Goal: Information Seeking & Learning: Learn about a topic

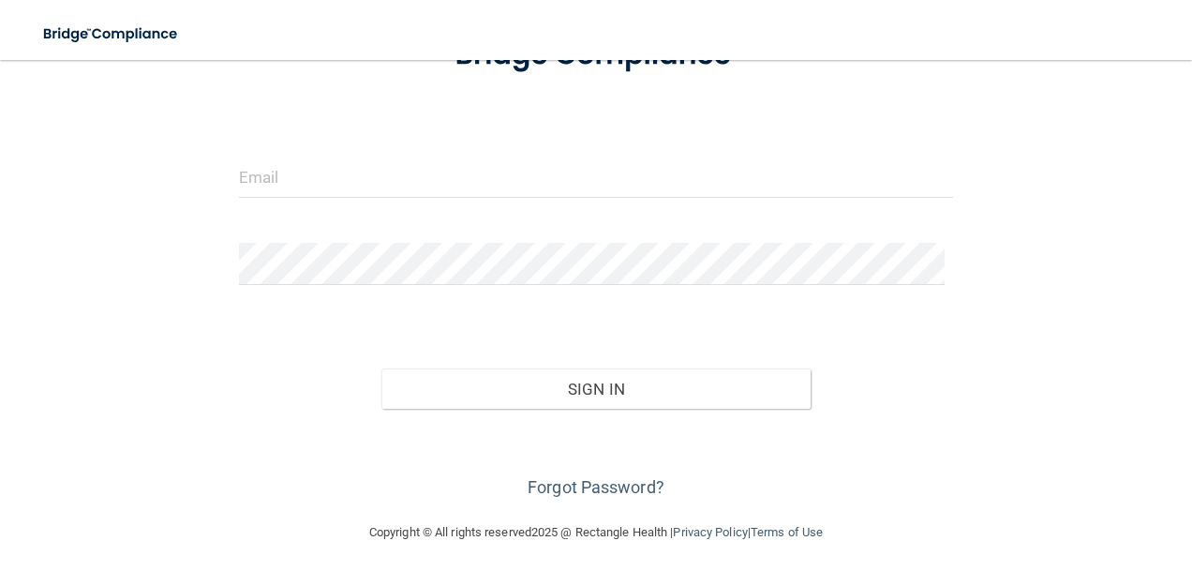
scroll to position [160, 0]
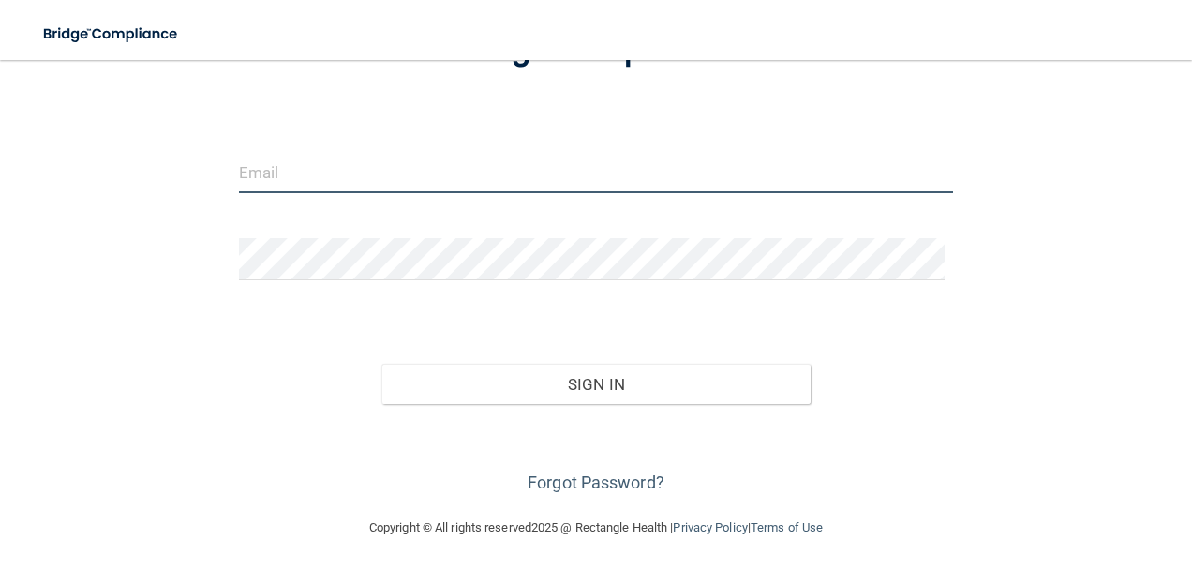
click at [302, 179] on input "email" at bounding box center [596, 172] width 715 height 42
type input "beththib211@gmail.com"
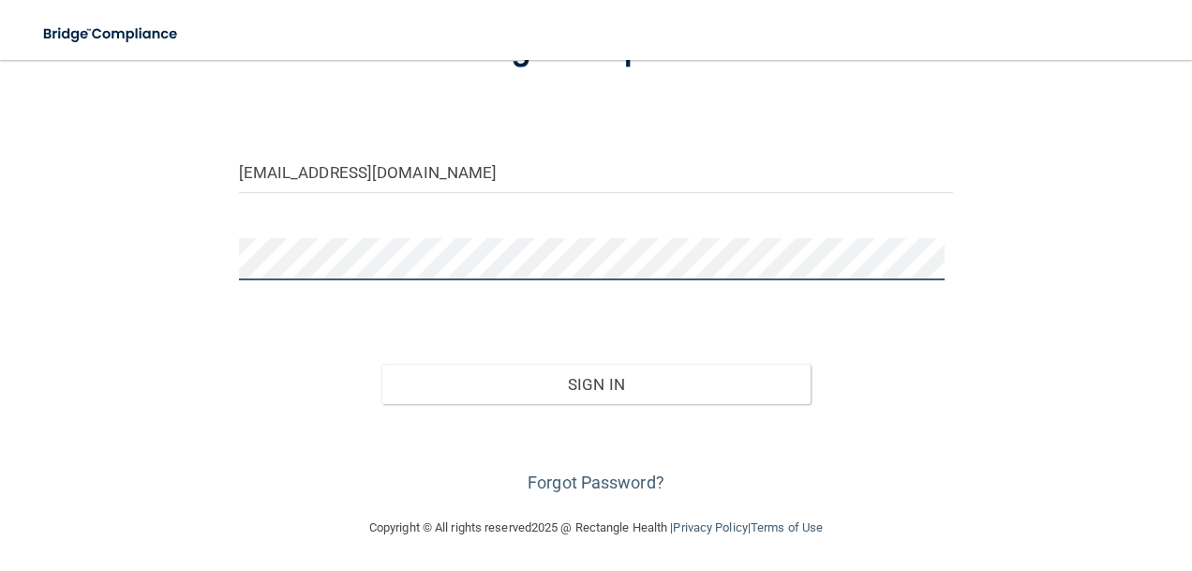
click at [381, 364] on button "Sign In" at bounding box center [595, 384] width 429 height 41
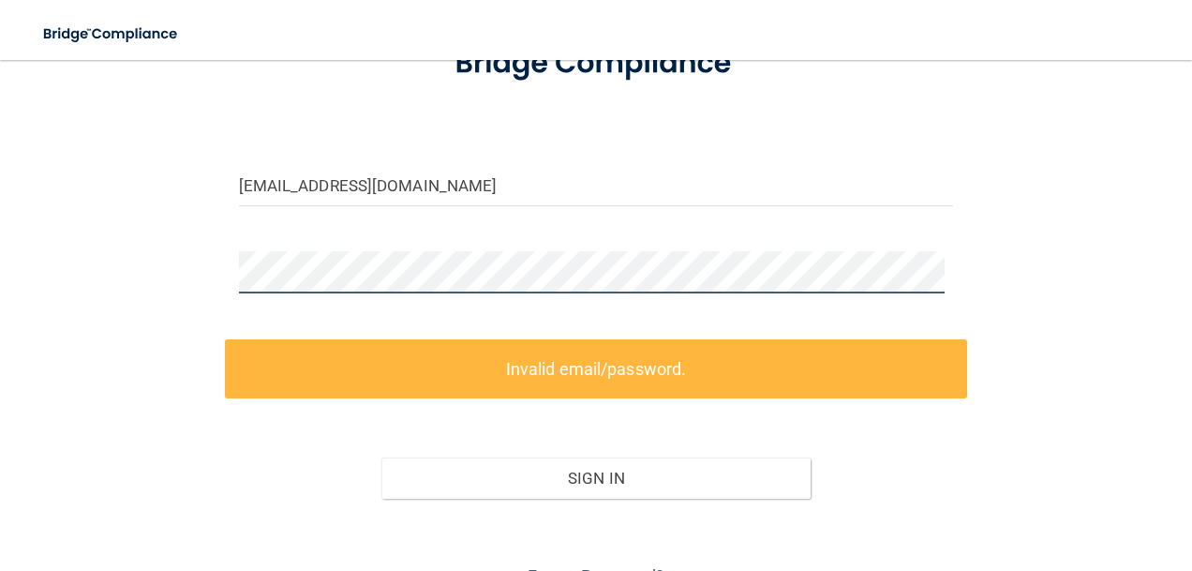
scroll to position [0, 0]
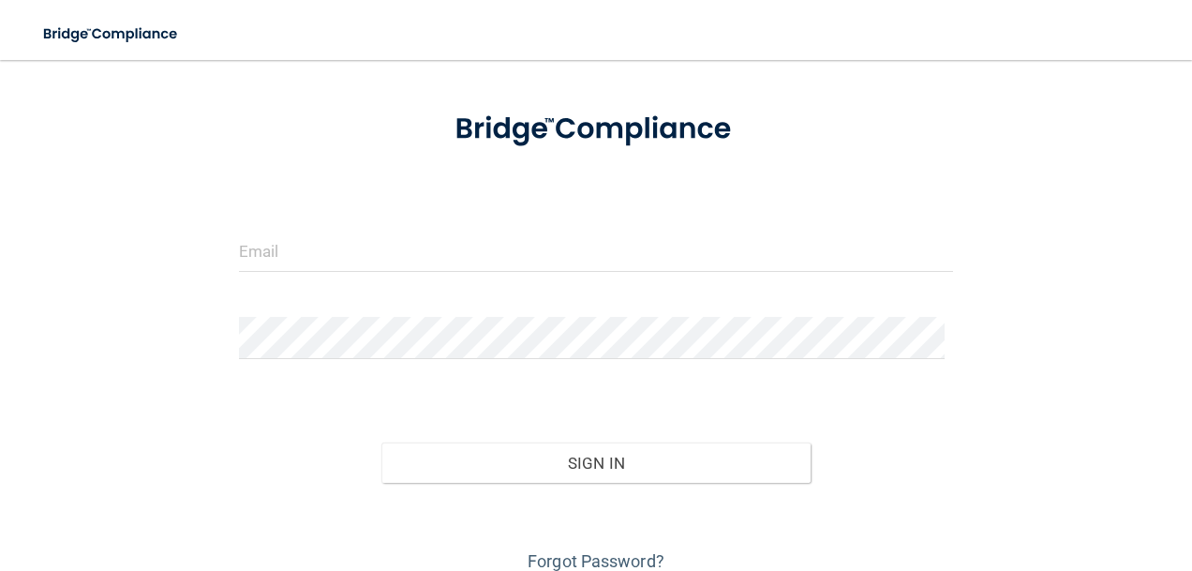
scroll to position [160, 0]
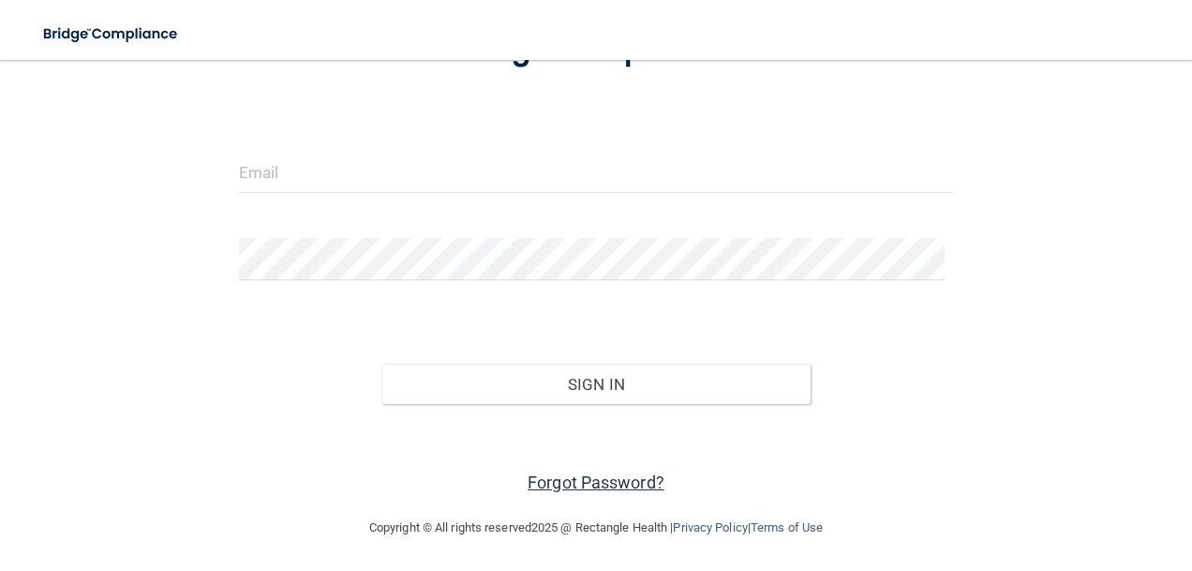
click at [617, 477] on link "Forgot Password?" at bounding box center [596, 482] width 137 height 20
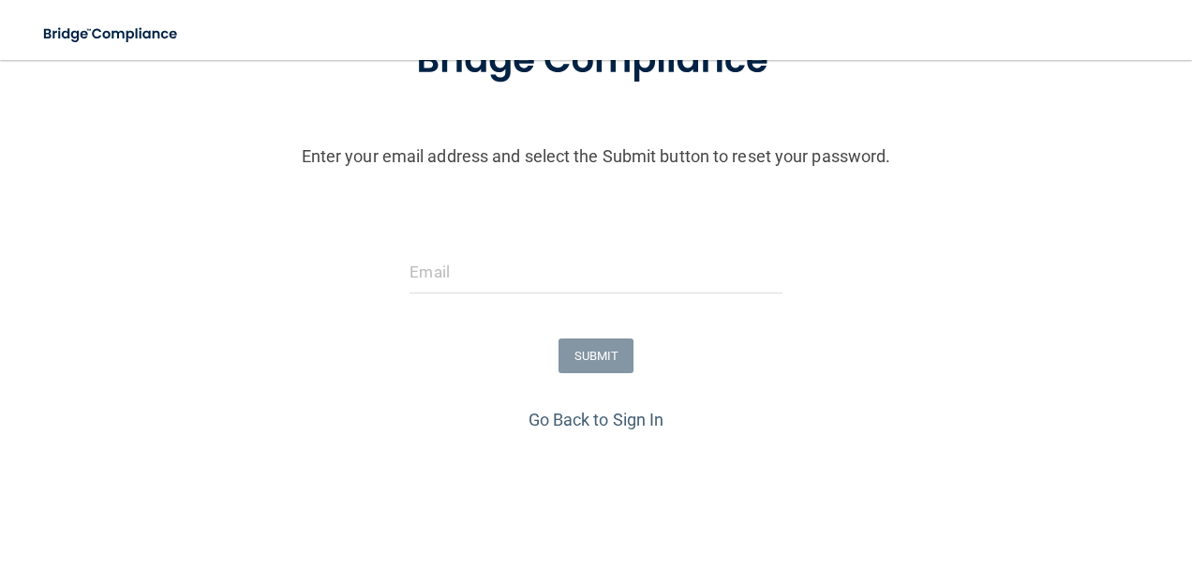
scroll to position [225, 0]
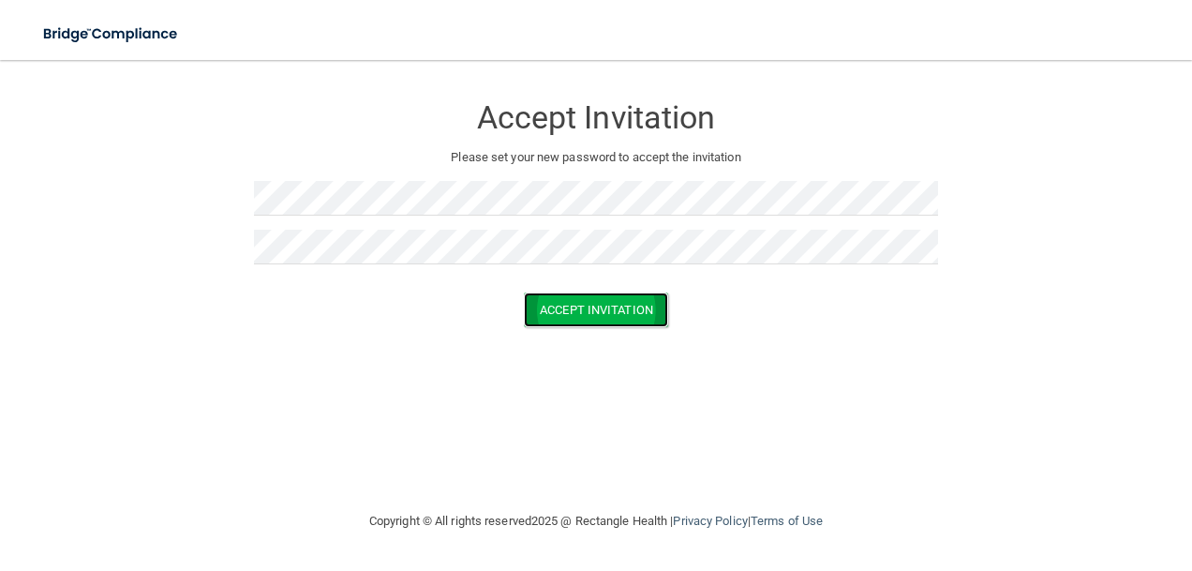
click at [634, 318] on button "Accept Invitation" at bounding box center [596, 309] width 144 height 35
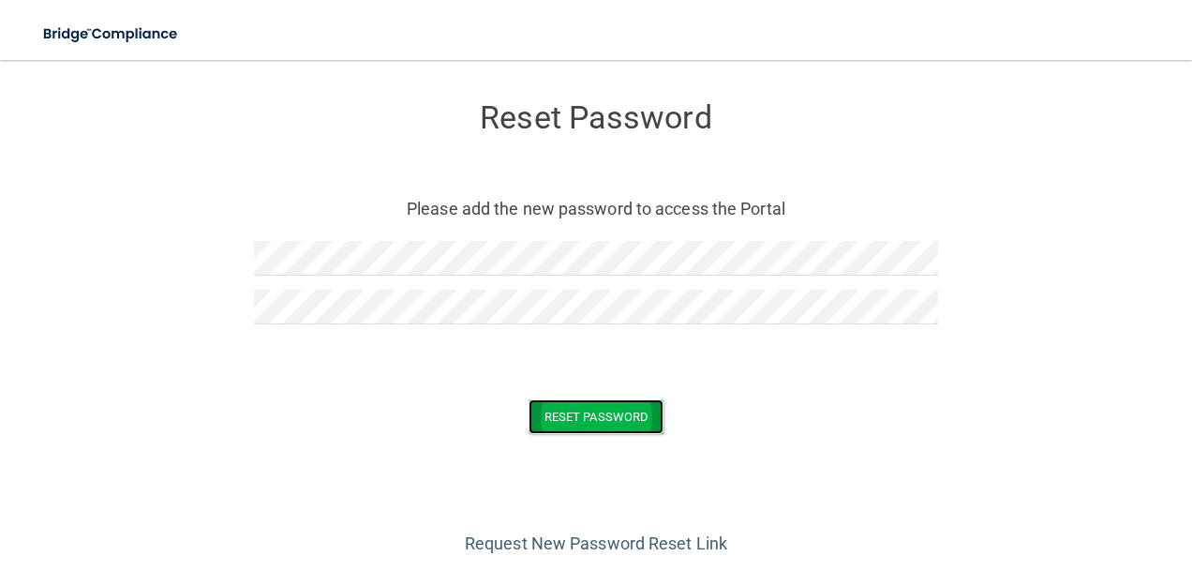
click at [574, 415] on button "Reset Password" at bounding box center [596, 416] width 135 height 35
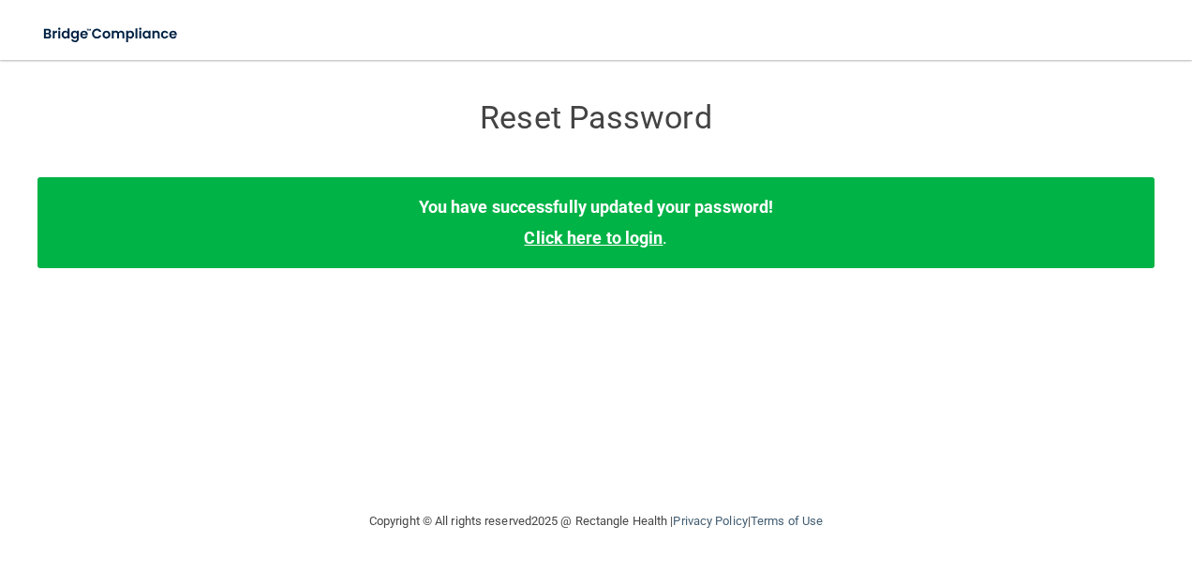
click at [574, 232] on link "Click here to login" at bounding box center [593, 238] width 139 height 20
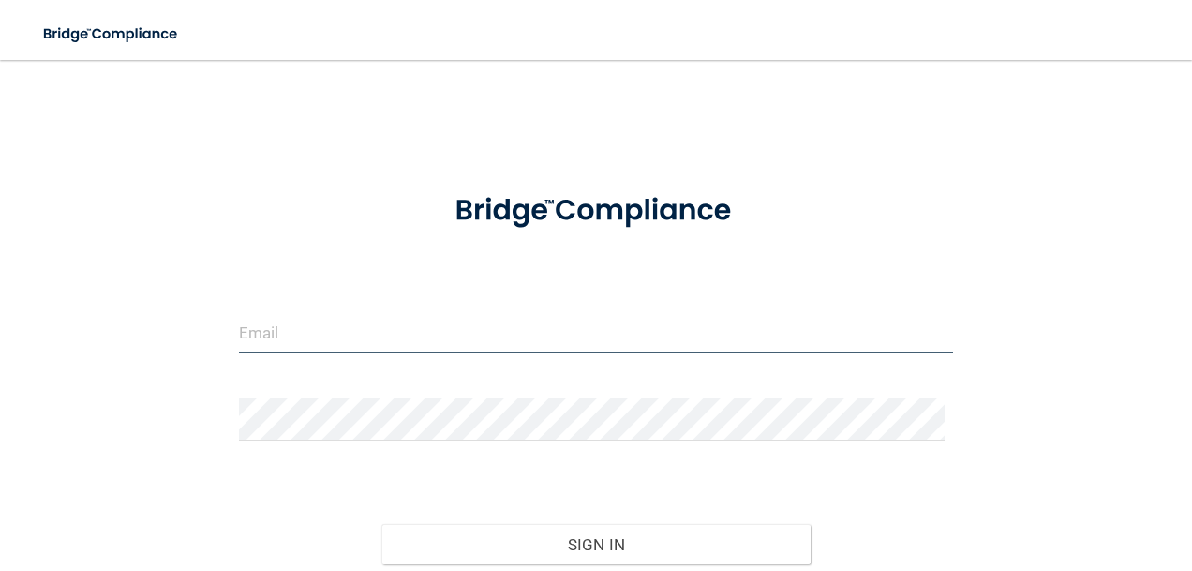
click at [261, 332] on input "email" at bounding box center [596, 332] width 715 height 42
type input "beththib211@gmail.com"
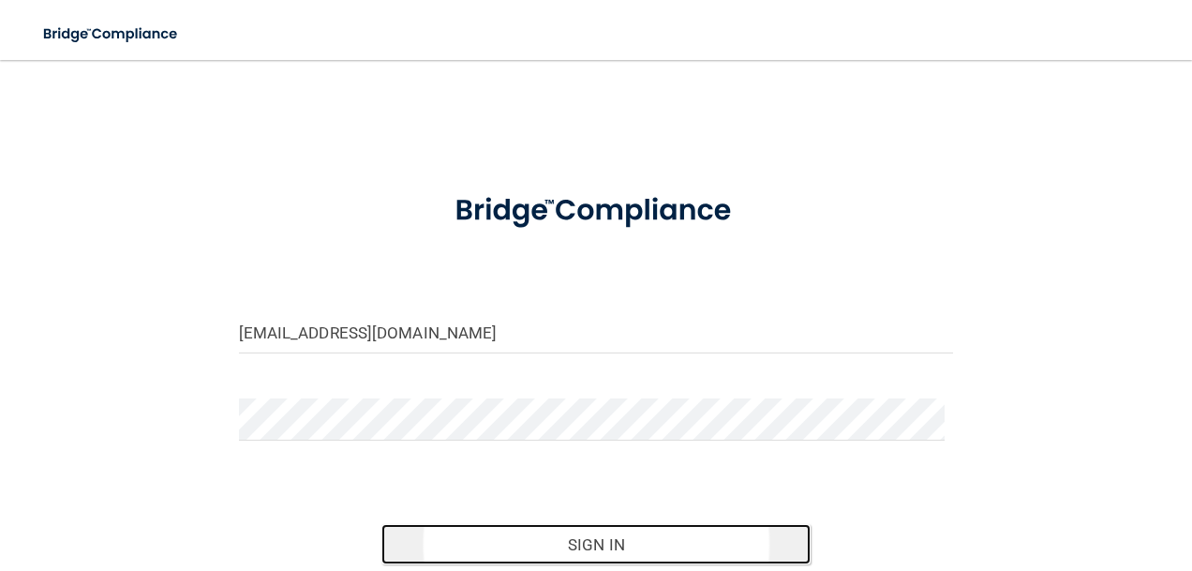
click at [626, 543] on button "Sign In" at bounding box center [595, 544] width 429 height 41
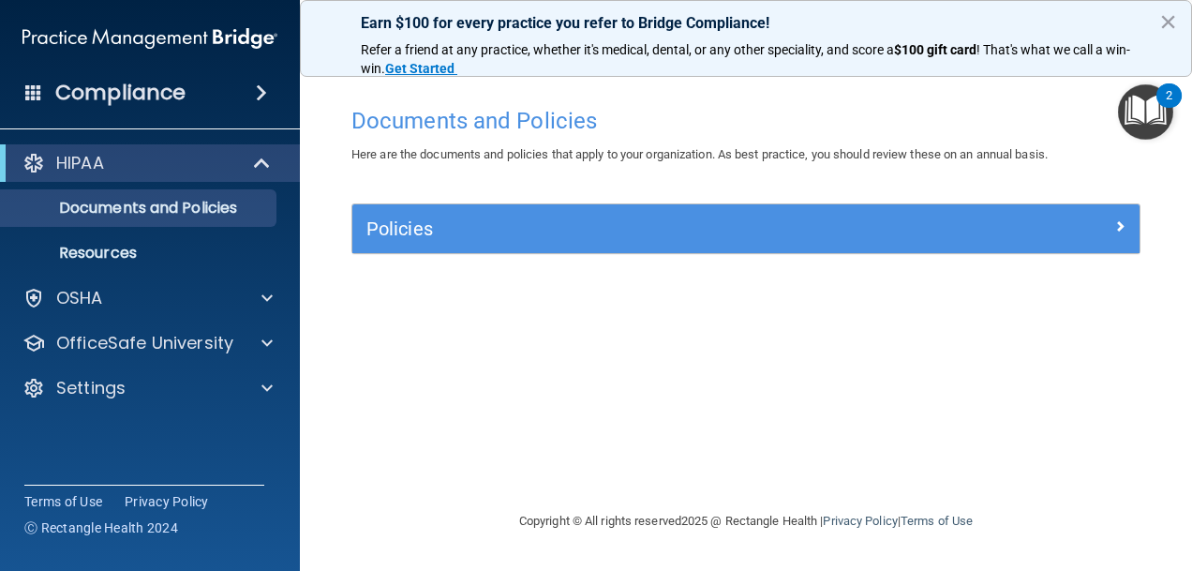
click at [1159, 110] on img "Open Resource Center, 2 new notifications" at bounding box center [1145, 111] width 55 height 55
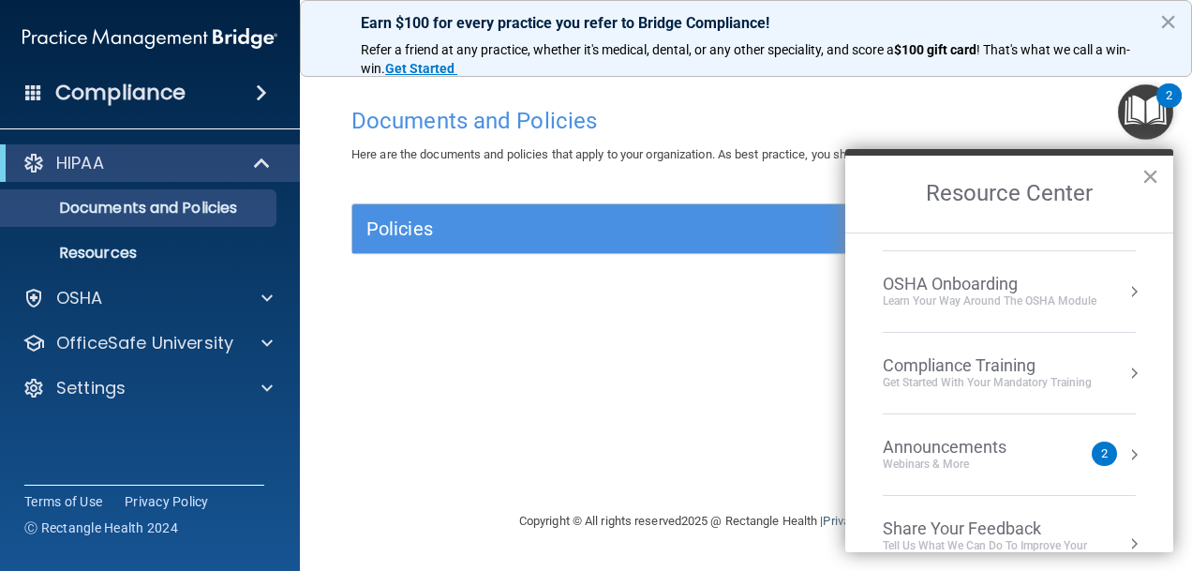
scroll to position [101, 0]
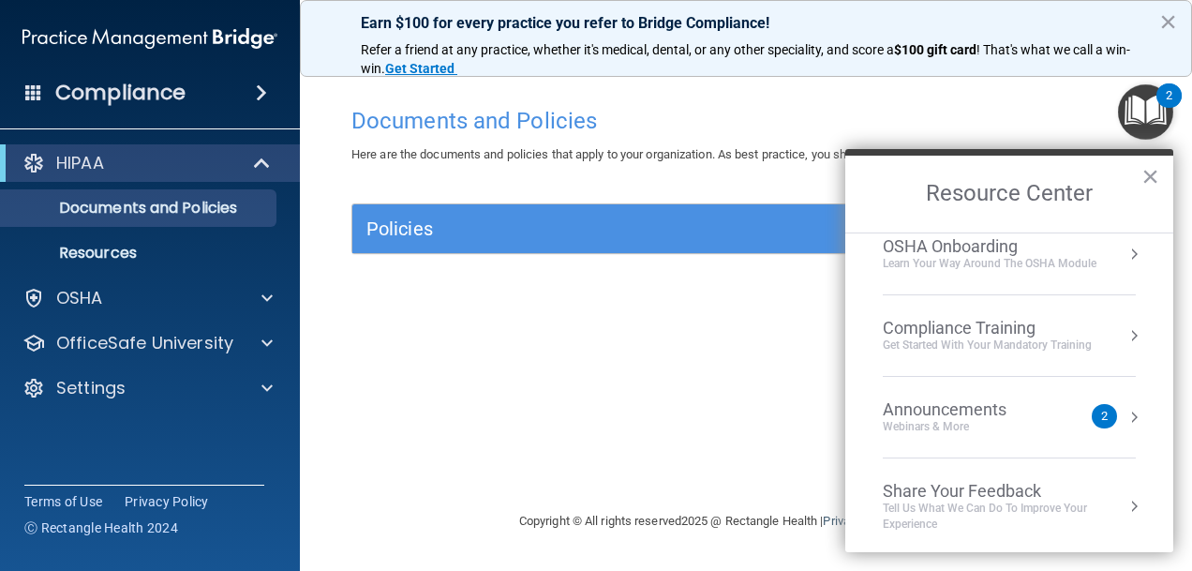
click at [1101, 416] on div "2" at bounding box center [1104, 416] width 7 height 0
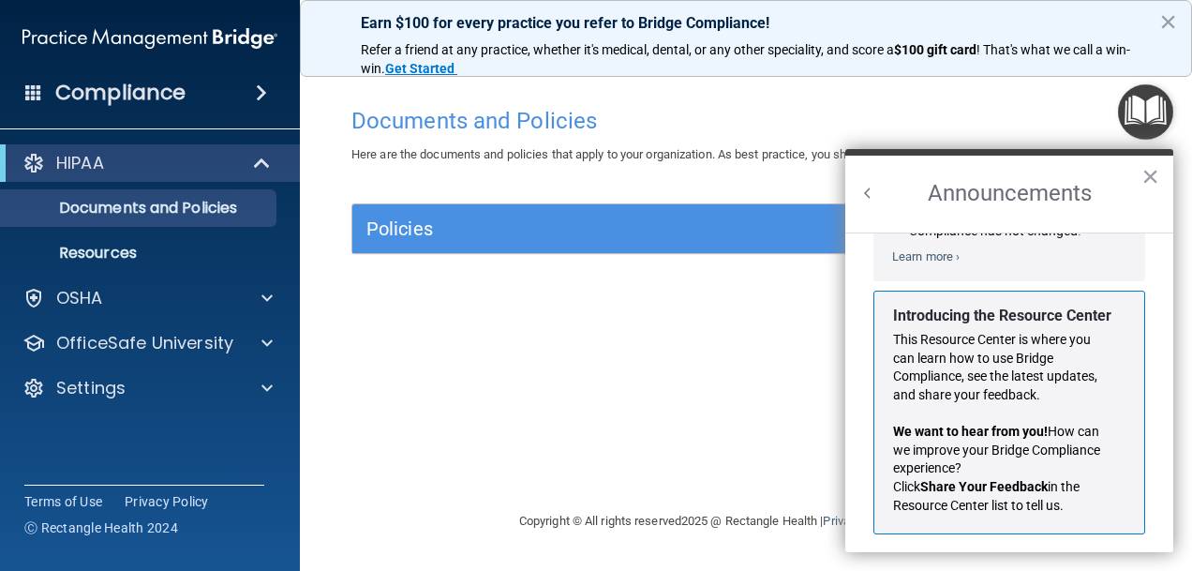
scroll to position [306, 0]
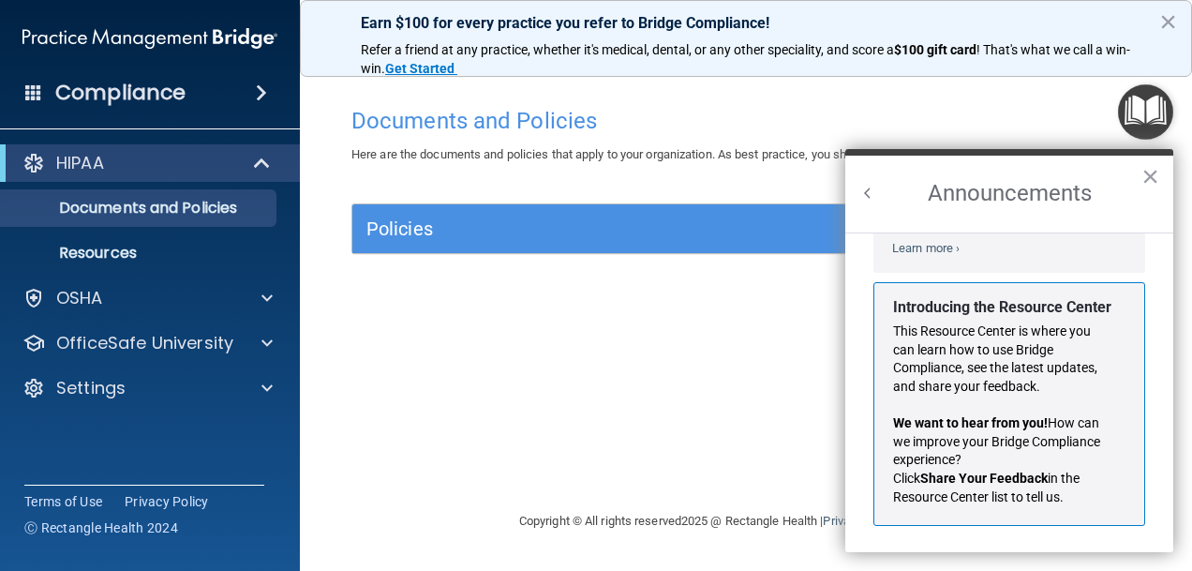
click at [767, 392] on div "Documents and Policies Here are the documents and policies that apply to your o…" at bounding box center [745, 303] width 817 height 412
click at [1151, 179] on button "×" at bounding box center [1151, 176] width 18 height 30
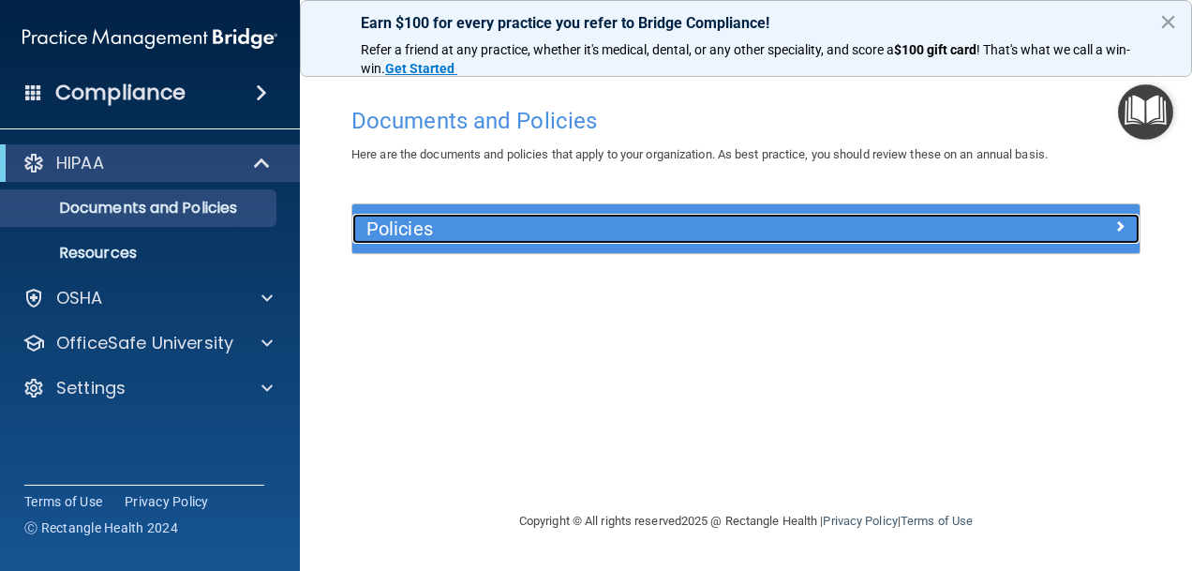
click at [515, 228] on h5 "Policies" at bounding box center [647, 228] width 562 height 21
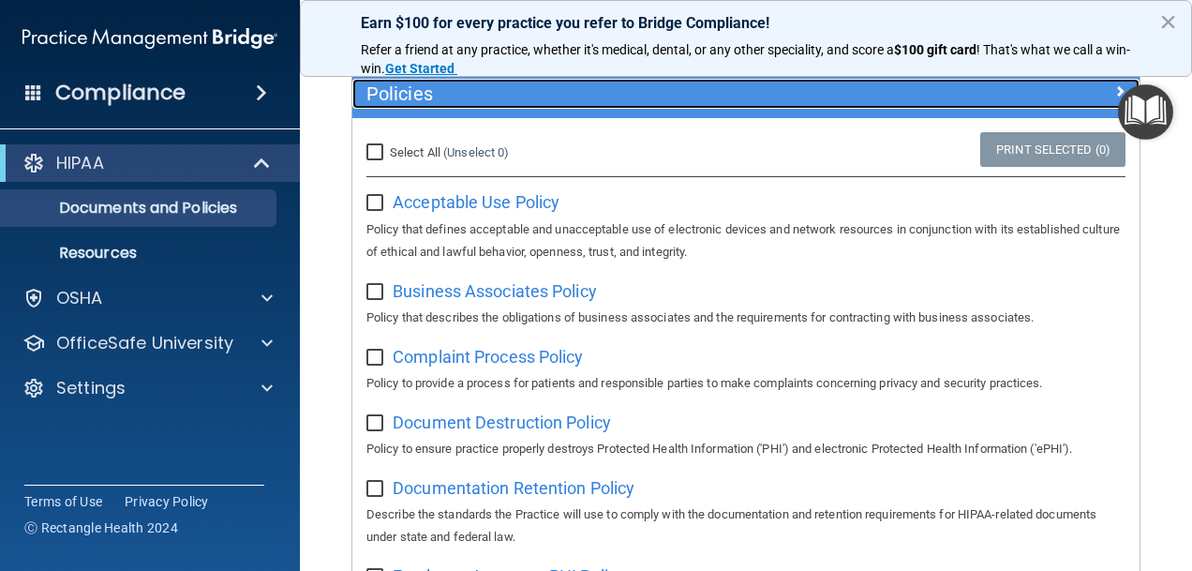
scroll to position [94, 0]
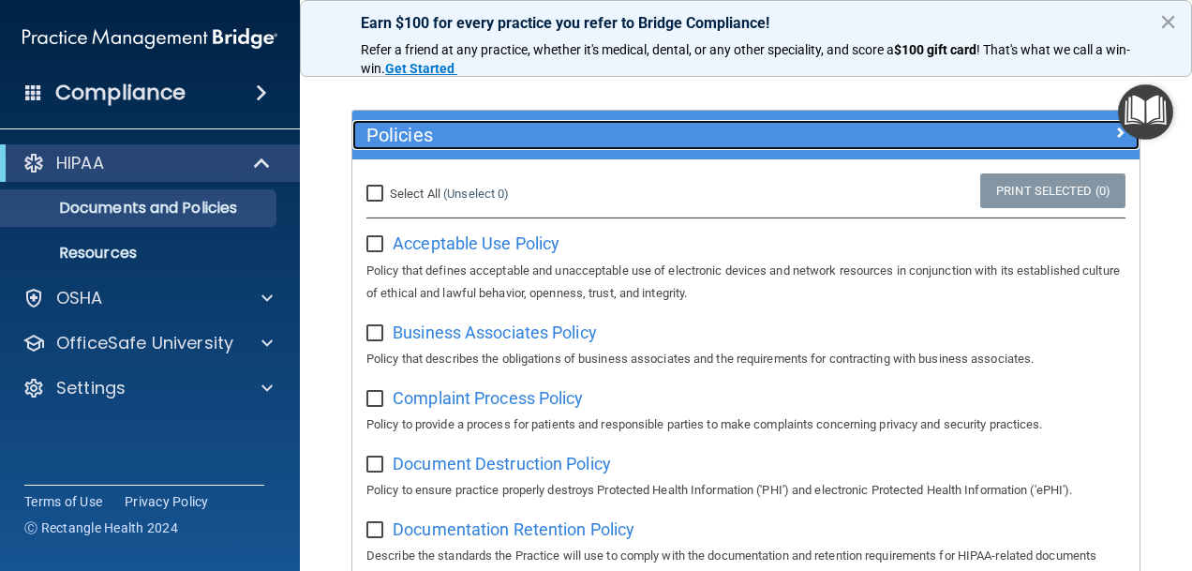
click at [548, 121] on div "Policies" at bounding box center [647, 135] width 591 height 30
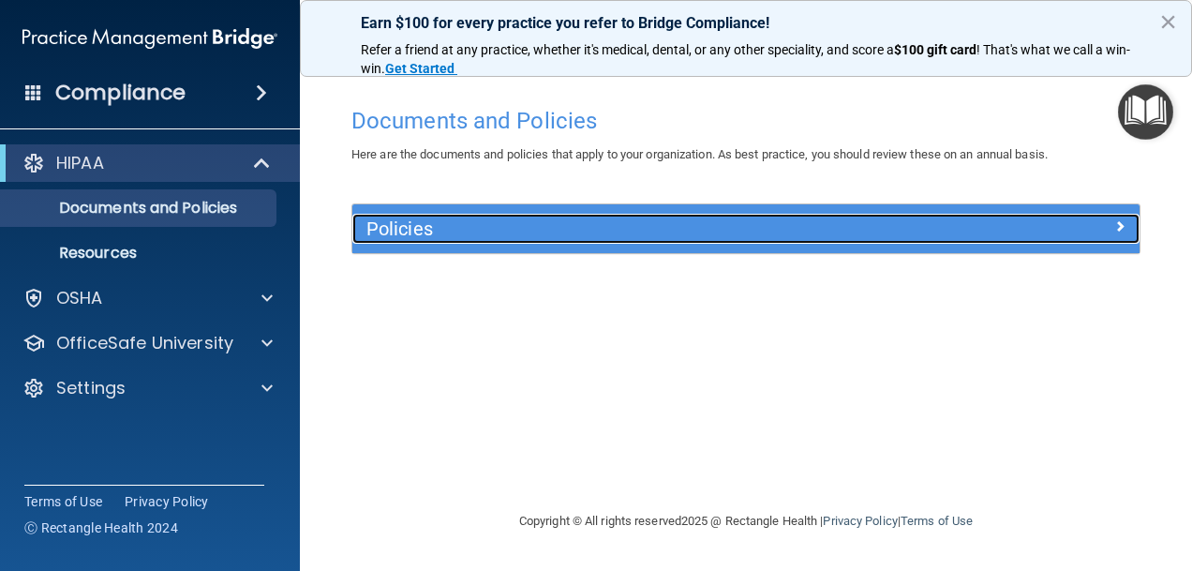
scroll to position [0, 0]
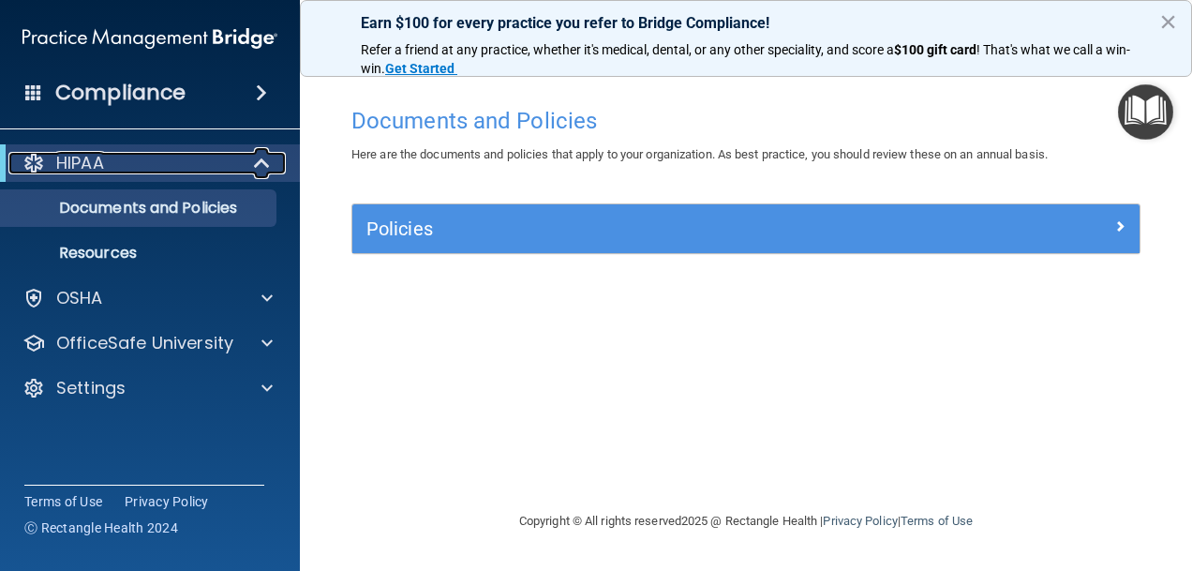
click at [84, 163] on p "HIPAA" at bounding box center [80, 163] width 48 height 22
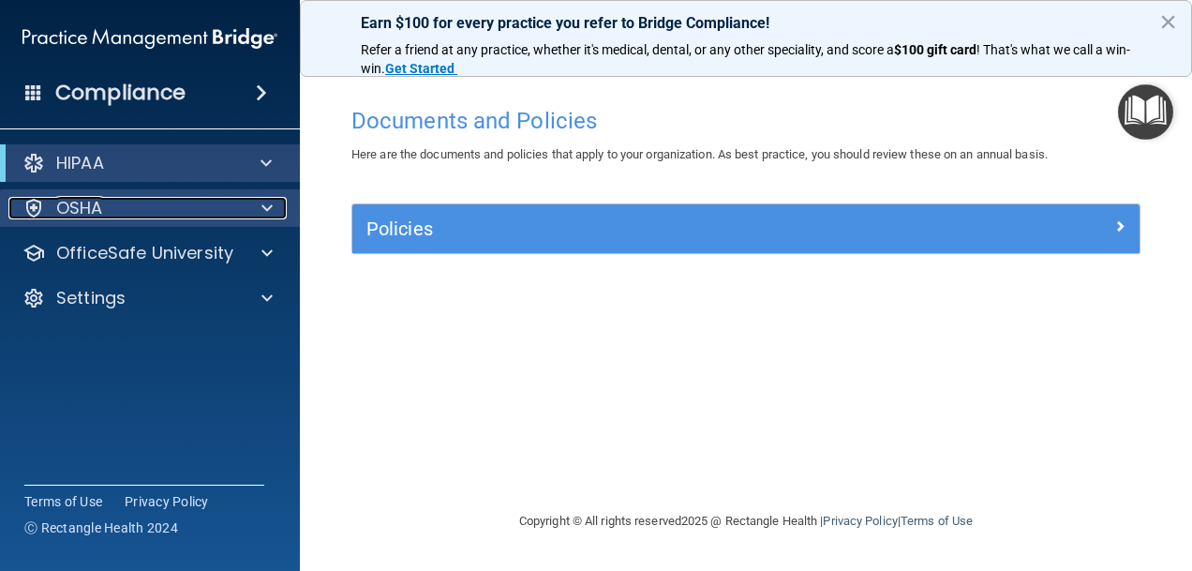
click at [137, 213] on div "OSHA" at bounding box center [124, 208] width 232 height 22
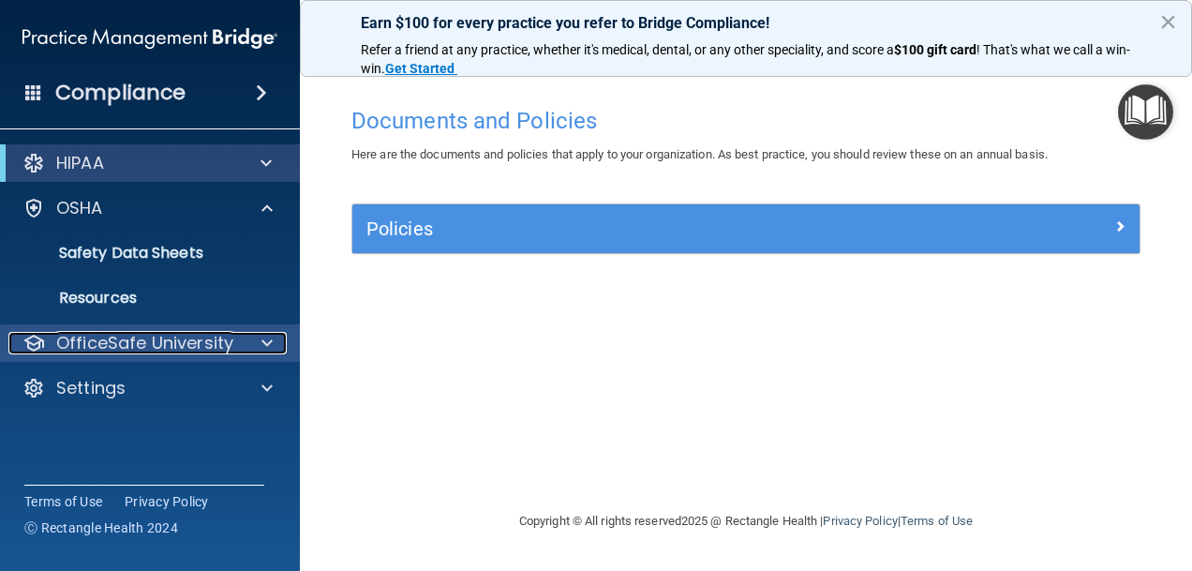
click at [259, 346] on div at bounding box center [264, 343] width 47 height 22
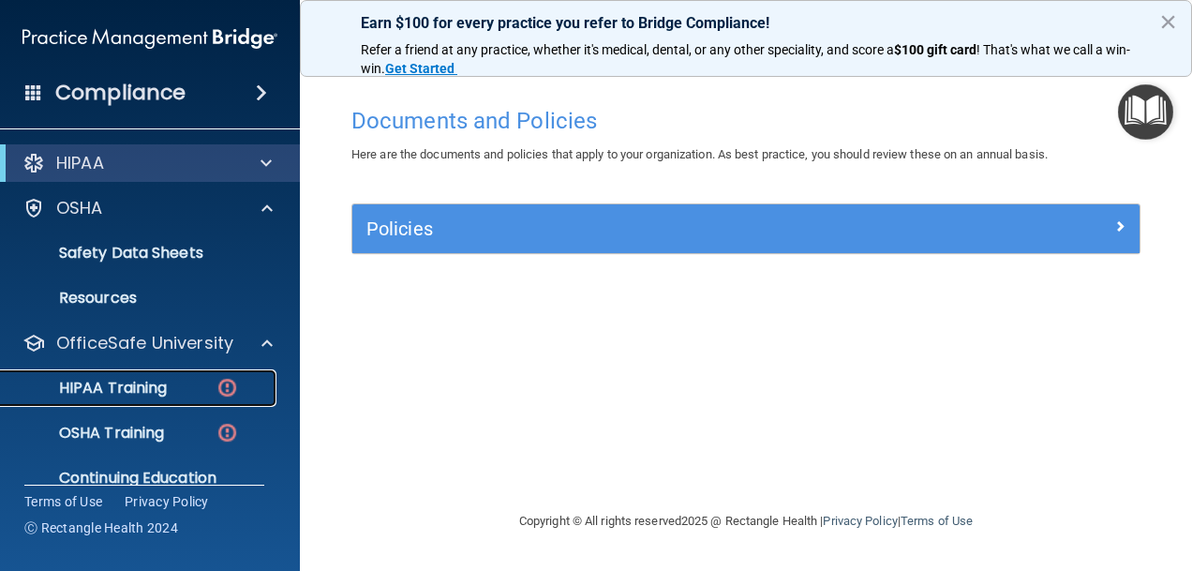
click at [174, 385] on div "HIPAA Training" at bounding box center [140, 388] width 256 height 19
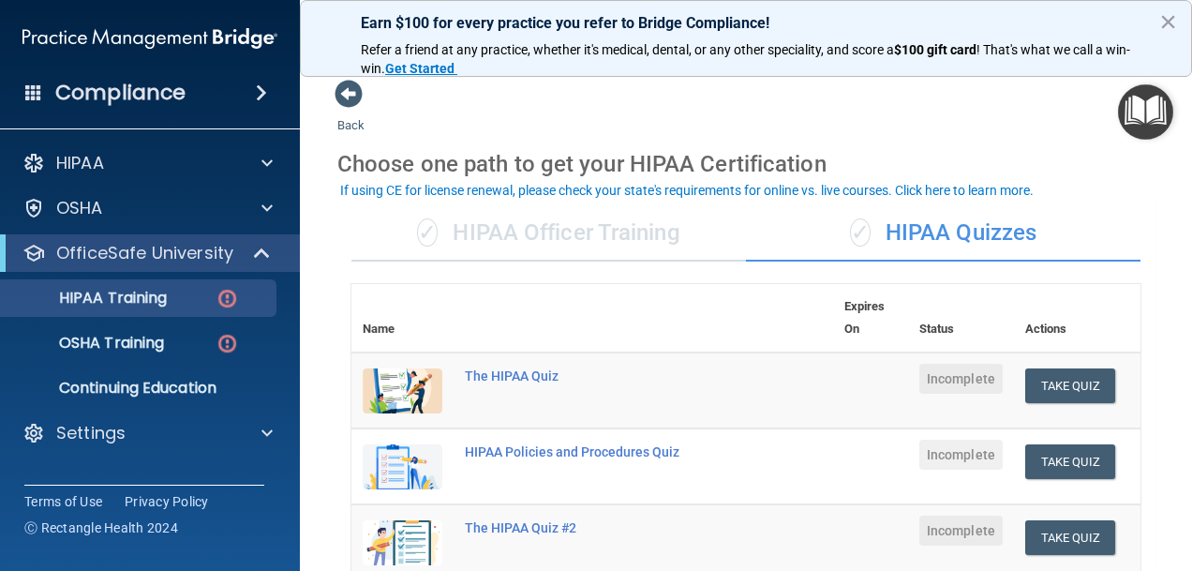
click at [414, 381] on img at bounding box center [403, 390] width 80 height 45
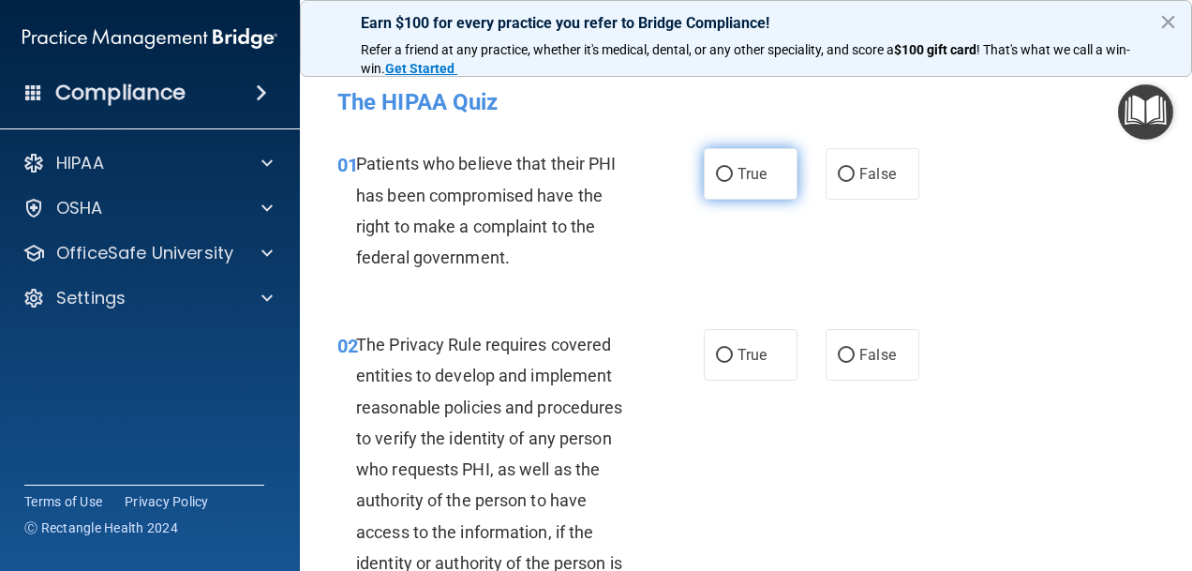
click at [729, 175] on label "True" at bounding box center [751, 174] width 94 height 52
click at [729, 175] on input "True" at bounding box center [724, 175] width 17 height 14
radio input "true"
click at [1171, 29] on button "×" at bounding box center [1168, 22] width 18 height 30
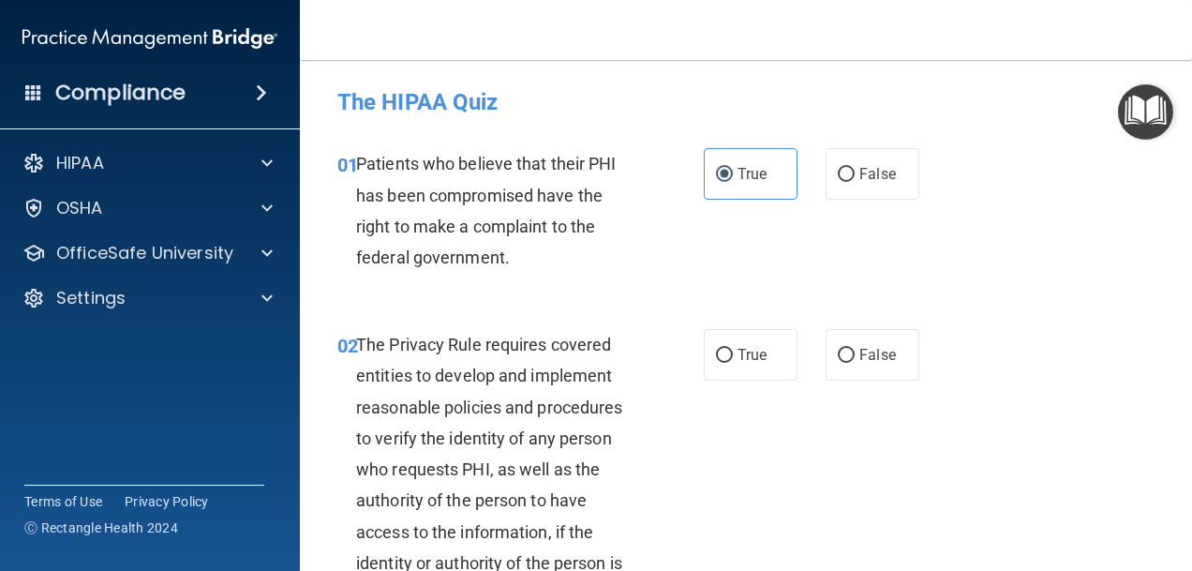
click at [1137, 114] on img "Open Resource Center" at bounding box center [1145, 111] width 55 height 55
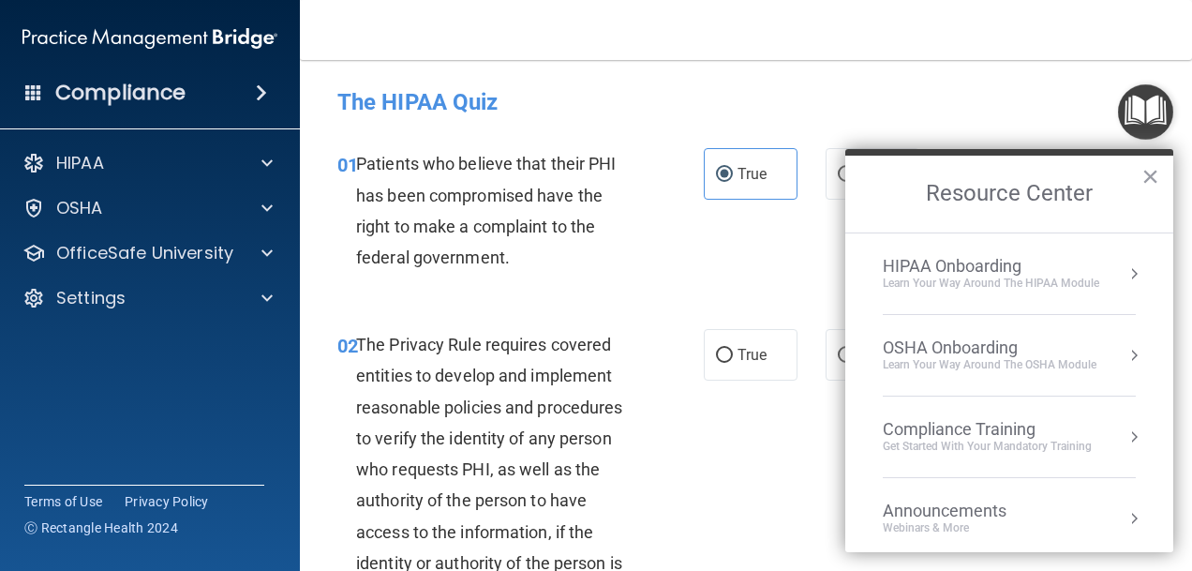
click at [262, 97] on span at bounding box center [261, 93] width 11 height 22
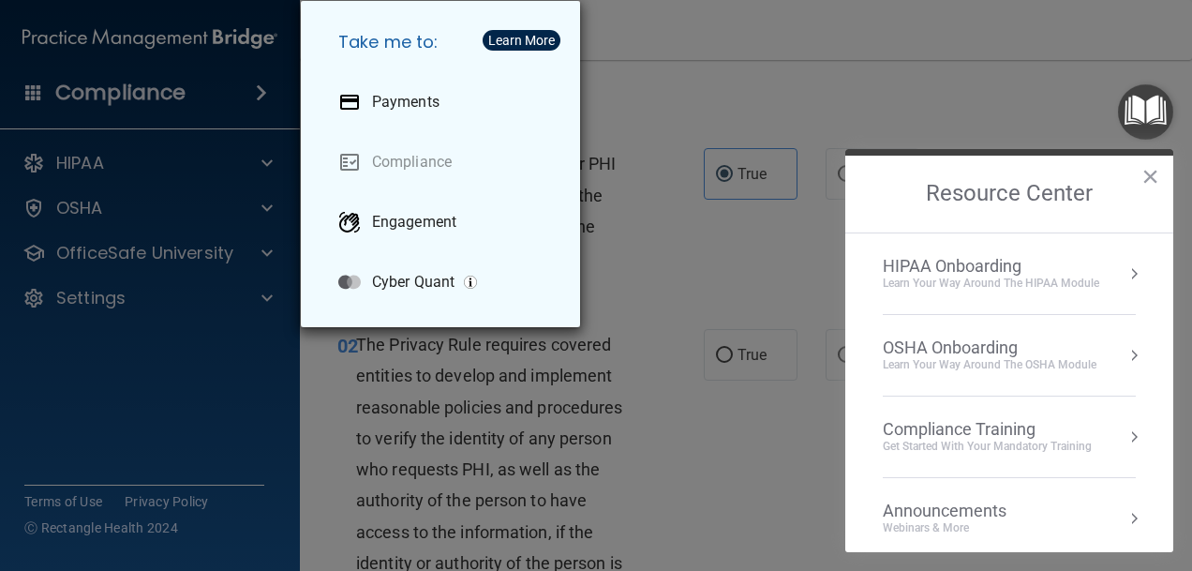
click at [638, 95] on div "Take me to: Payments Compliance Engagement Cyber Quant" at bounding box center [596, 285] width 1192 height 571
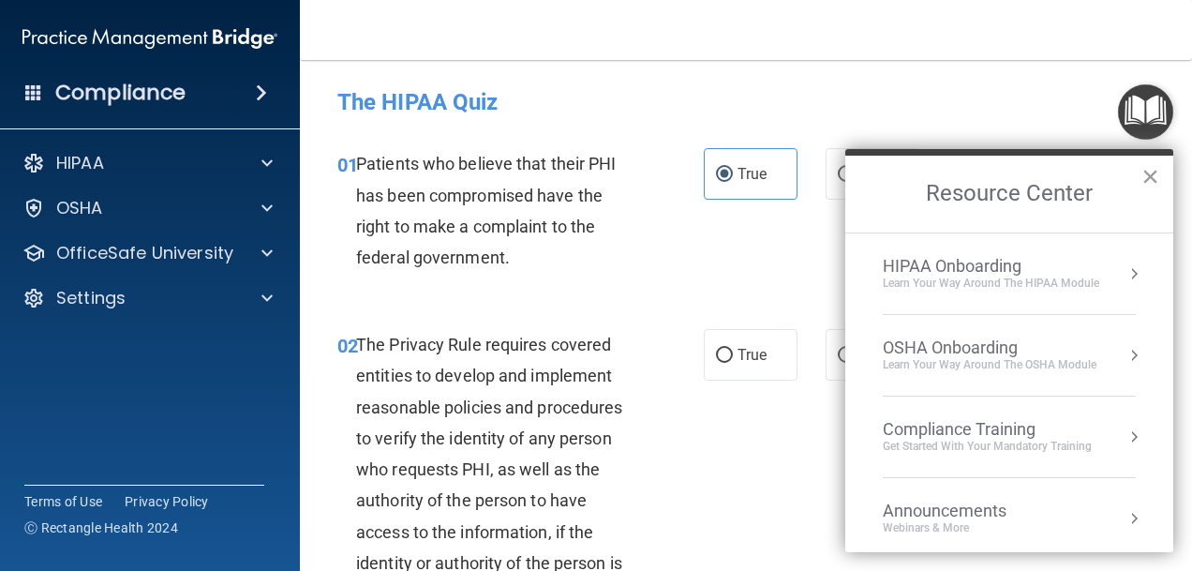
click at [1159, 173] on button "×" at bounding box center [1151, 176] width 18 height 30
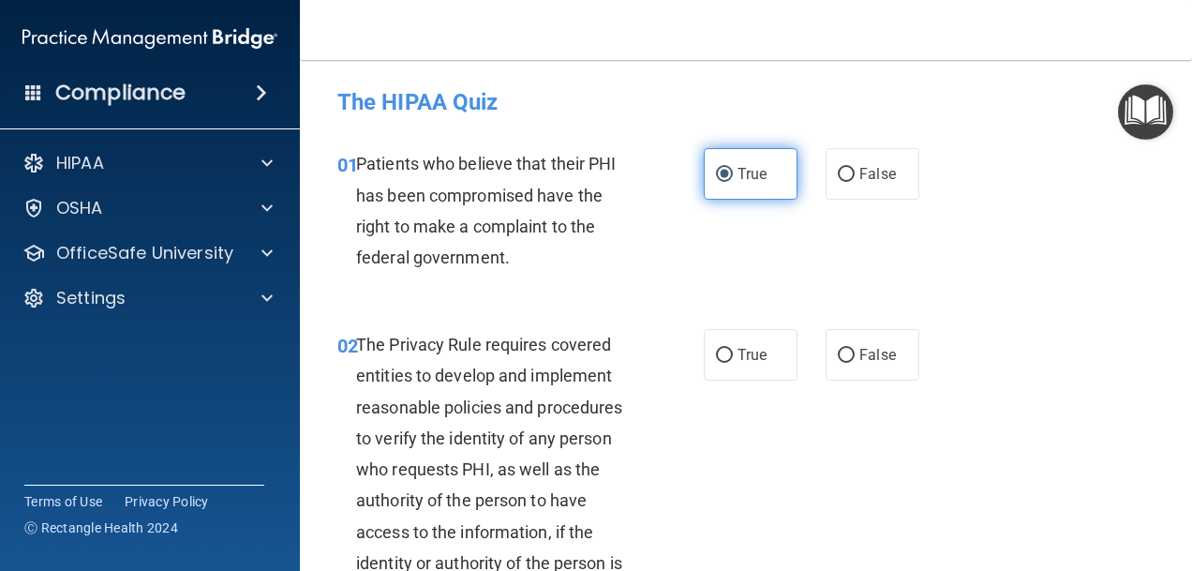
click at [722, 172] on input "True" at bounding box center [724, 175] width 17 height 14
click at [720, 175] on input "True" at bounding box center [724, 175] width 17 height 14
click at [743, 113] on h4 "The HIPAA Quiz" at bounding box center [745, 102] width 817 height 24
click at [259, 98] on span at bounding box center [261, 93] width 11 height 22
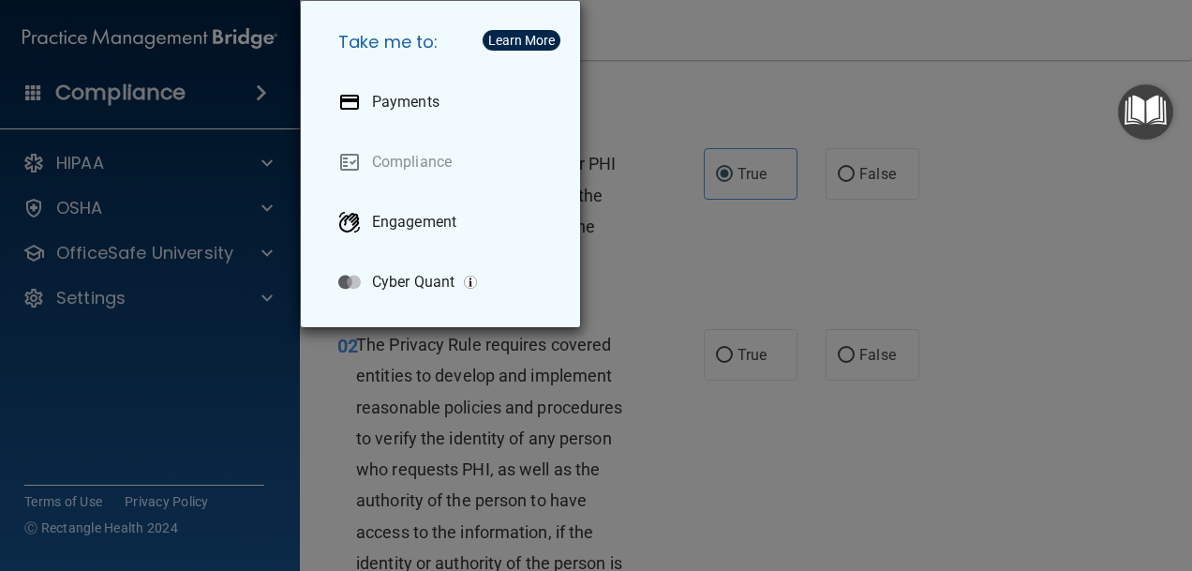
click at [250, 179] on div "Take me to: Payments Compliance Engagement Cyber Quant" at bounding box center [596, 285] width 1192 height 571
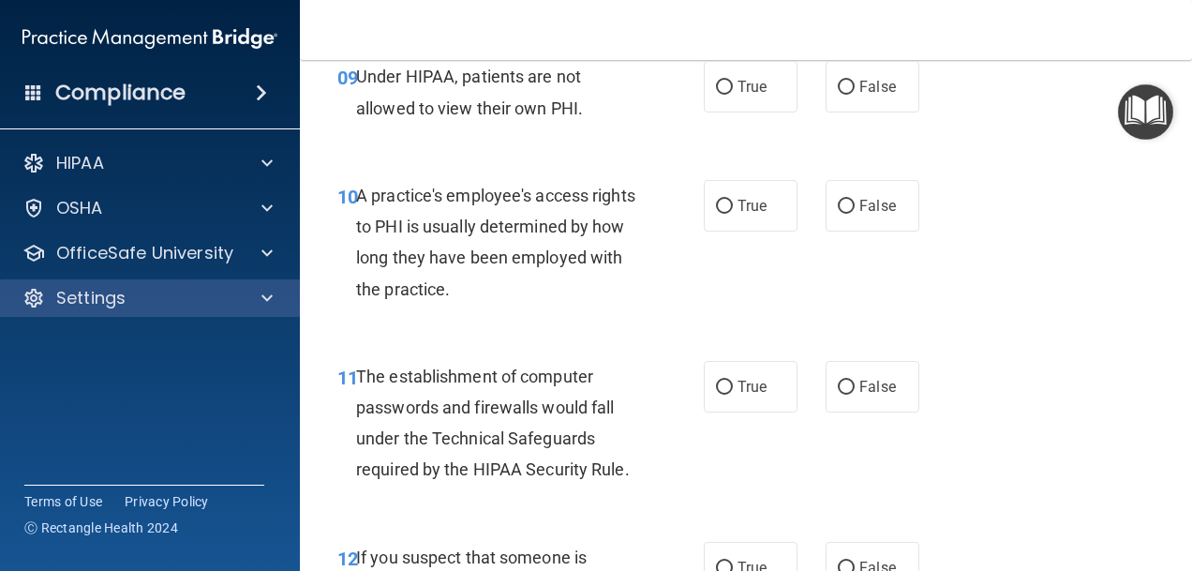
scroll to position [1687, 0]
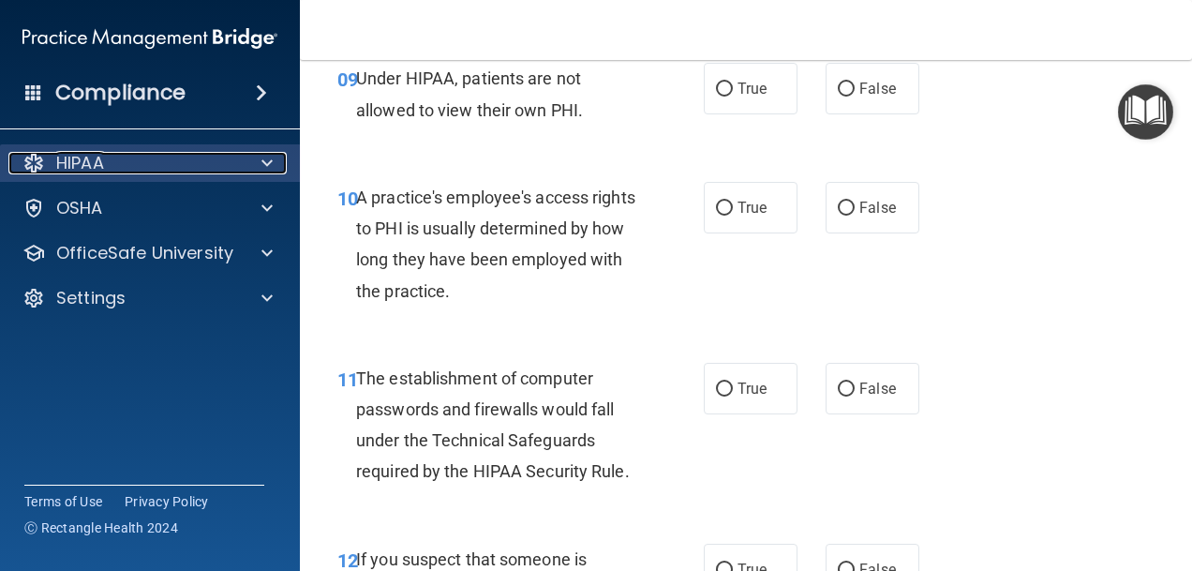
click at [255, 161] on div at bounding box center [264, 163] width 47 height 22
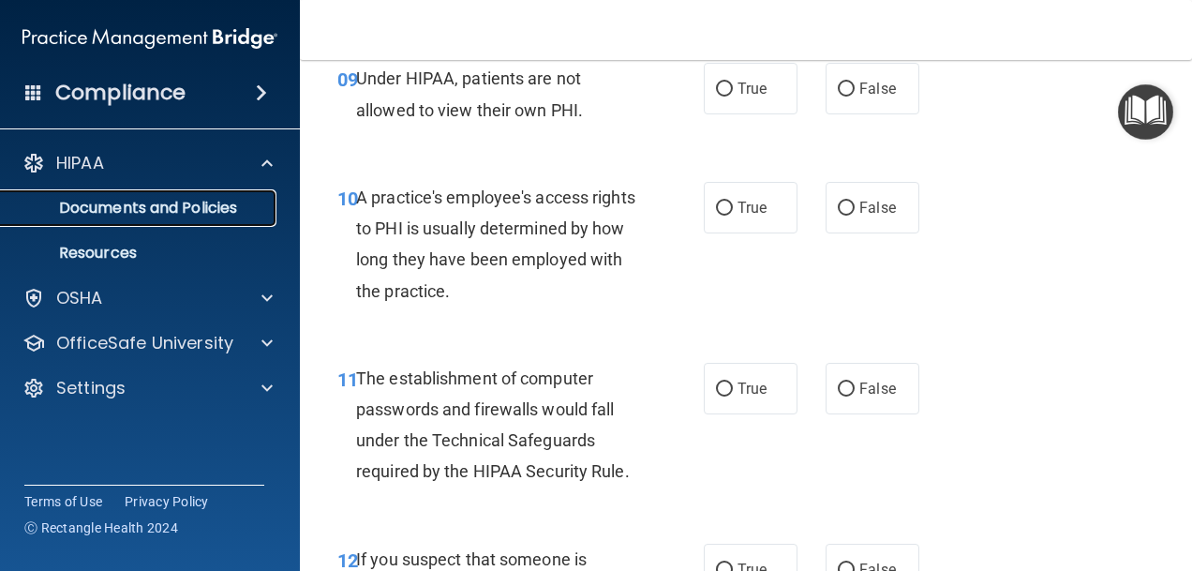
click at [212, 205] on p "Documents and Policies" at bounding box center [140, 208] width 256 height 19
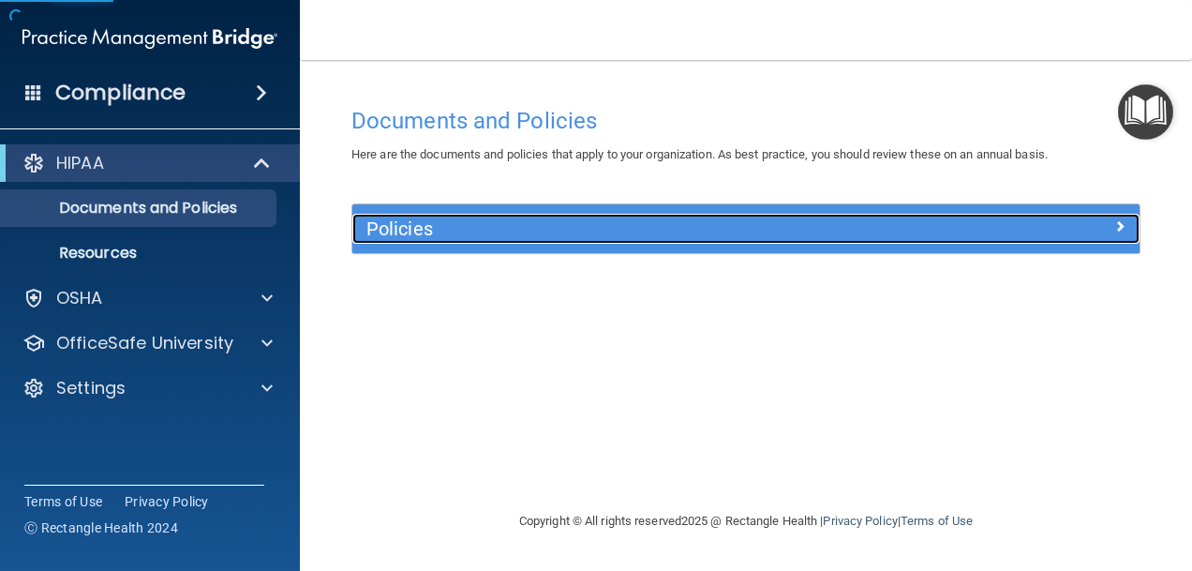
click at [452, 230] on h5 "Policies" at bounding box center [647, 228] width 562 height 21
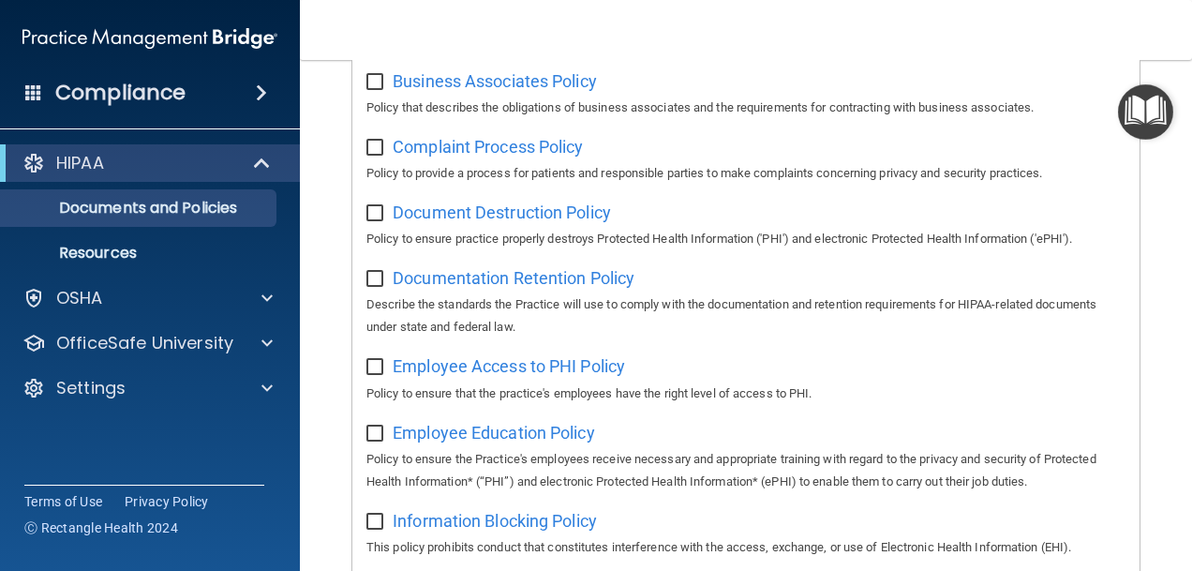
scroll to position [375, 0]
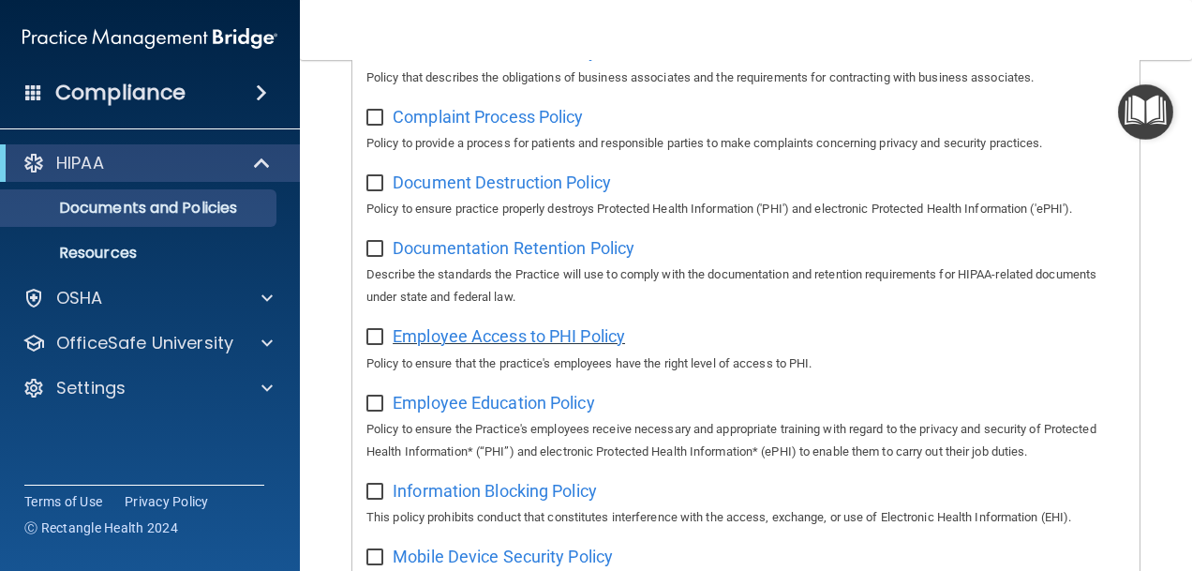
click at [442, 337] on span "Employee Access to PHI Policy" at bounding box center [509, 336] width 232 height 20
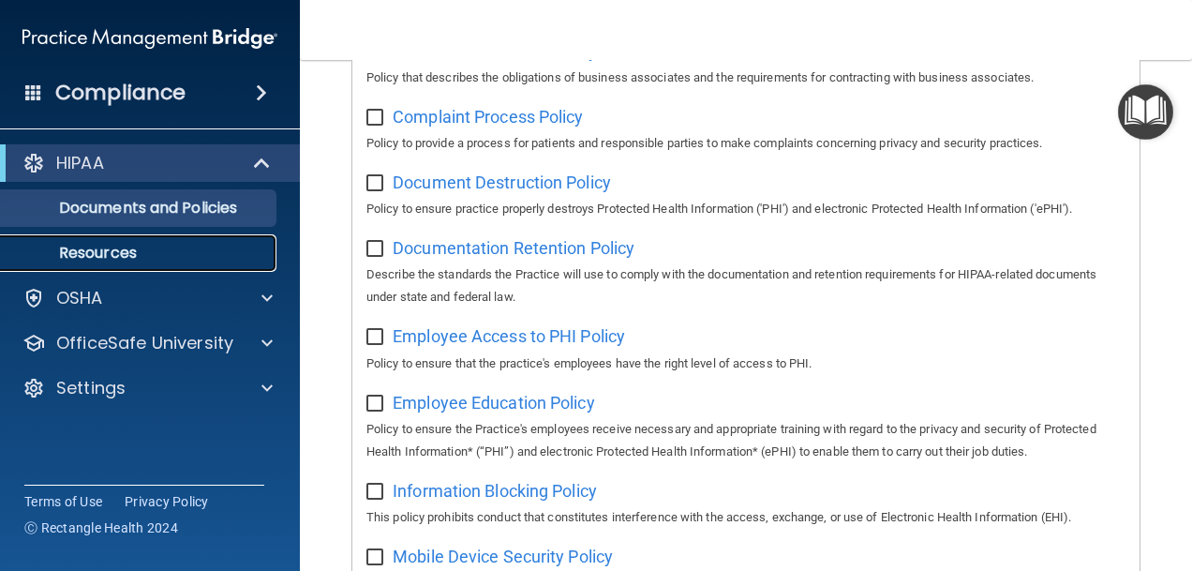
click at [137, 262] on link "Resources" at bounding box center [128, 252] width 295 height 37
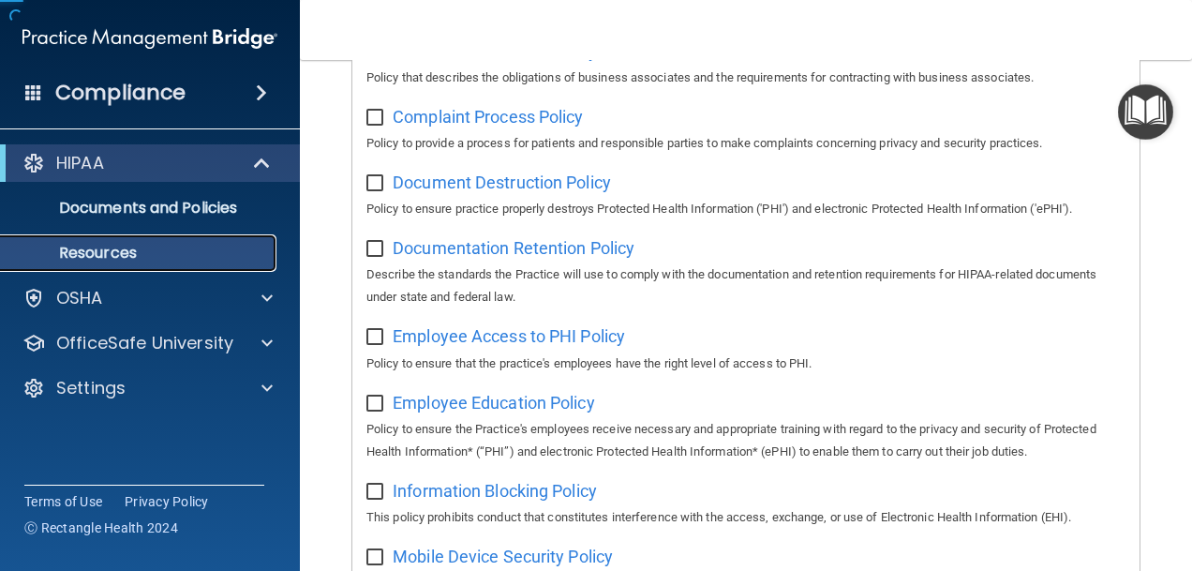
scroll to position [19, 0]
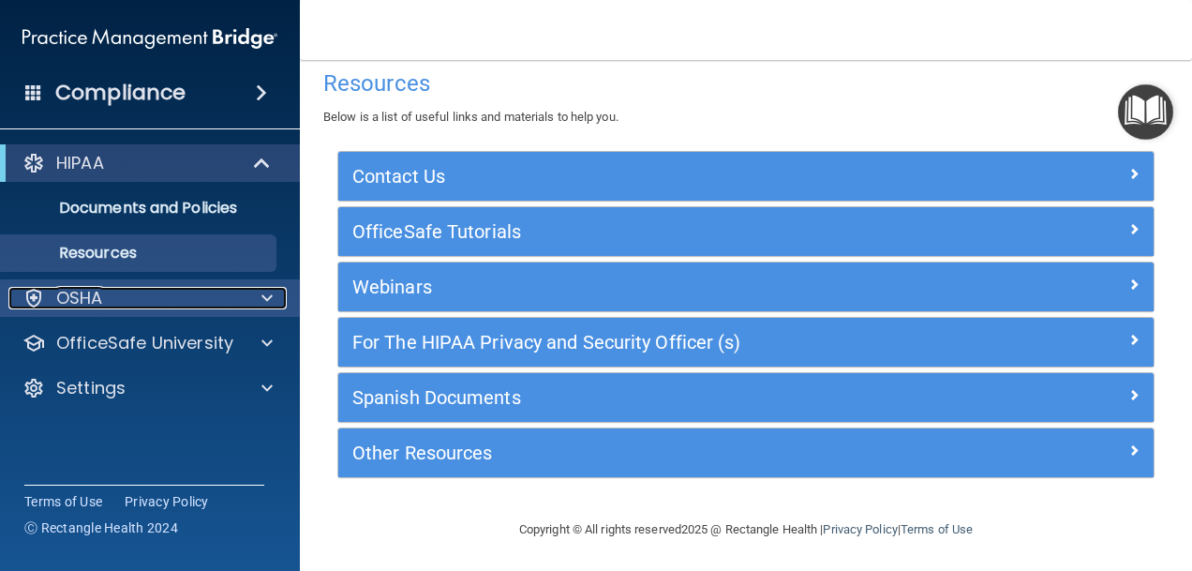
click at [262, 301] on span at bounding box center [267, 298] width 11 height 22
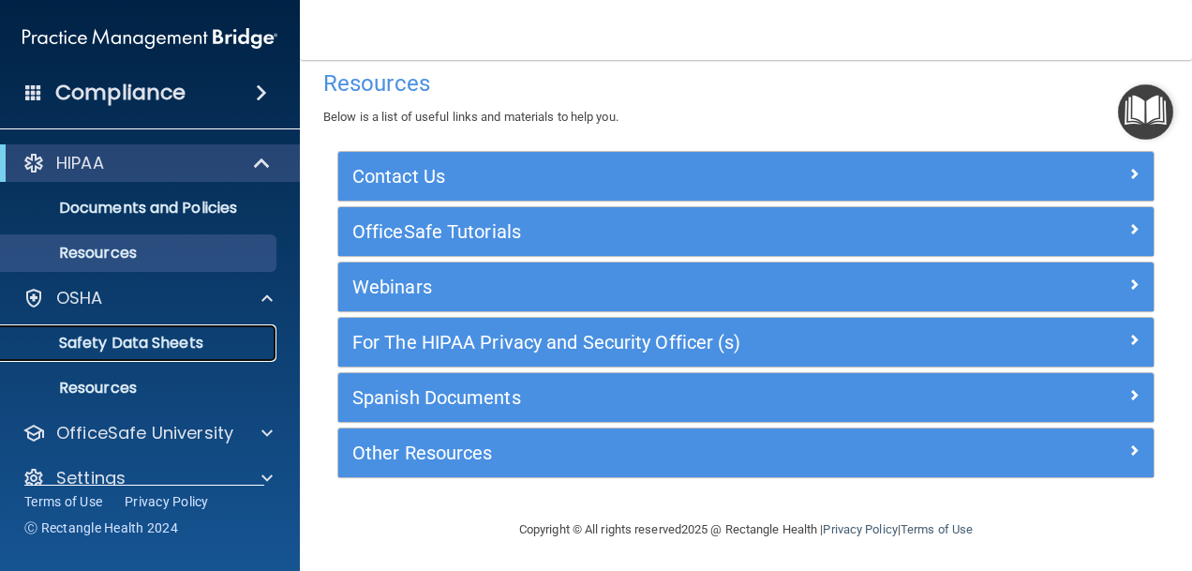
click at [247, 350] on p "Safety Data Sheets" at bounding box center [140, 343] width 256 height 19
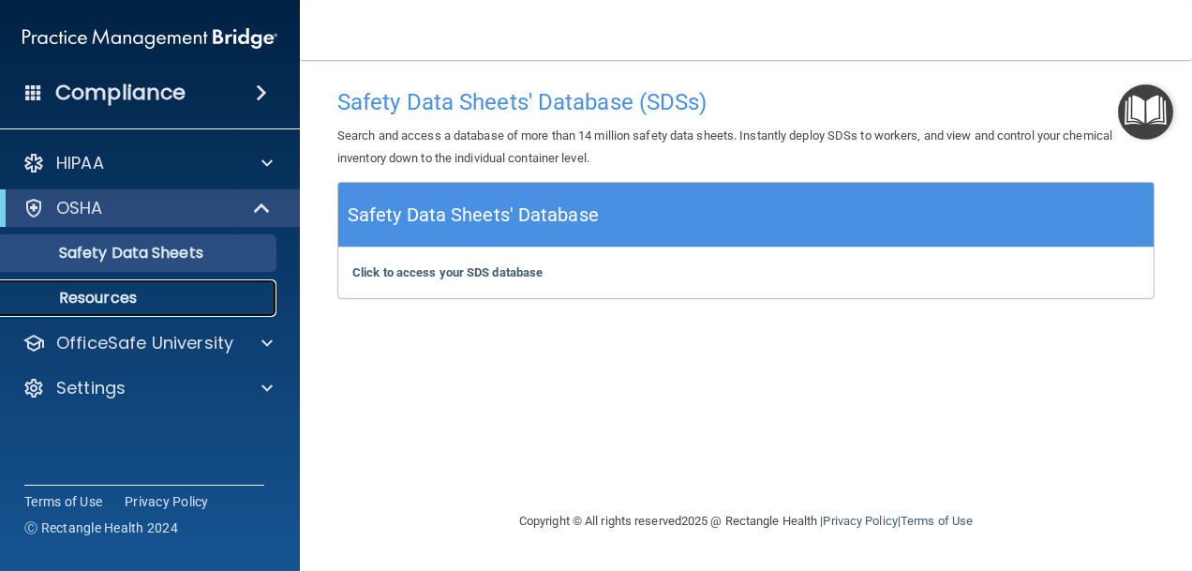
click at [120, 297] on p "Resources" at bounding box center [140, 298] width 256 height 19
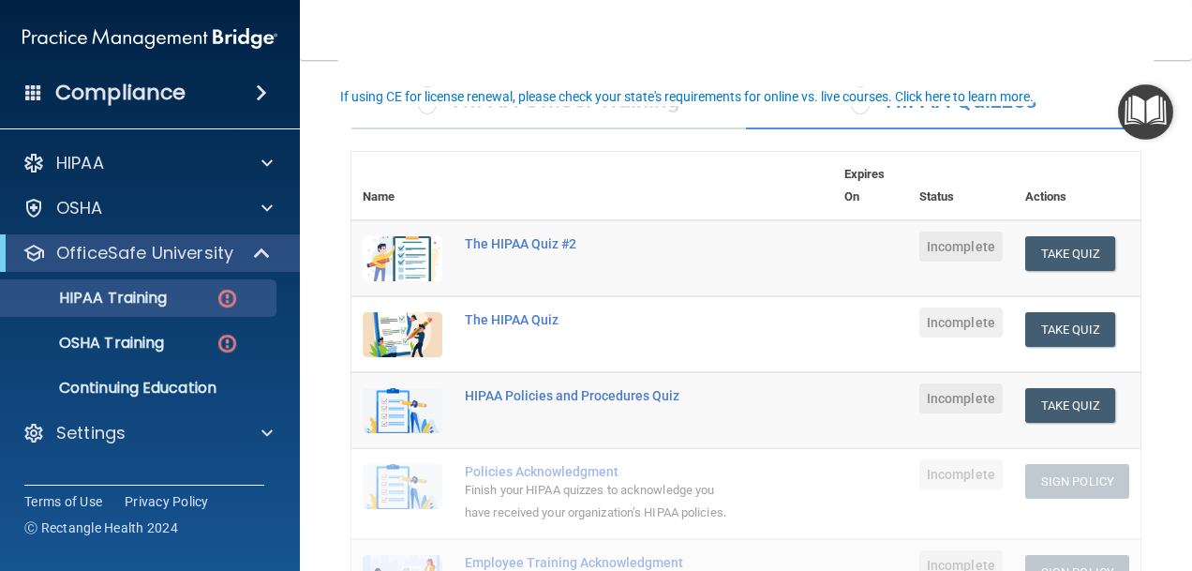
scroll to position [94, 0]
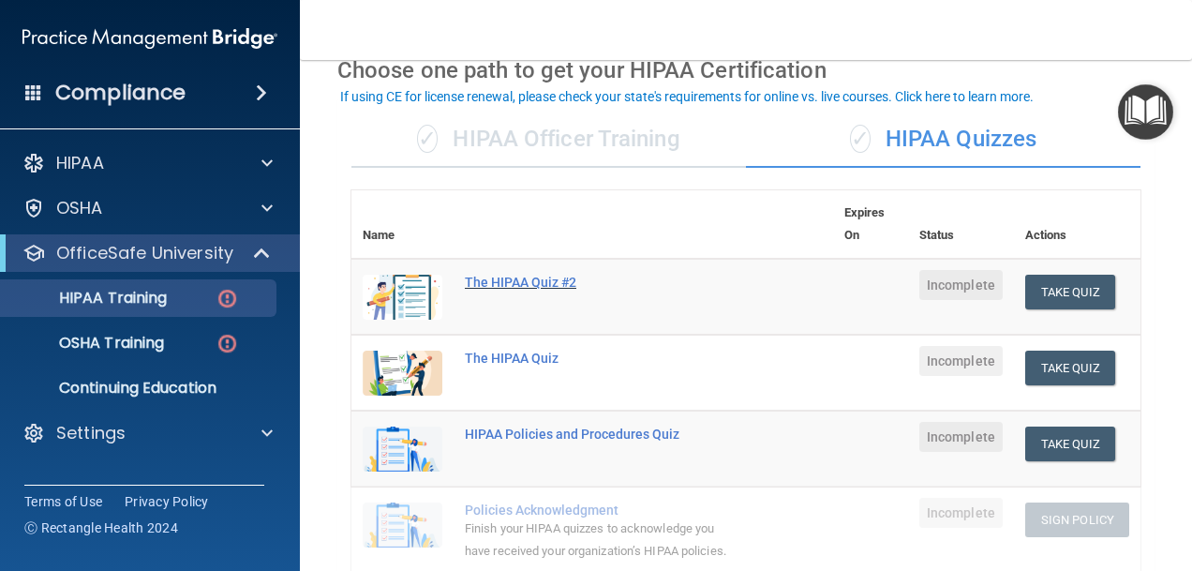
click at [498, 281] on div "The HIPAA Quiz #2" at bounding box center [602, 282] width 275 height 15
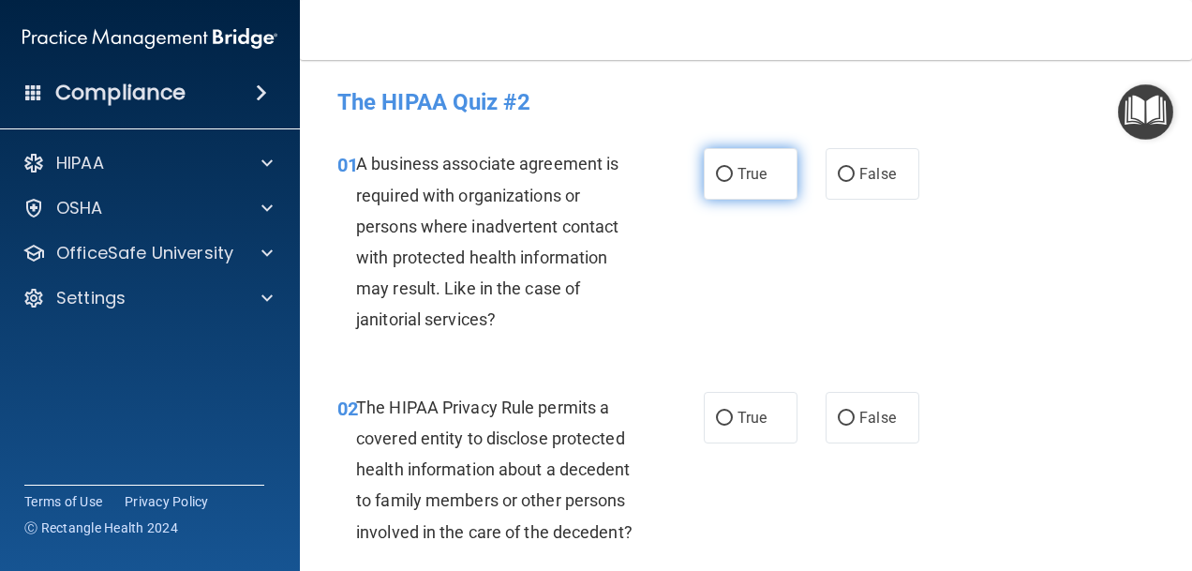
click at [724, 170] on input "True" at bounding box center [724, 175] width 17 height 14
radio input "true"
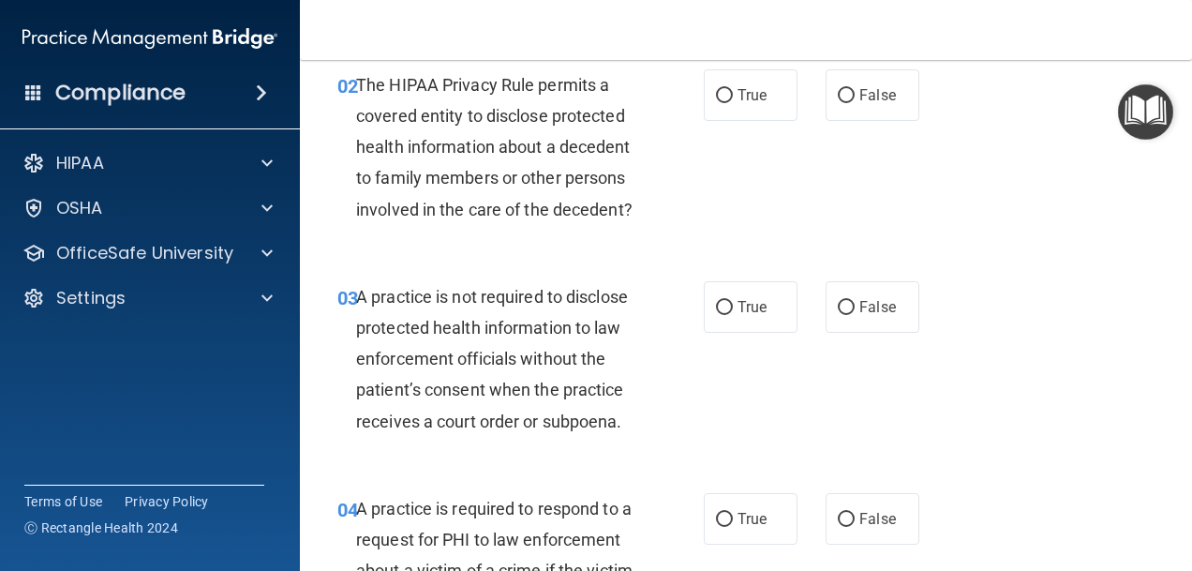
scroll to position [281, 0]
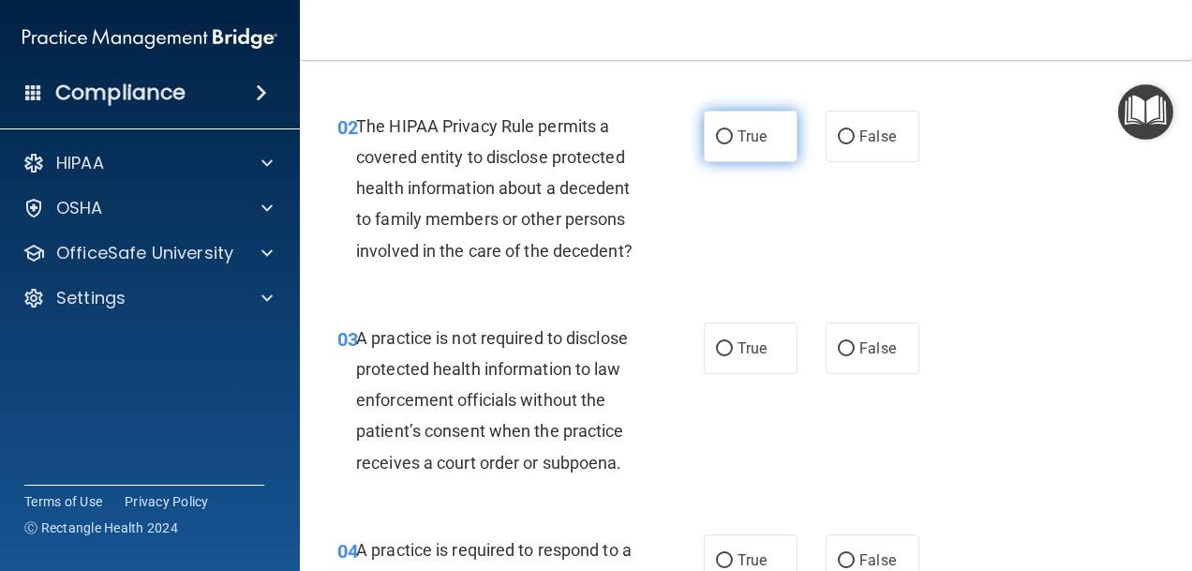
click at [711, 146] on label "True" at bounding box center [751, 137] width 94 height 52
click at [716, 144] on input "True" at bounding box center [724, 137] width 17 height 14
radio input "true"
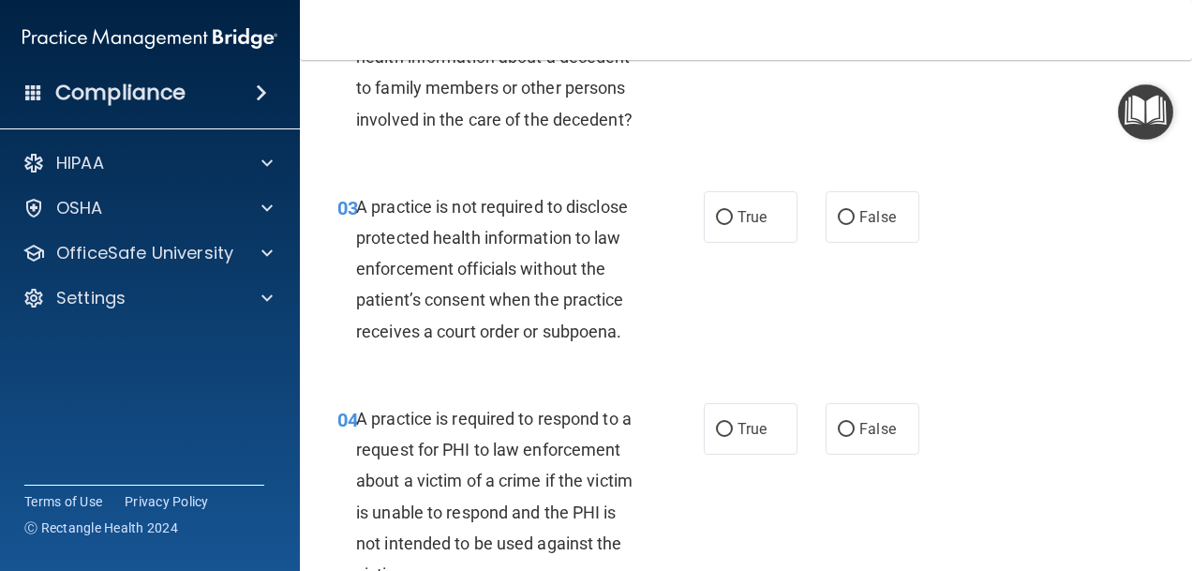
scroll to position [469, 0]
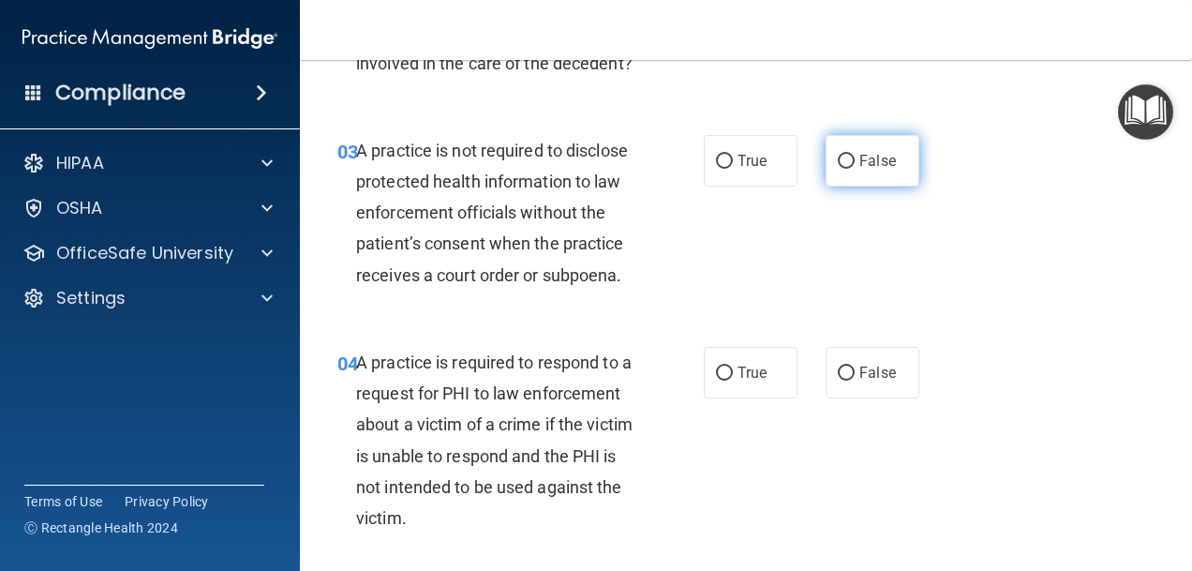
click at [838, 169] on input "False" at bounding box center [846, 162] width 17 height 14
radio input "true"
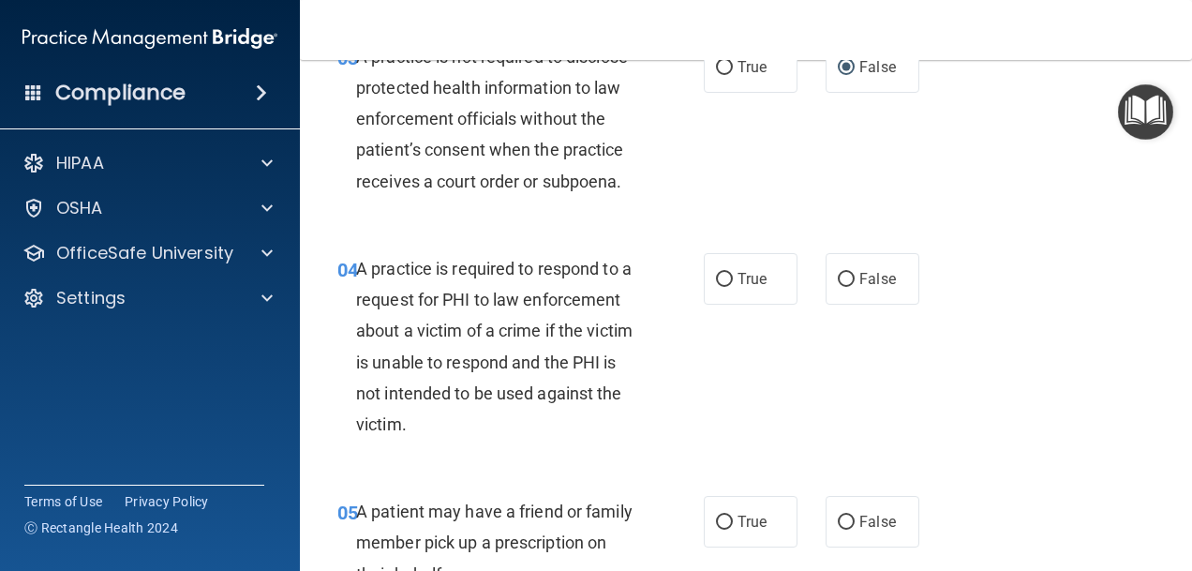
scroll to position [656, 0]
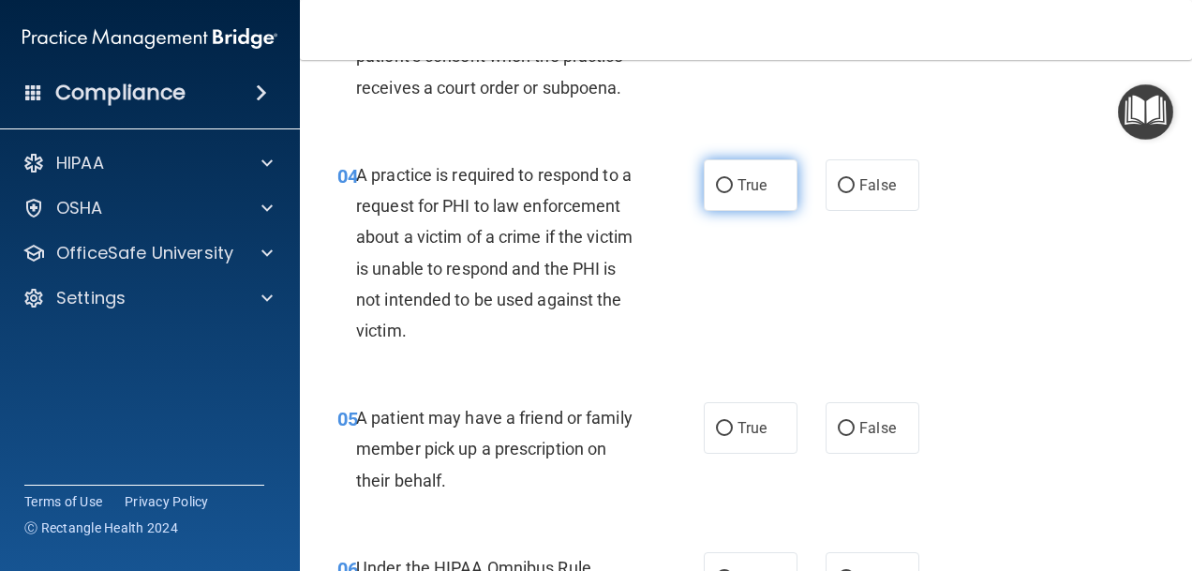
click at [738, 194] on span "True" at bounding box center [752, 185] width 29 height 18
click at [733, 193] on input "True" at bounding box center [724, 186] width 17 height 14
radio input "true"
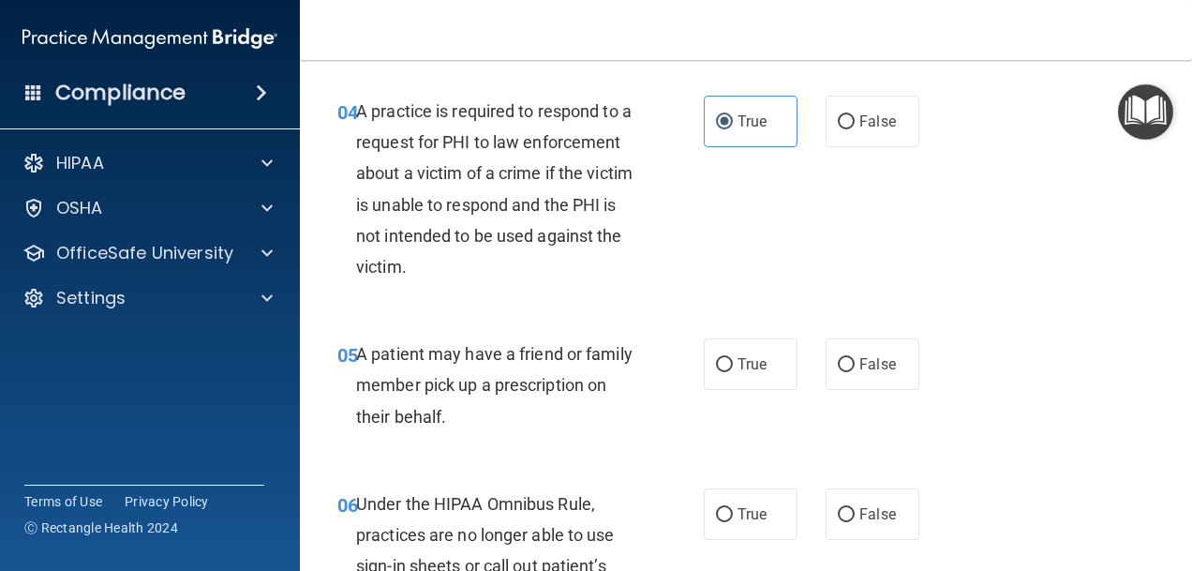
scroll to position [750, 0]
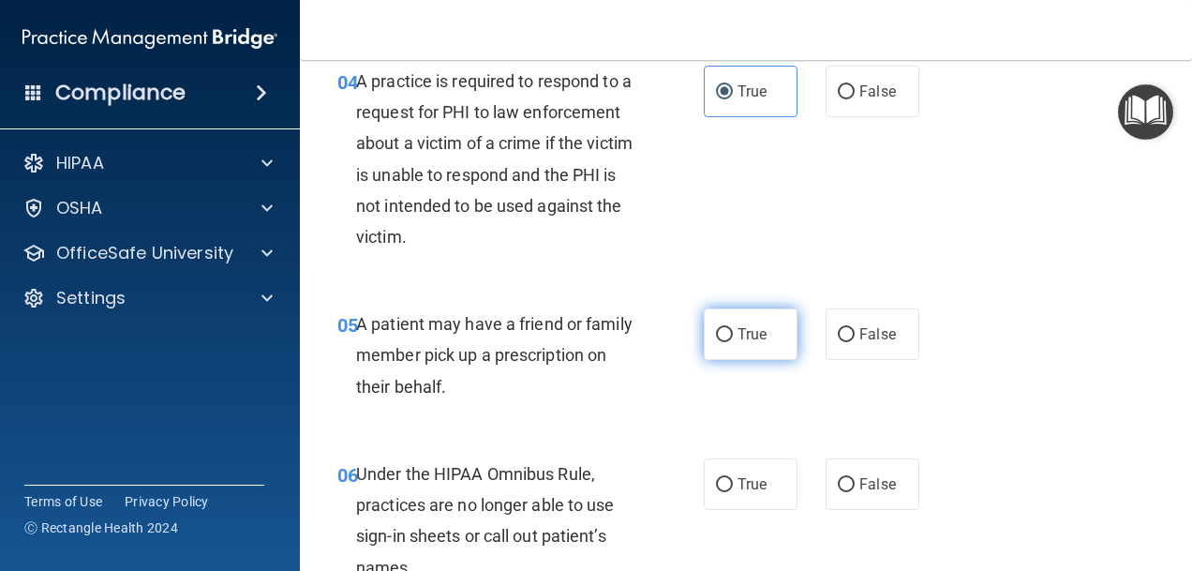
click at [722, 342] on input "True" at bounding box center [724, 335] width 17 height 14
radio input "true"
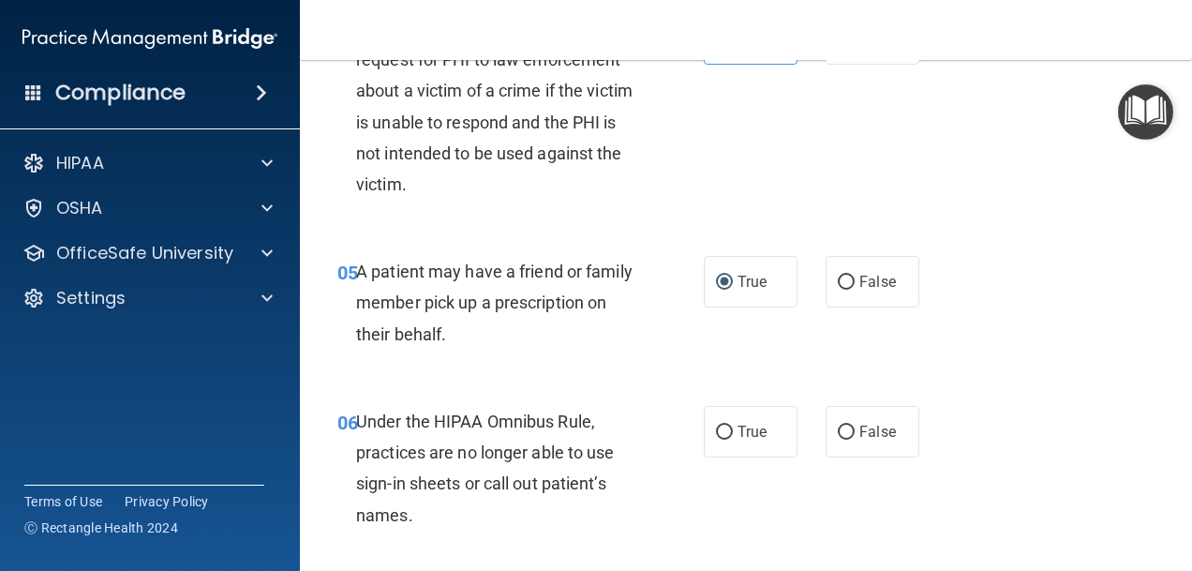
scroll to position [937, 0]
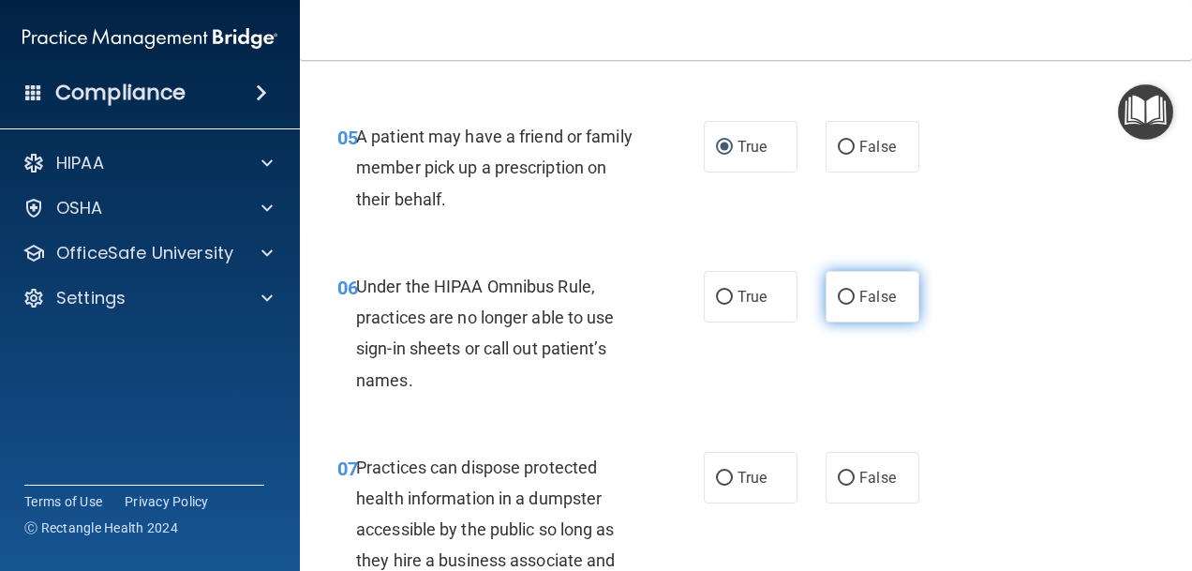
click at [838, 305] on input "False" at bounding box center [846, 298] width 17 height 14
radio input "true"
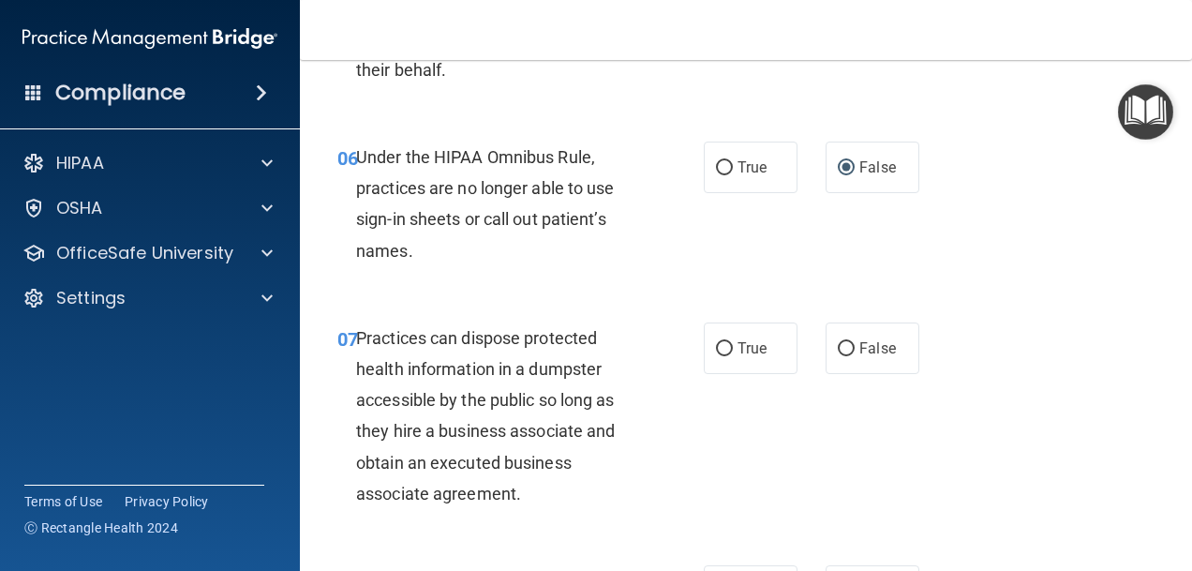
scroll to position [1125, 0]
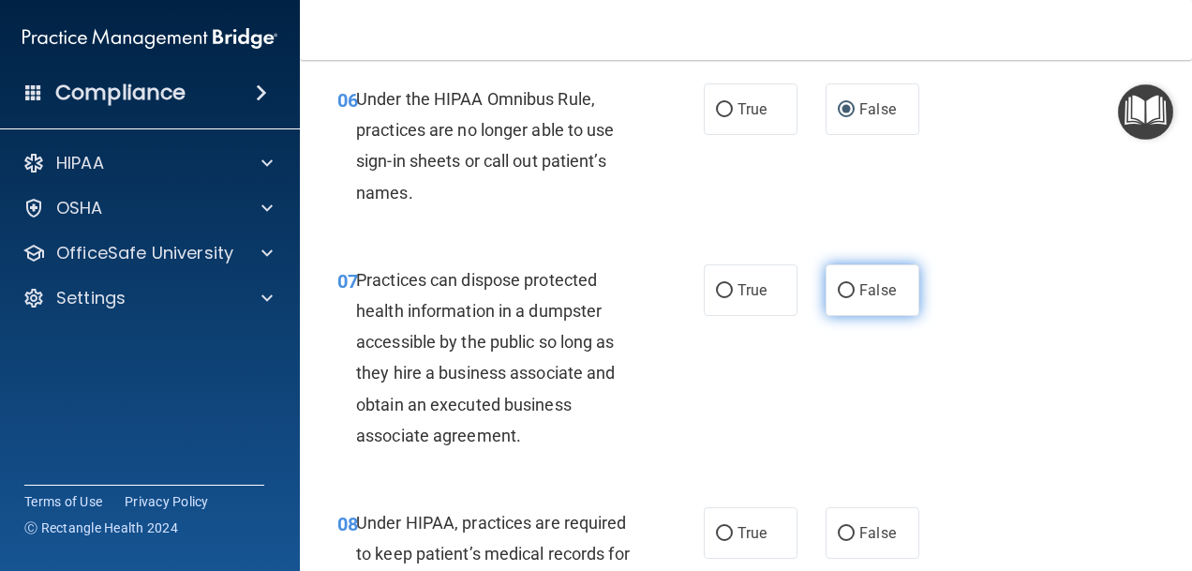
click at [849, 316] on label "False" at bounding box center [873, 290] width 94 height 52
click at [849, 298] on input "False" at bounding box center [846, 291] width 17 height 14
radio input "true"
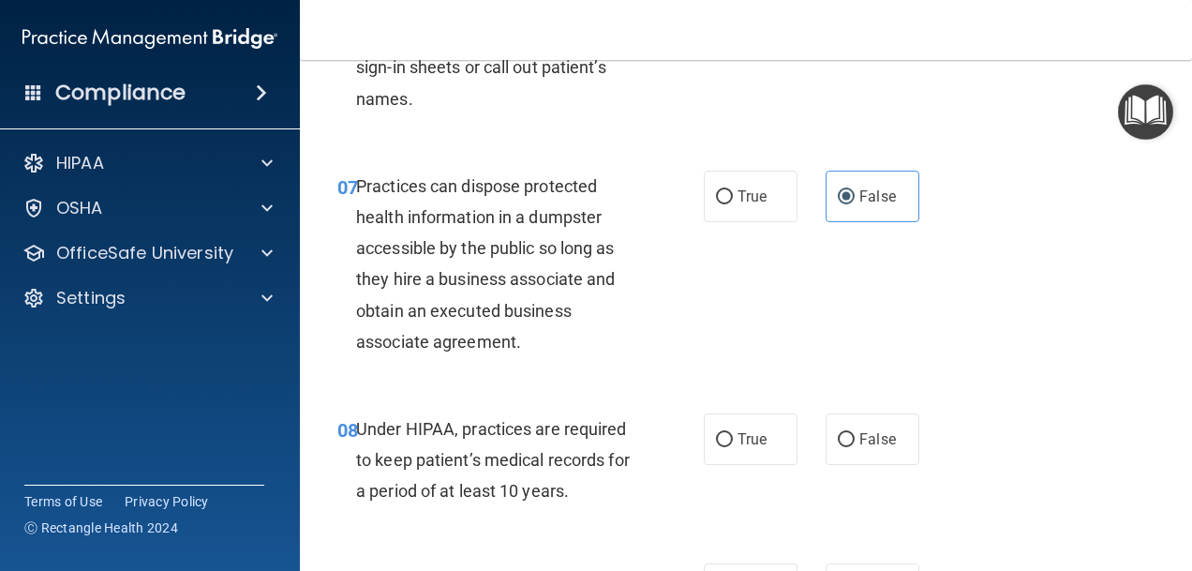
scroll to position [1312, 0]
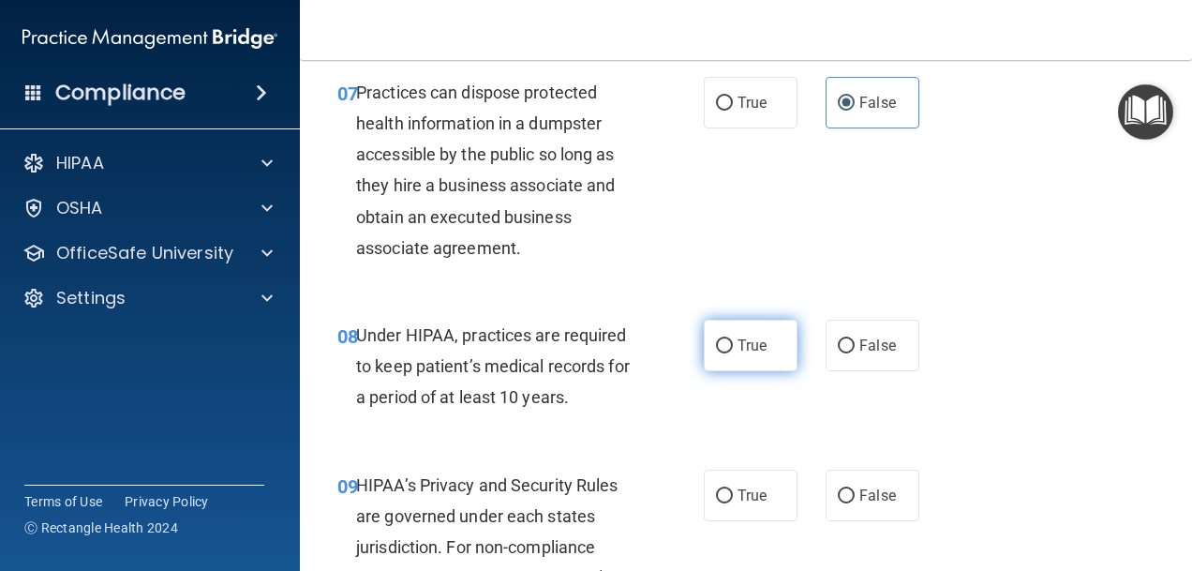
click at [770, 371] on label "True" at bounding box center [751, 346] width 94 height 52
click at [733, 353] on input "True" at bounding box center [724, 346] width 17 height 14
radio input "true"
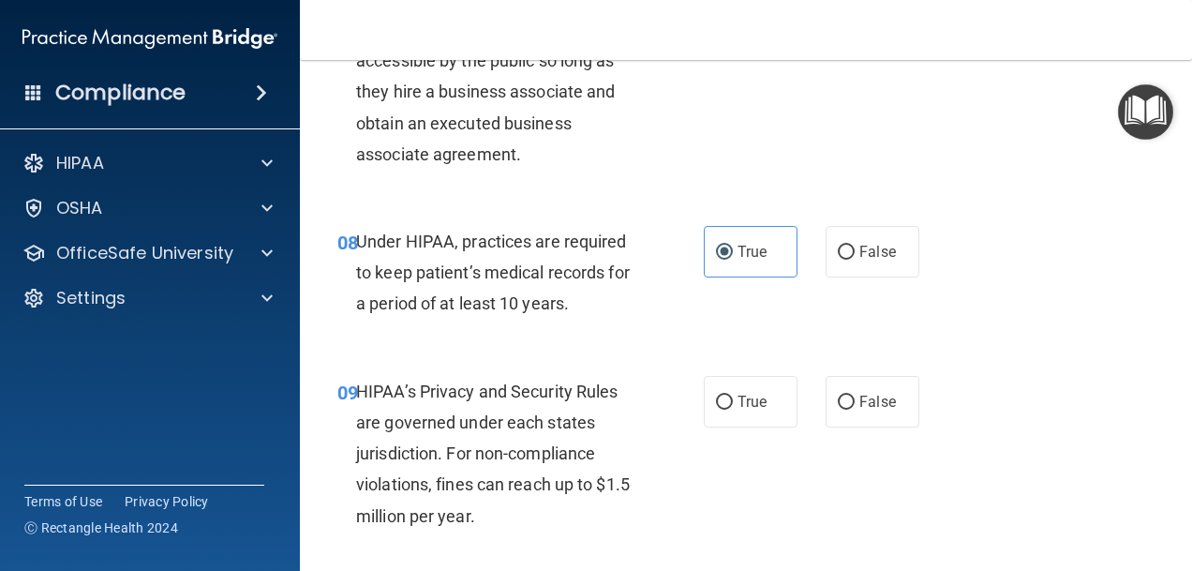
scroll to position [1500, 0]
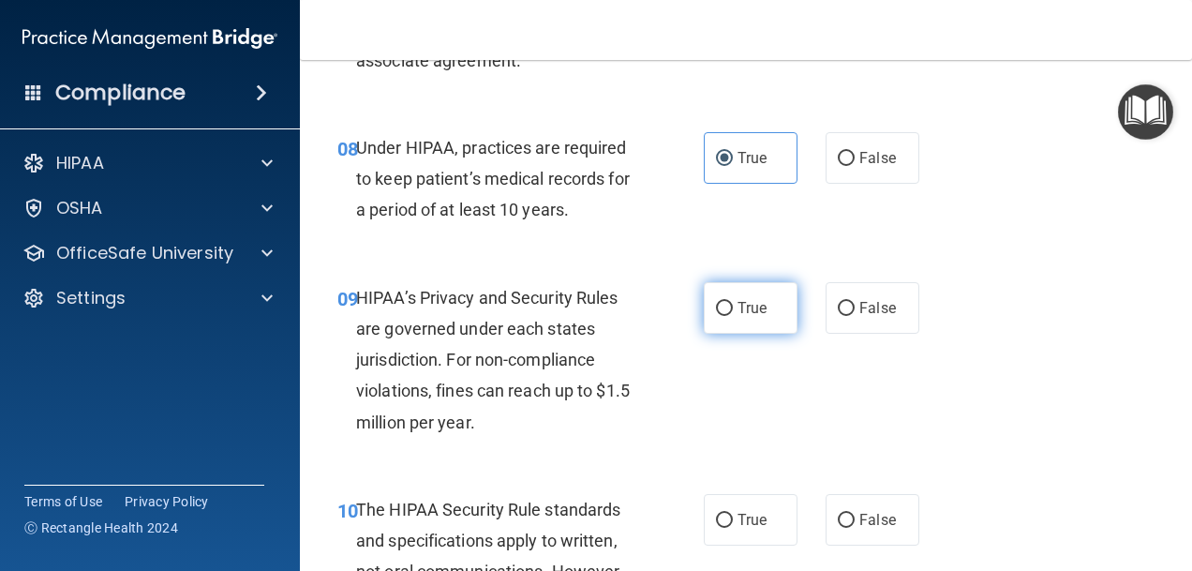
click at [724, 334] on label "True" at bounding box center [751, 308] width 94 height 52
click at [724, 316] on input "True" at bounding box center [724, 309] width 17 height 14
radio input "true"
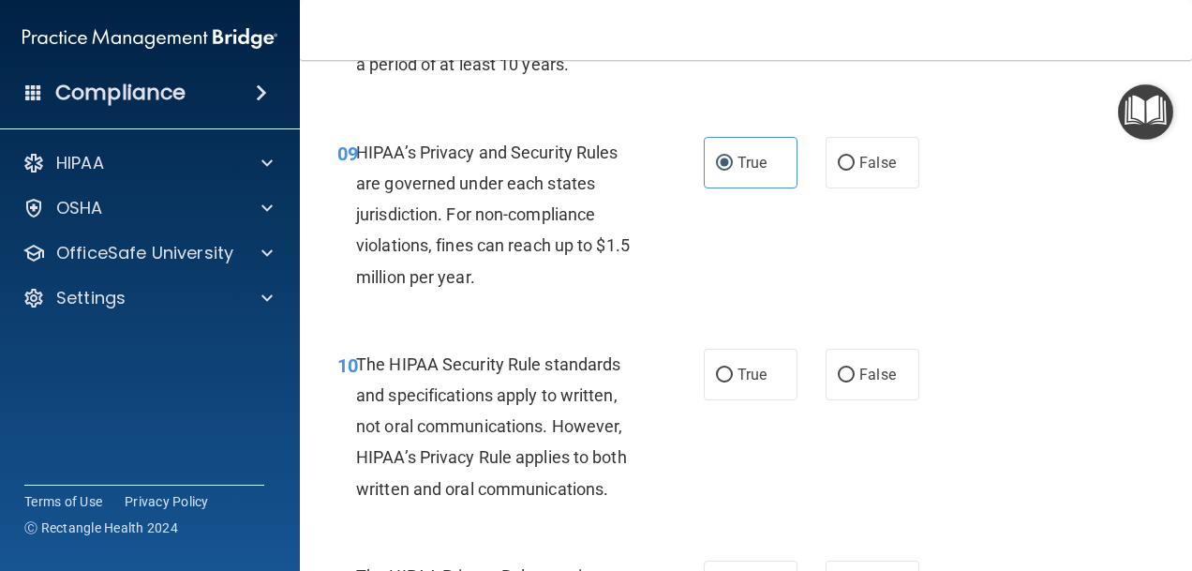
scroll to position [1687, 0]
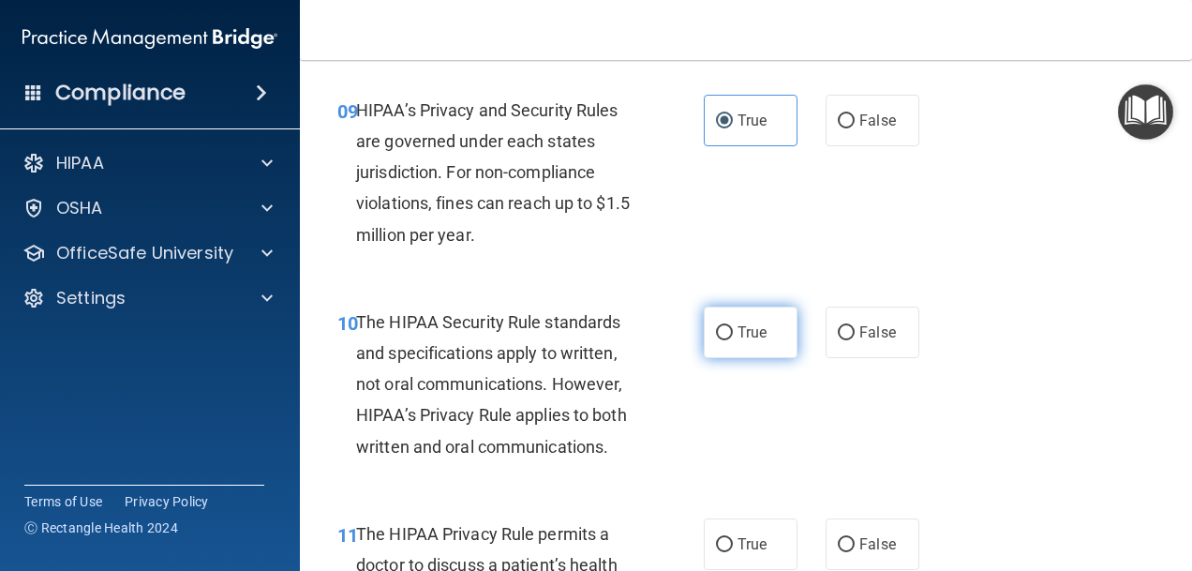
click at [738, 341] on span "True" at bounding box center [752, 332] width 29 height 18
click at [733, 340] on input "True" at bounding box center [724, 333] width 17 height 14
radio input "true"
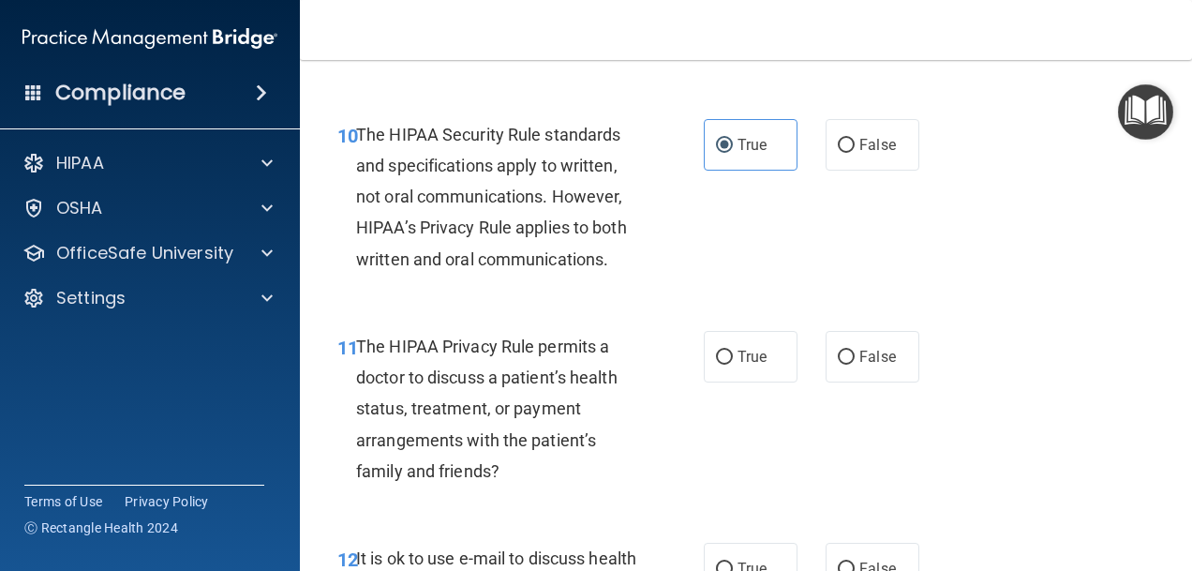
scroll to position [1968, 0]
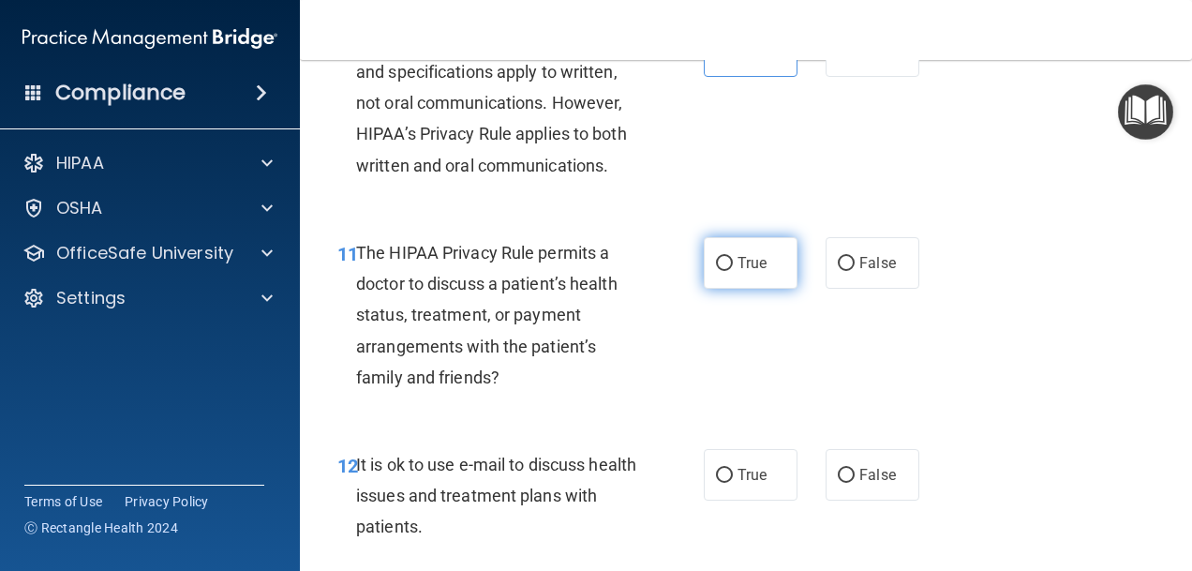
click at [738, 272] on span "True" at bounding box center [752, 263] width 29 height 18
click at [733, 271] on input "True" at bounding box center [724, 264] width 17 height 14
radio input "true"
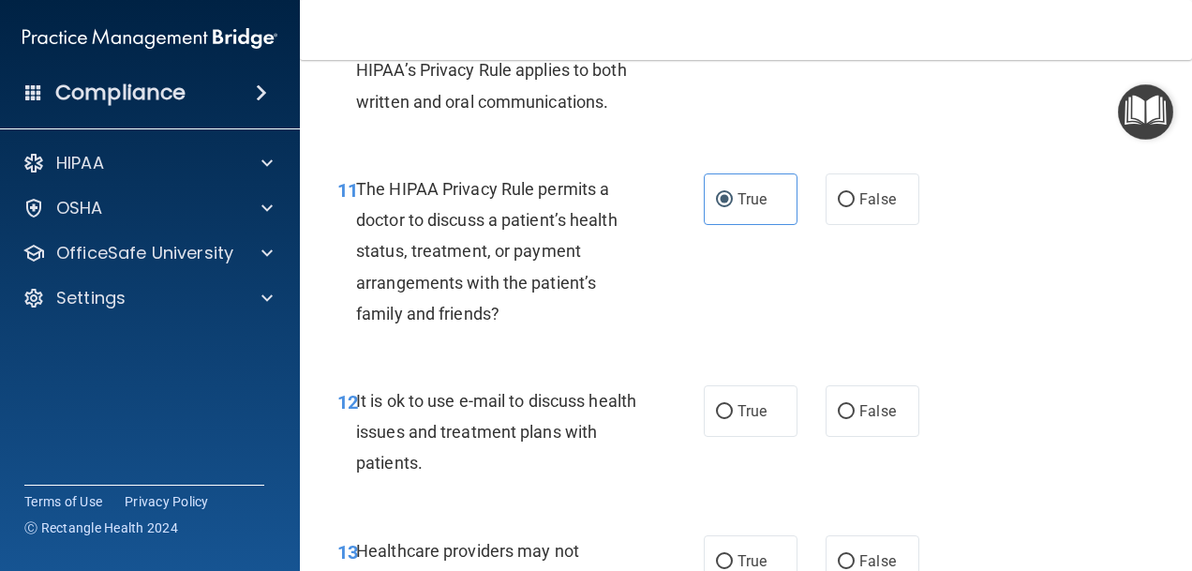
scroll to position [2156, 0]
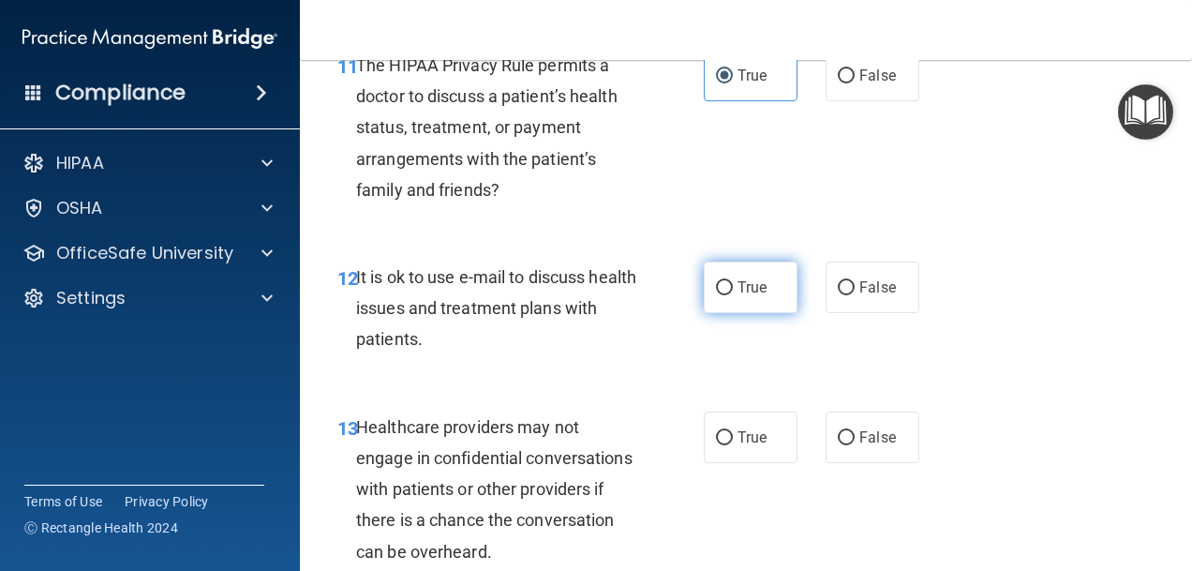
click at [716, 295] on input "True" at bounding box center [724, 288] width 17 height 14
radio input "true"
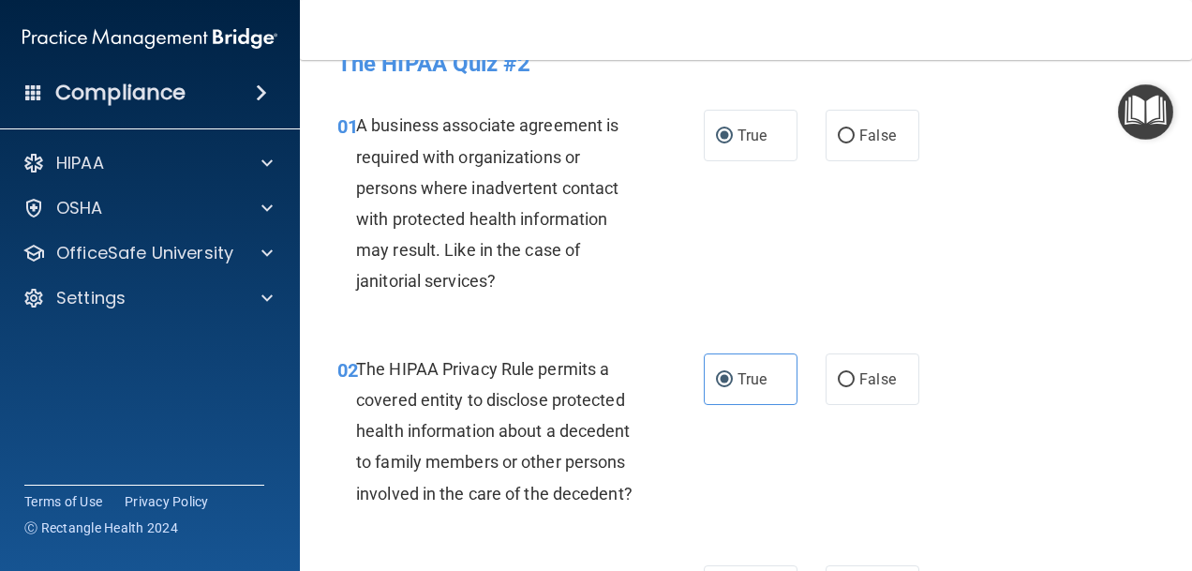
scroll to position [0, 0]
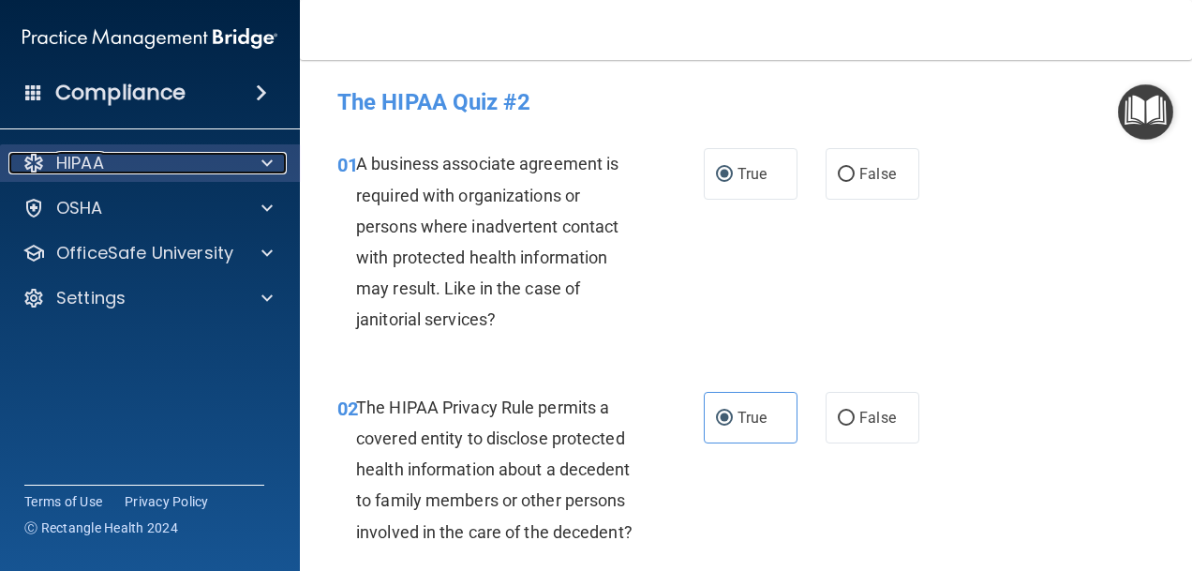
click at [268, 162] on span at bounding box center [267, 163] width 11 height 22
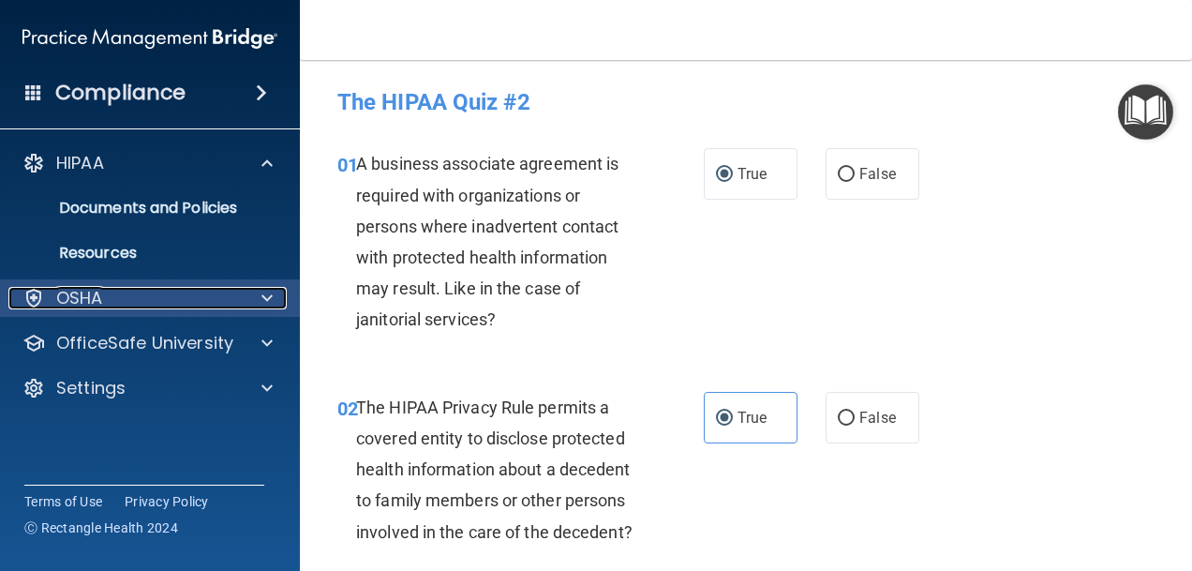
click at [262, 293] on span at bounding box center [267, 298] width 11 height 22
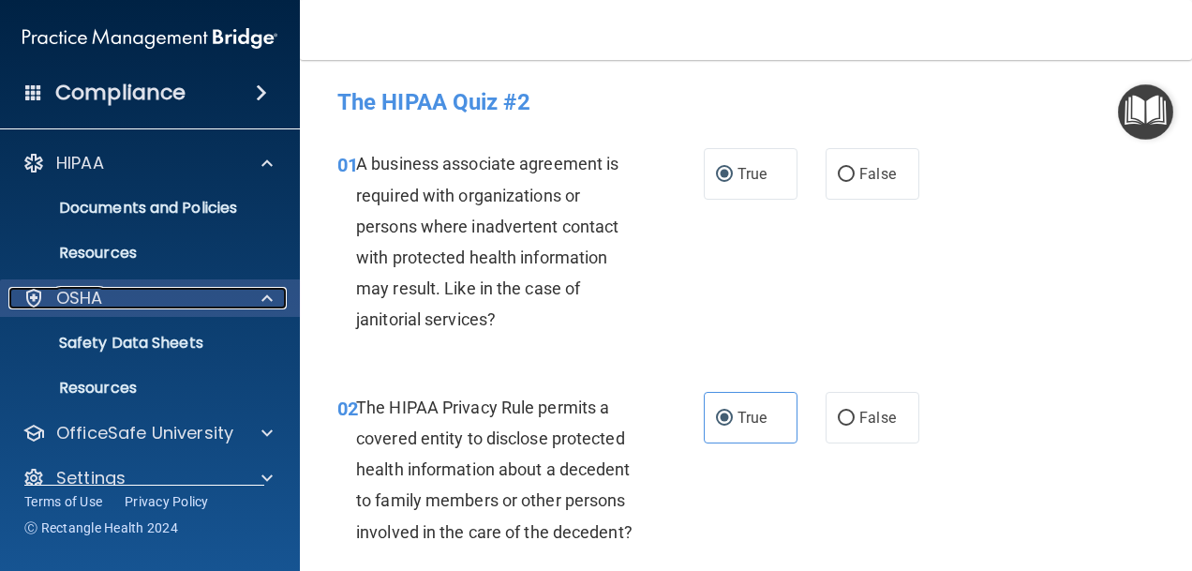
click at [266, 295] on span at bounding box center [267, 298] width 11 height 22
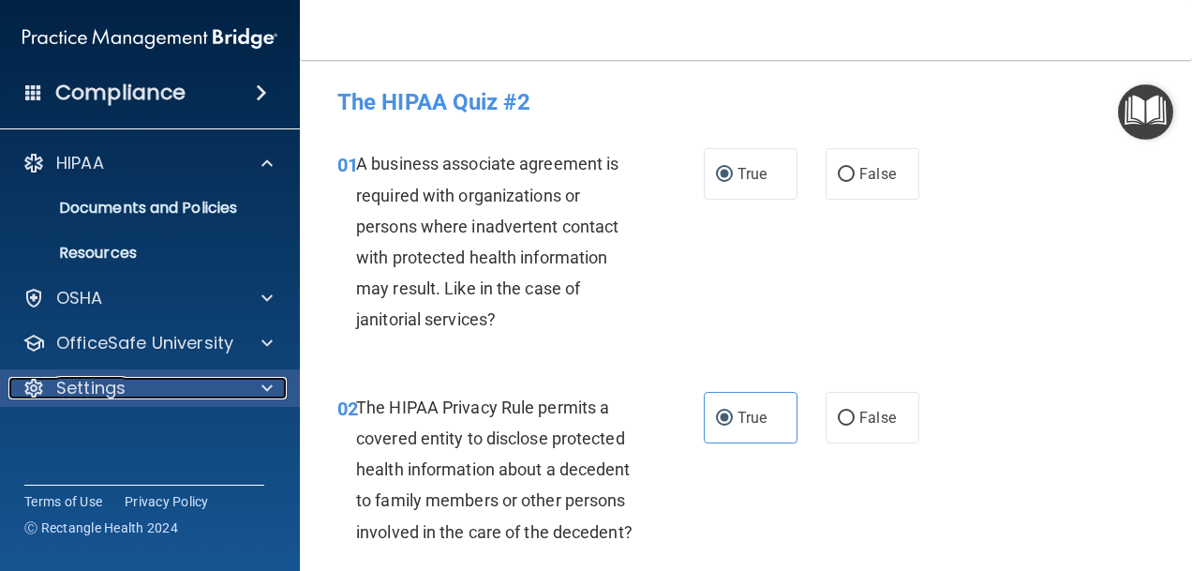
click at [262, 385] on span at bounding box center [267, 388] width 11 height 22
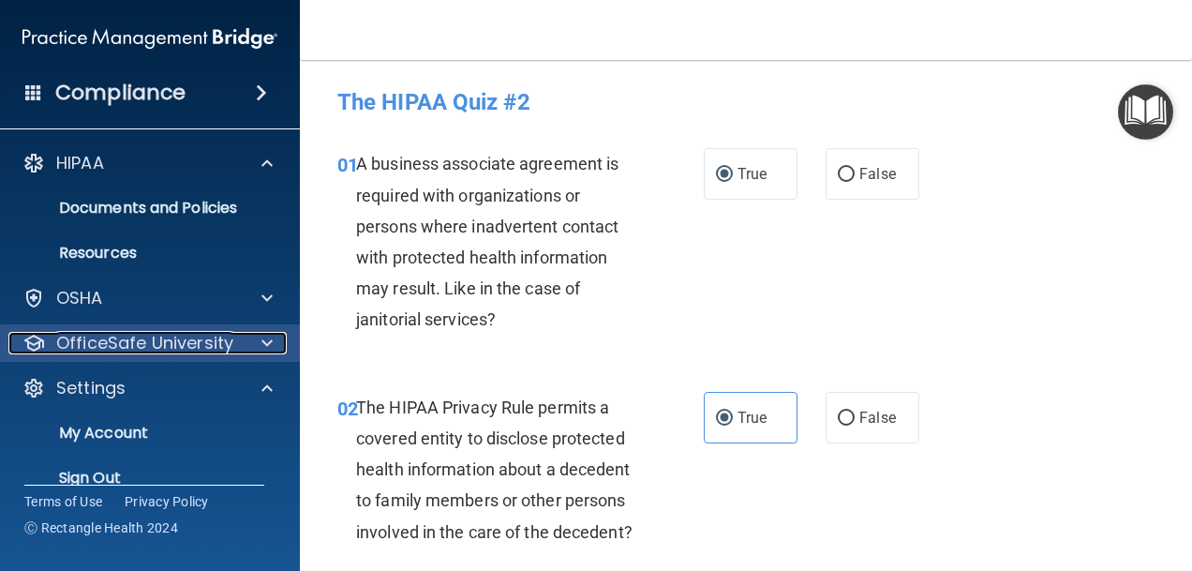
click at [267, 346] on span at bounding box center [267, 343] width 11 height 22
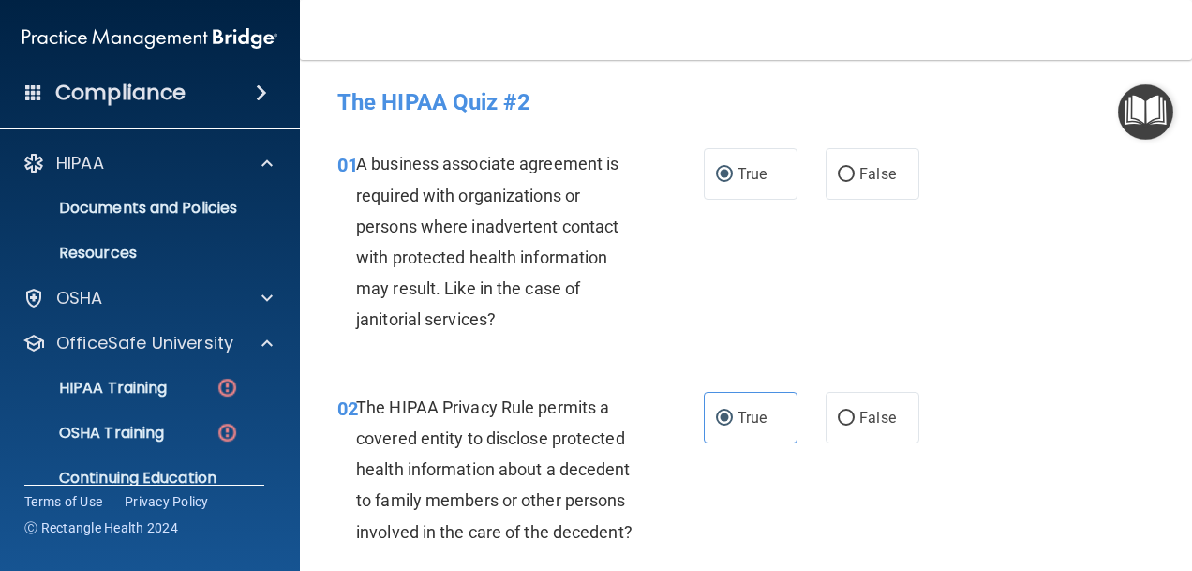
click at [1161, 106] on img "Open Resource Center" at bounding box center [1145, 111] width 55 height 55
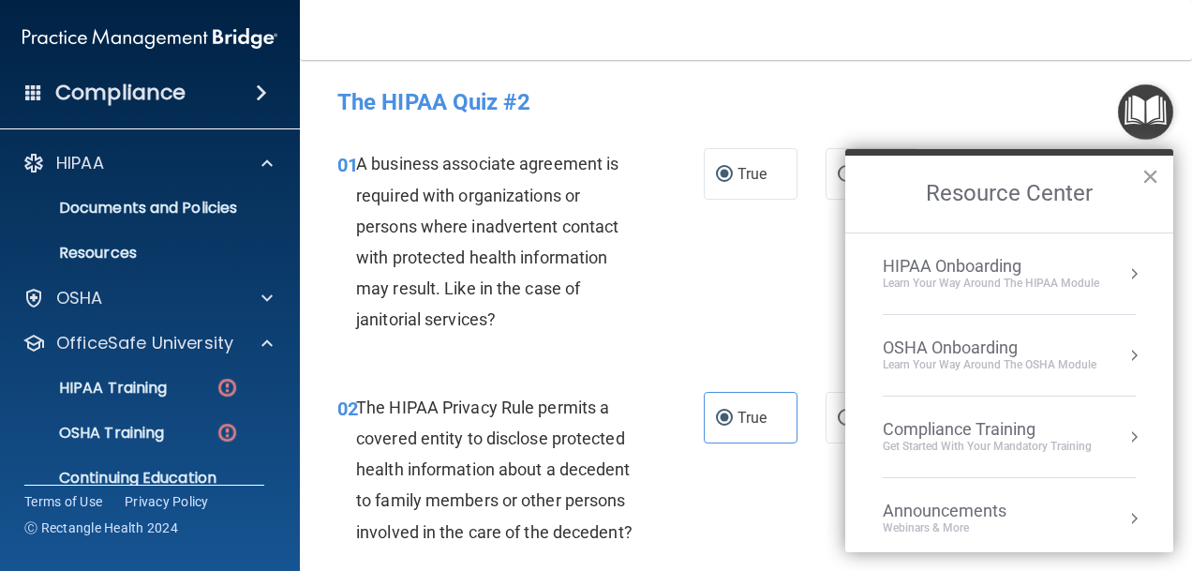
click at [956, 274] on div "HIPAA Onboarding" at bounding box center [991, 266] width 217 height 21
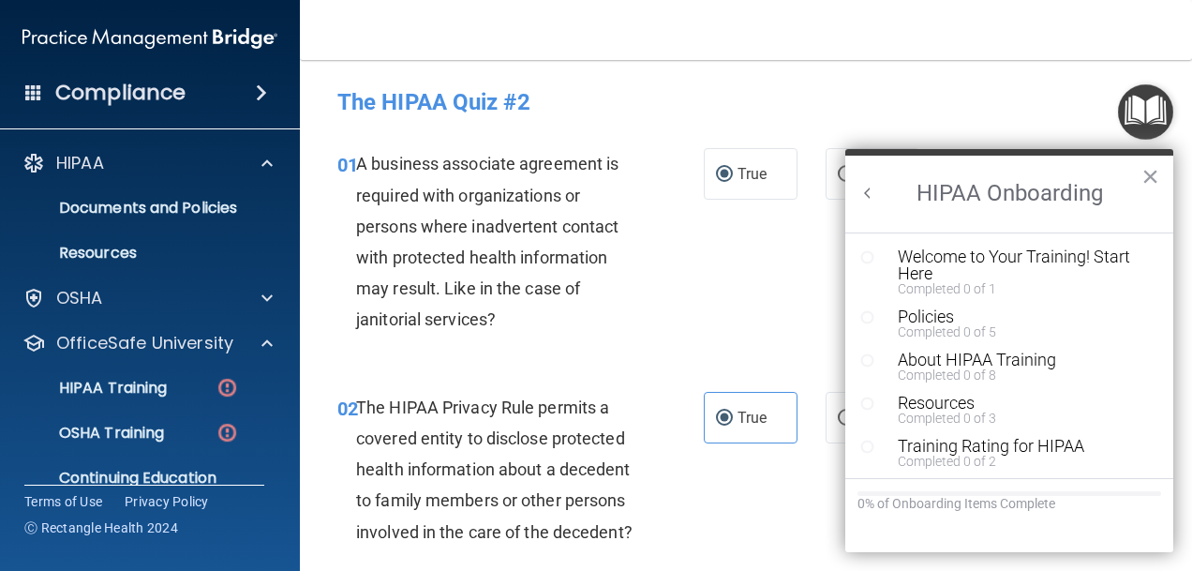
click at [870, 192] on button "Back to Resource Center Home" at bounding box center [868, 193] width 19 height 19
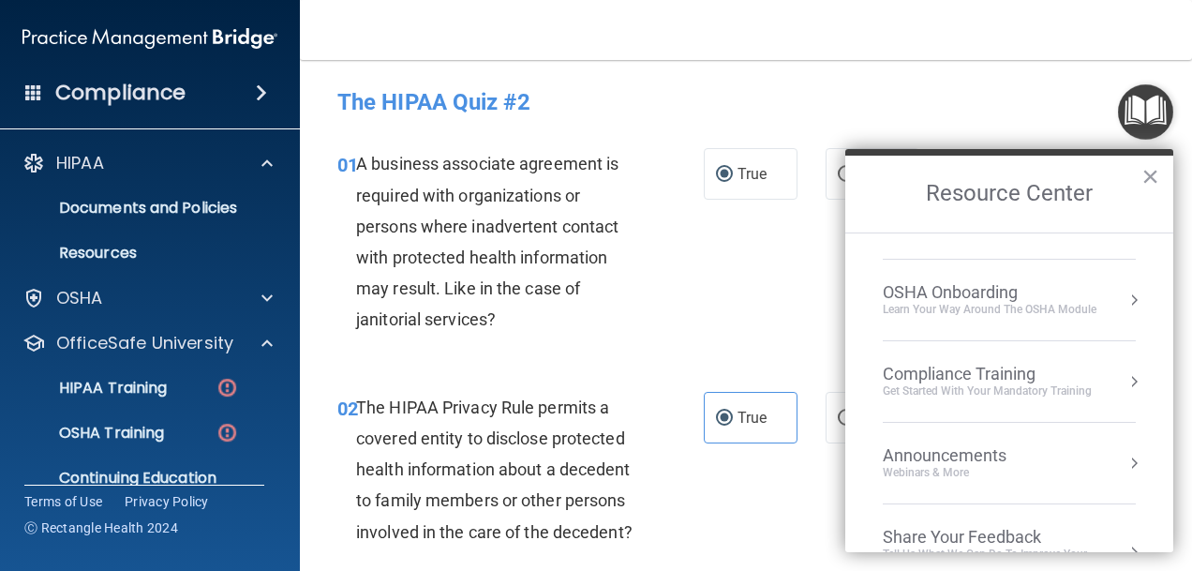
scroll to position [94, 0]
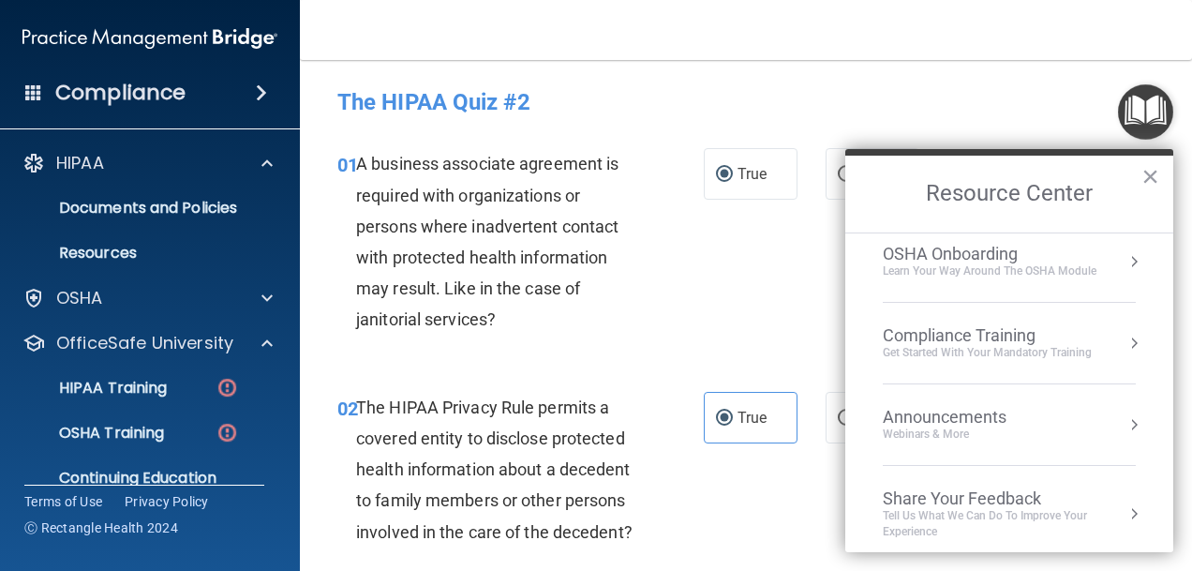
click at [922, 418] on div "Announcements" at bounding box center [963, 417] width 161 height 21
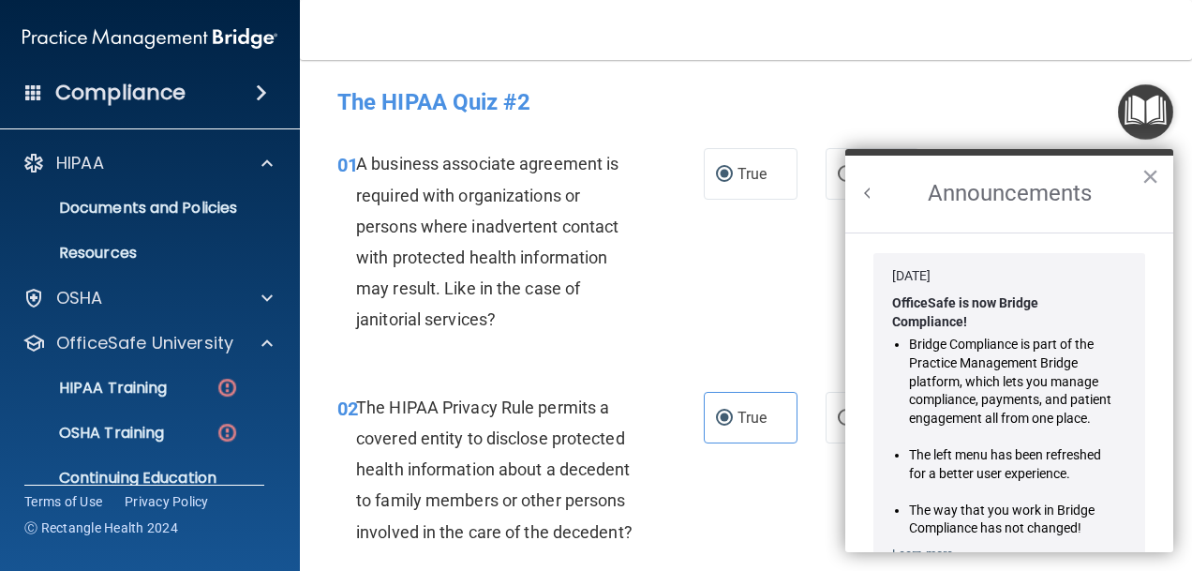
scroll to position [0, 0]
click at [866, 194] on button "Back to Resource Center Home" at bounding box center [868, 193] width 19 height 19
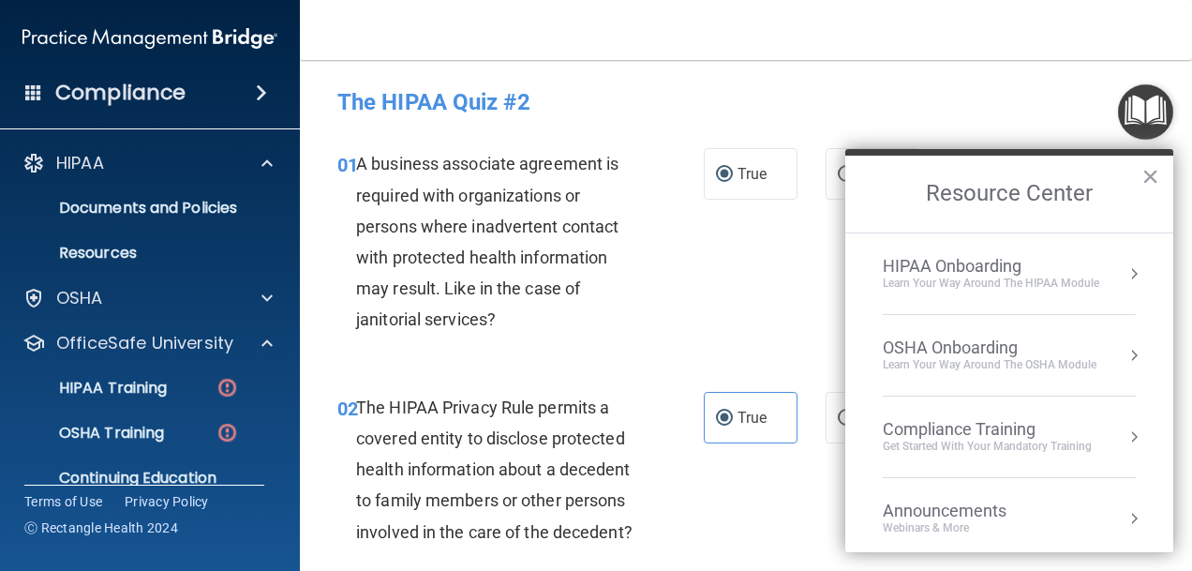
click at [964, 435] on div "Compliance Training" at bounding box center [987, 429] width 209 height 21
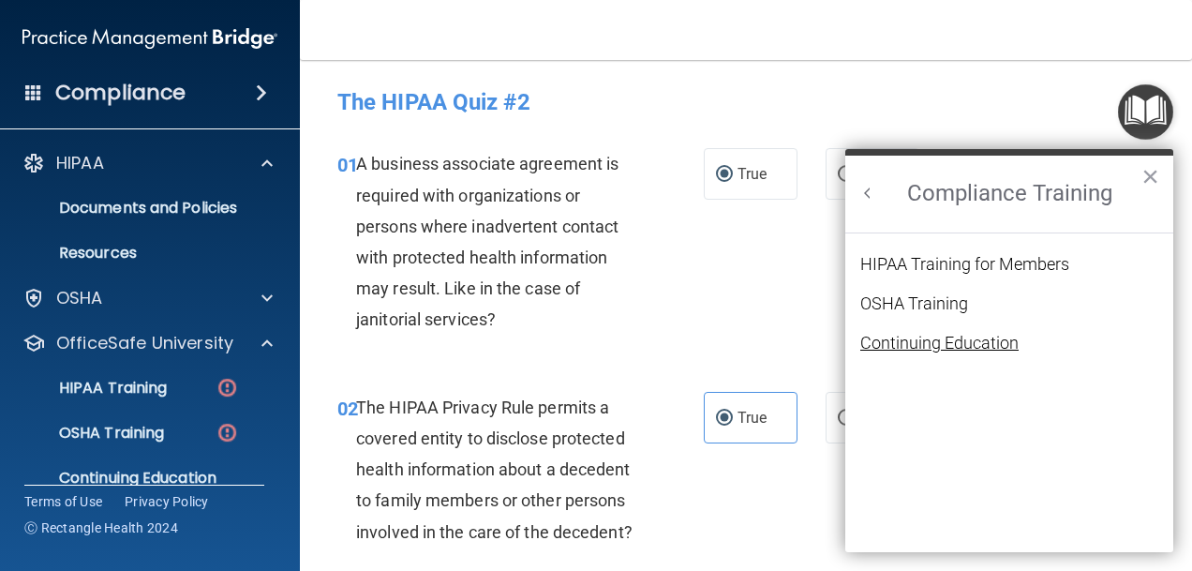
click at [904, 338] on div "Continuing Education" at bounding box center [939, 343] width 158 height 17
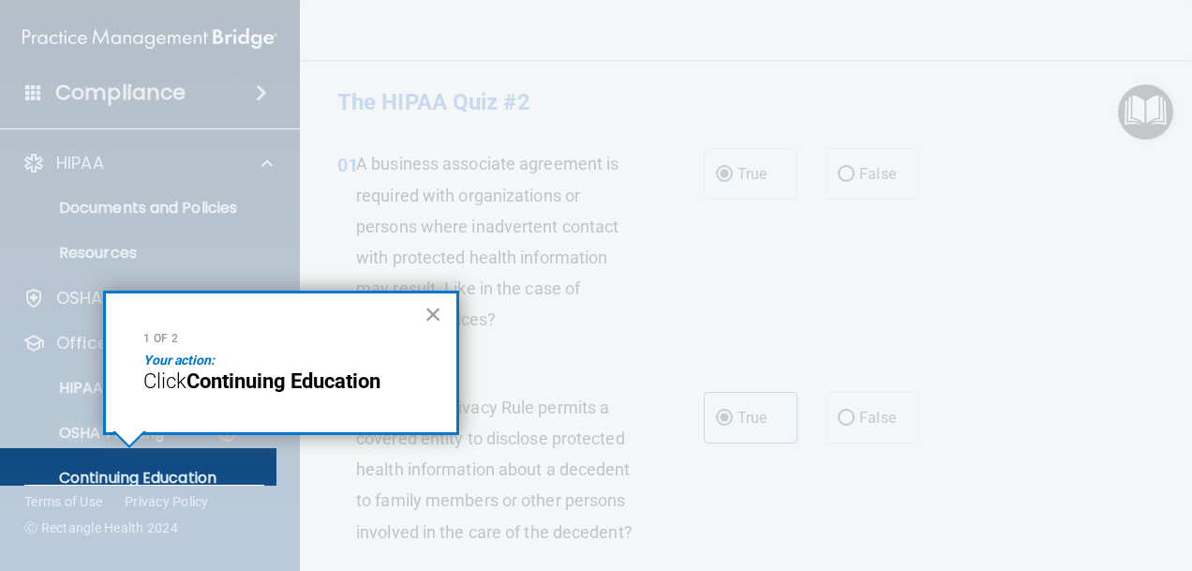
scroll to position [11, 0]
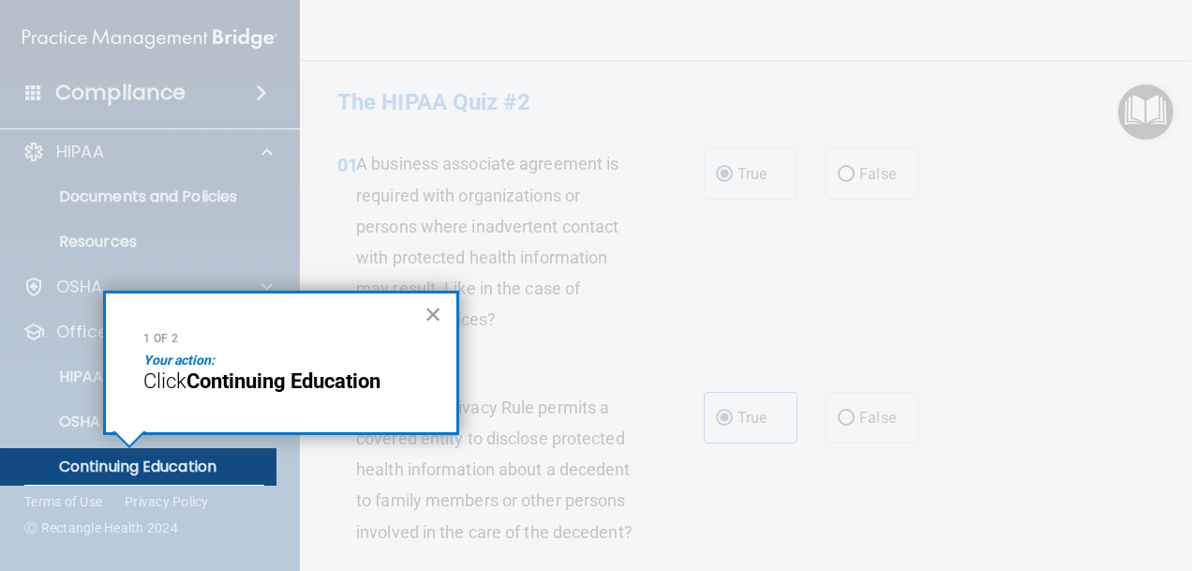
click at [435, 316] on button "×" at bounding box center [434, 314] width 18 height 30
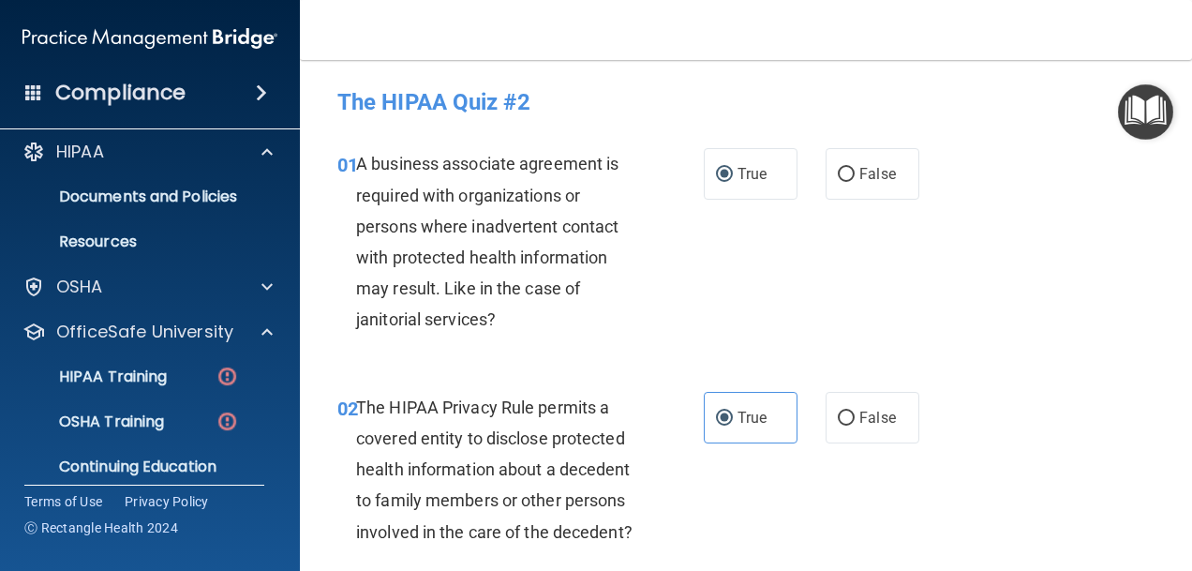
click at [1142, 114] on img "Open Resource Center" at bounding box center [1145, 111] width 55 height 55
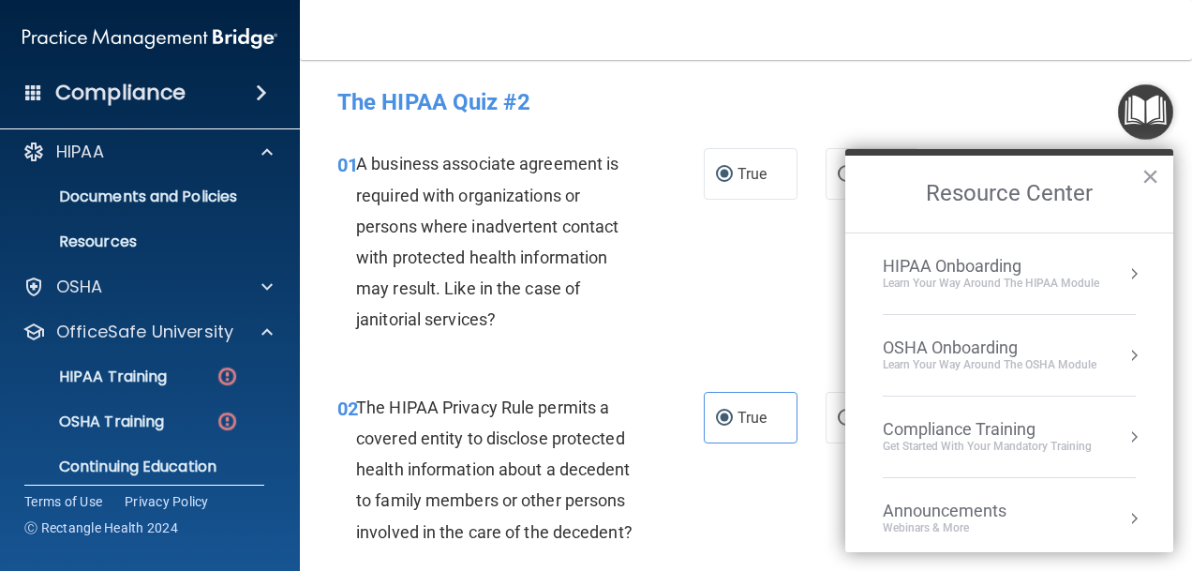
click at [950, 431] on div "Compliance Training" at bounding box center [987, 429] width 209 height 21
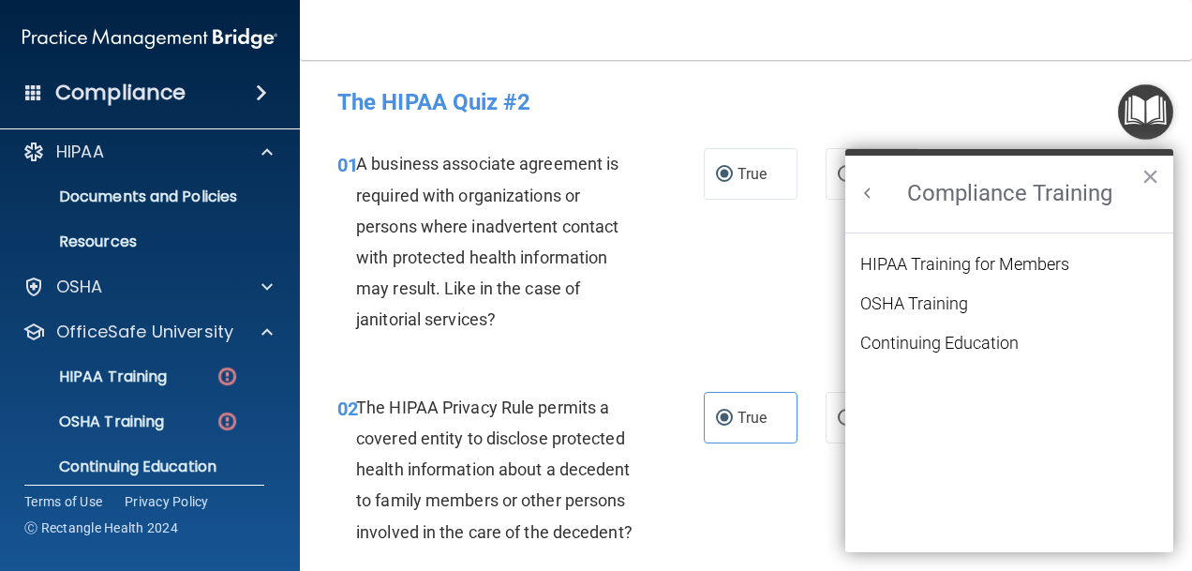
scroll to position [0, 0]
click at [909, 301] on div "OSHA Training" at bounding box center [914, 303] width 108 height 17
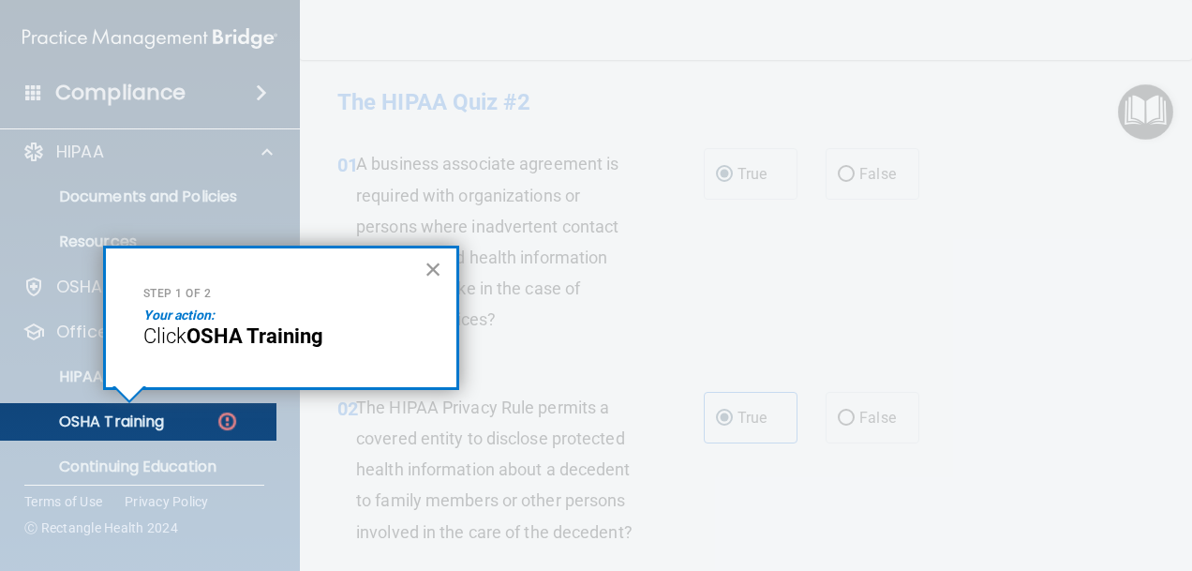
click at [430, 275] on button "×" at bounding box center [434, 269] width 18 height 30
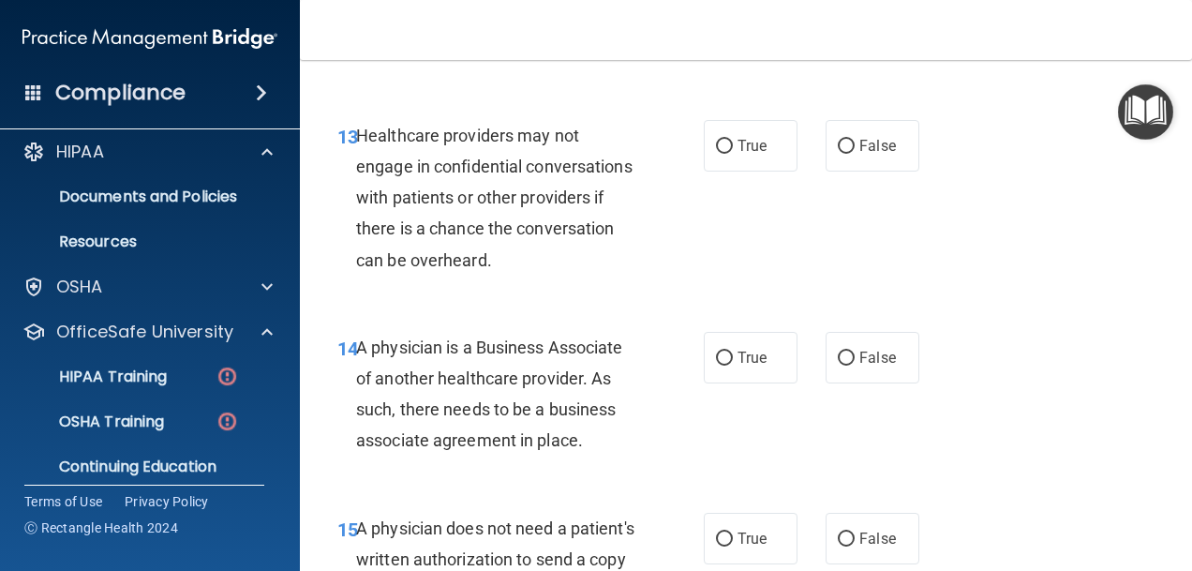
scroll to position [2317, 0]
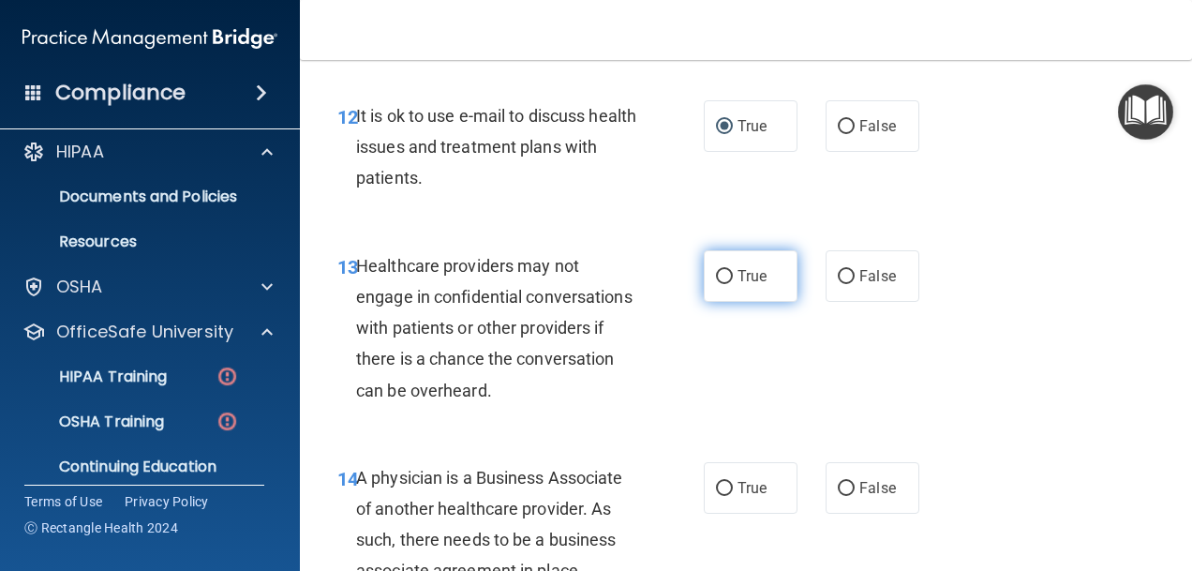
click at [738, 285] on span "True" at bounding box center [752, 276] width 29 height 18
click at [733, 284] on input "True" at bounding box center [724, 277] width 17 height 14
radio input "true"
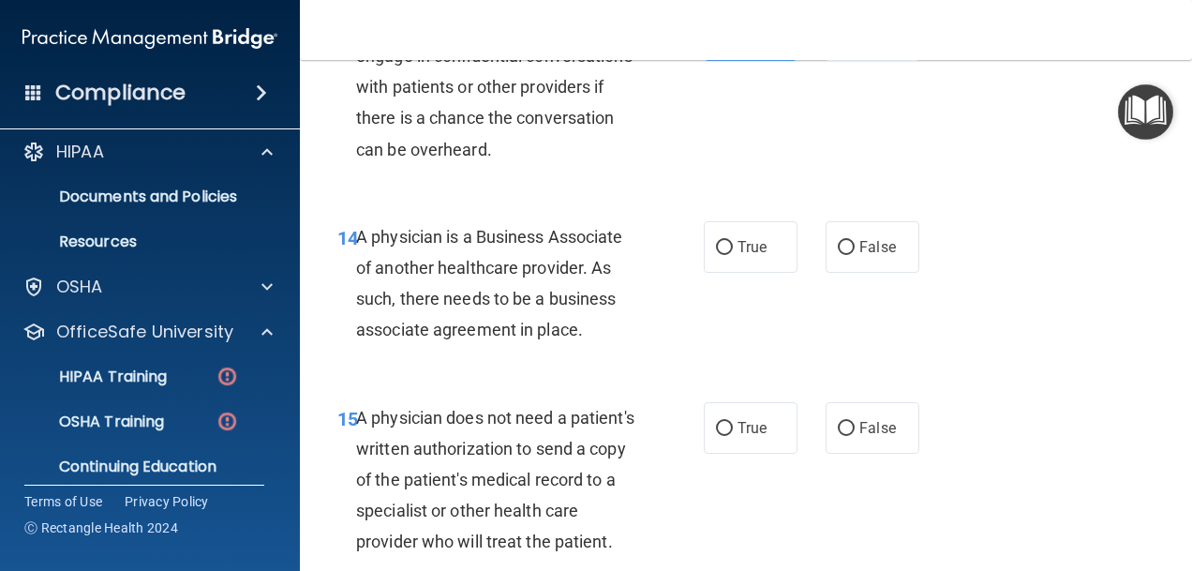
scroll to position [2598, 0]
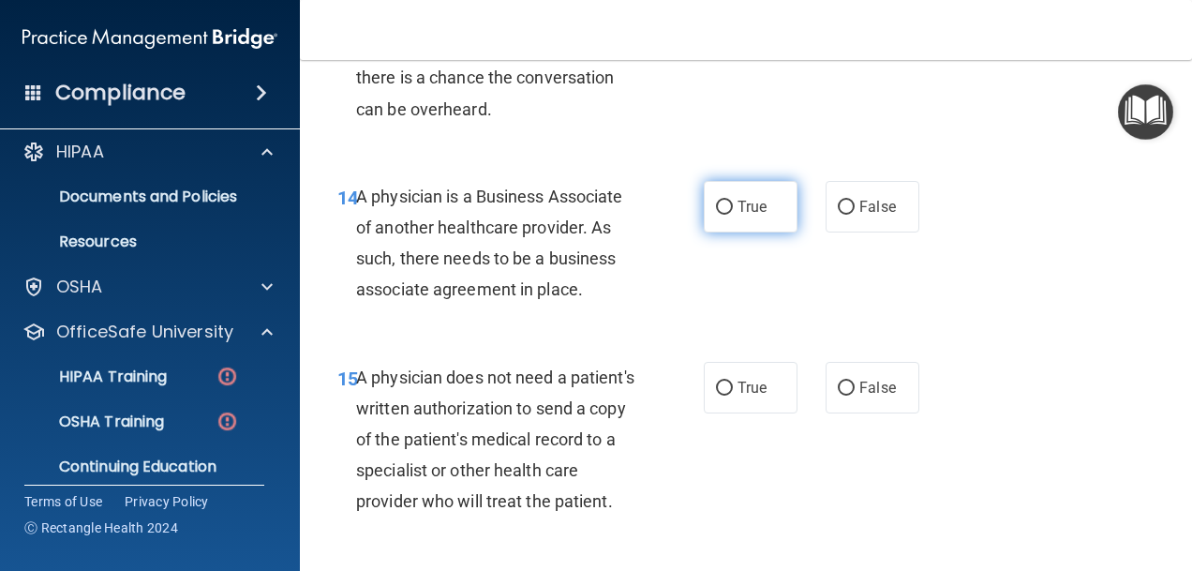
click at [717, 215] on input "True" at bounding box center [724, 208] width 17 height 14
radio input "true"
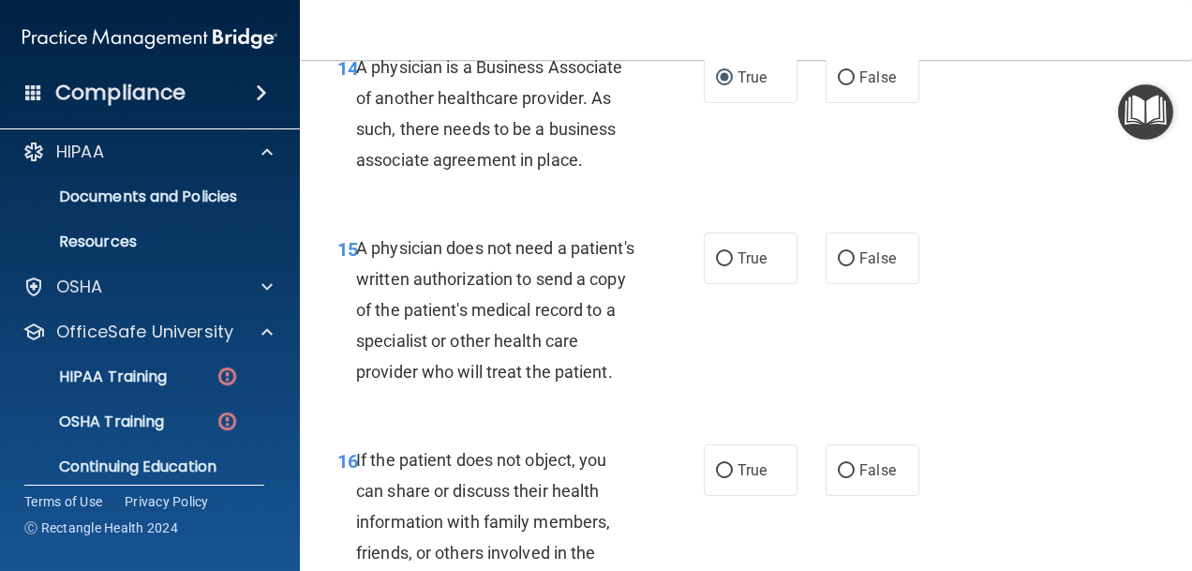
scroll to position [2786, 0]
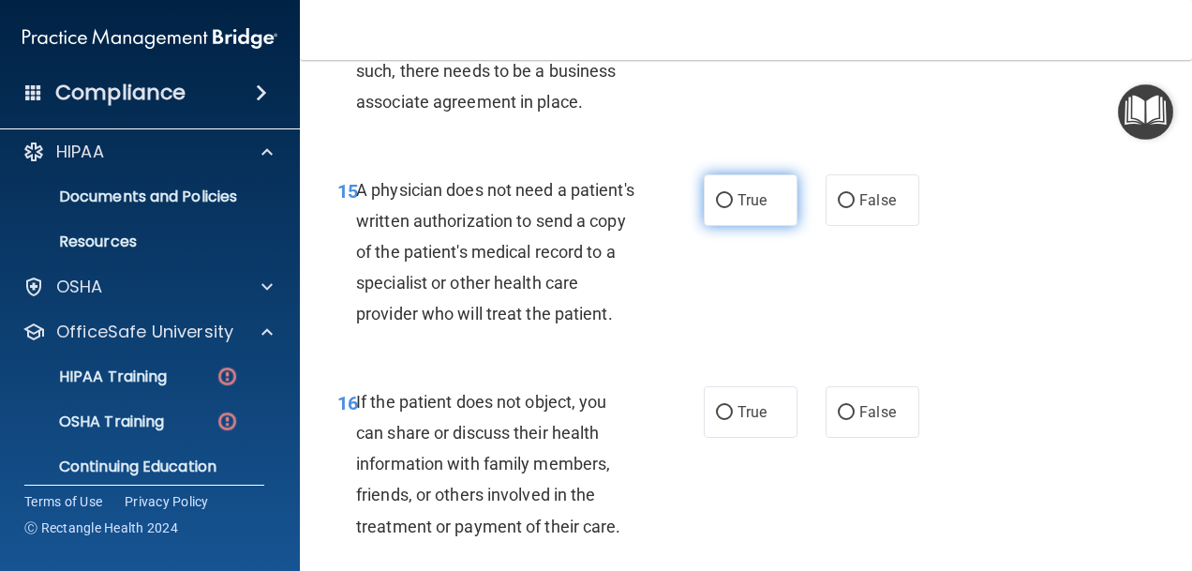
click at [738, 209] on span "True" at bounding box center [752, 200] width 29 height 18
click at [733, 208] on input "True" at bounding box center [724, 201] width 17 height 14
radio input "true"
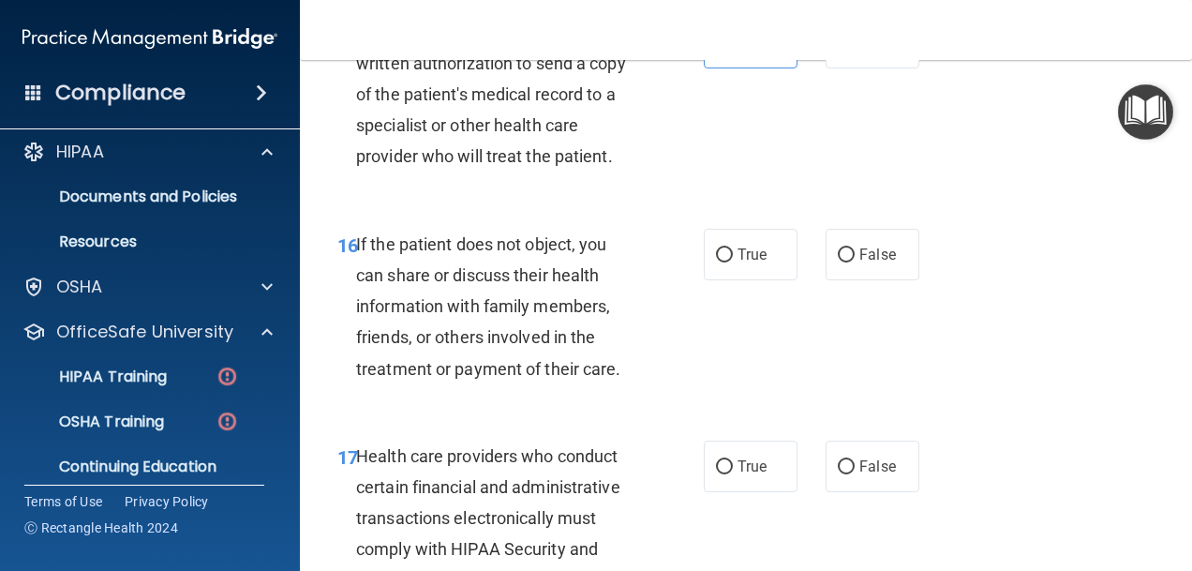
scroll to position [2973, 0]
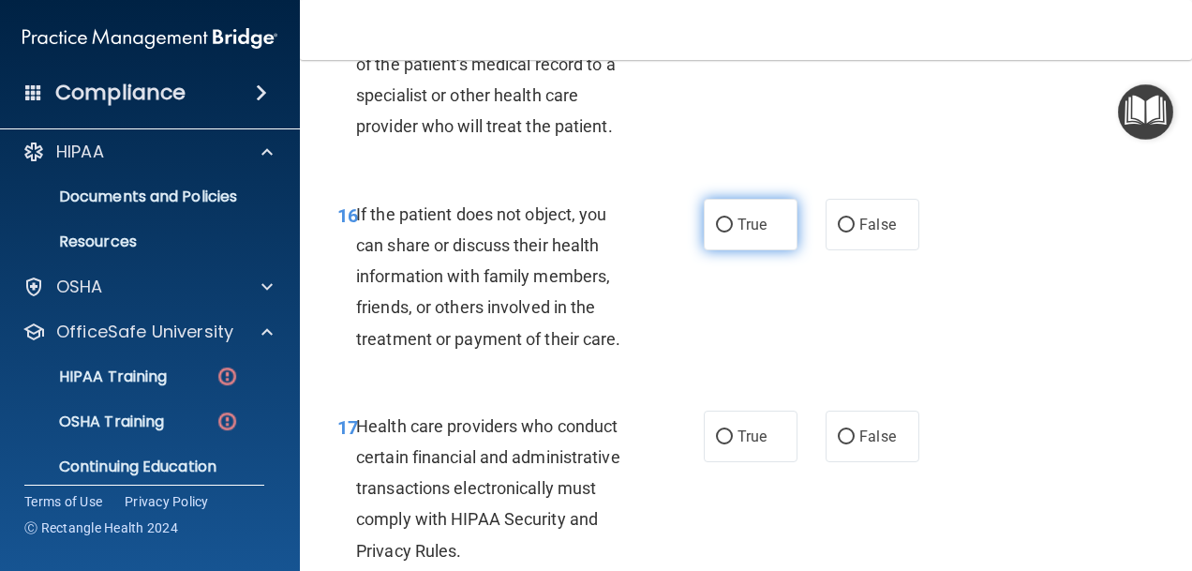
click at [727, 250] on label "True" at bounding box center [751, 225] width 94 height 52
click at [727, 232] on input "True" at bounding box center [724, 225] width 17 height 14
radio input "true"
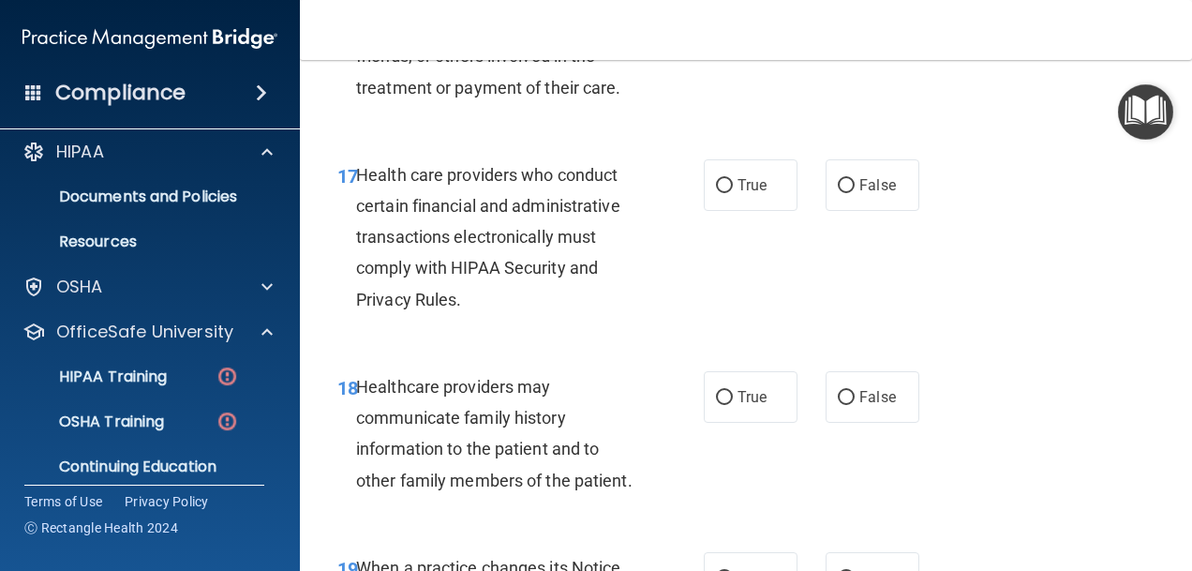
scroll to position [3254, 0]
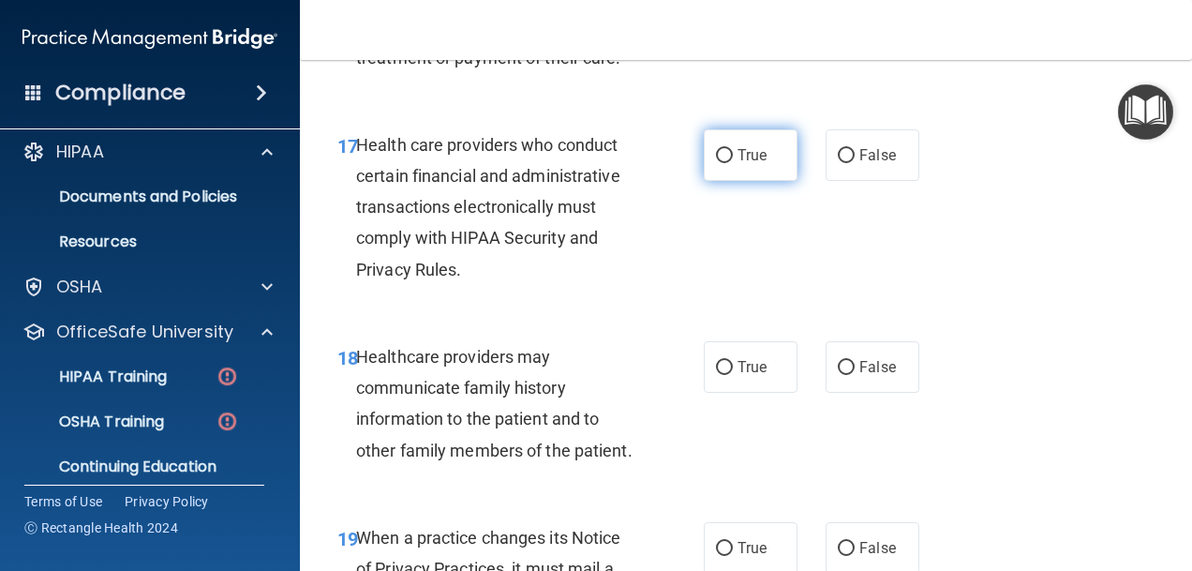
click at [744, 164] on span "True" at bounding box center [752, 155] width 29 height 18
click at [733, 163] on input "True" at bounding box center [724, 156] width 17 height 14
radio input "true"
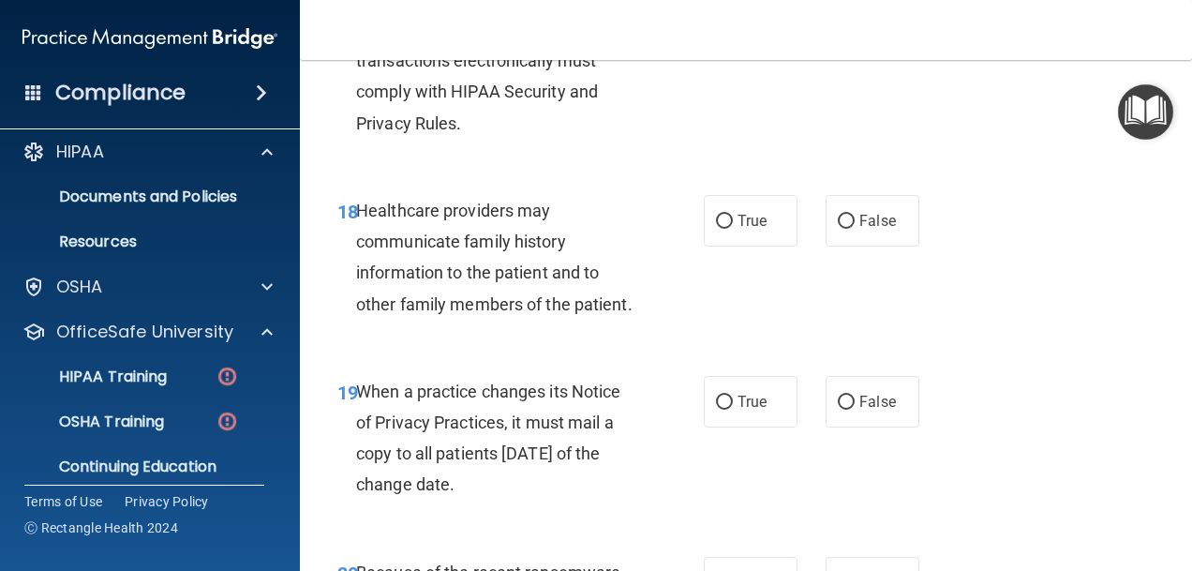
scroll to position [3442, 0]
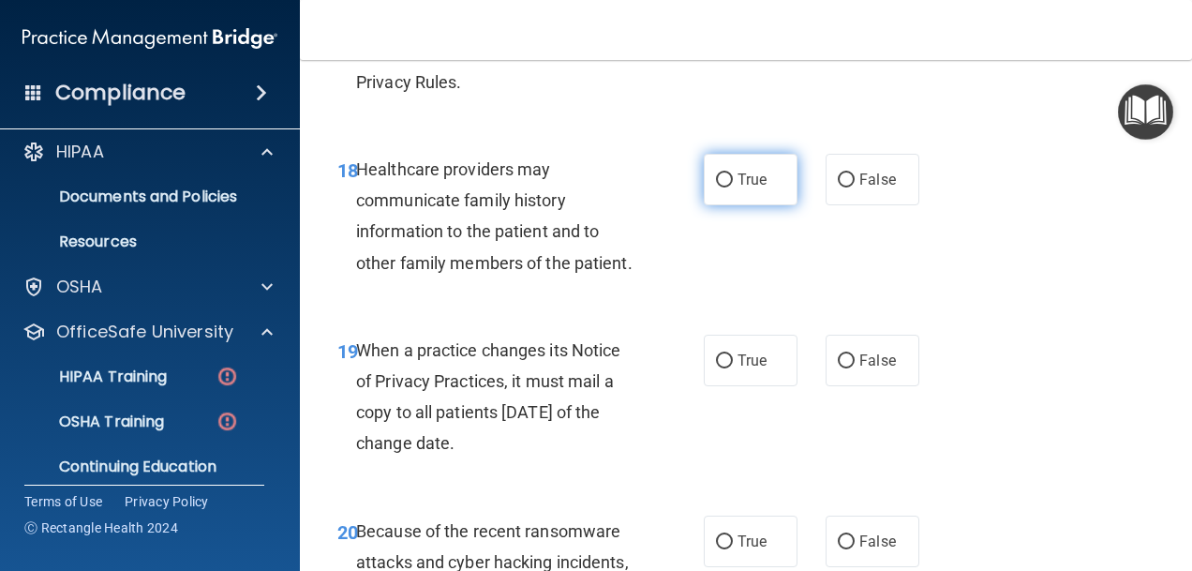
click at [738, 188] on span "True" at bounding box center [752, 180] width 29 height 18
click at [733, 187] on input "True" at bounding box center [724, 180] width 17 height 14
radio input "true"
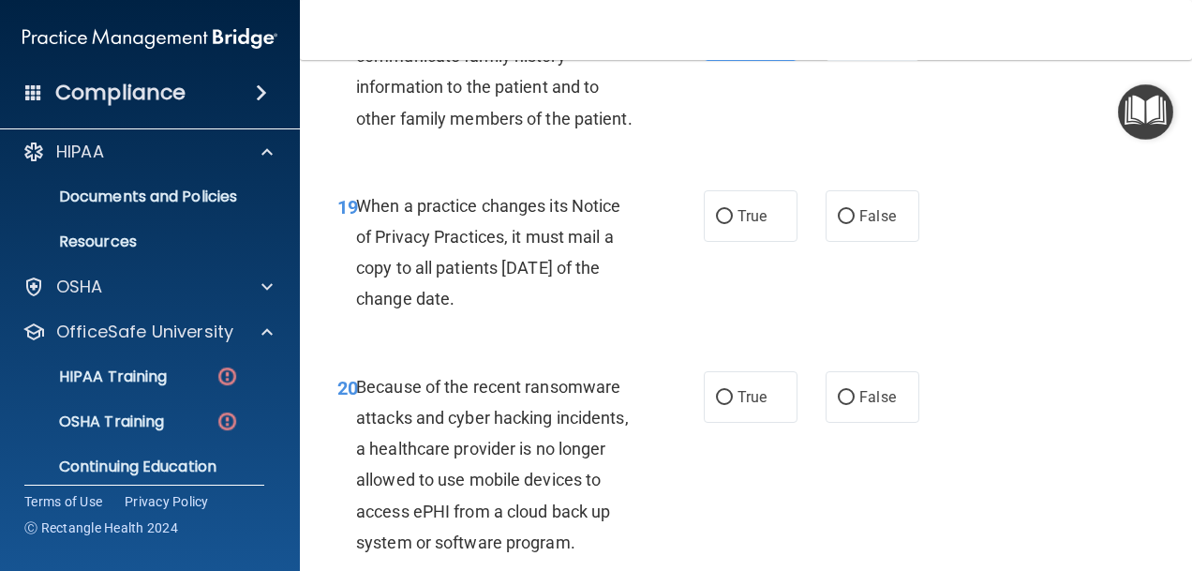
scroll to position [3629, 0]
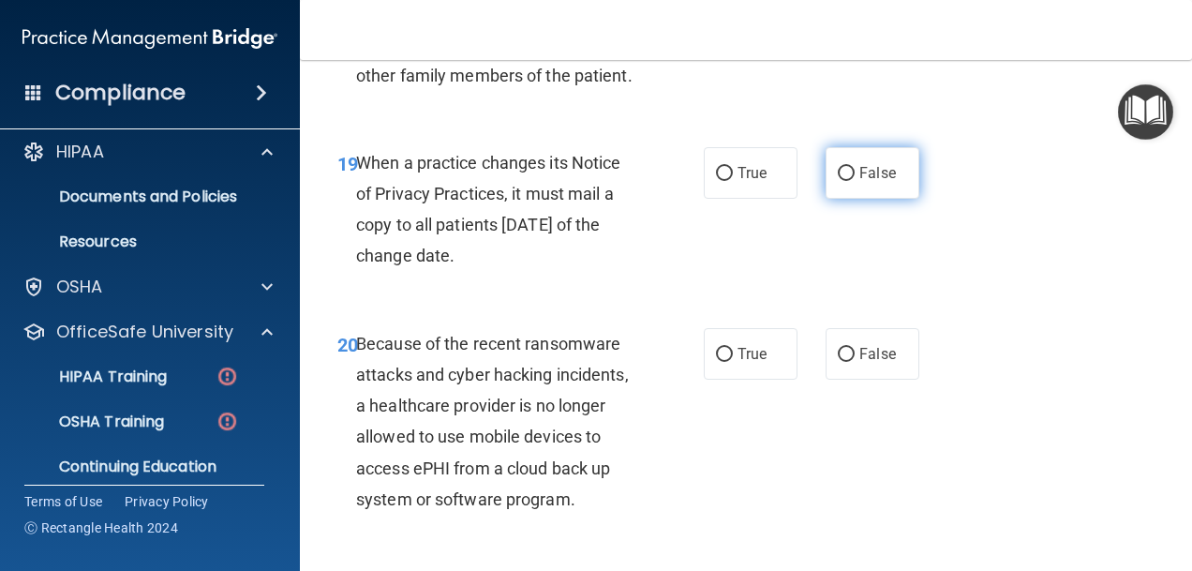
click at [851, 199] on label "False" at bounding box center [873, 173] width 94 height 52
click at [851, 181] on input "False" at bounding box center [846, 174] width 17 height 14
radio input "true"
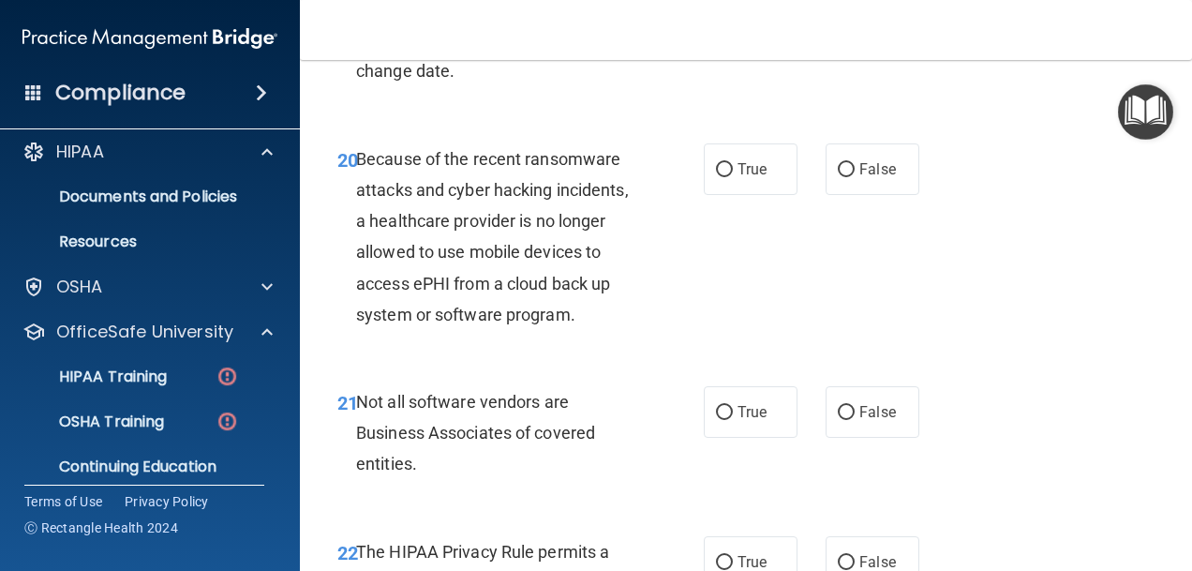
scroll to position [3817, 0]
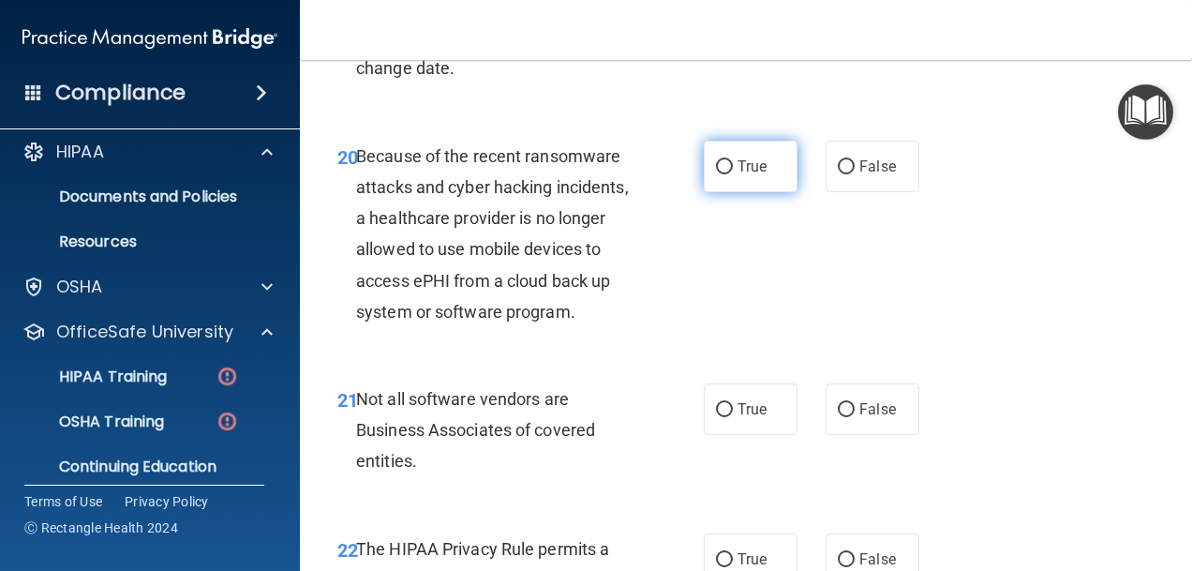
click at [716, 174] on input "True" at bounding box center [724, 167] width 17 height 14
radio input "true"
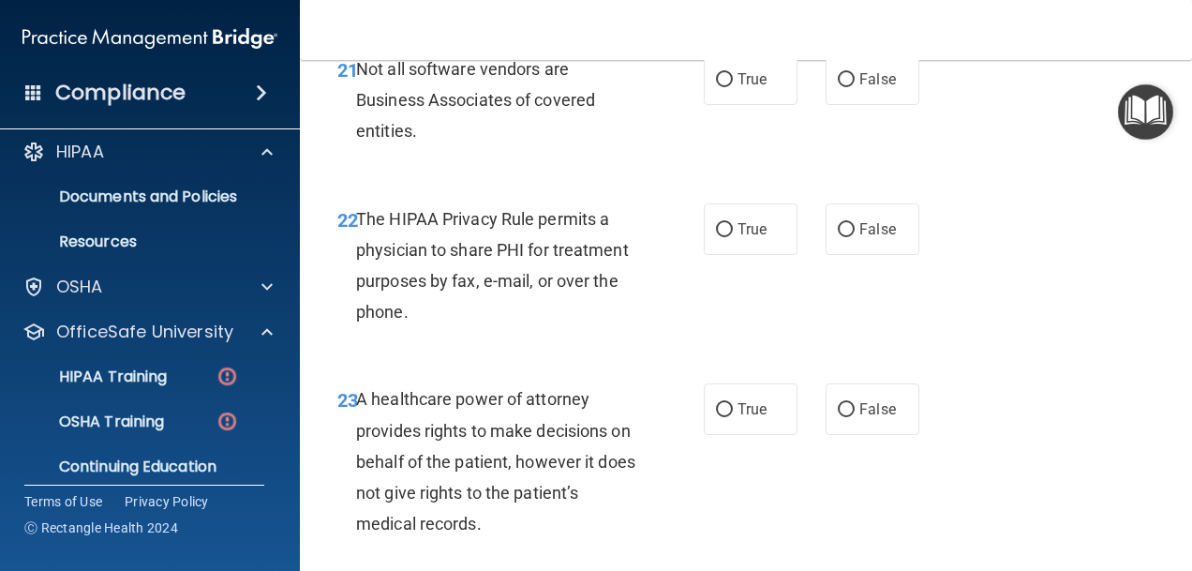
scroll to position [4192, 0]
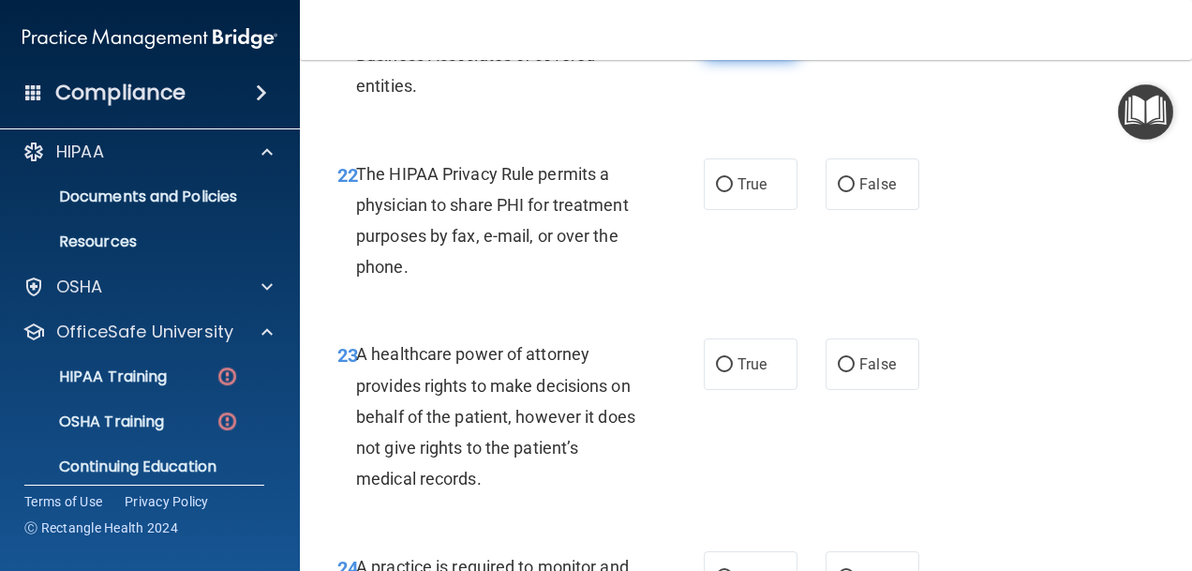
click at [726, 60] on label "True" at bounding box center [751, 34] width 94 height 52
click at [726, 42] on input "True" at bounding box center [724, 35] width 17 height 14
radio input "true"
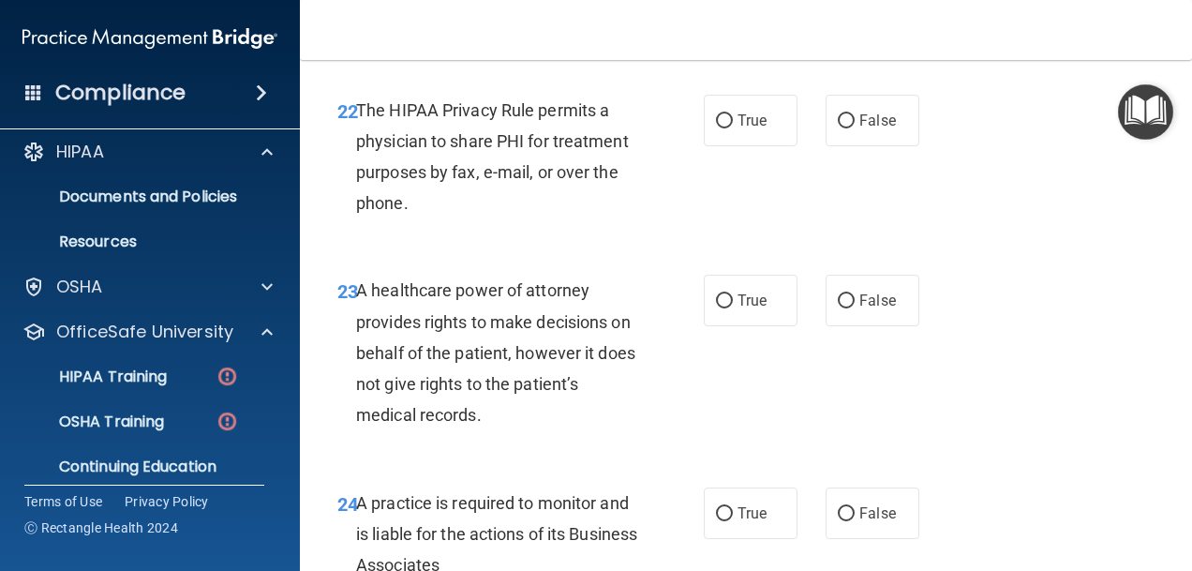
scroll to position [4286, 0]
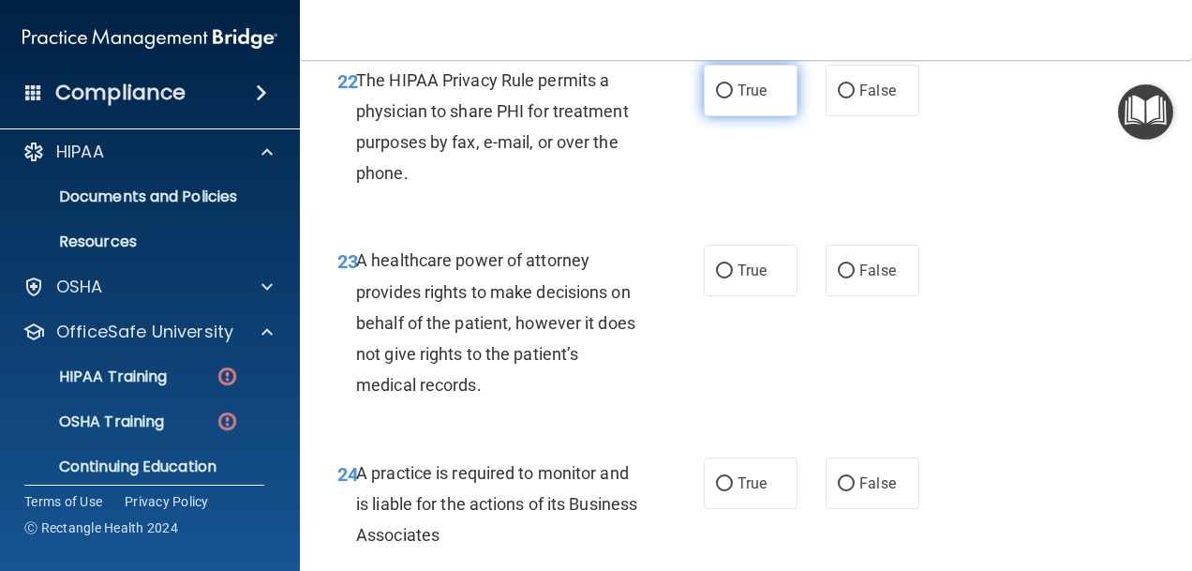
click at [754, 99] on span "True" at bounding box center [752, 91] width 29 height 18
click at [733, 98] on input "True" at bounding box center [724, 91] width 17 height 14
radio input "true"
click at [859, 296] on label "False" at bounding box center [873, 271] width 94 height 52
click at [855, 278] on input "False" at bounding box center [846, 271] width 17 height 14
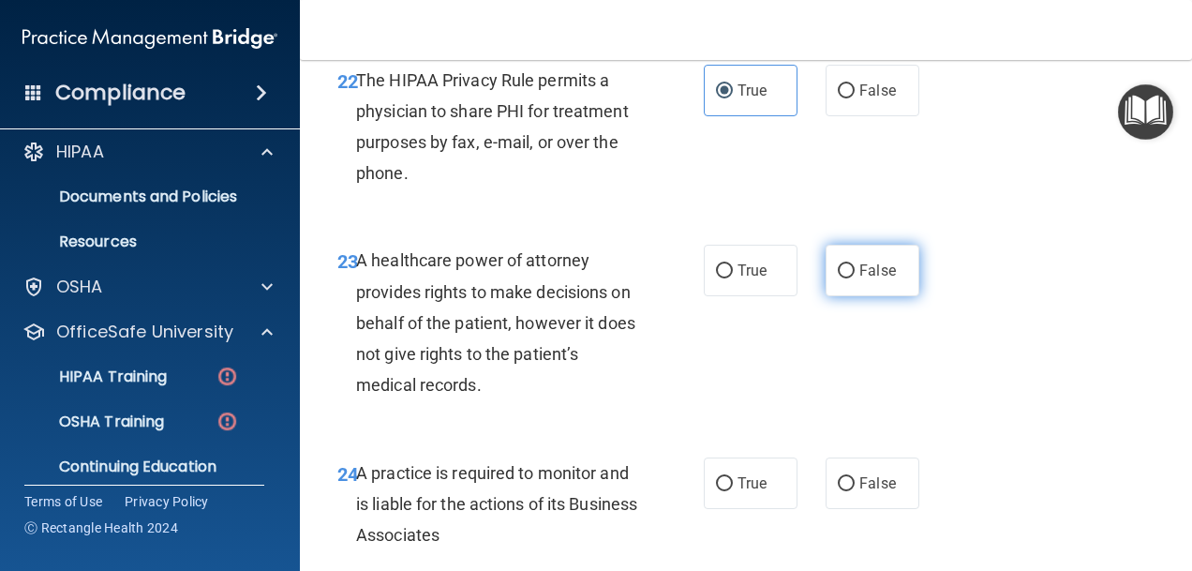
radio input "true"
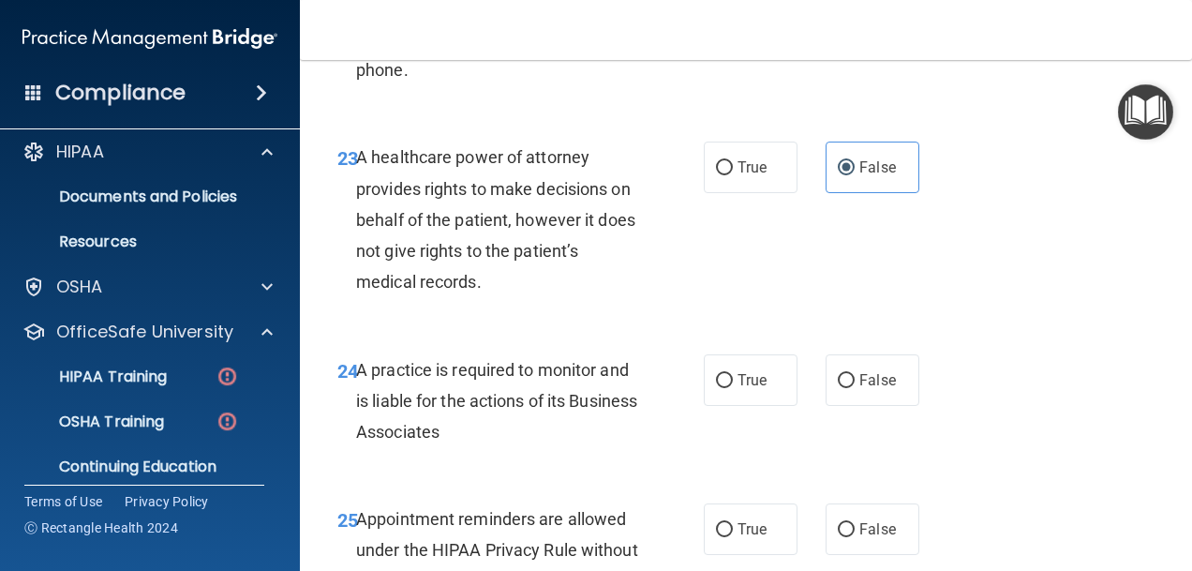
scroll to position [4473, 0]
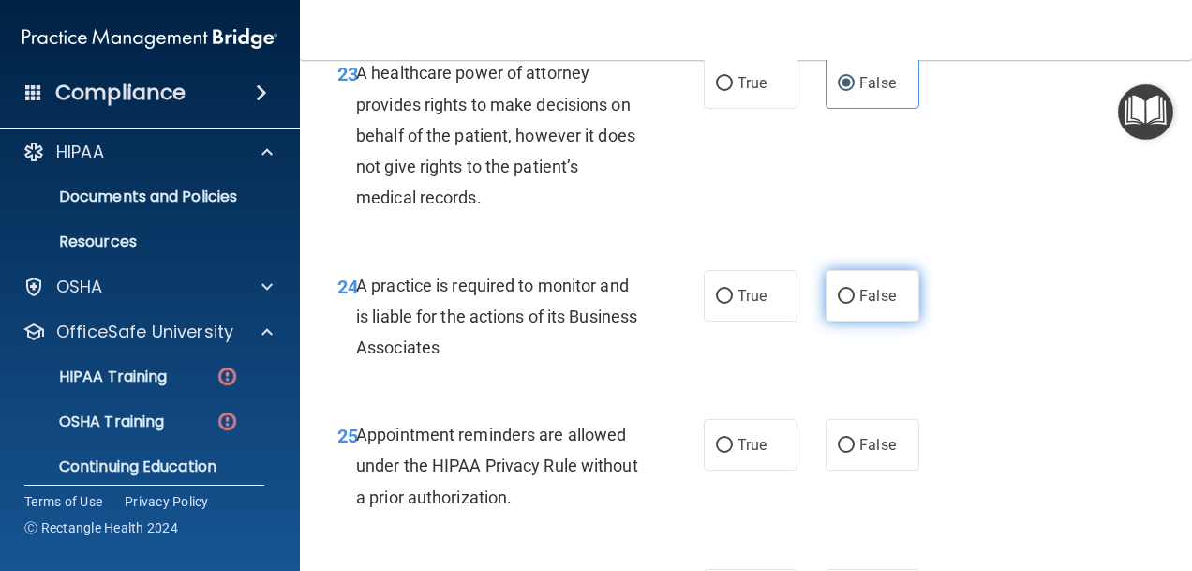
click at [841, 322] on label "False" at bounding box center [873, 296] width 94 height 52
click at [841, 304] on input "False" at bounding box center [846, 297] width 17 height 14
radio input "true"
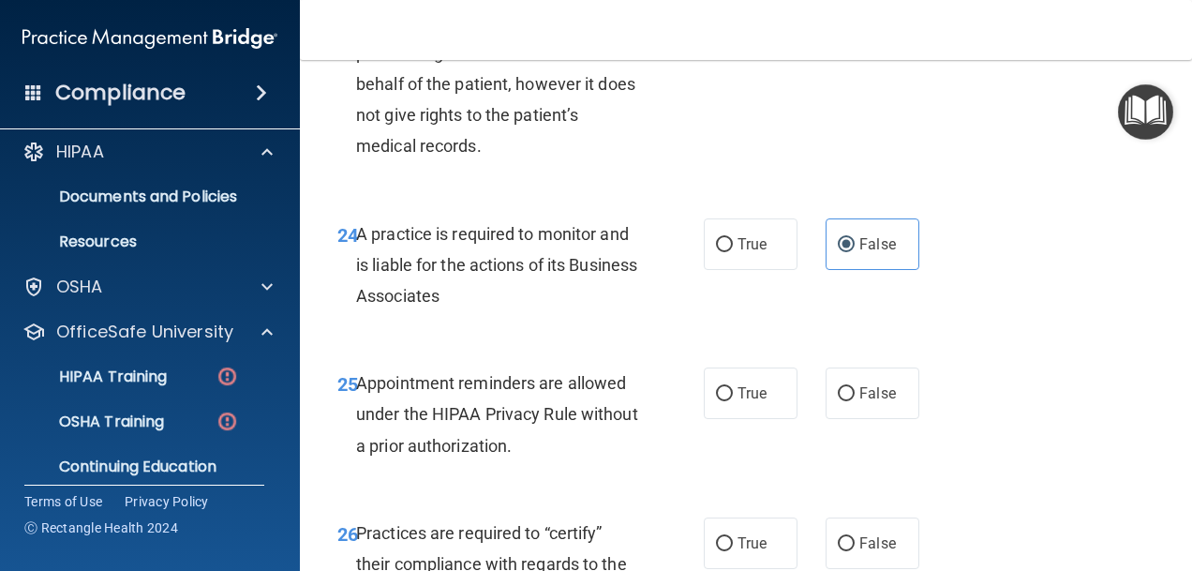
scroll to position [4567, 0]
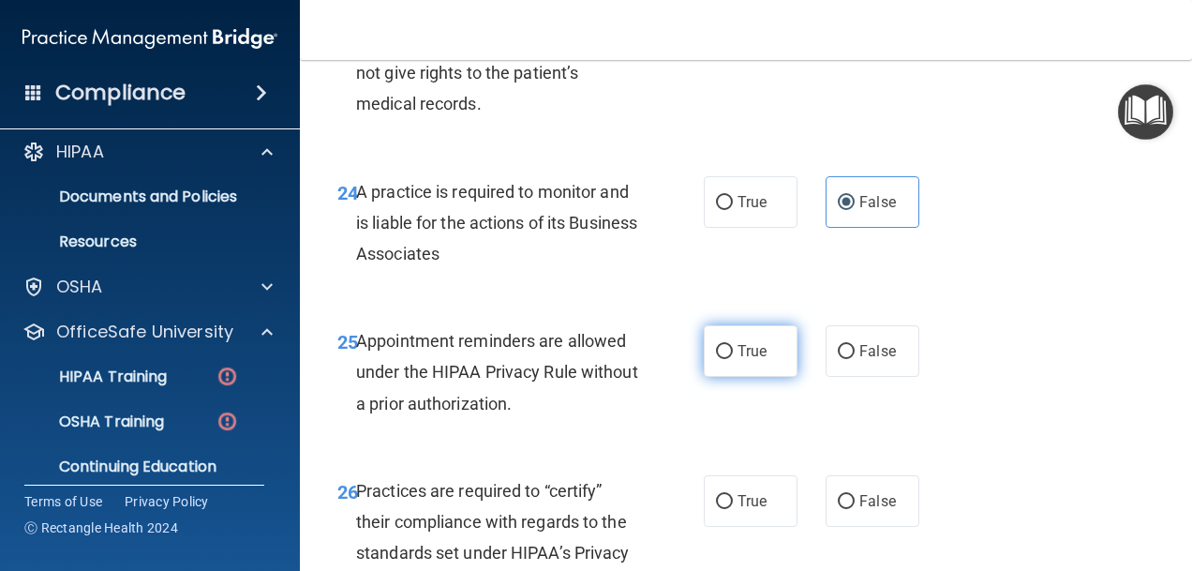
click at [752, 377] on label "True" at bounding box center [751, 351] width 94 height 52
click at [733, 359] on input "True" at bounding box center [724, 352] width 17 height 14
radio input "true"
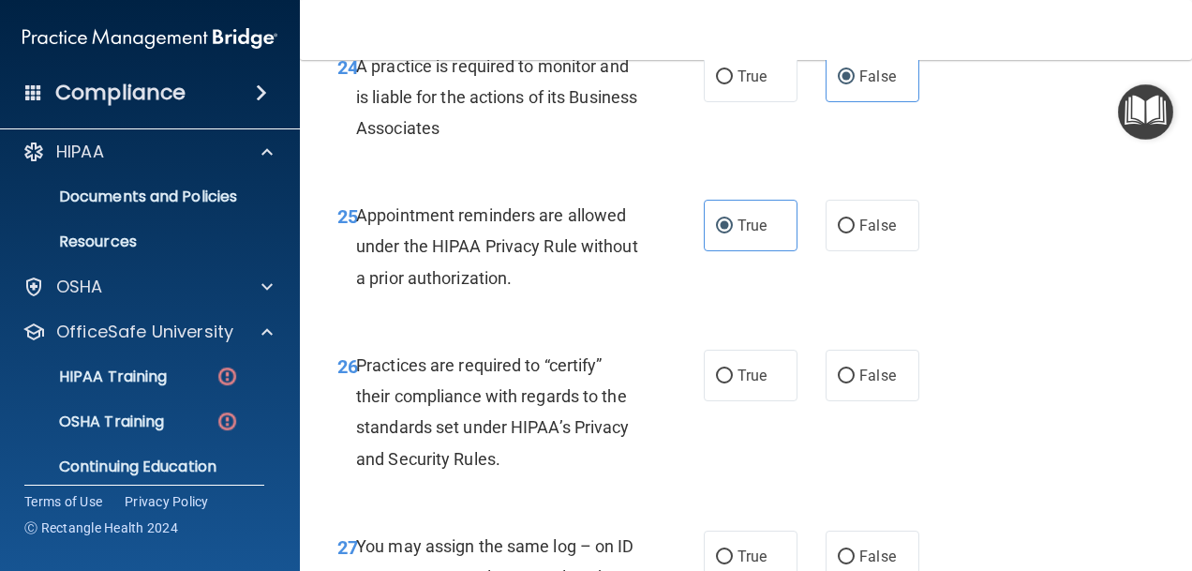
scroll to position [4754, 0]
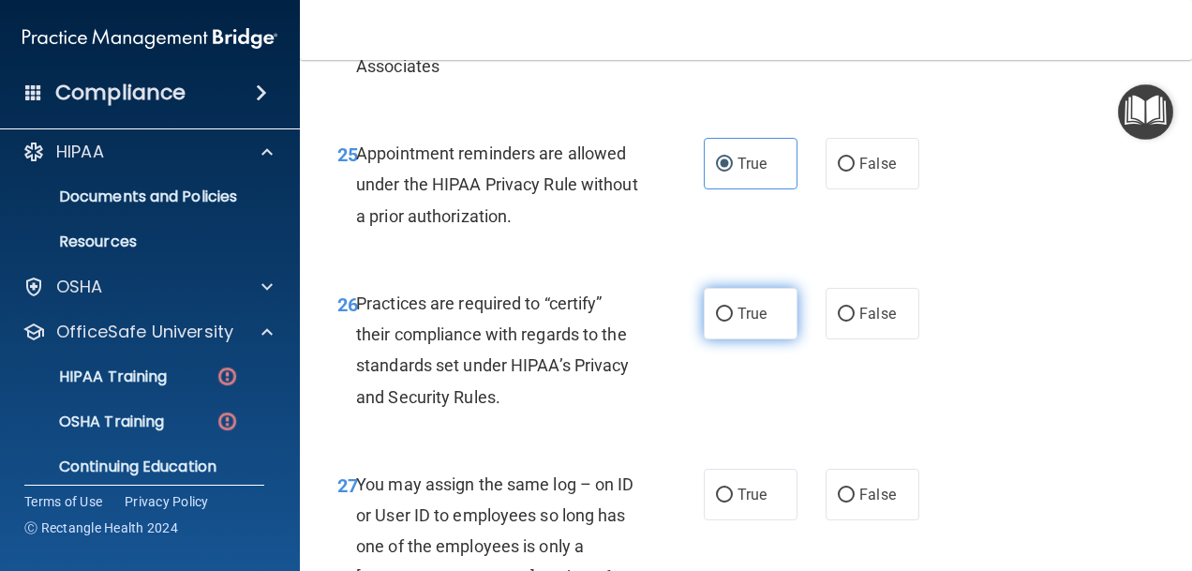
click at [716, 322] on input "True" at bounding box center [724, 314] width 17 height 14
radio input "true"
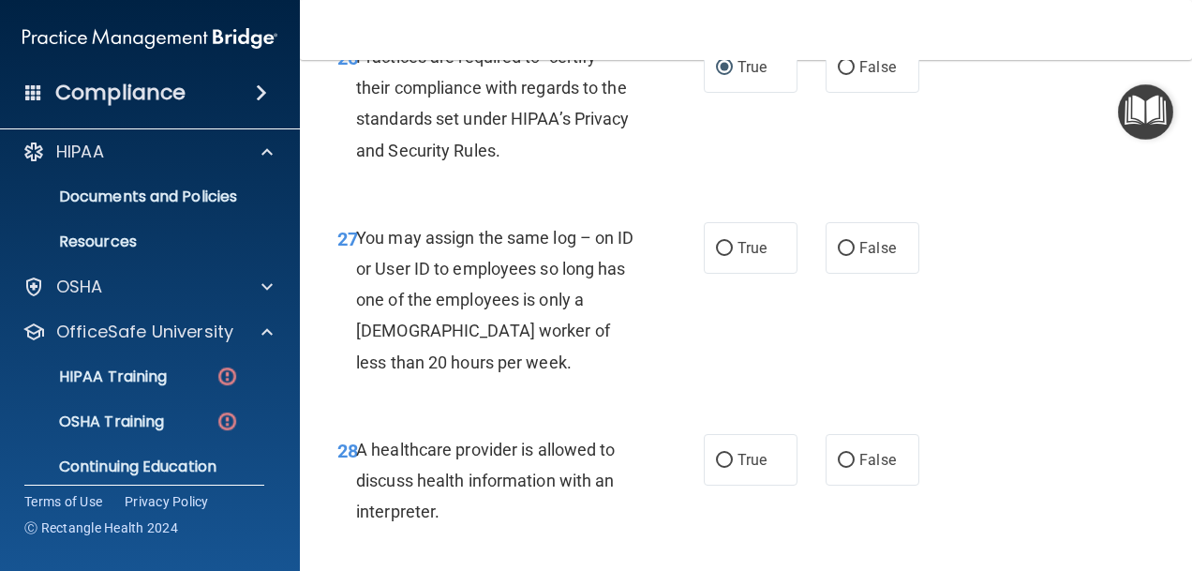
scroll to position [5035, 0]
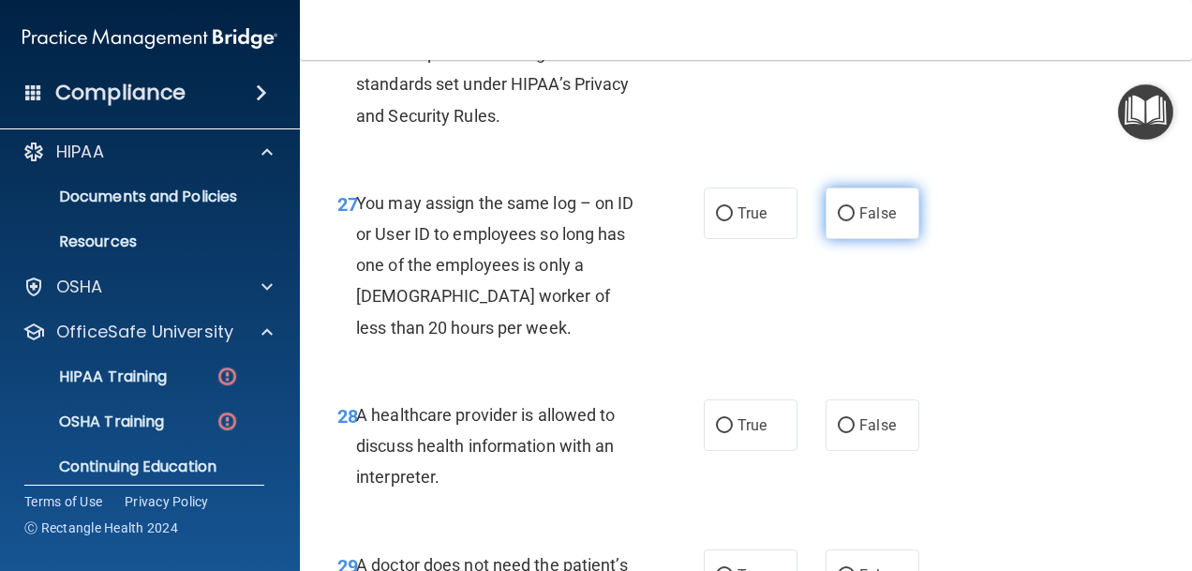
click at [846, 239] on label "False" at bounding box center [873, 213] width 94 height 52
click at [846, 221] on input "False" at bounding box center [846, 214] width 17 height 14
radio input "true"
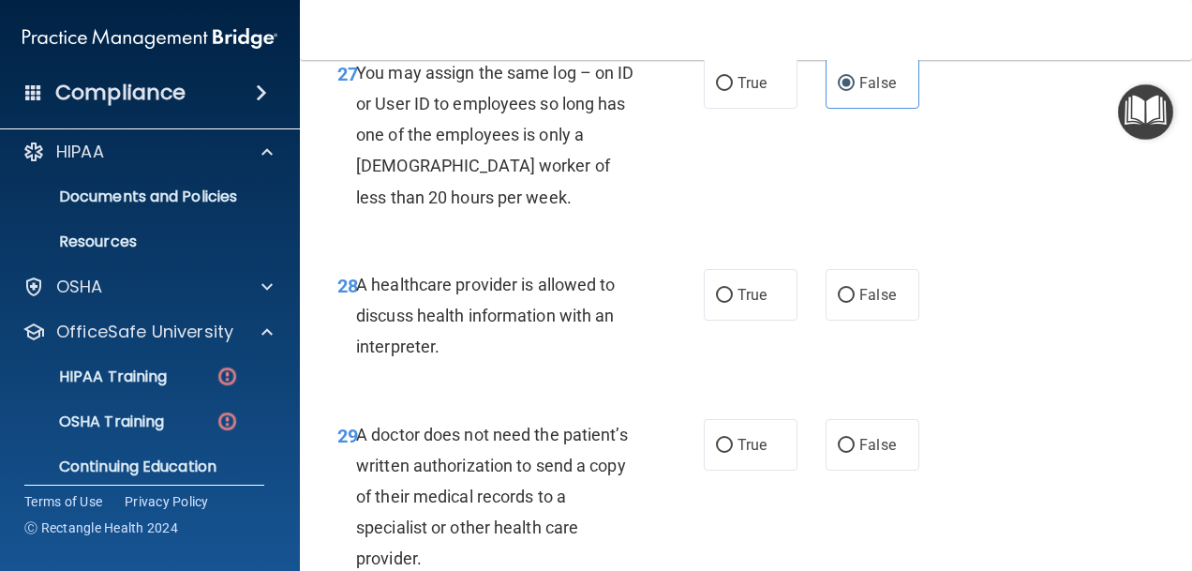
scroll to position [5223, 0]
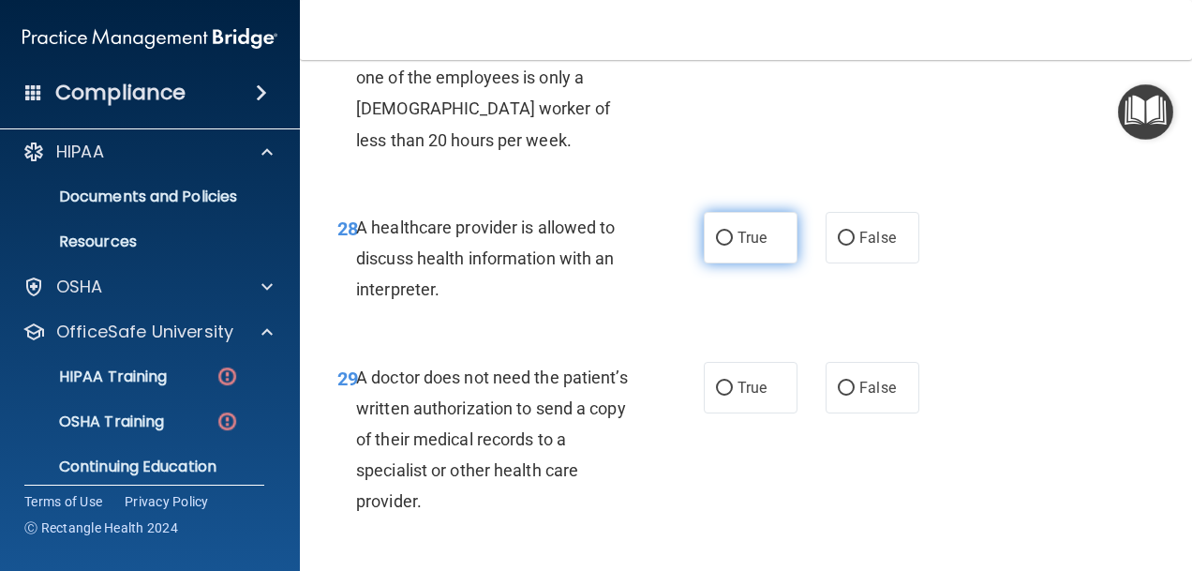
click at [713, 263] on label "True" at bounding box center [751, 238] width 94 height 52
click at [716, 246] on input "True" at bounding box center [724, 239] width 17 height 14
radio input "true"
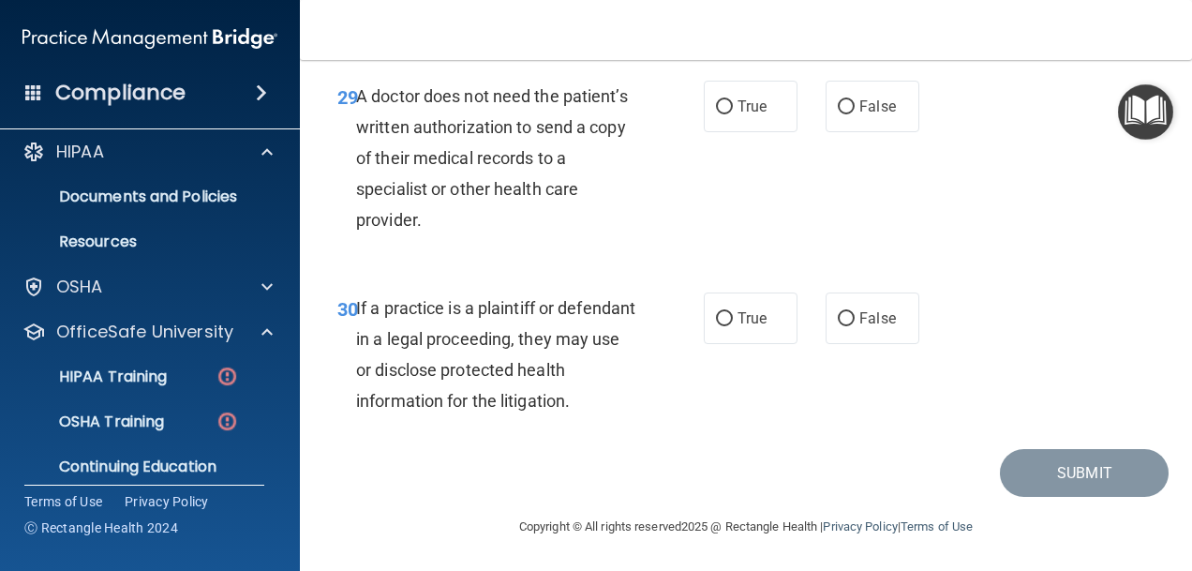
scroll to position [5410, 0]
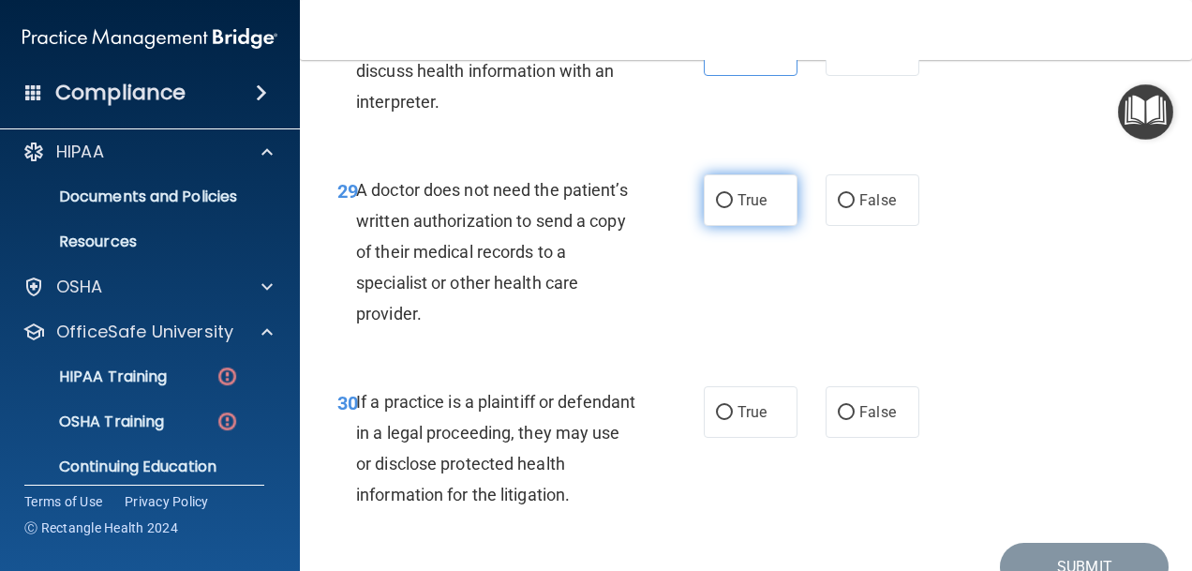
click at [740, 226] on label "True" at bounding box center [751, 200] width 94 height 52
click at [733, 208] on input "True" at bounding box center [724, 201] width 17 height 14
radio input "true"
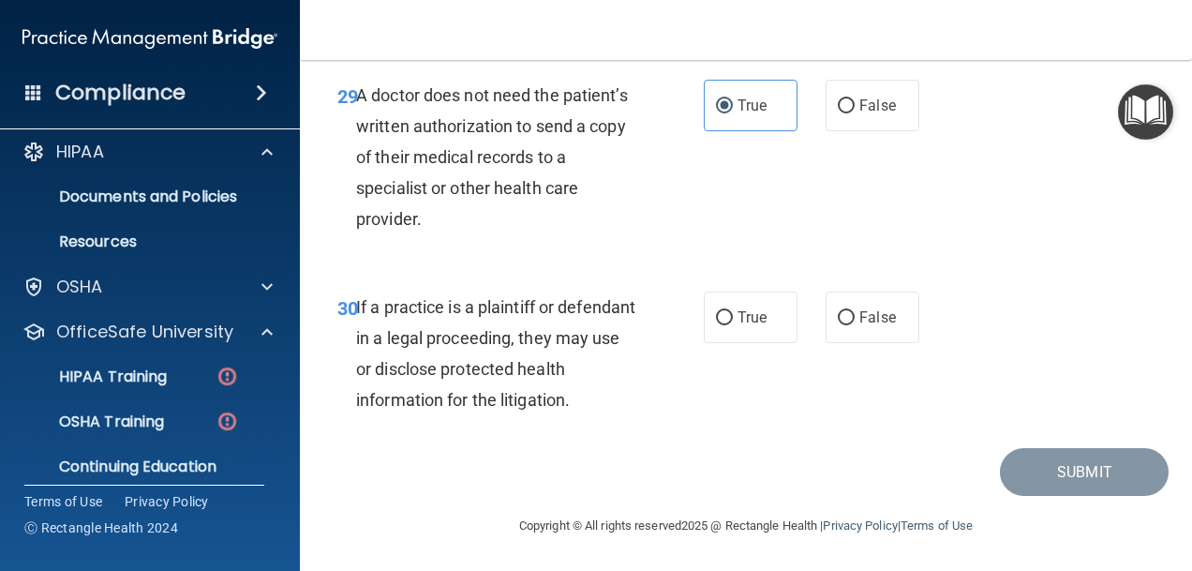
scroll to position [5598, 0]
click at [705, 319] on label "True" at bounding box center [751, 318] width 94 height 52
click at [716, 319] on input "True" at bounding box center [724, 318] width 17 height 14
radio input "true"
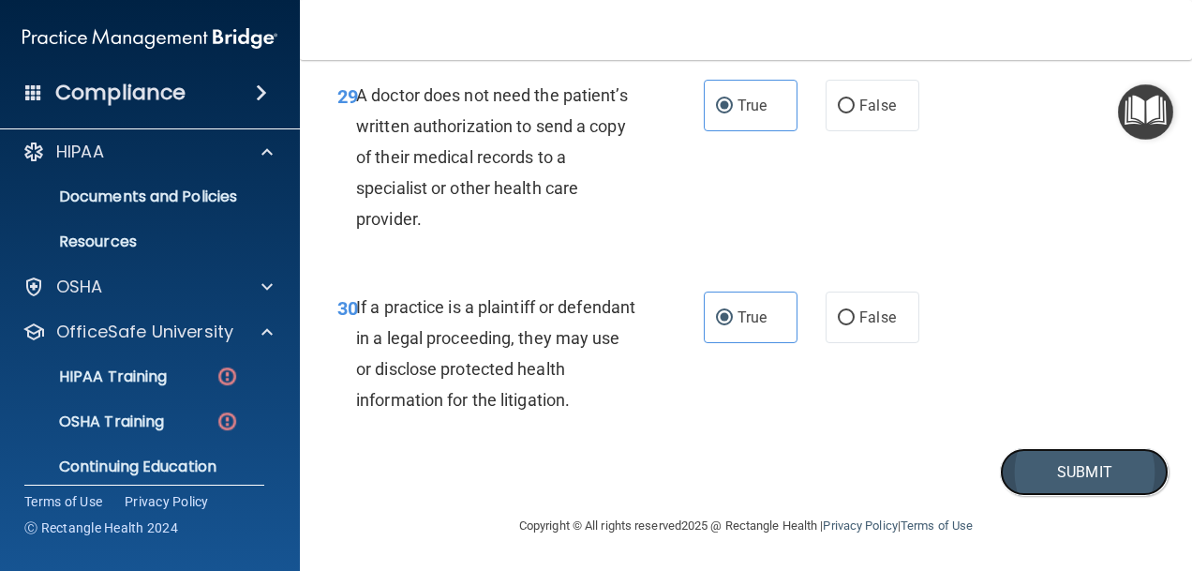
click at [1045, 474] on button "Submit" at bounding box center [1084, 472] width 169 height 48
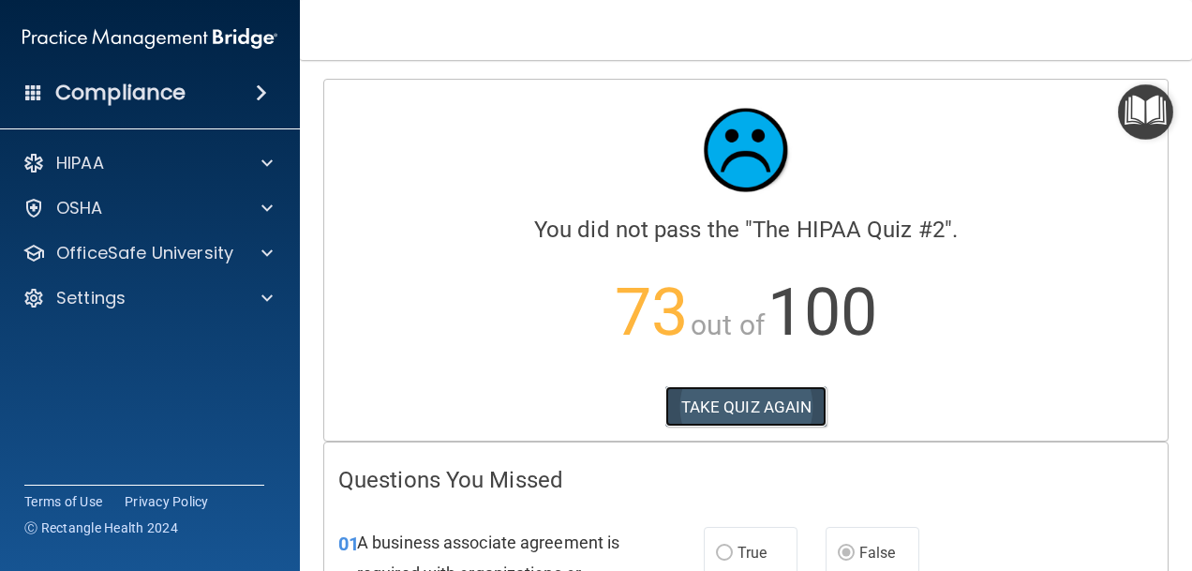
click at [763, 405] on button "TAKE QUIZ AGAIN" at bounding box center [747, 406] width 162 height 41
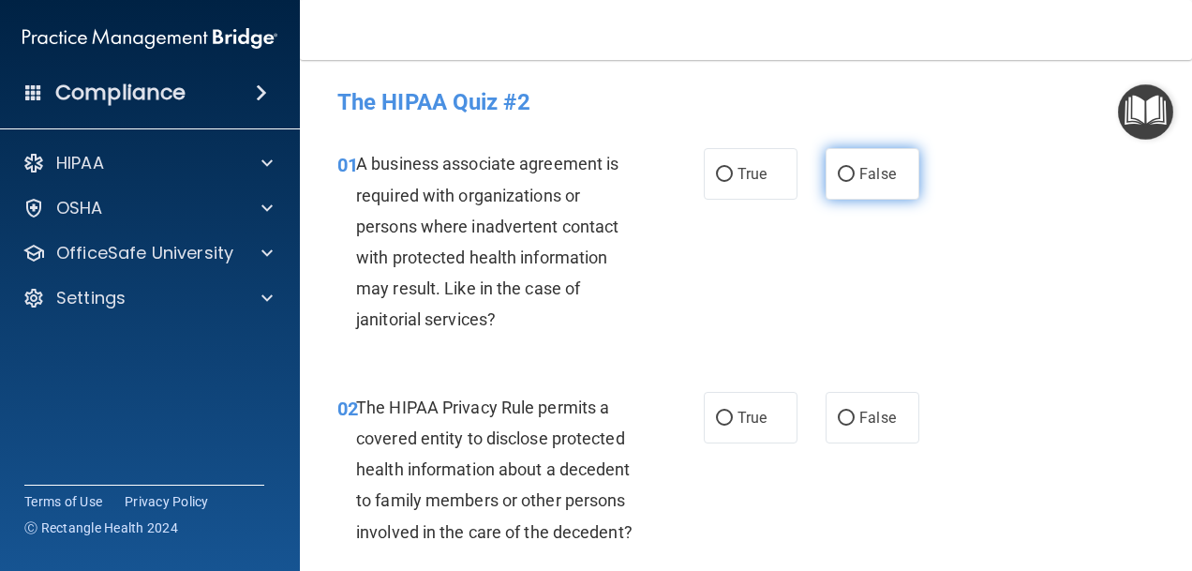
click at [860, 165] on span "False" at bounding box center [878, 174] width 37 height 18
click at [851, 168] on input "False" at bounding box center [846, 175] width 17 height 14
radio input "true"
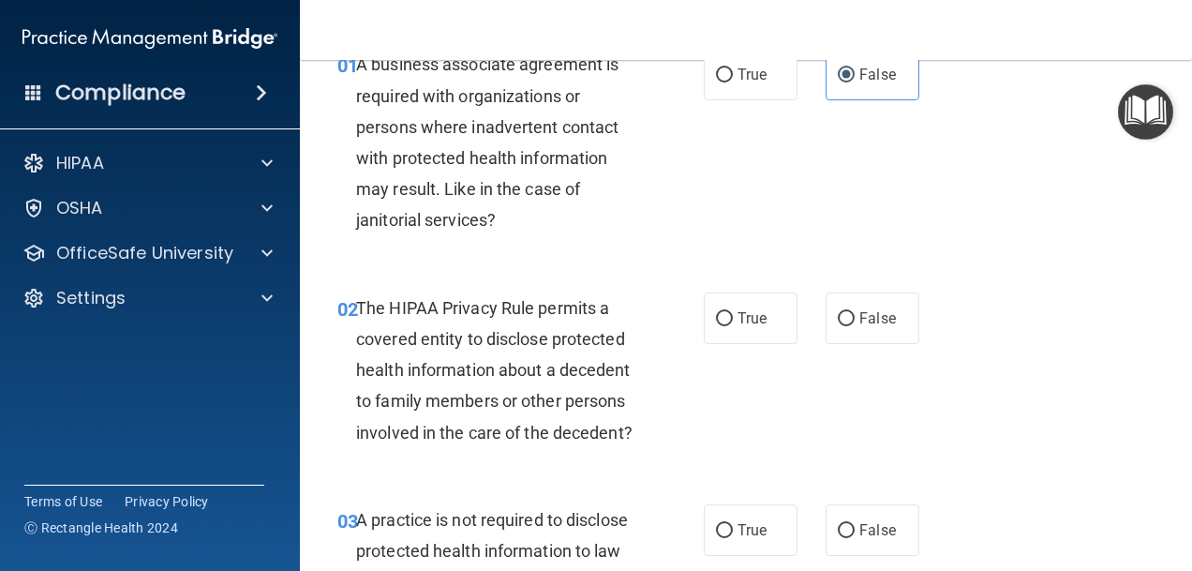
scroll to position [187, 0]
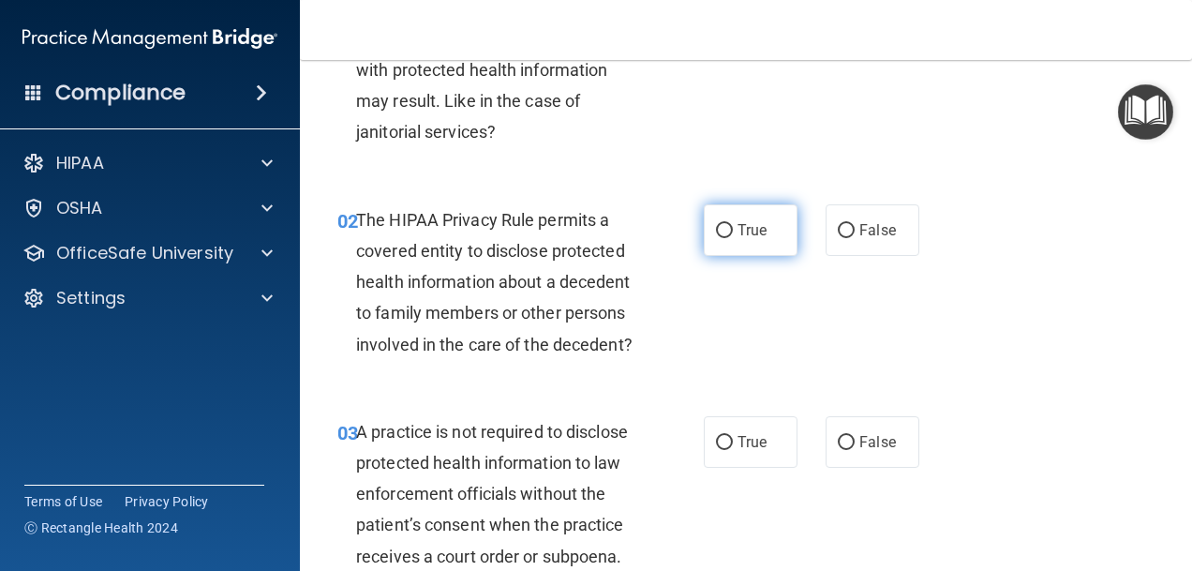
click at [748, 223] on span "True" at bounding box center [752, 230] width 29 height 18
click at [733, 224] on input "True" at bounding box center [724, 231] width 17 height 14
radio input "true"
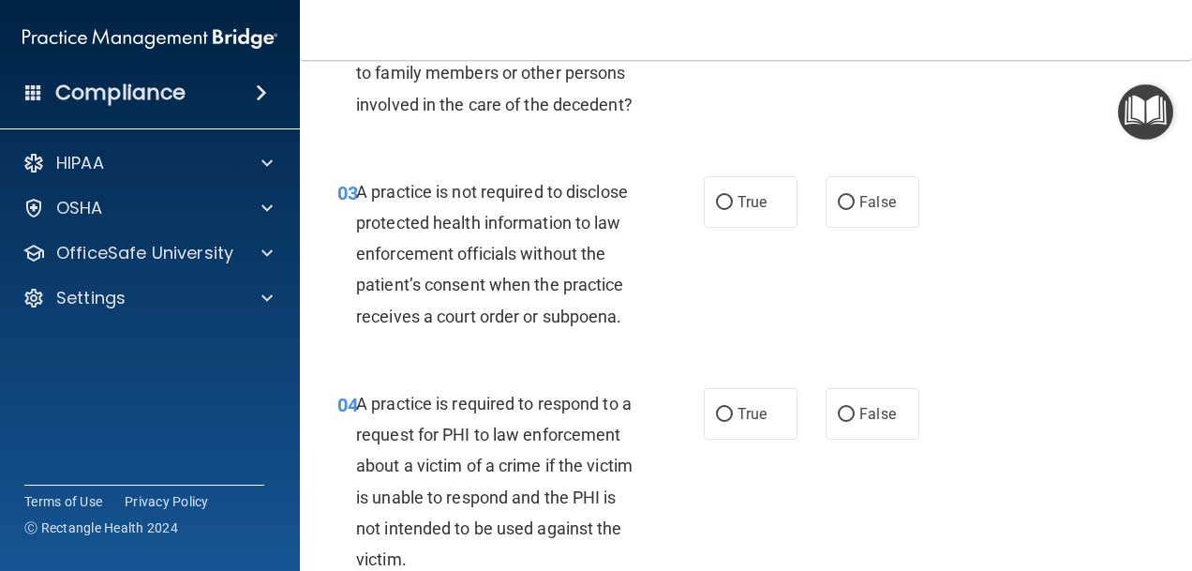
scroll to position [469, 0]
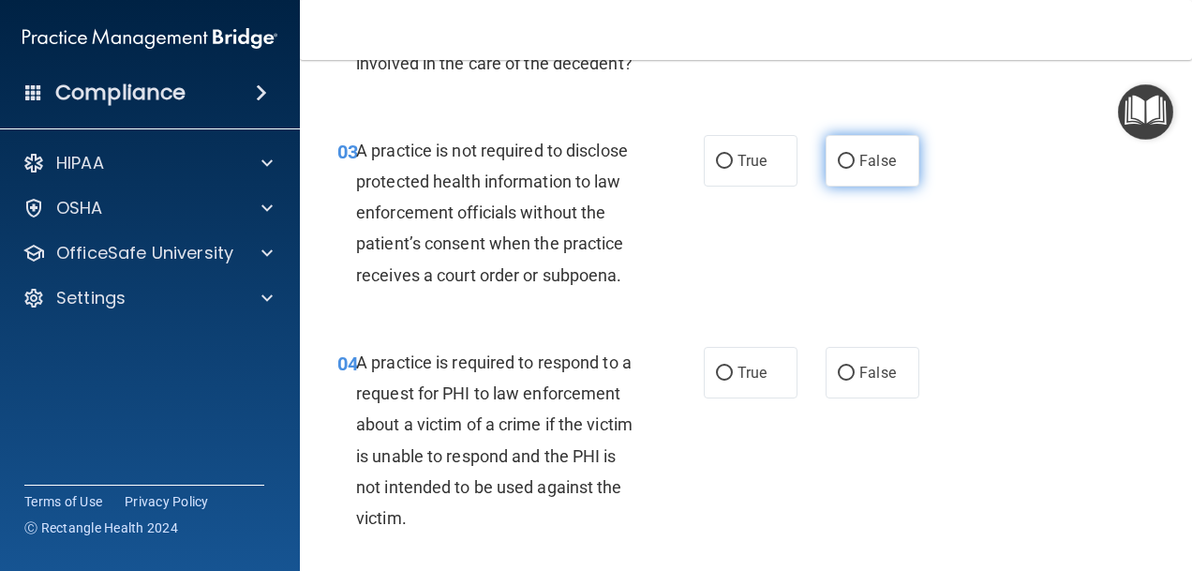
click at [845, 187] on label "False" at bounding box center [873, 161] width 94 height 52
click at [845, 169] on input "False" at bounding box center [846, 162] width 17 height 14
radio input "true"
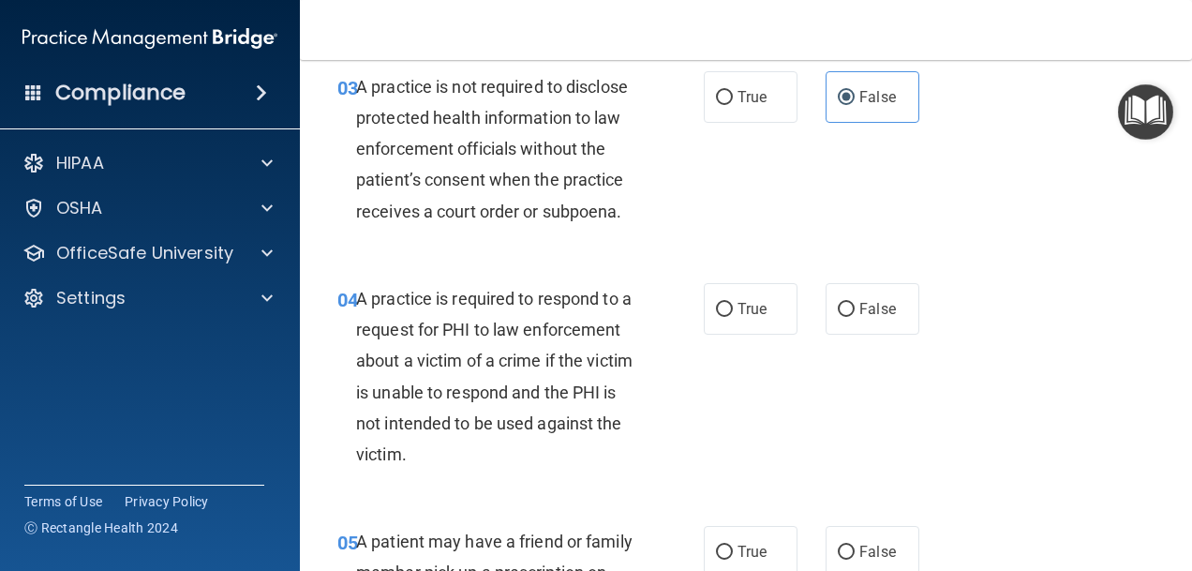
scroll to position [562, 0]
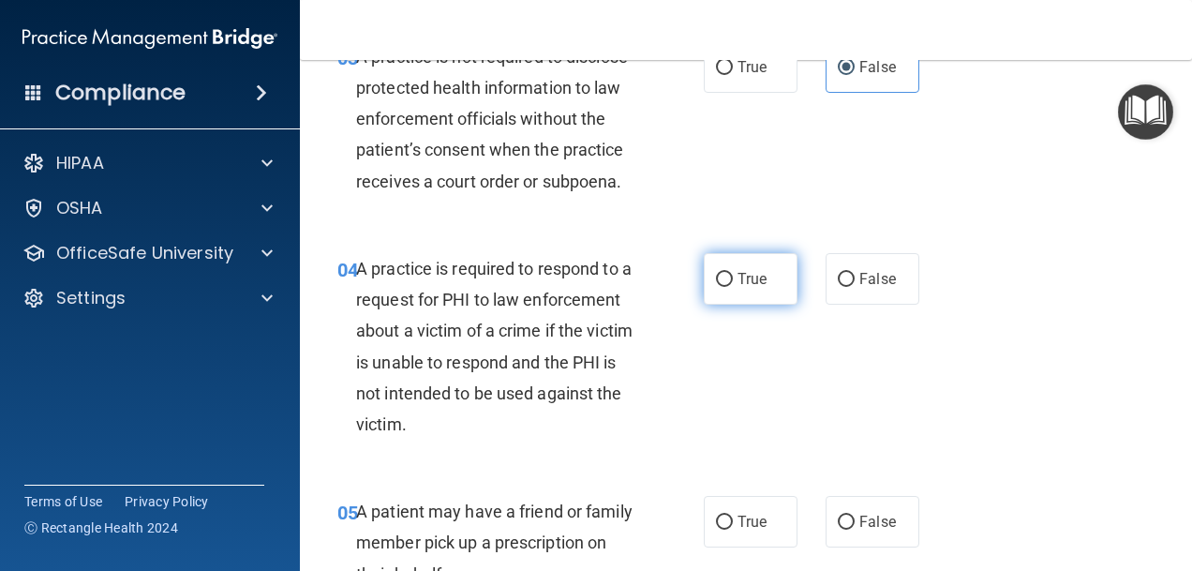
click at [746, 305] on label "True" at bounding box center [751, 279] width 94 height 52
click at [733, 287] on input "True" at bounding box center [724, 280] width 17 height 14
radio input "true"
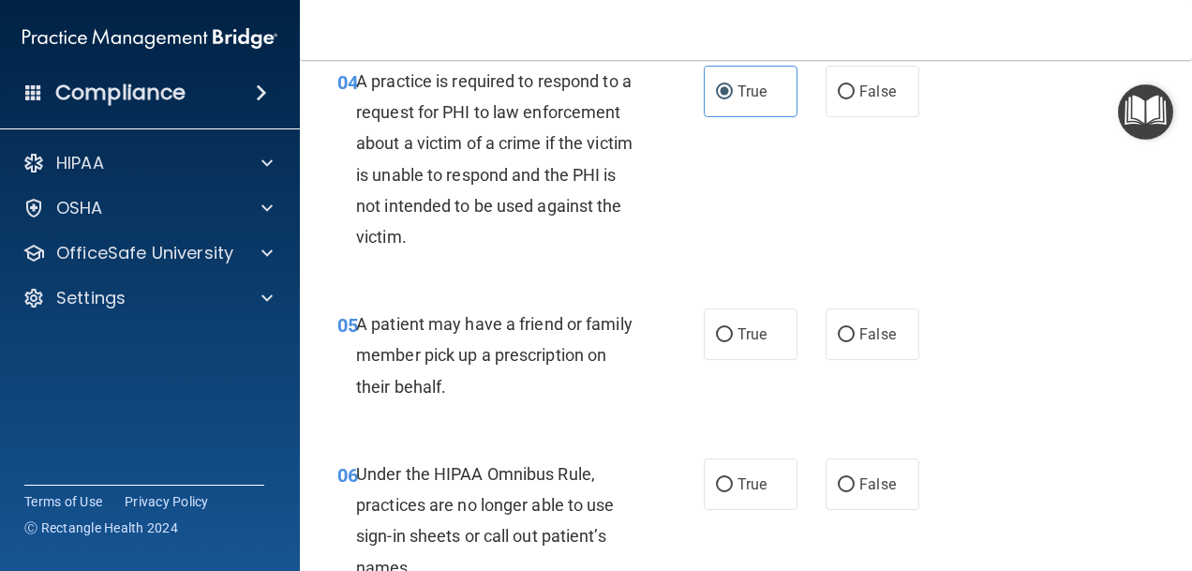
scroll to position [844, 0]
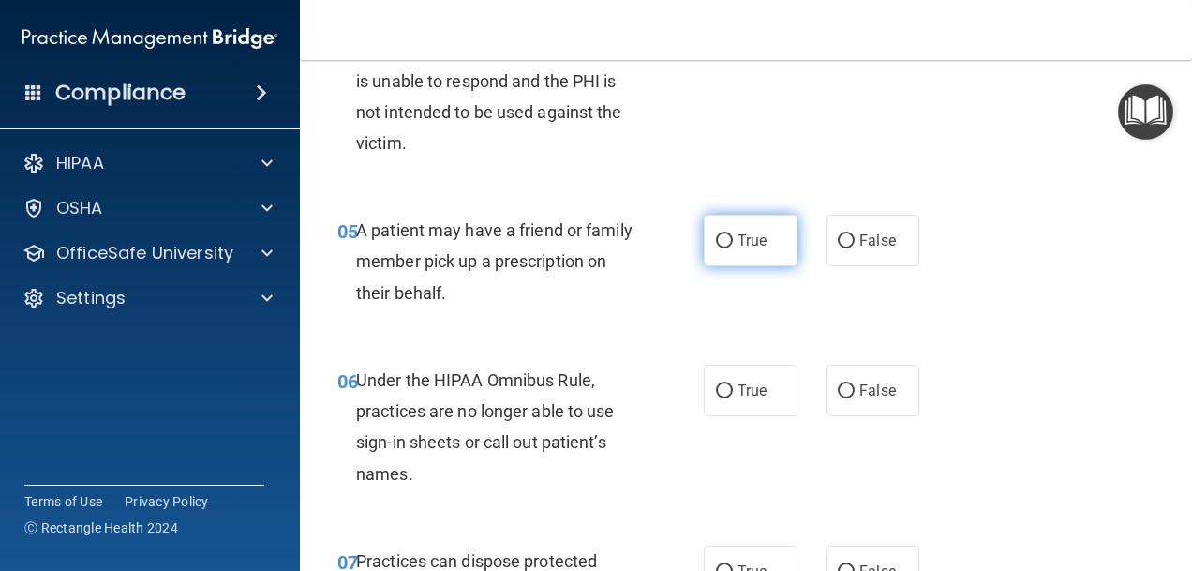
click at [716, 248] on input "True" at bounding box center [724, 241] width 17 height 14
radio input "true"
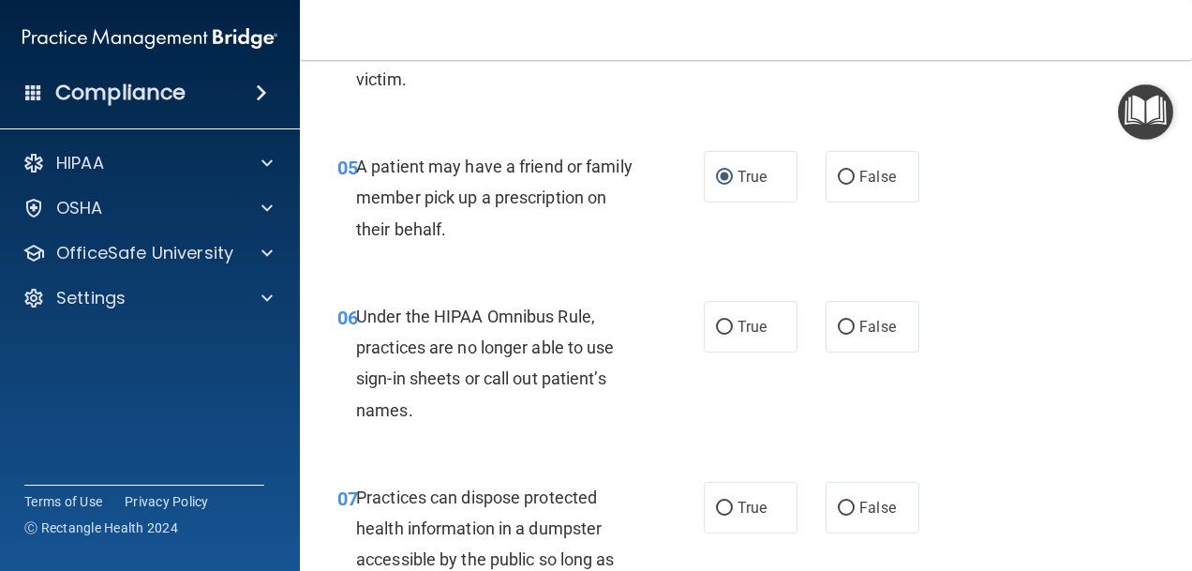
scroll to position [937, 0]
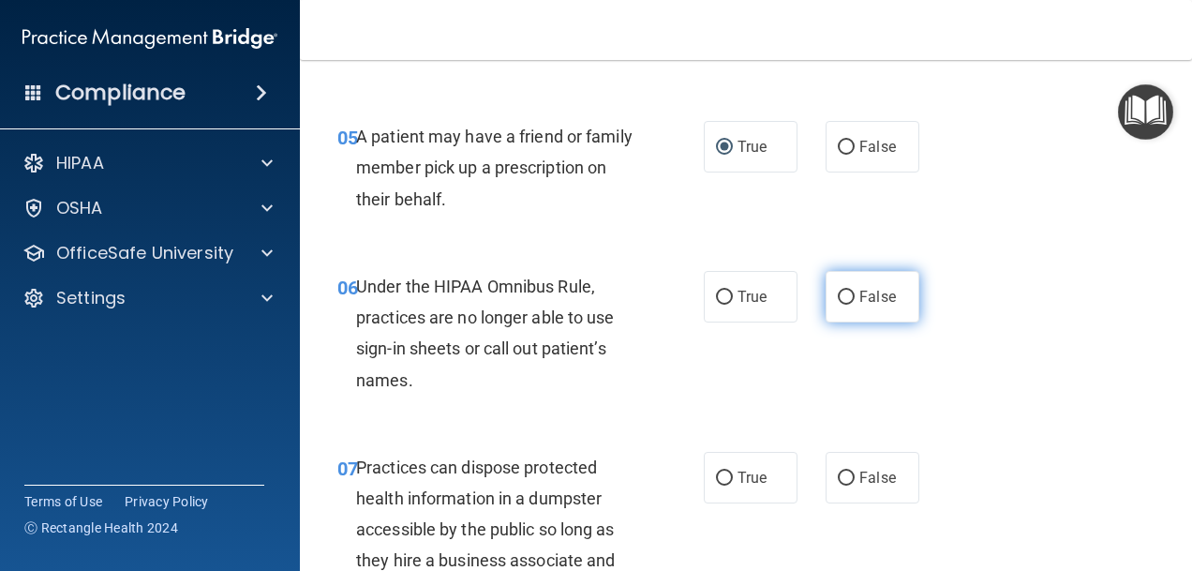
click at [847, 322] on label "False" at bounding box center [873, 297] width 94 height 52
click at [847, 305] on input "False" at bounding box center [846, 298] width 17 height 14
radio input "true"
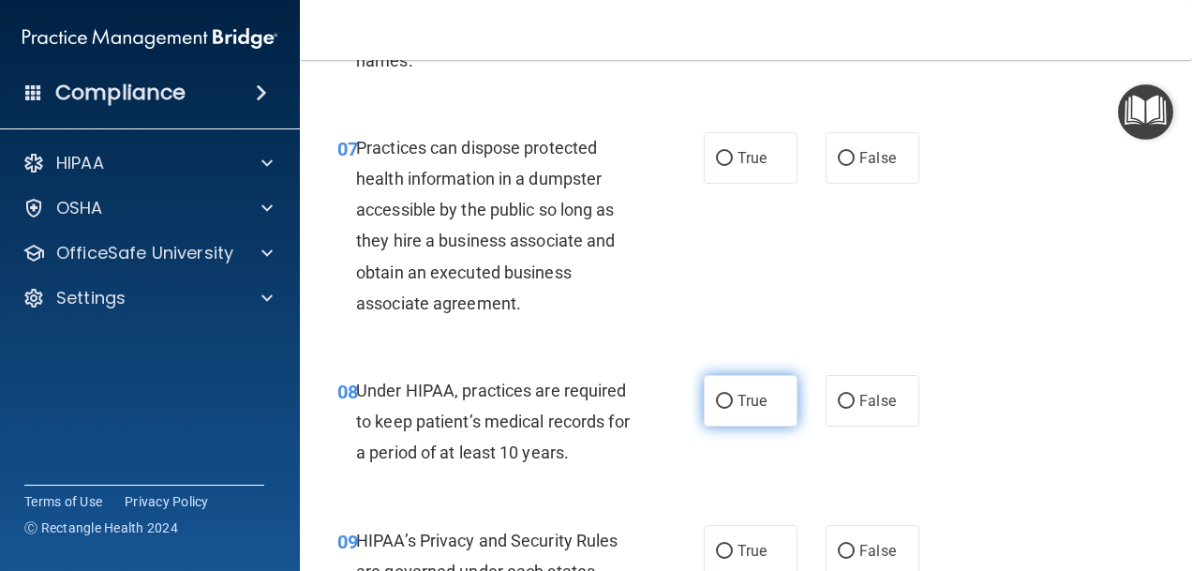
scroll to position [1312, 0]
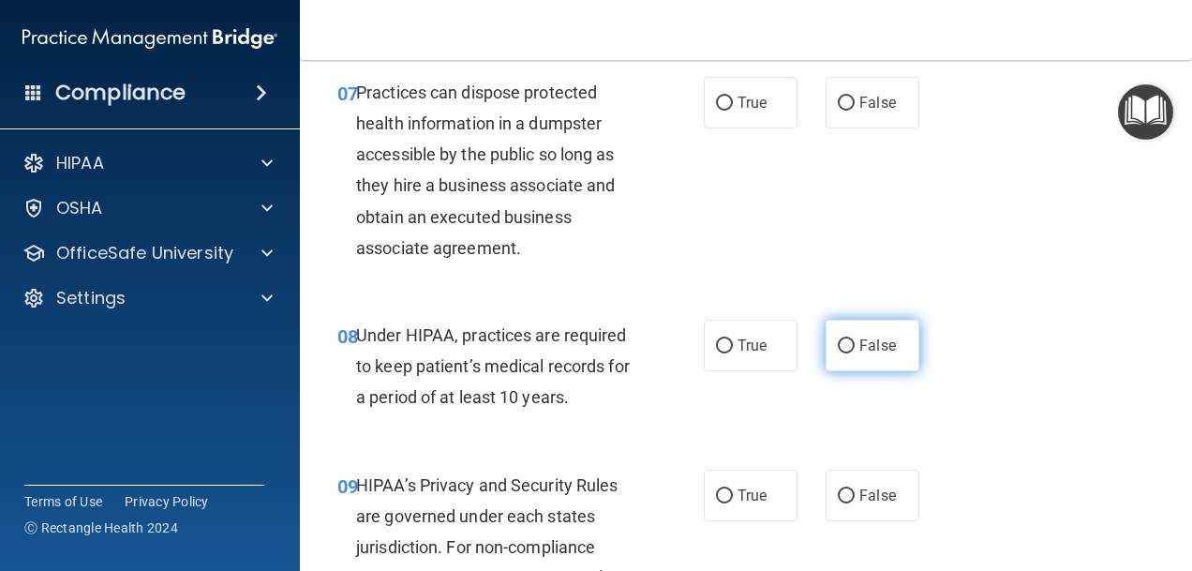
click at [840, 371] on label "False" at bounding box center [873, 346] width 94 height 52
click at [840, 353] on input "False" at bounding box center [846, 346] width 17 height 14
radio input "true"
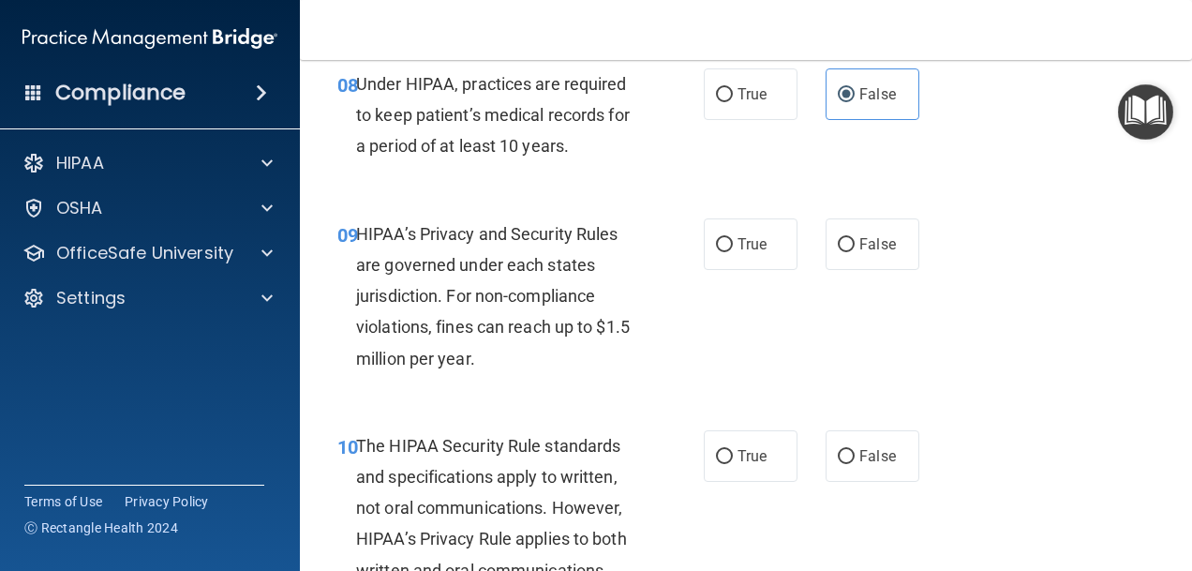
scroll to position [1593, 0]
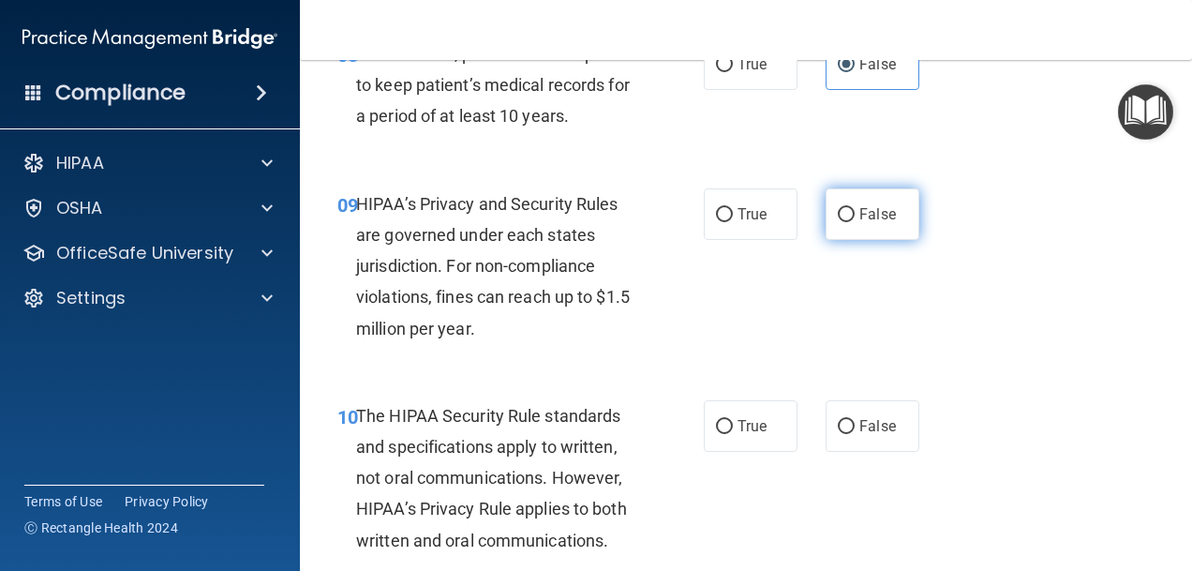
click at [838, 222] on input "False" at bounding box center [846, 215] width 17 height 14
radio input "true"
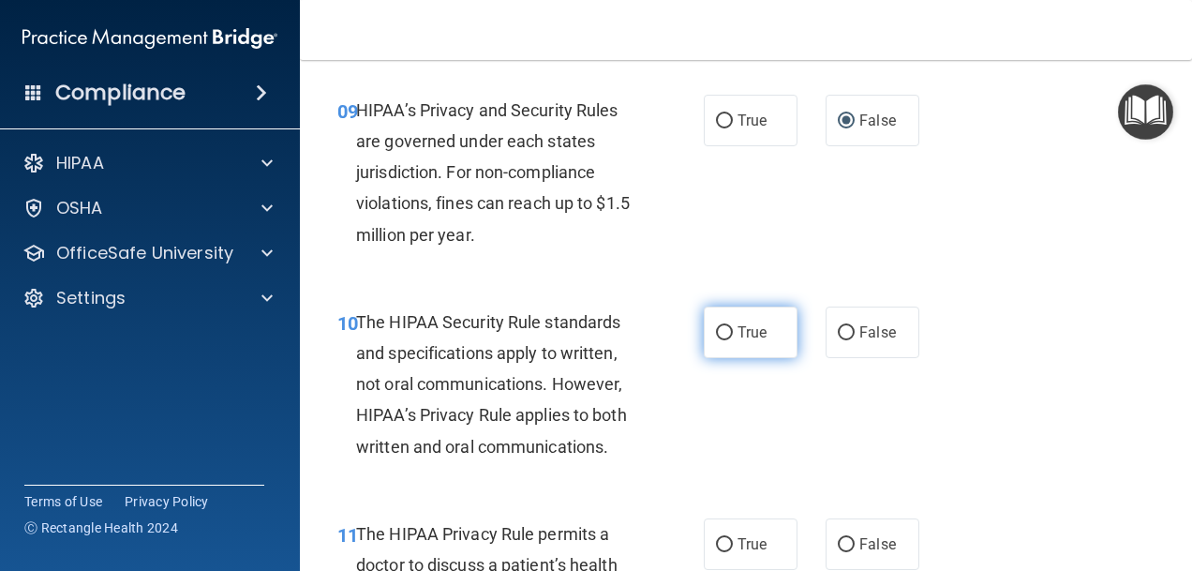
click button "Take the quiz anyway!" at bounding box center [0, 0] width 0 height 0
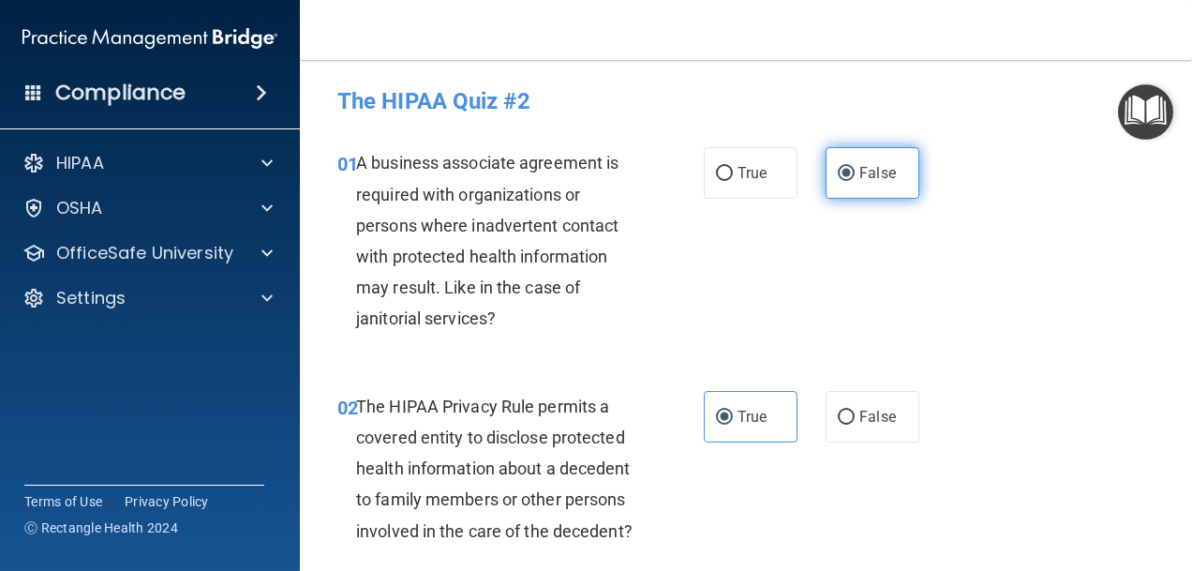
scroll to position [0, 0]
click at [838, 170] on input "False" at bounding box center [846, 175] width 17 height 14
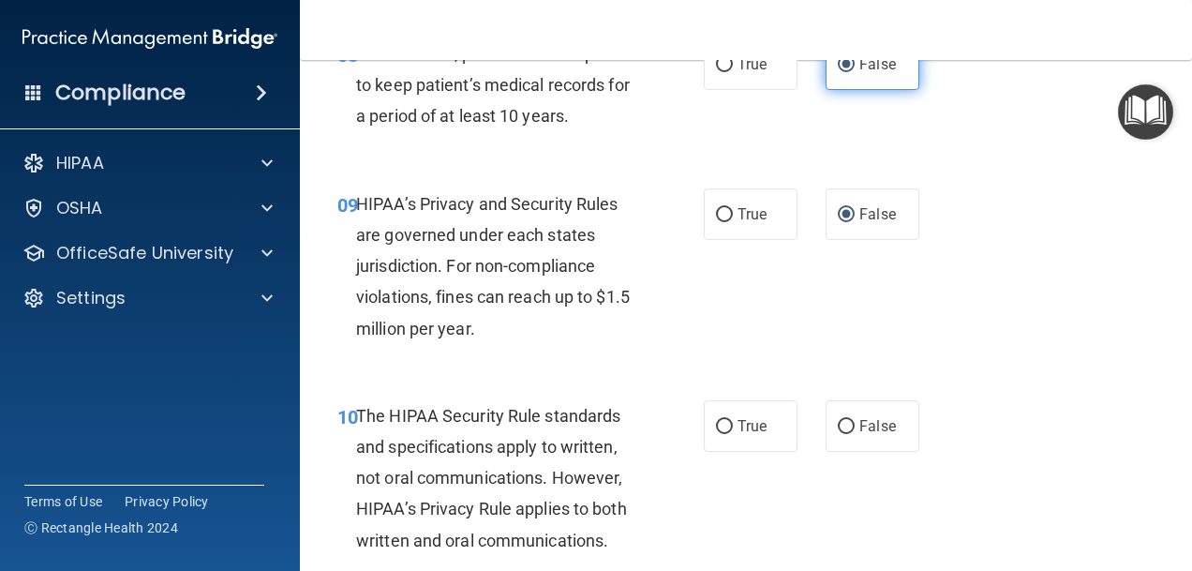
scroll to position [1687, 0]
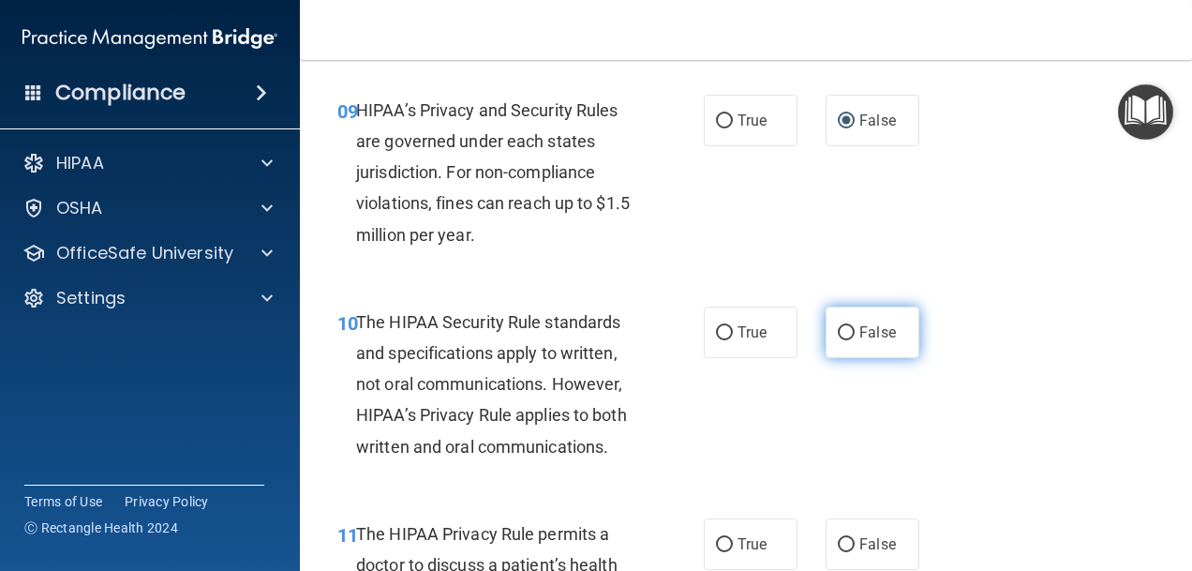
click at [844, 358] on label "False" at bounding box center [873, 333] width 94 height 52
click at [844, 340] on input "False" at bounding box center [846, 333] width 17 height 14
radio input "true"
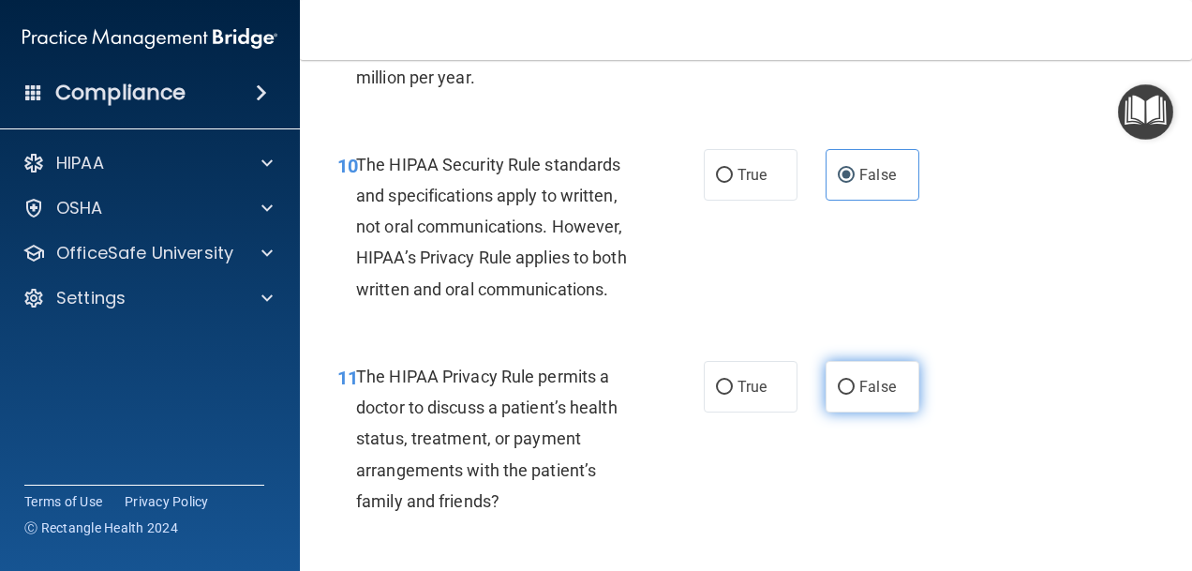
scroll to position [1875, 0]
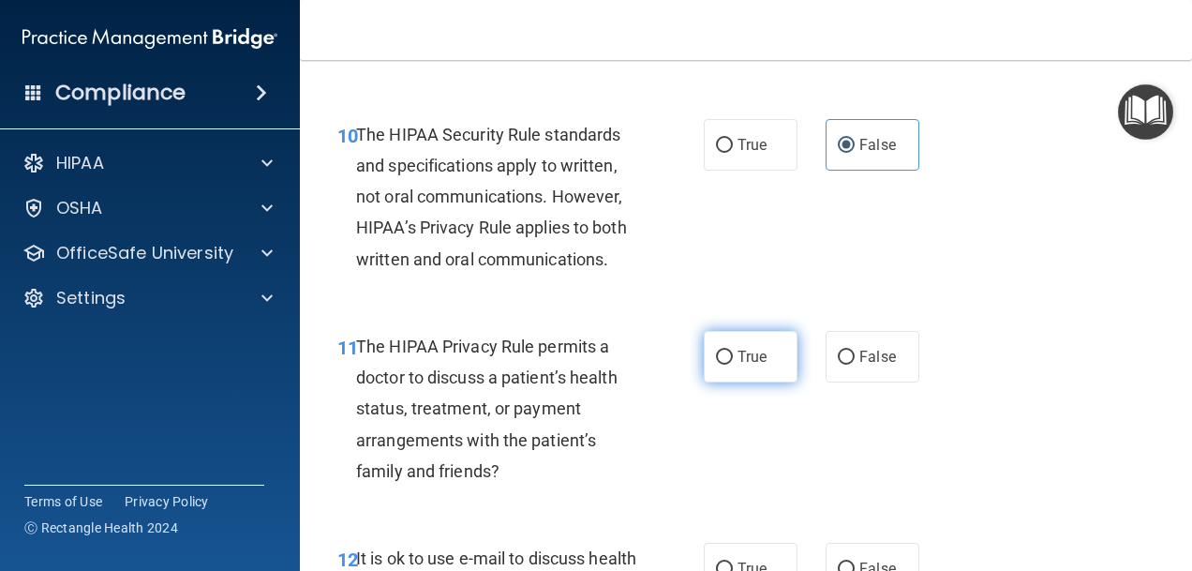
click at [720, 382] on label "True" at bounding box center [751, 357] width 94 height 52
click at [720, 365] on input "True" at bounding box center [724, 358] width 17 height 14
radio input "true"
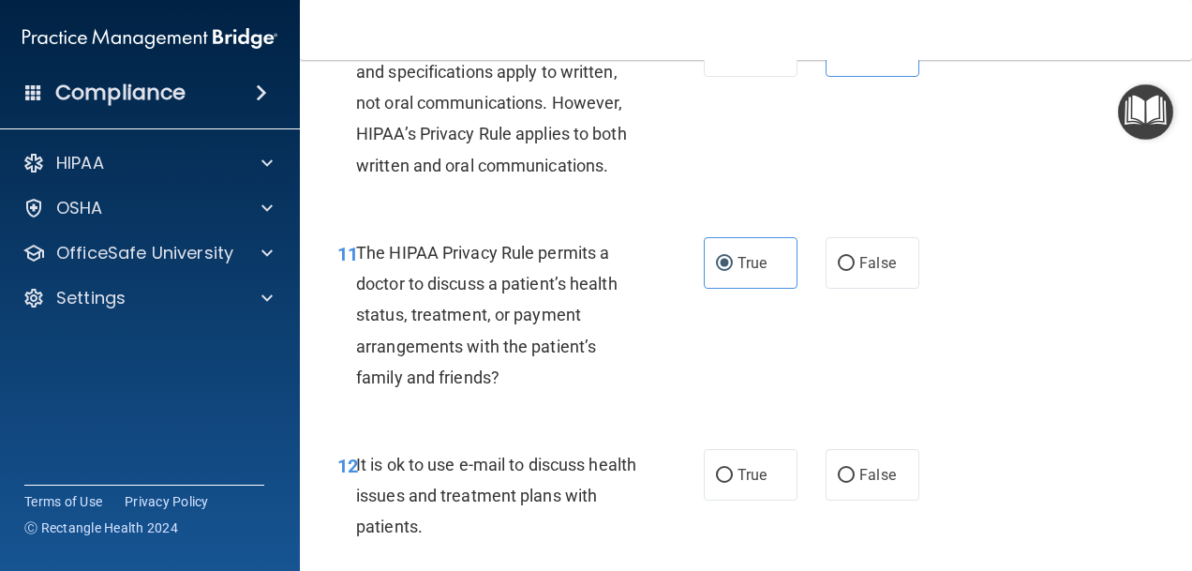
scroll to position [2062, 0]
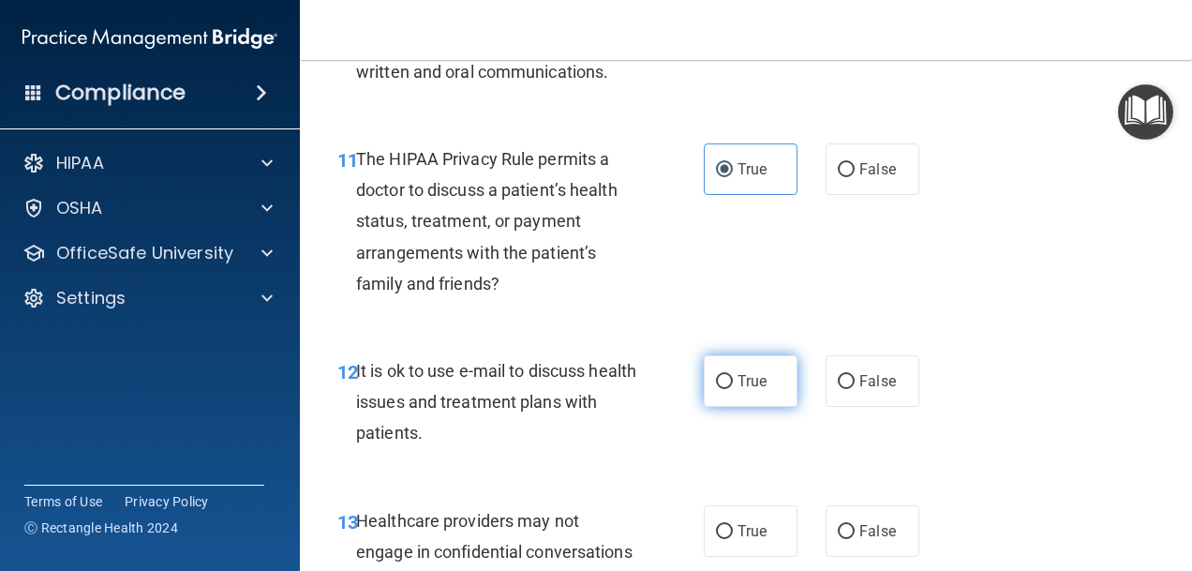
click at [739, 390] on span "True" at bounding box center [752, 381] width 29 height 18
click at [733, 389] on input "True" at bounding box center [724, 382] width 17 height 14
radio input "true"
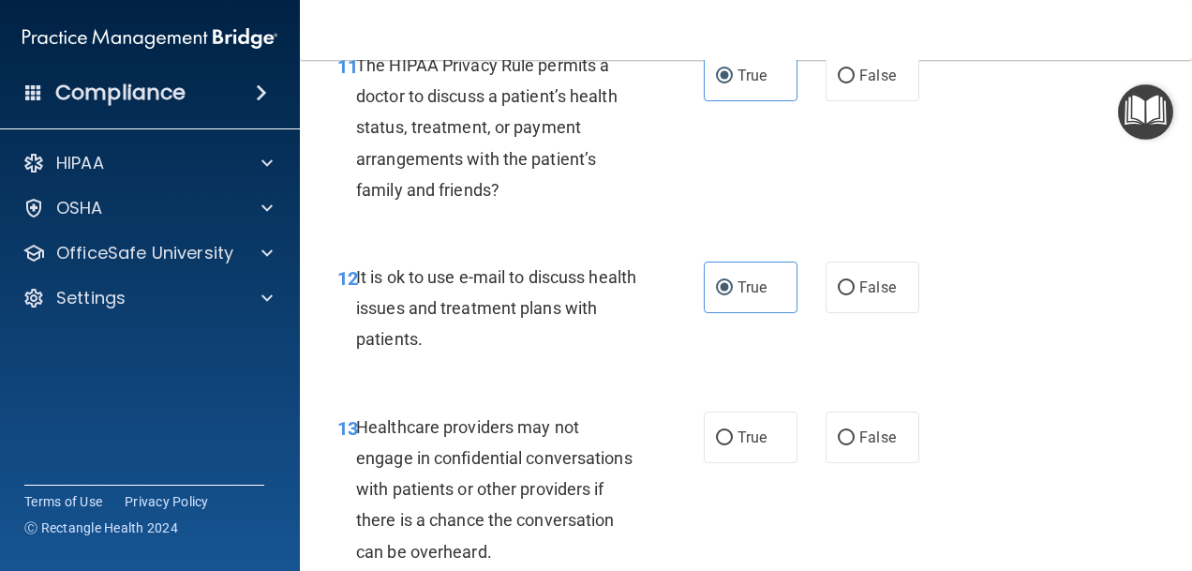
scroll to position [2250, 0]
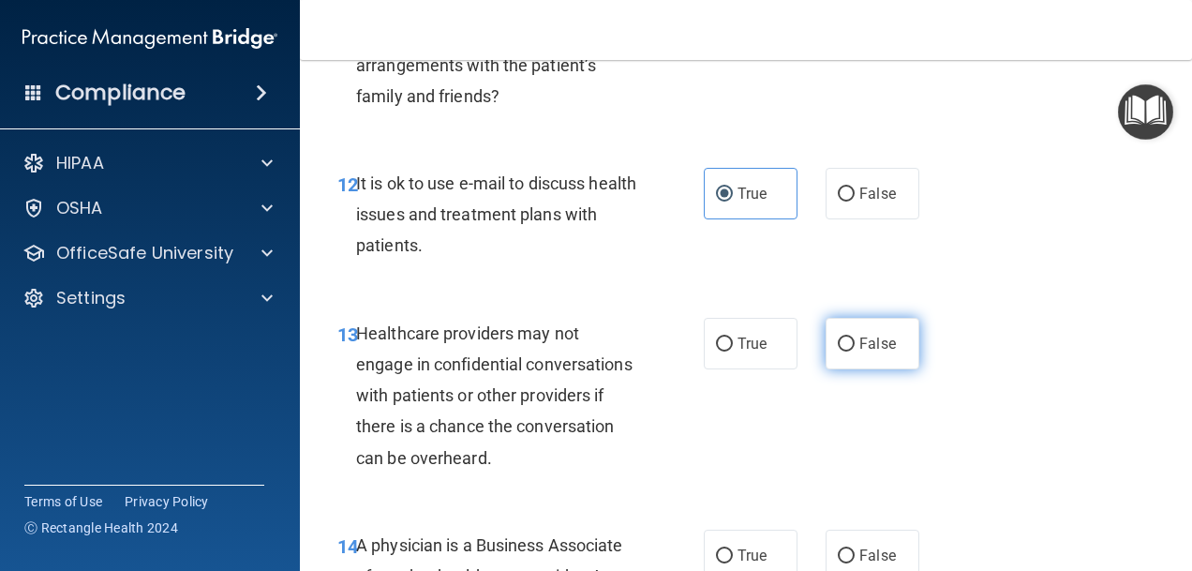
click at [846, 369] on label "False" at bounding box center [873, 344] width 94 height 52
click at [846, 352] on input "False" at bounding box center [846, 344] width 17 height 14
radio input "true"
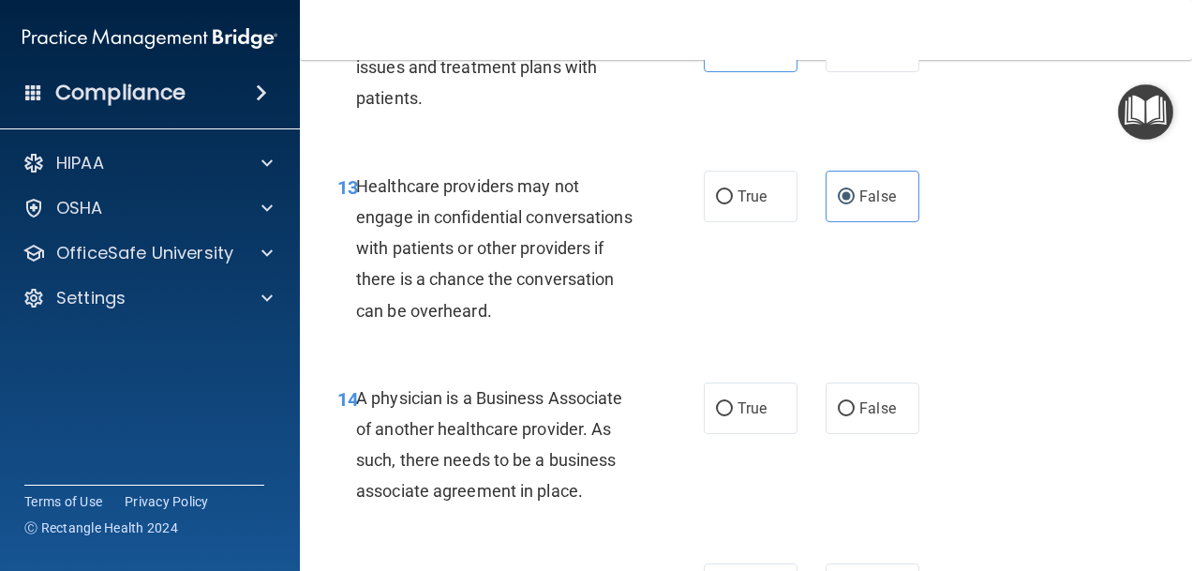
scroll to position [2437, 0]
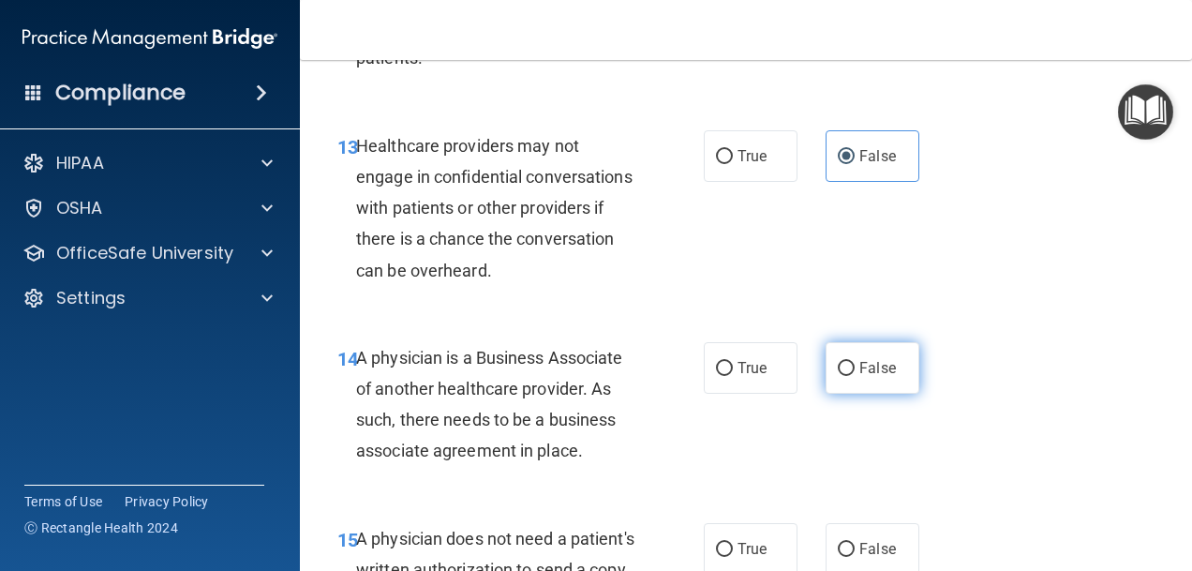
click at [838, 376] on input "False" at bounding box center [846, 369] width 17 height 14
radio input "true"
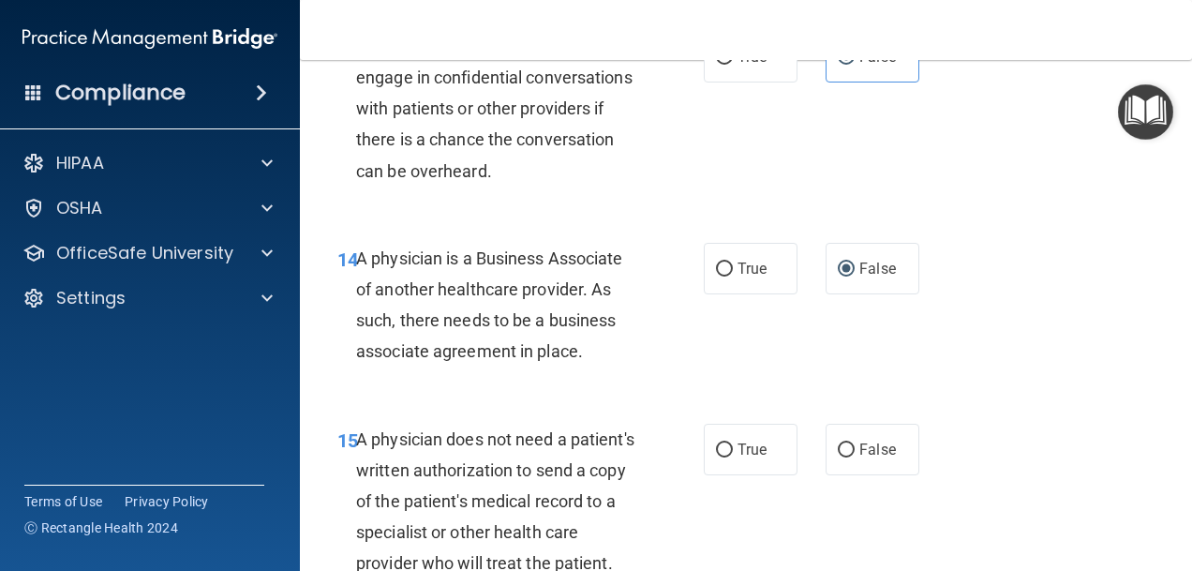
scroll to position [2625, 0]
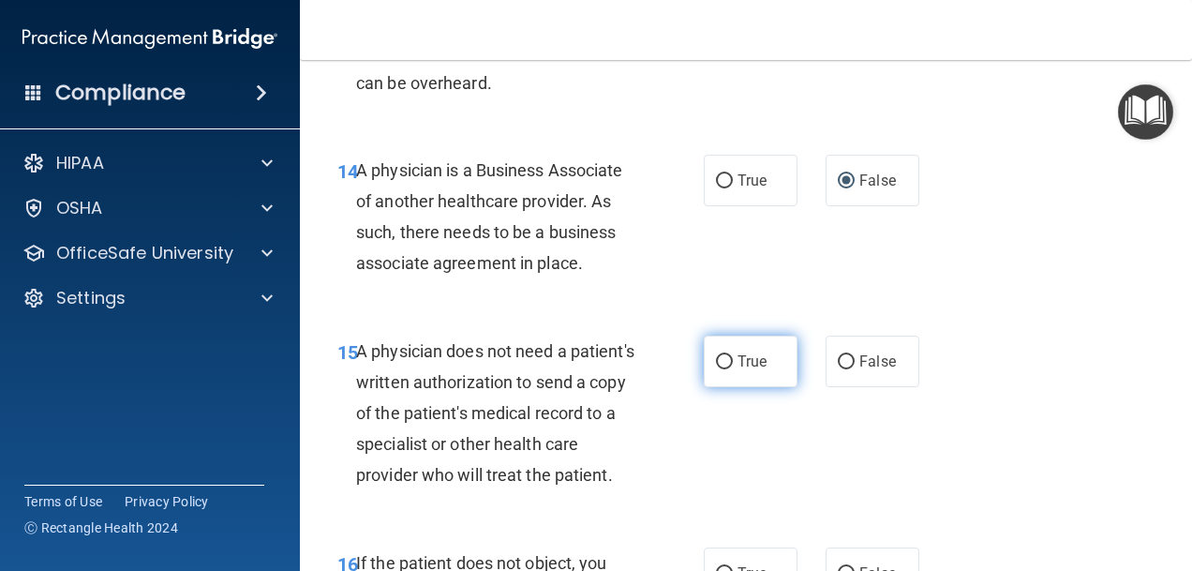
click at [704, 387] on label "True" at bounding box center [751, 362] width 94 height 52
click at [716, 369] on input "True" at bounding box center [724, 362] width 17 height 14
radio input "true"
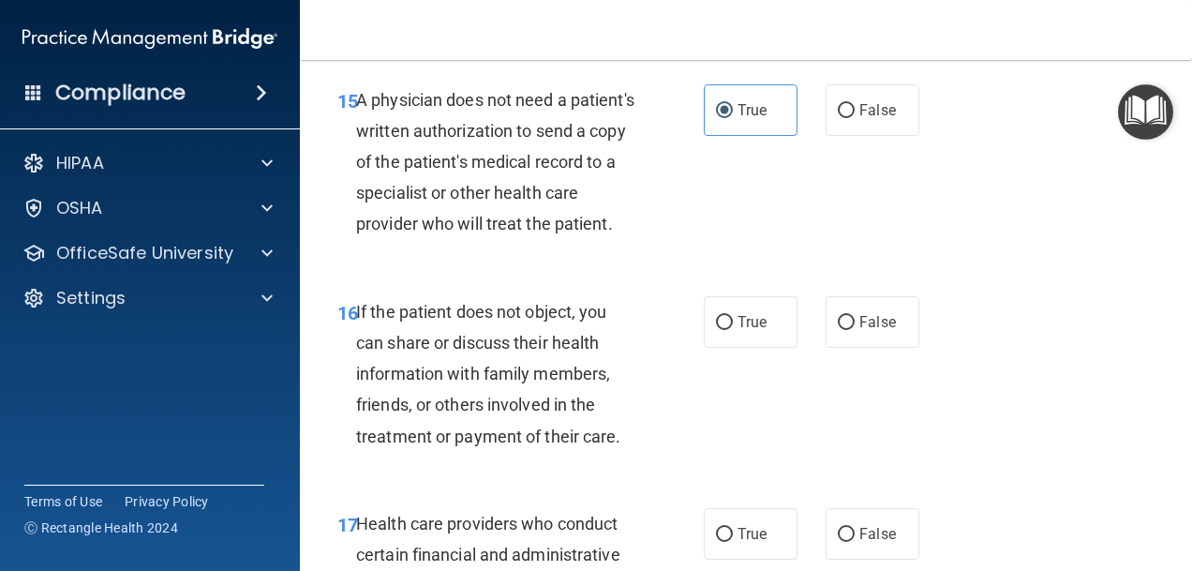
scroll to position [2906, 0]
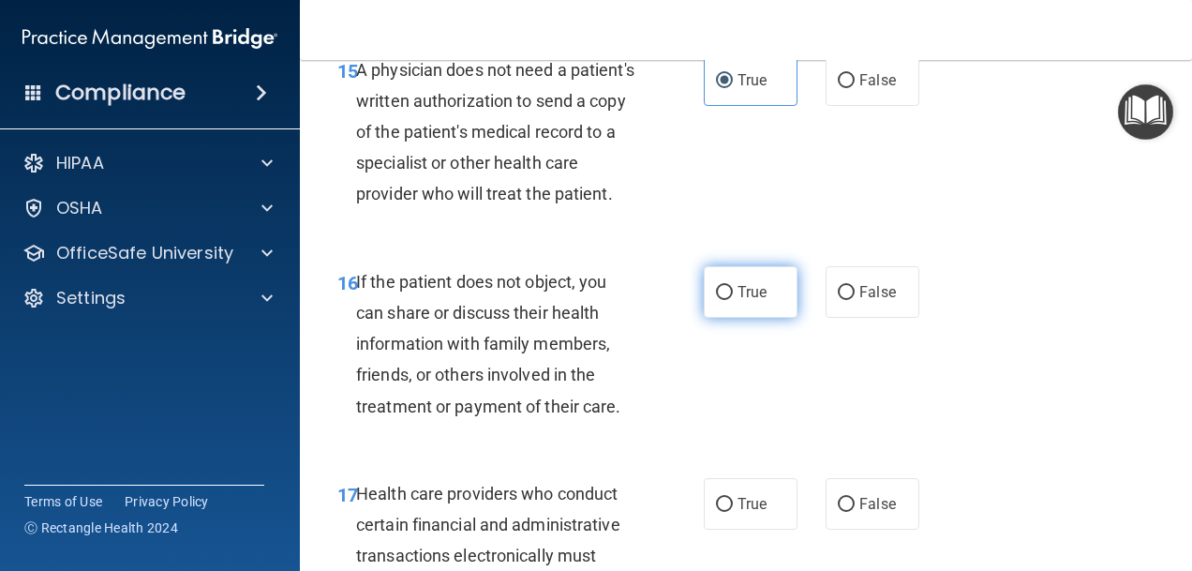
click at [726, 318] on label "True" at bounding box center [751, 292] width 94 height 52
click at [726, 300] on input "True" at bounding box center [724, 293] width 17 height 14
radio input "true"
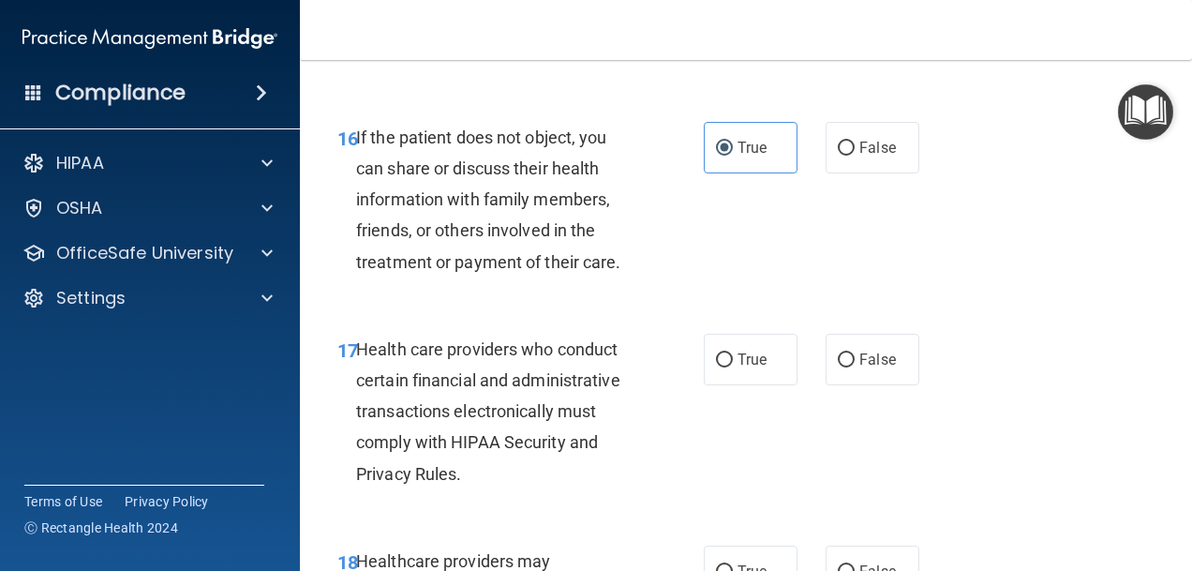
scroll to position [3093, 0]
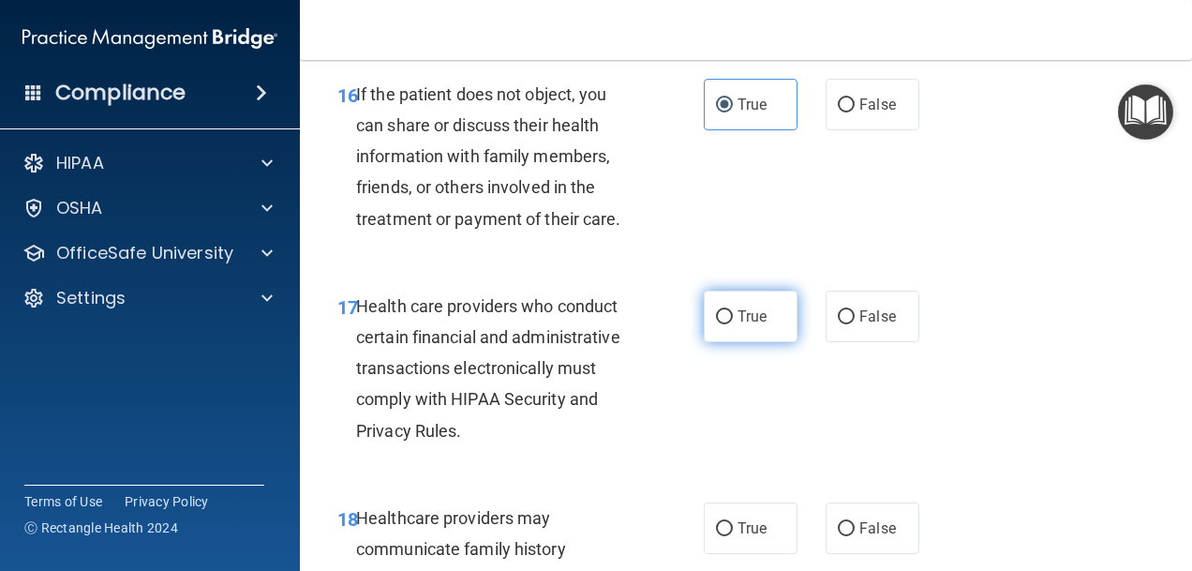
click at [706, 342] on label "True" at bounding box center [751, 317] width 94 height 52
click at [716, 324] on input "True" at bounding box center [724, 317] width 17 height 14
radio input "true"
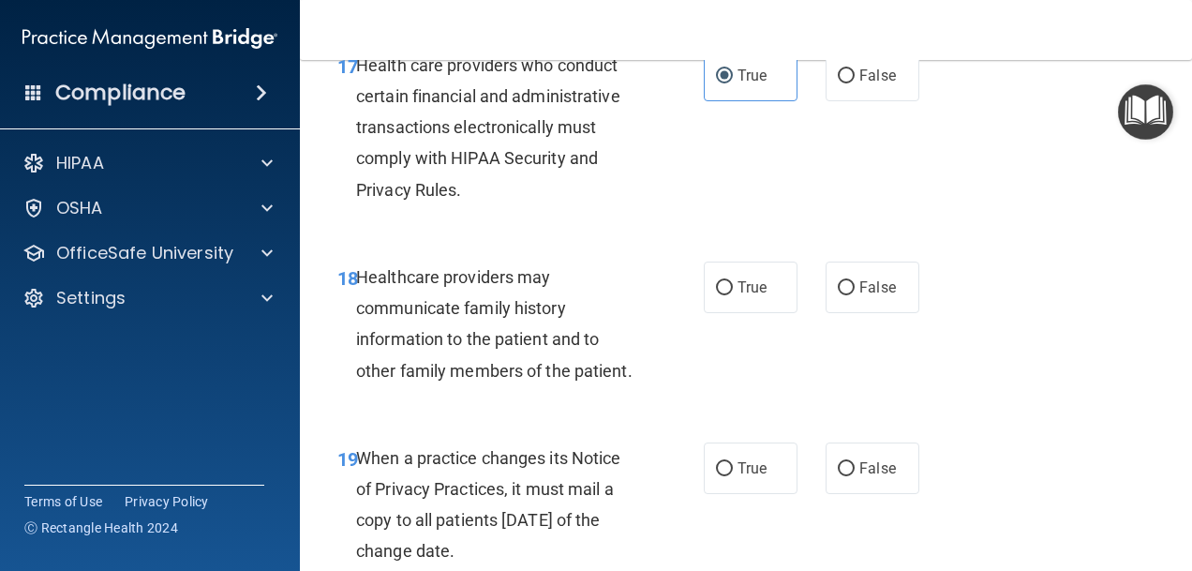
scroll to position [3374, 0]
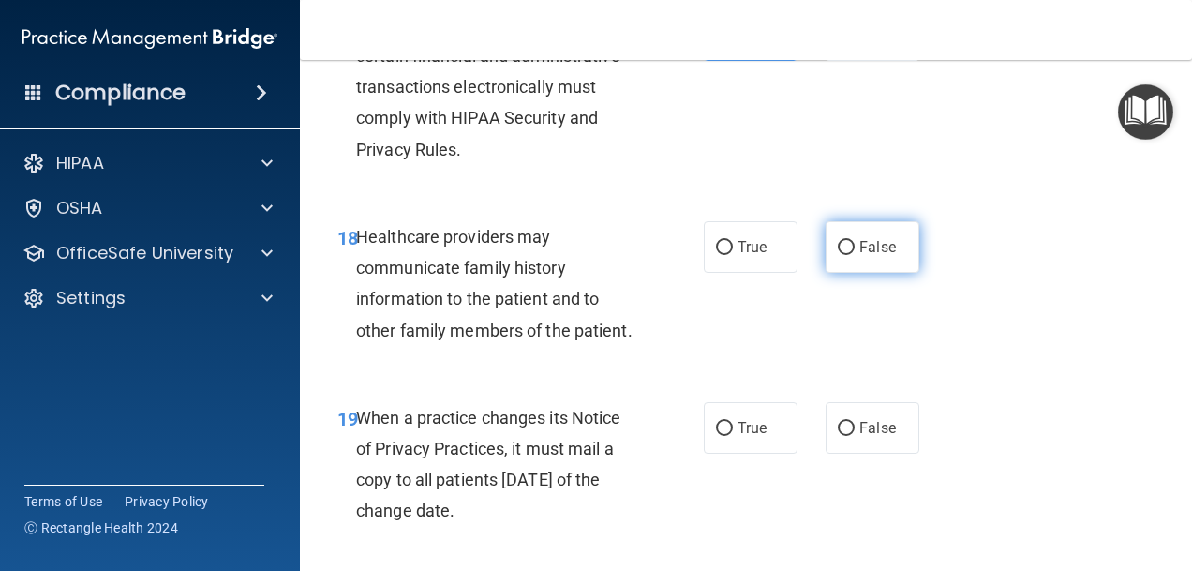
click at [838, 255] on input "False" at bounding box center [846, 248] width 17 height 14
radio input "true"
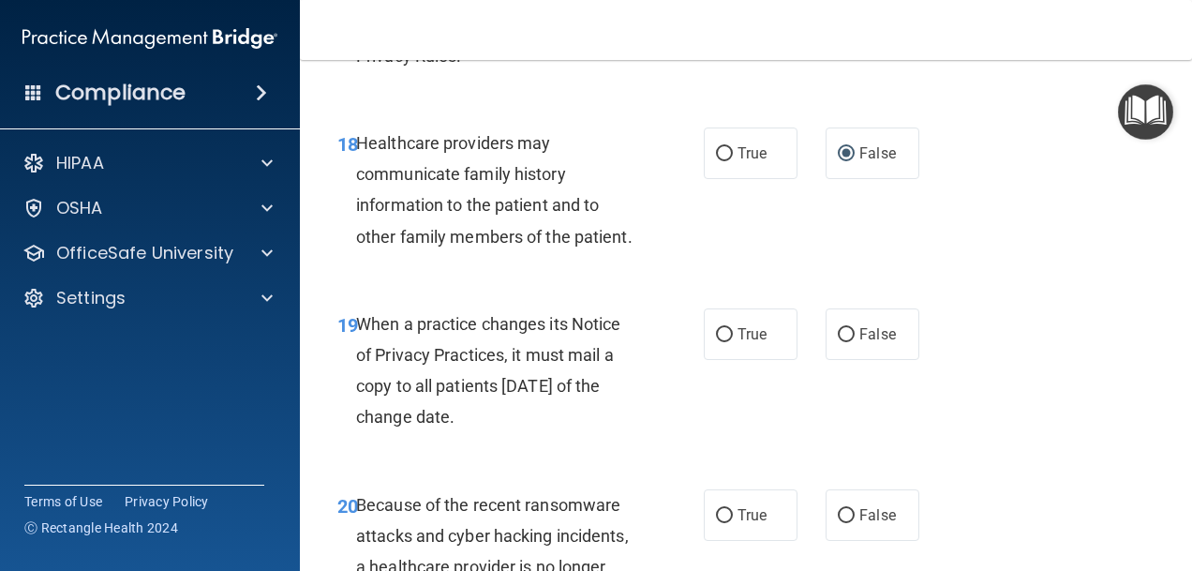
scroll to position [3562, 0]
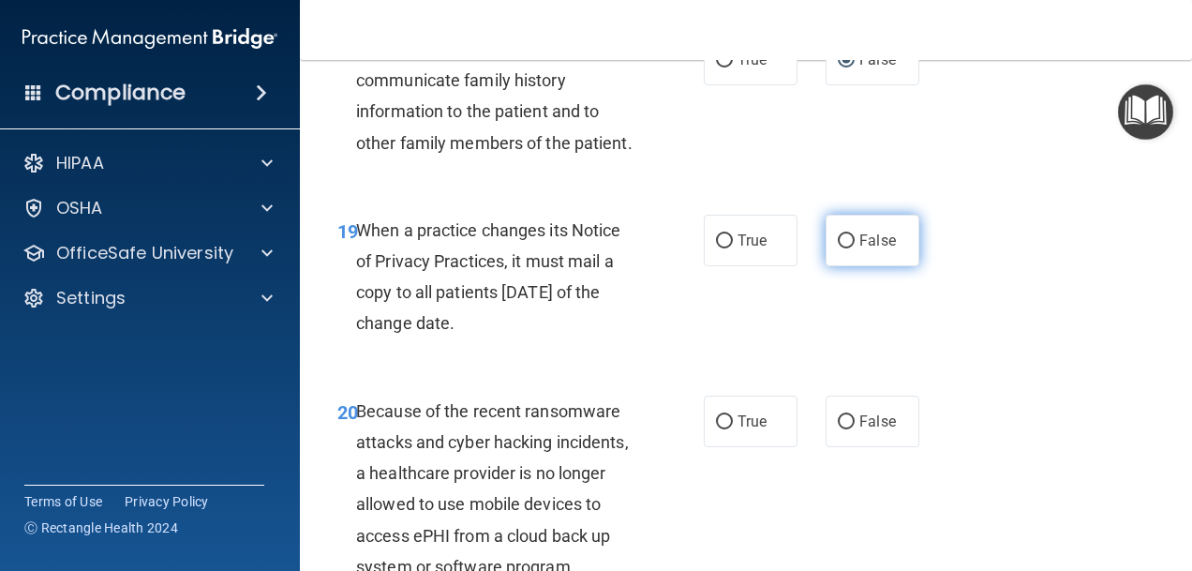
click at [843, 248] on input "False" at bounding box center [846, 241] width 17 height 14
radio input "true"
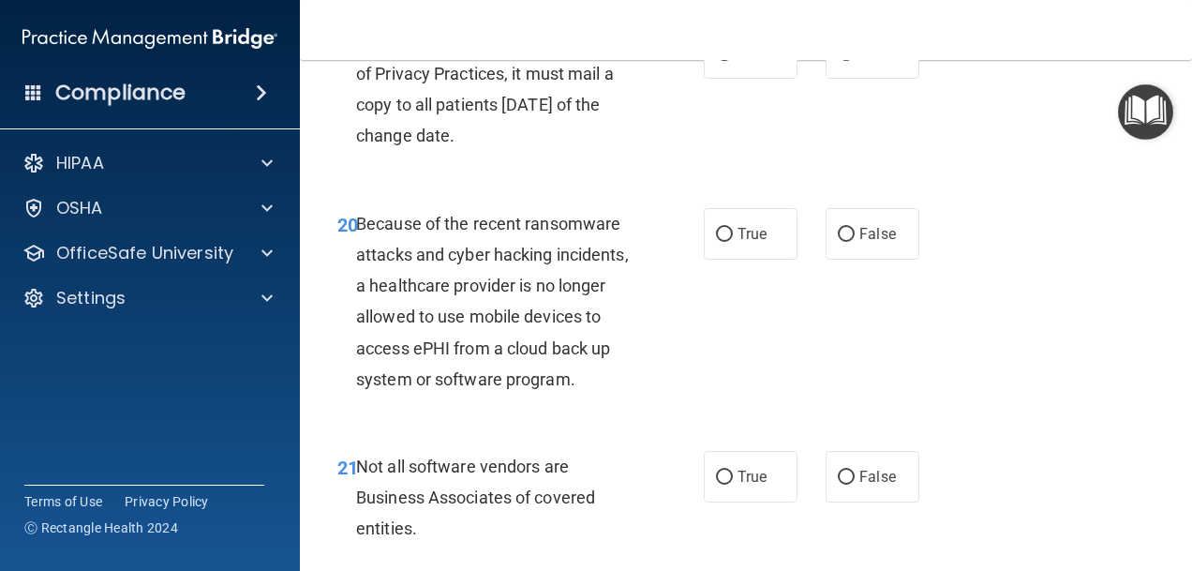
scroll to position [3843, 0]
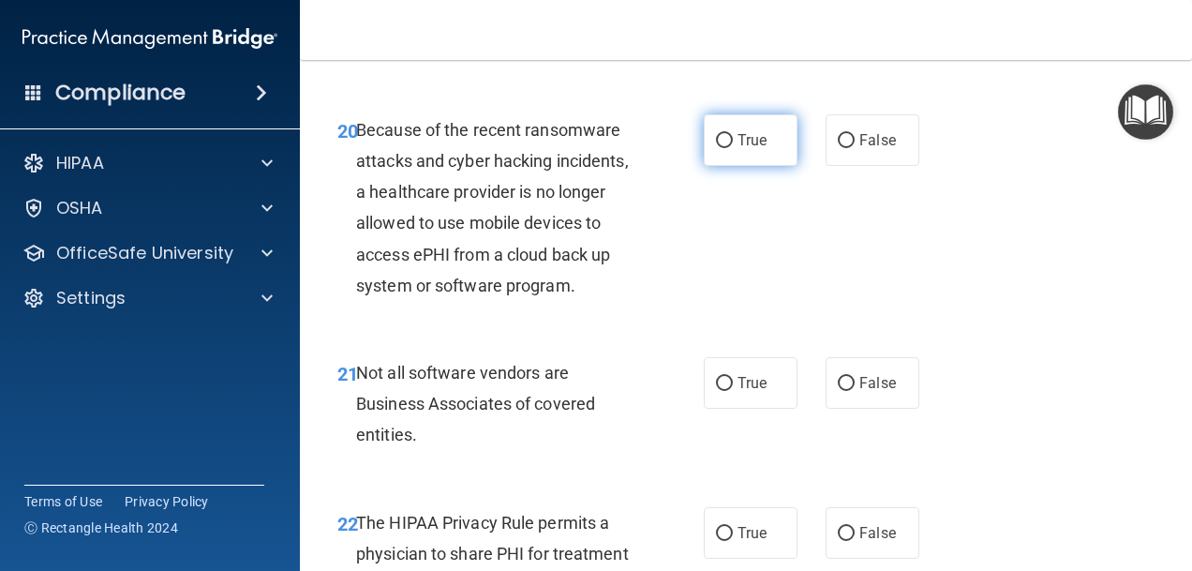
click at [738, 149] on span "True" at bounding box center [752, 140] width 29 height 18
click at [732, 148] on input "True" at bounding box center [724, 141] width 17 height 14
radio input "true"
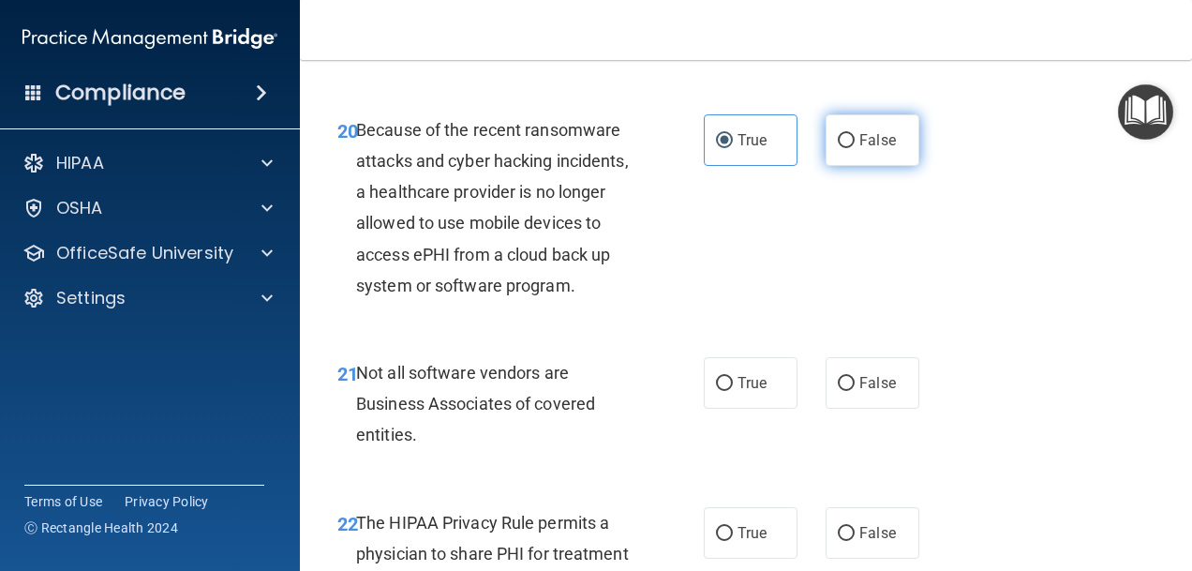
click at [865, 149] on span "False" at bounding box center [878, 140] width 37 height 18
click at [855, 148] on input "False" at bounding box center [846, 141] width 17 height 14
radio input "true"
radio input "false"
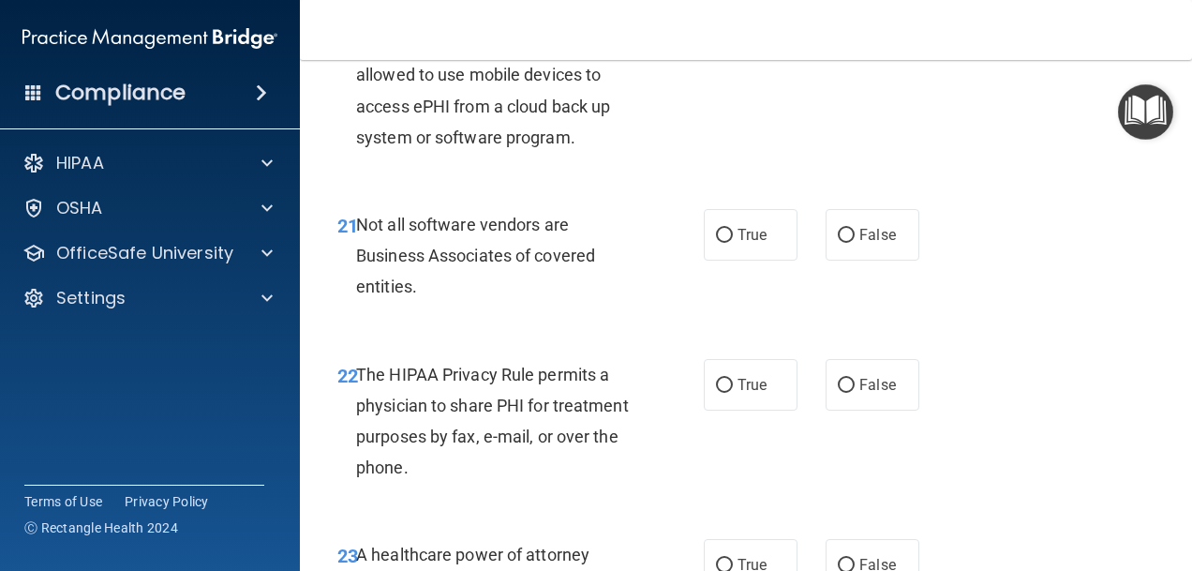
scroll to position [4031, 0]
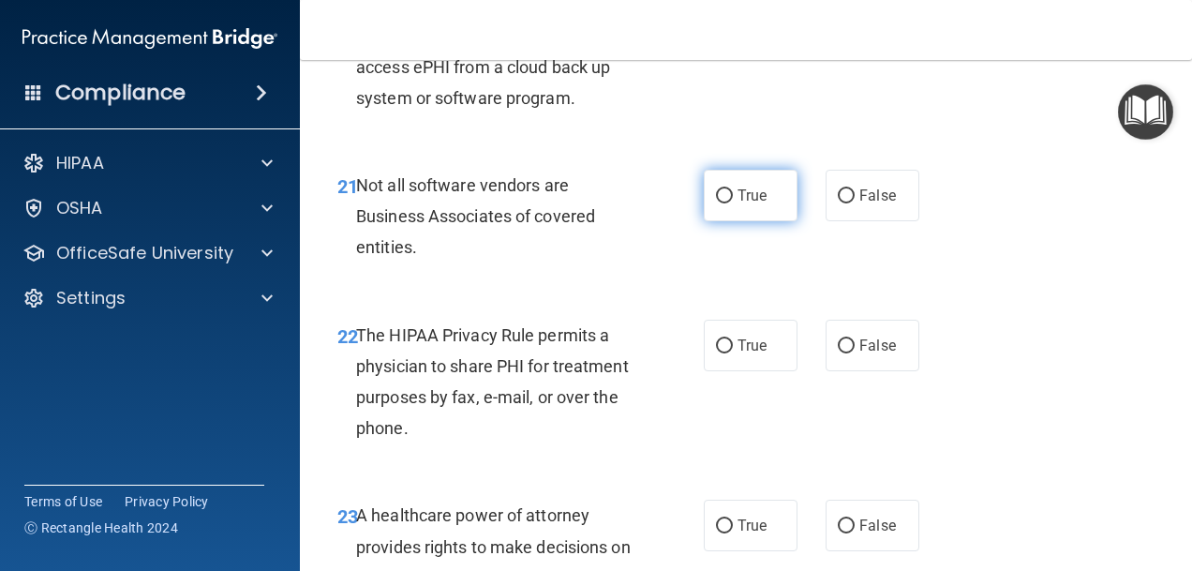
click at [743, 204] on span "True" at bounding box center [752, 196] width 29 height 18
click at [733, 203] on input "True" at bounding box center [724, 196] width 17 height 14
radio input "true"
click at [762, 371] on label "True" at bounding box center [751, 346] width 94 height 52
click at [733, 353] on input "True" at bounding box center [724, 346] width 17 height 14
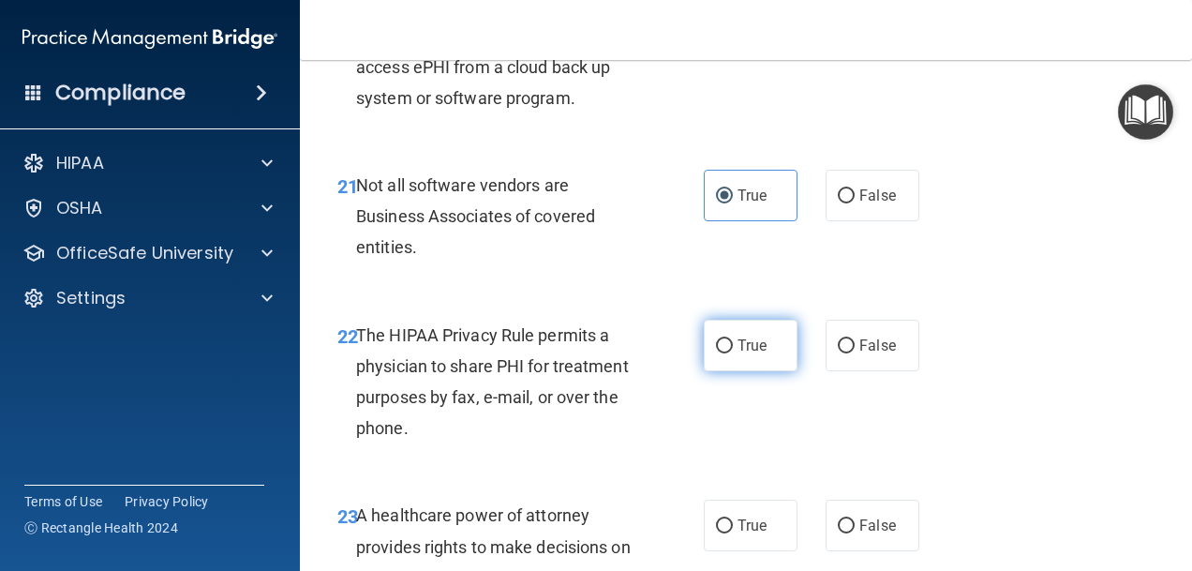
radio input "true"
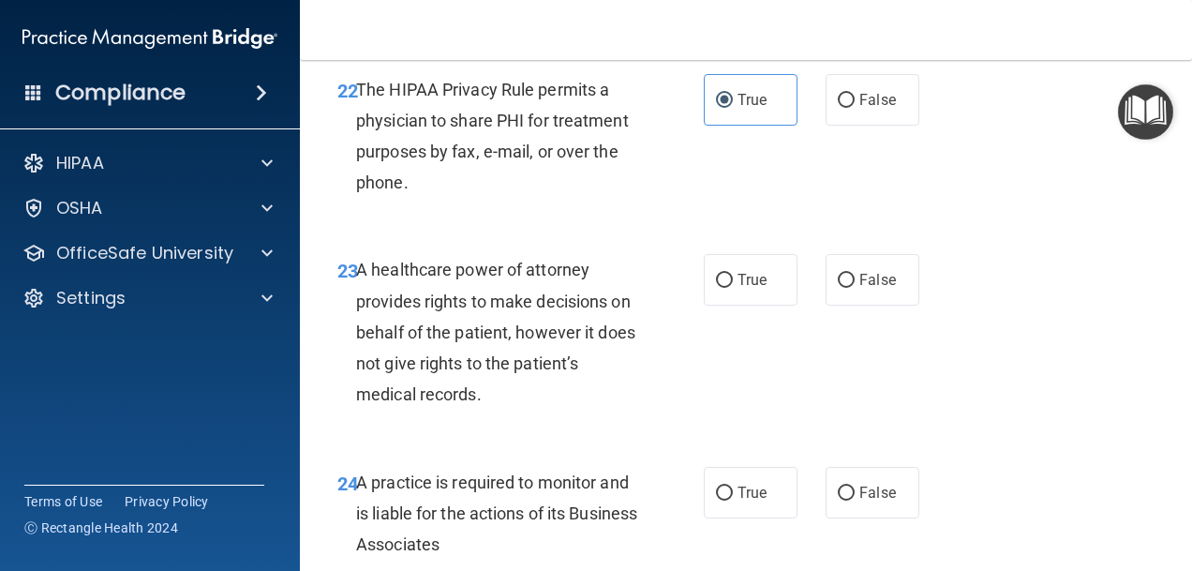
scroll to position [4312, 0]
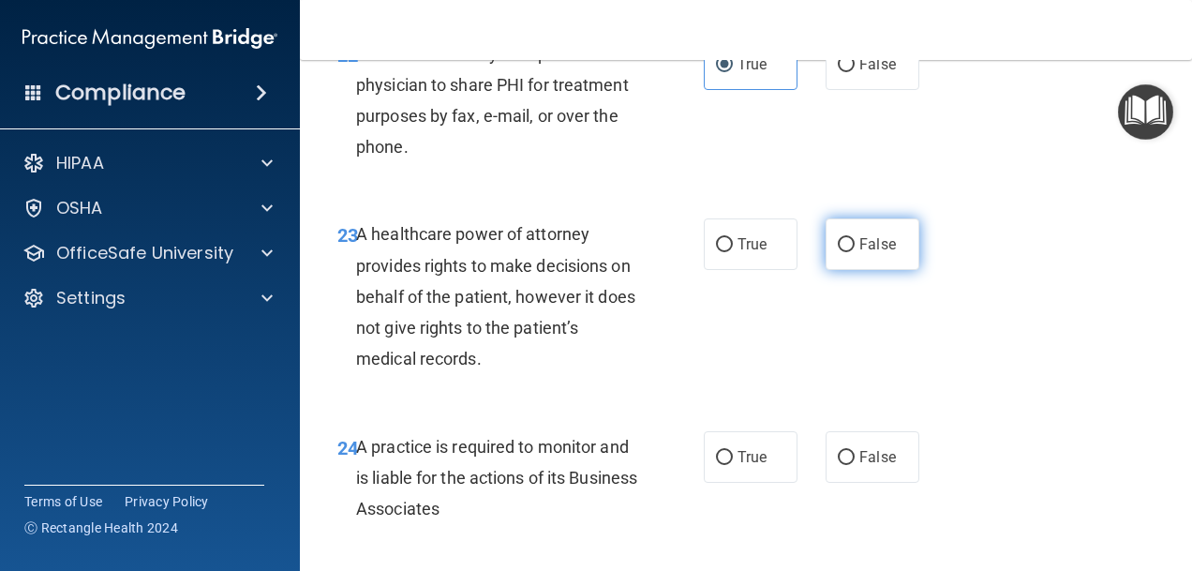
click at [868, 253] on span "False" at bounding box center [878, 244] width 37 height 18
click at [855, 252] on input "False" at bounding box center [846, 245] width 17 height 14
radio input "true"
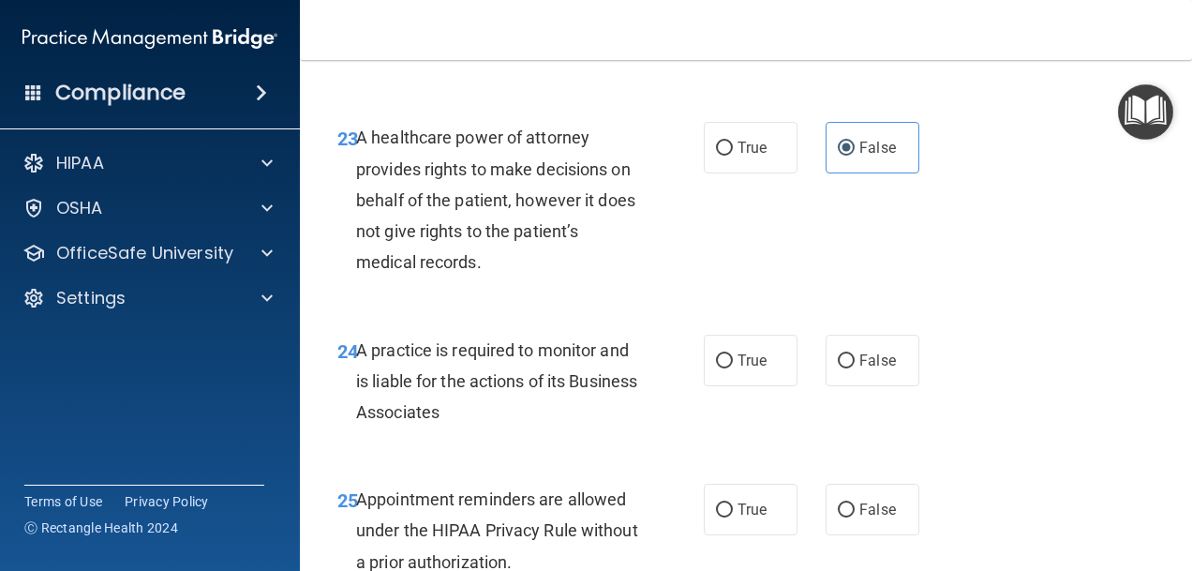
scroll to position [4499, 0]
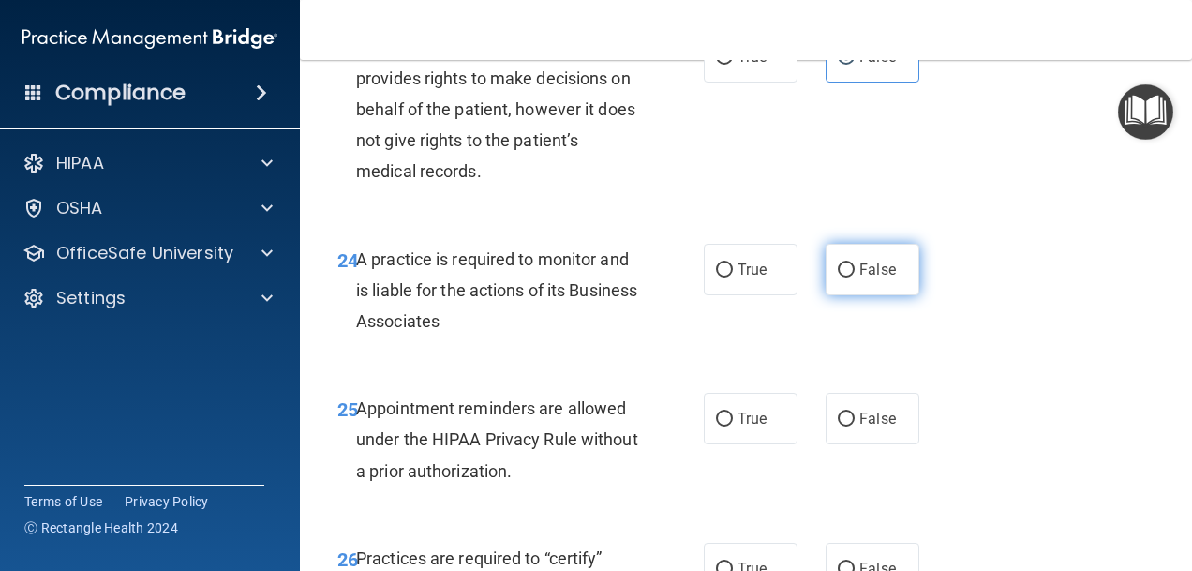
click at [843, 295] on label "False" at bounding box center [873, 270] width 94 height 52
click at [843, 277] on input "False" at bounding box center [846, 270] width 17 height 14
radio input "true"
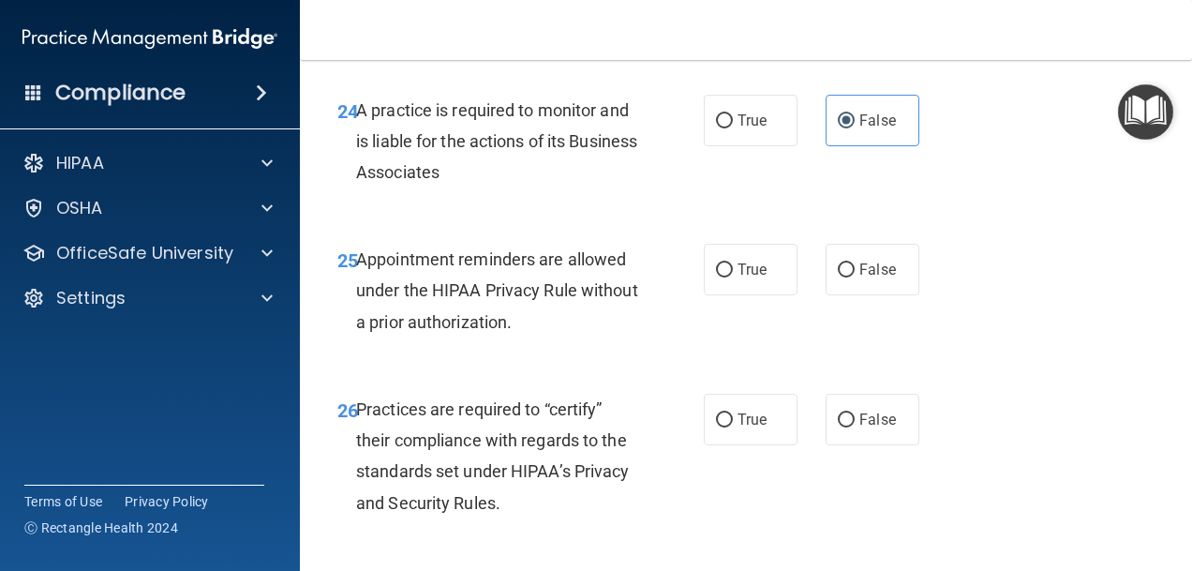
scroll to position [4687, 0]
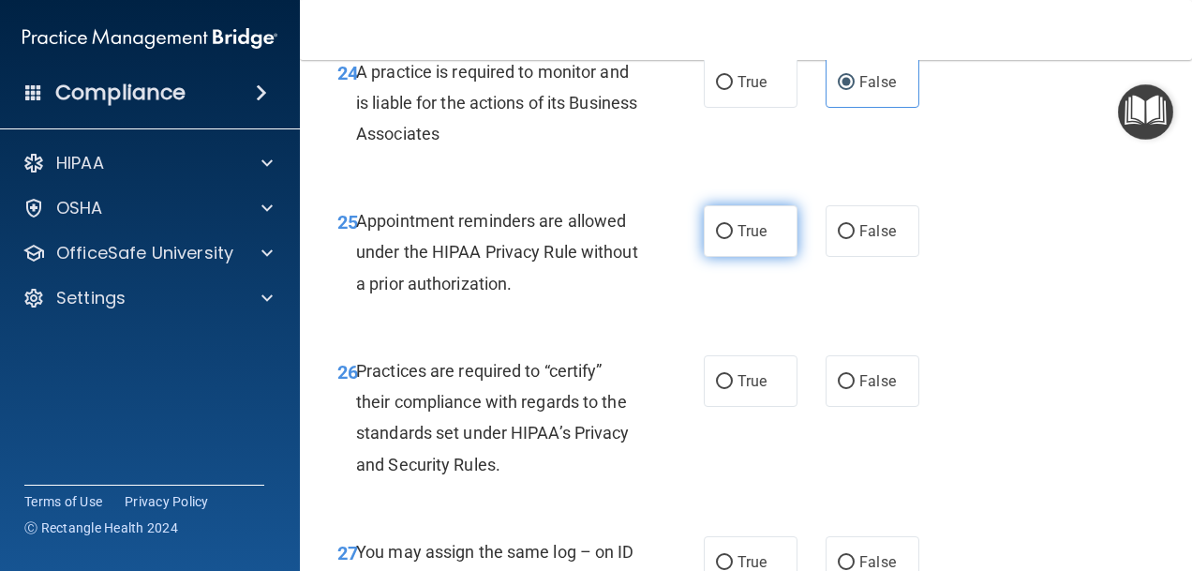
click at [738, 240] on span "True" at bounding box center [752, 231] width 29 height 18
click at [733, 239] on input "True" at bounding box center [724, 232] width 17 height 14
radio input "true"
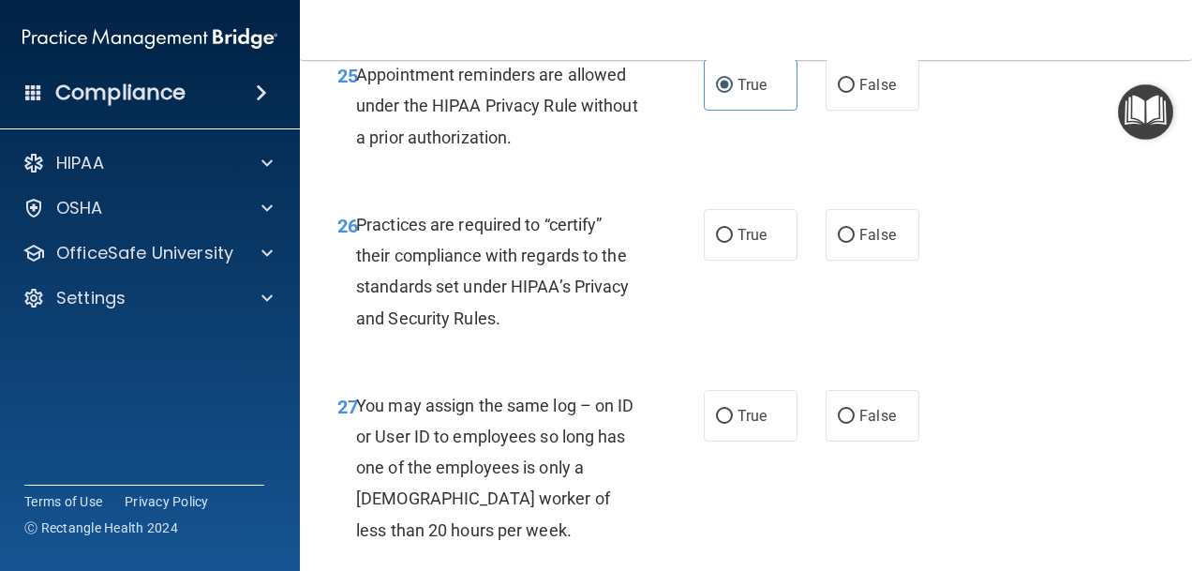
scroll to position [4874, 0]
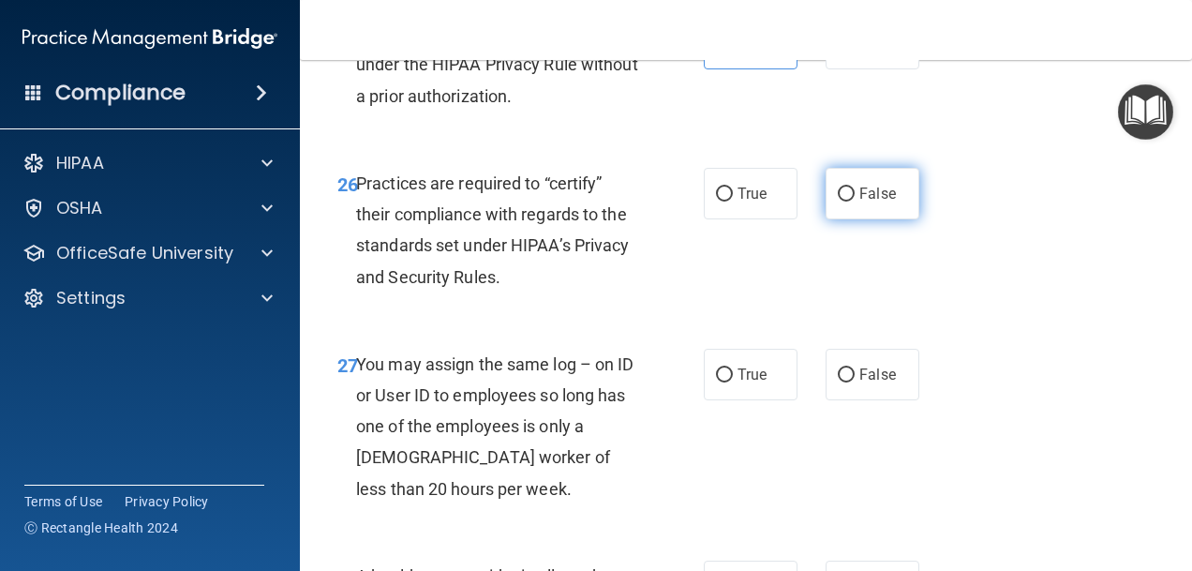
click at [838, 202] on input "False" at bounding box center [846, 194] width 17 height 14
radio input "true"
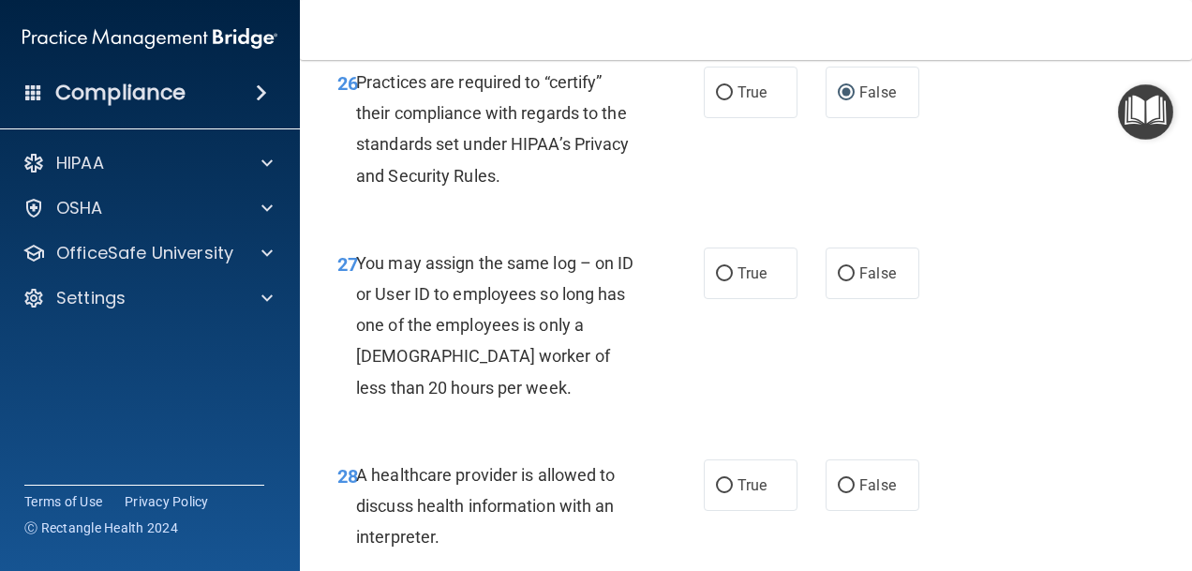
scroll to position [5062, 0]
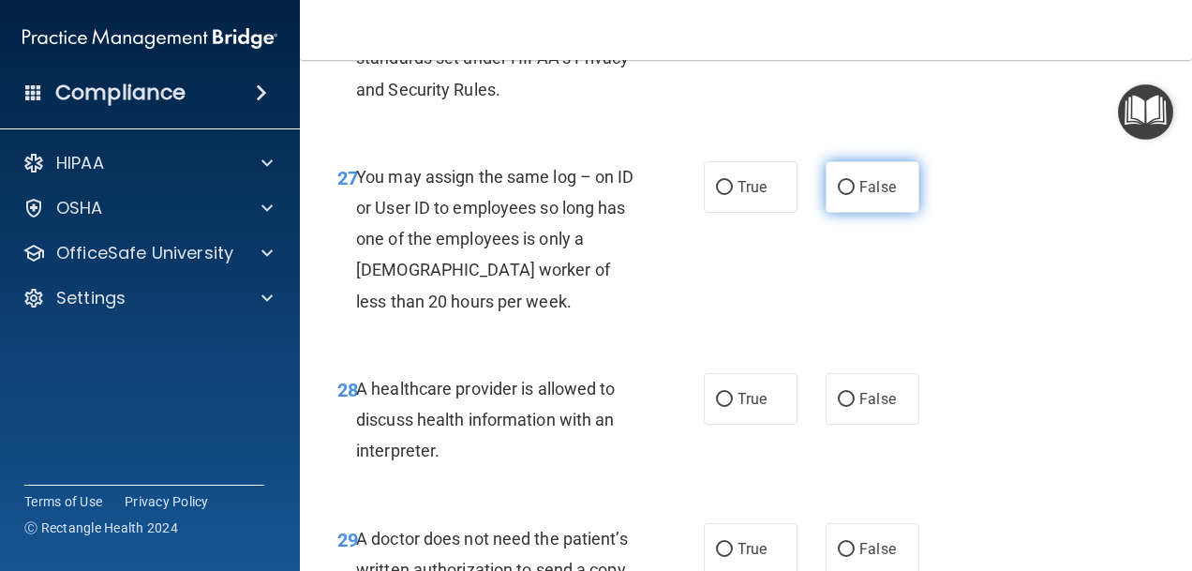
click at [829, 213] on label "False" at bounding box center [873, 187] width 94 height 52
click at [838, 195] on input "False" at bounding box center [846, 188] width 17 height 14
radio input "true"
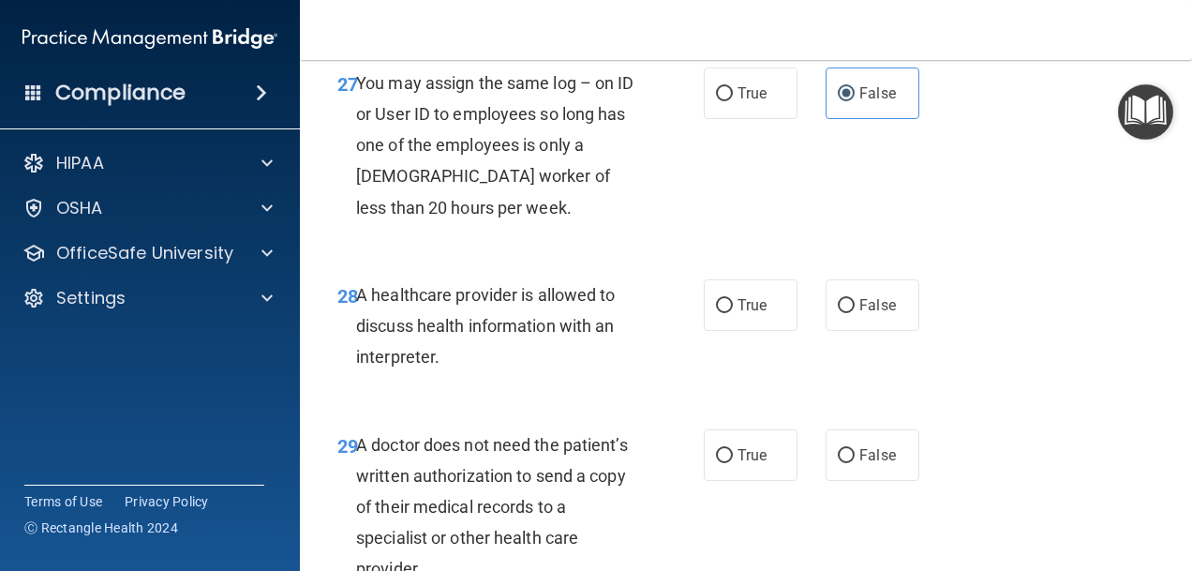
scroll to position [5249, 0]
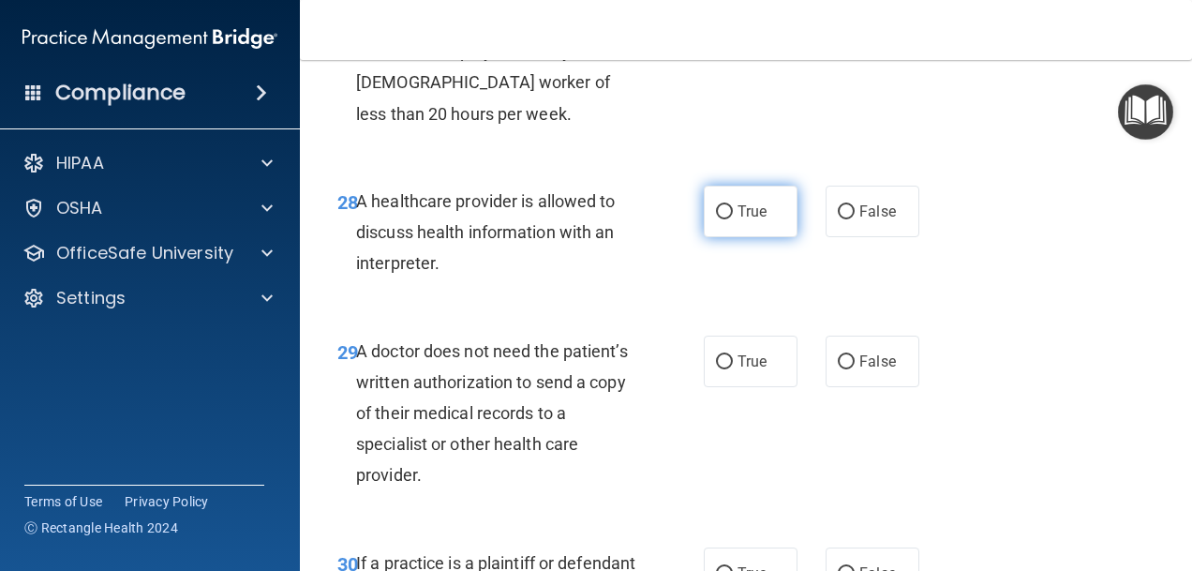
click at [761, 237] on label "True" at bounding box center [751, 212] width 94 height 52
click at [733, 219] on input "True" at bounding box center [724, 212] width 17 height 14
radio input "true"
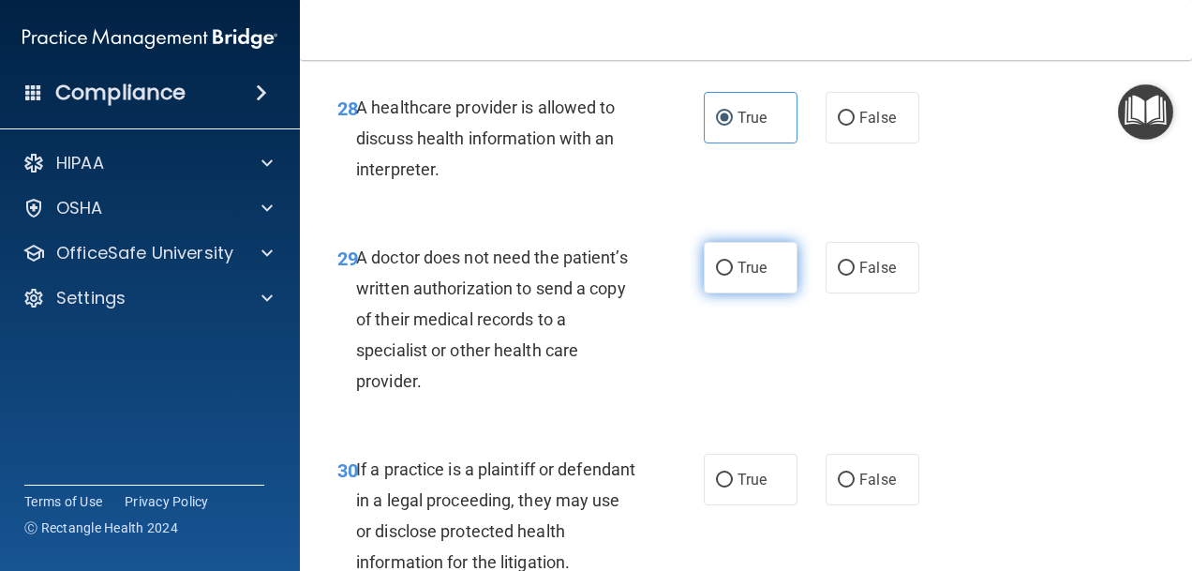
click at [720, 276] on input "True" at bounding box center [724, 269] width 17 height 14
radio input "true"
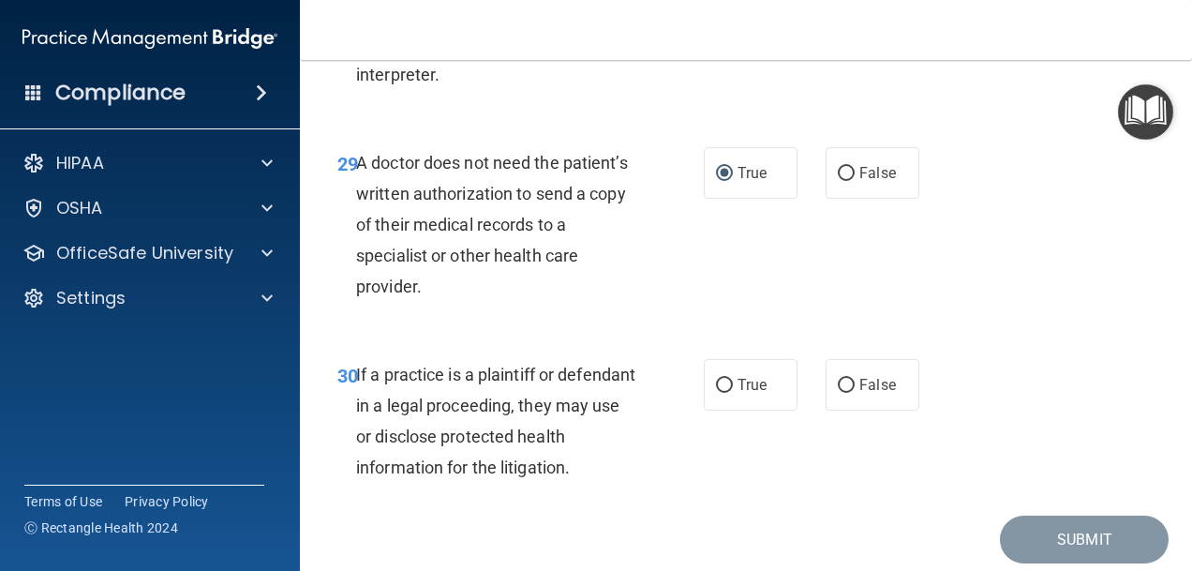
scroll to position [5530, 0]
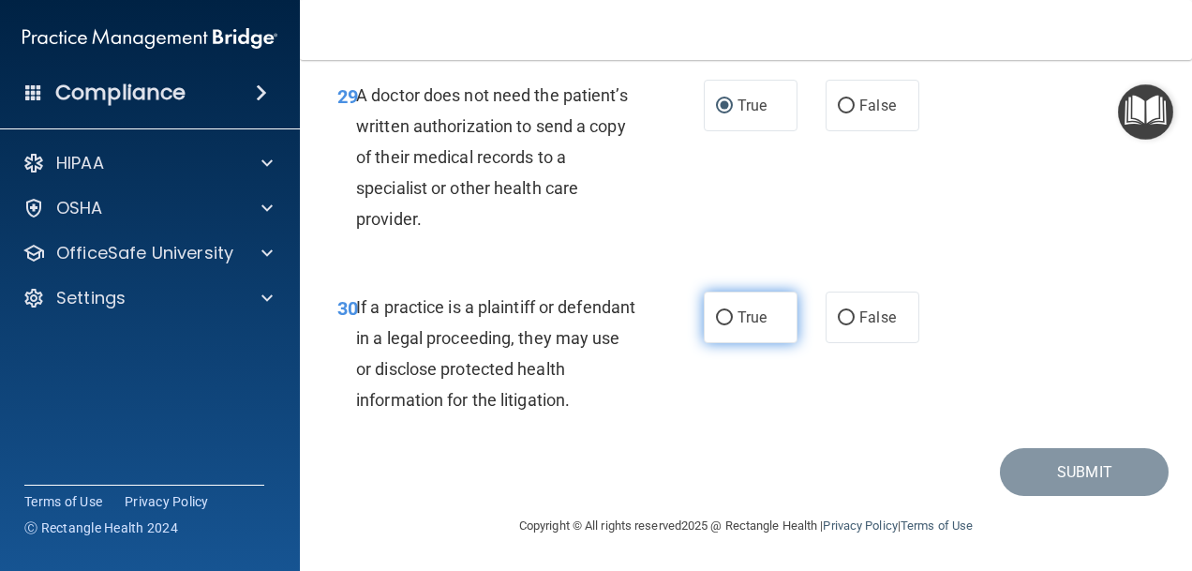
click at [748, 326] on span "True" at bounding box center [752, 317] width 29 height 18
click at [733, 325] on input "True" at bounding box center [724, 318] width 17 height 14
radio input "true"
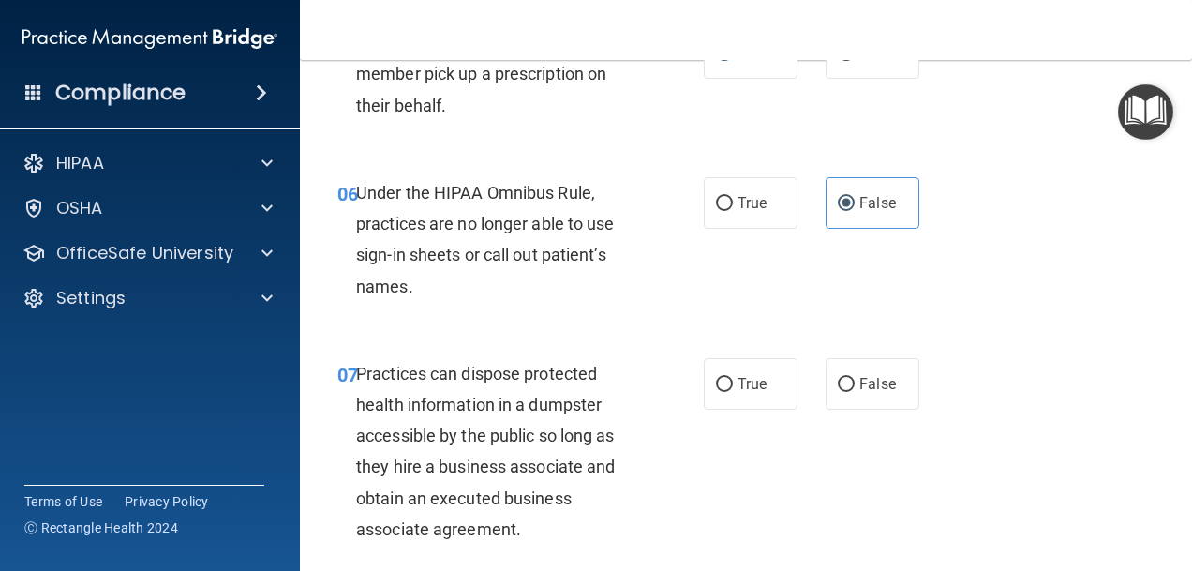
scroll to position [1125, 0]
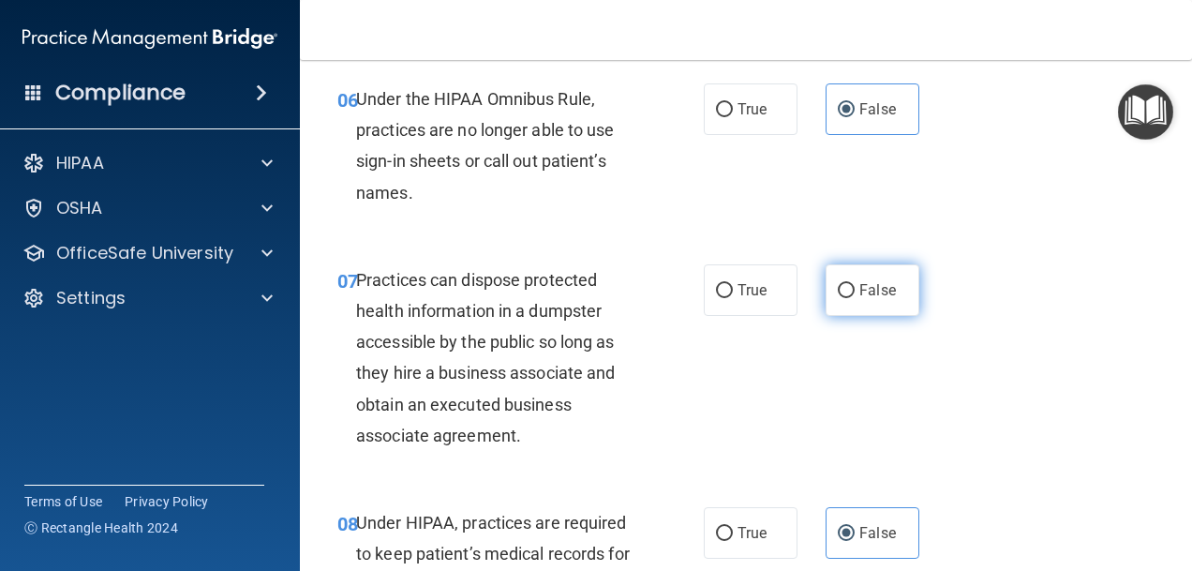
click at [849, 316] on label "False" at bounding box center [873, 290] width 94 height 52
click at [849, 298] on input "False" at bounding box center [846, 291] width 17 height 14
radio input "true"
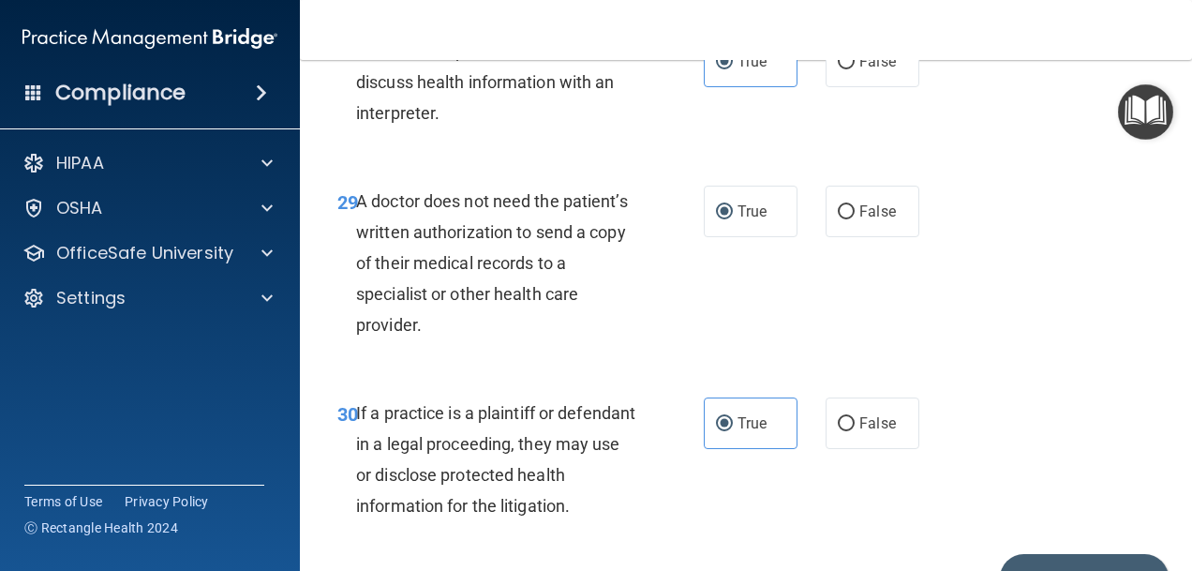
scroll to position [5598, 0]
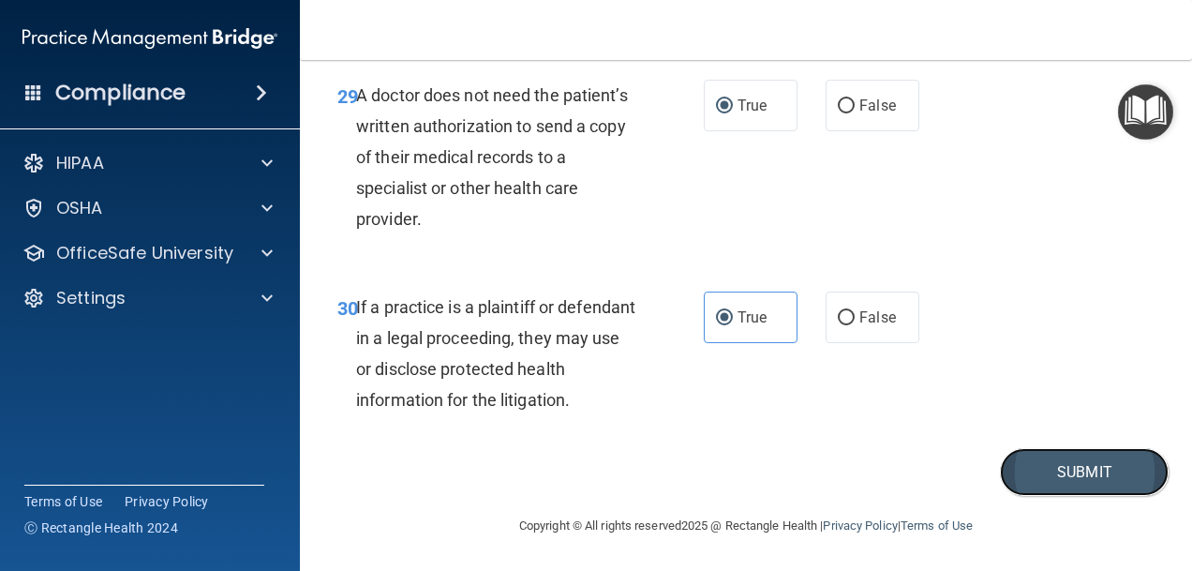
click at [1046, 469] on button "Submit" at bounding box center [1084, 472] width 169 height 48
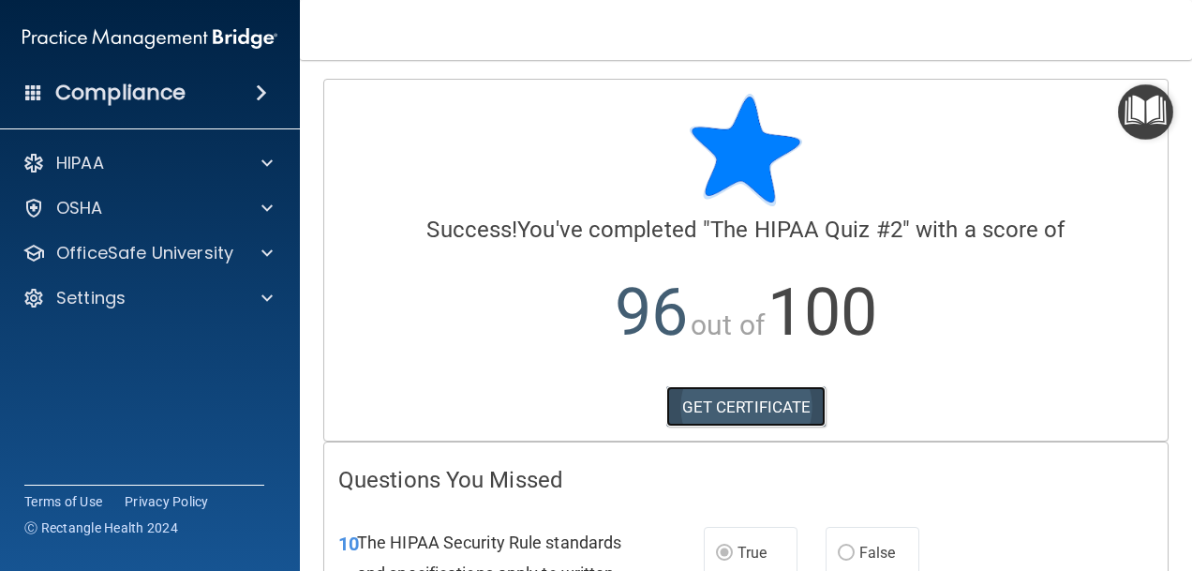
click at [769, 408] on link "GET CERTIFICATE" at bounding box center [746, 406] width 160 height 41
click at [1136, 112] on img "Open Resource Center" at bounding box center [1145, 111] width 55 height 55
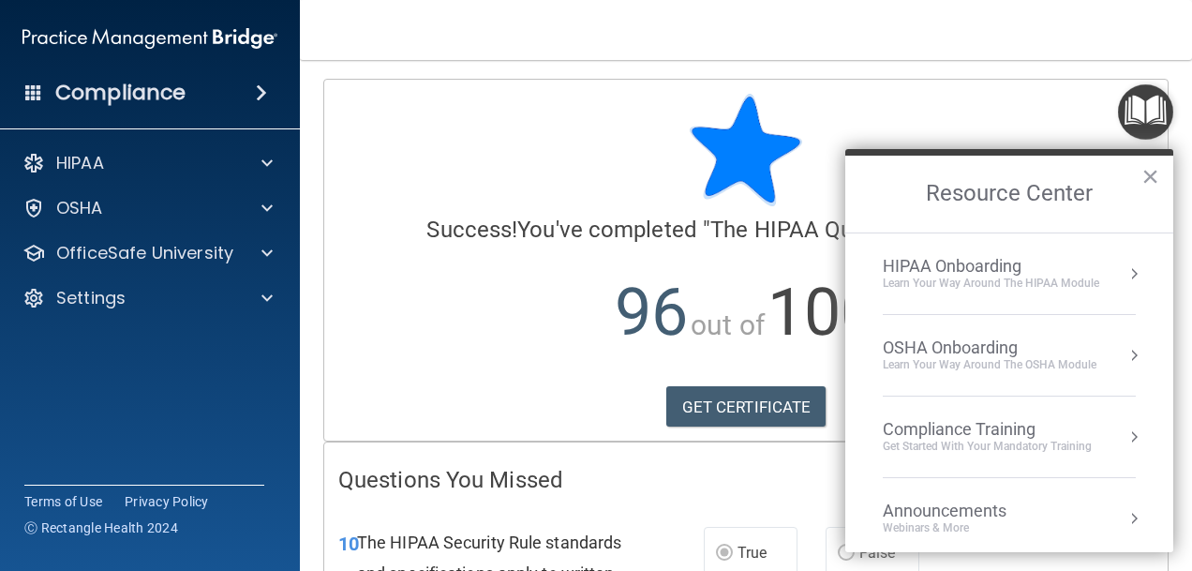
click at [262, 91] on span at bounding box center [261, 93] width 11 height 22
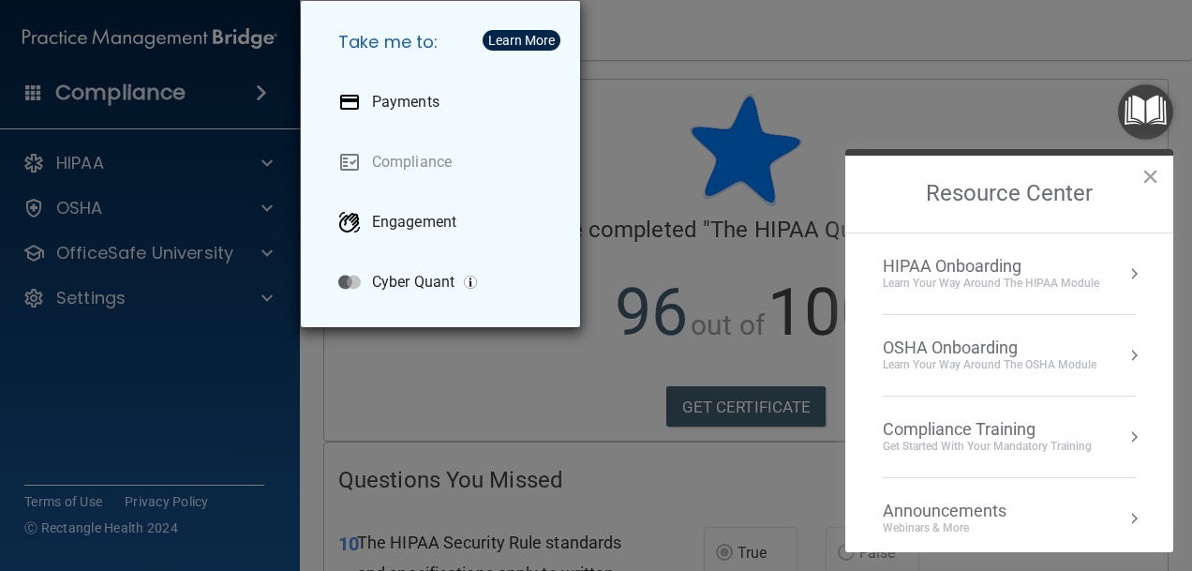
click at [262, 92] on div "Take me to: Payments Compliance Engagement Cyber Quant" at bounding box center [596, 285] width 1192 height 571
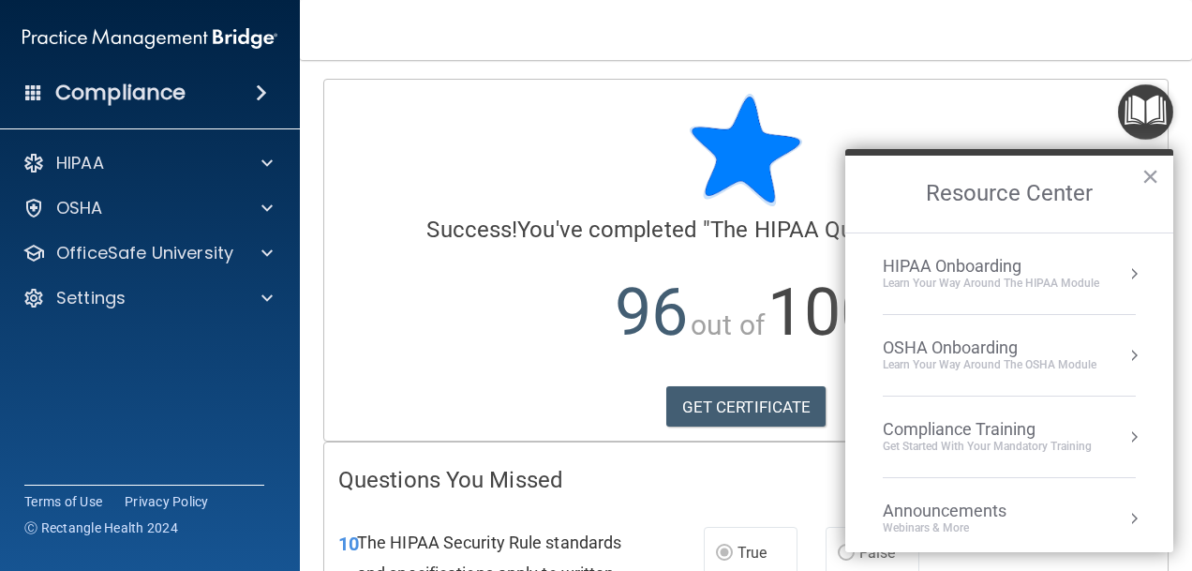
click at [974, 269] on div "HIPAA Onboarding" at bounding box center [991, 266] width 217 height 21
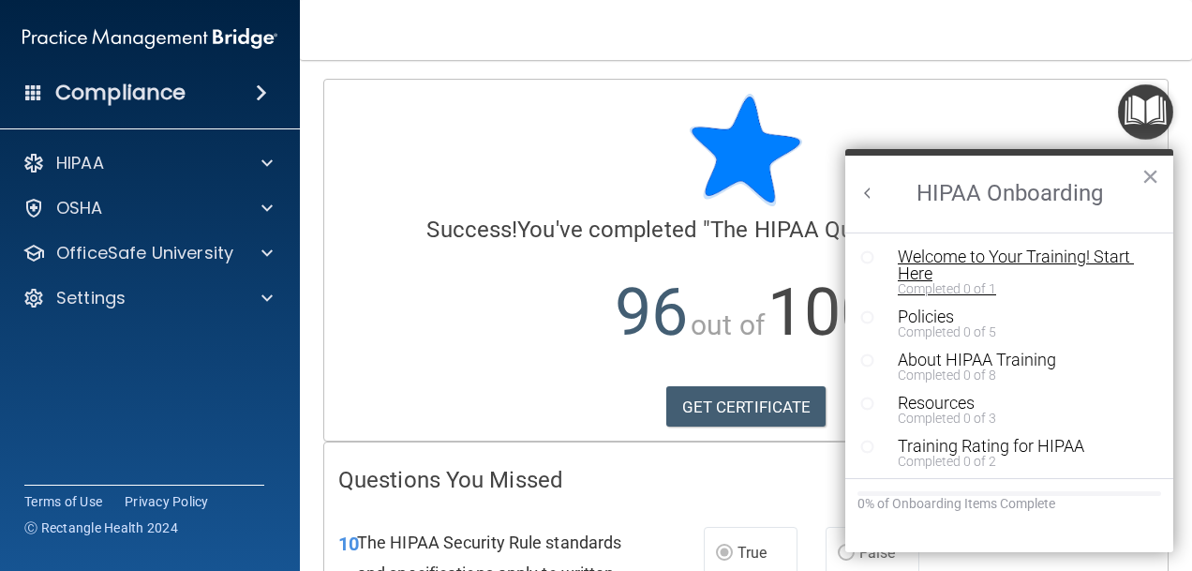
click at [915, 260] on div "Welcome to Your Training! Start Here" at bounding box center [1016, 265] width 236 height 34
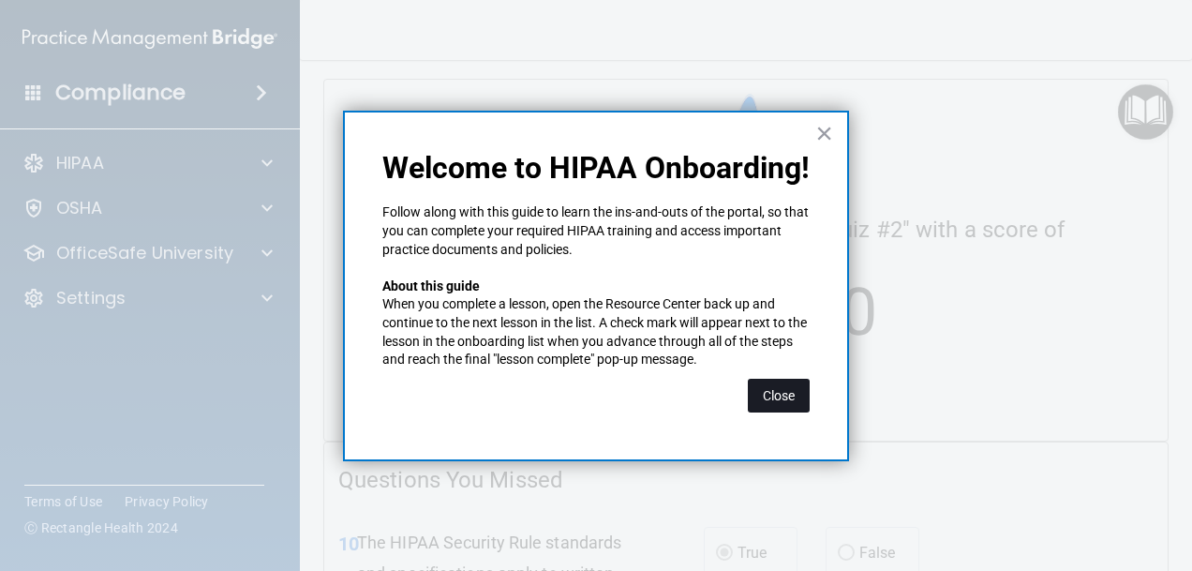
click at [773, 396] on button "Close" at bounding box center [779, 396] width 62 height 34
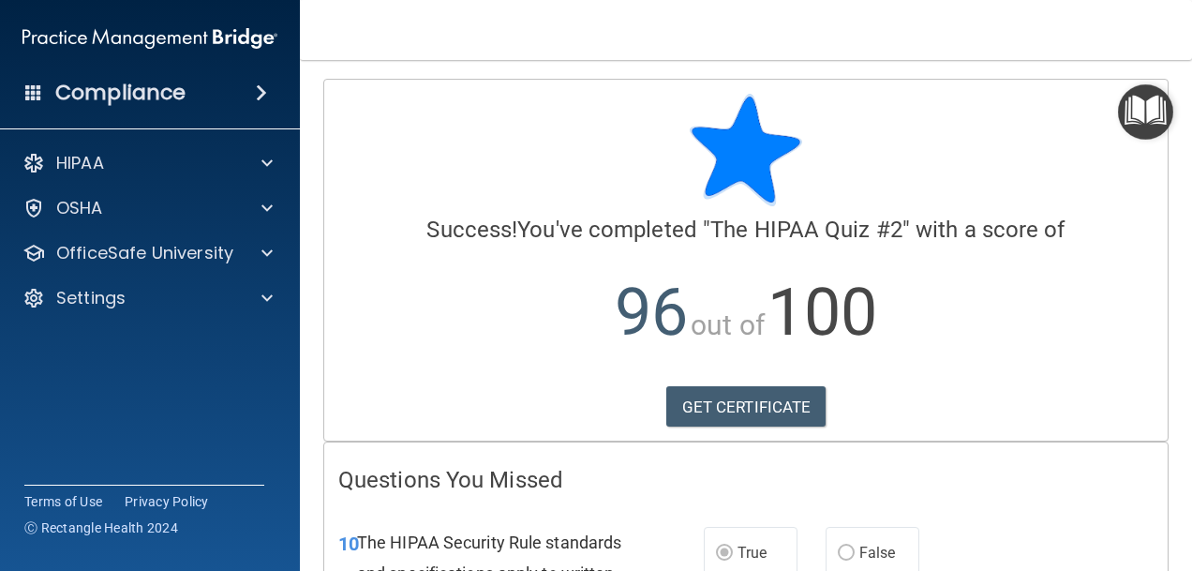
click at [1142, 116] on img "Open Resource Center" at bounding box center [1145, 111] width 55 height 55
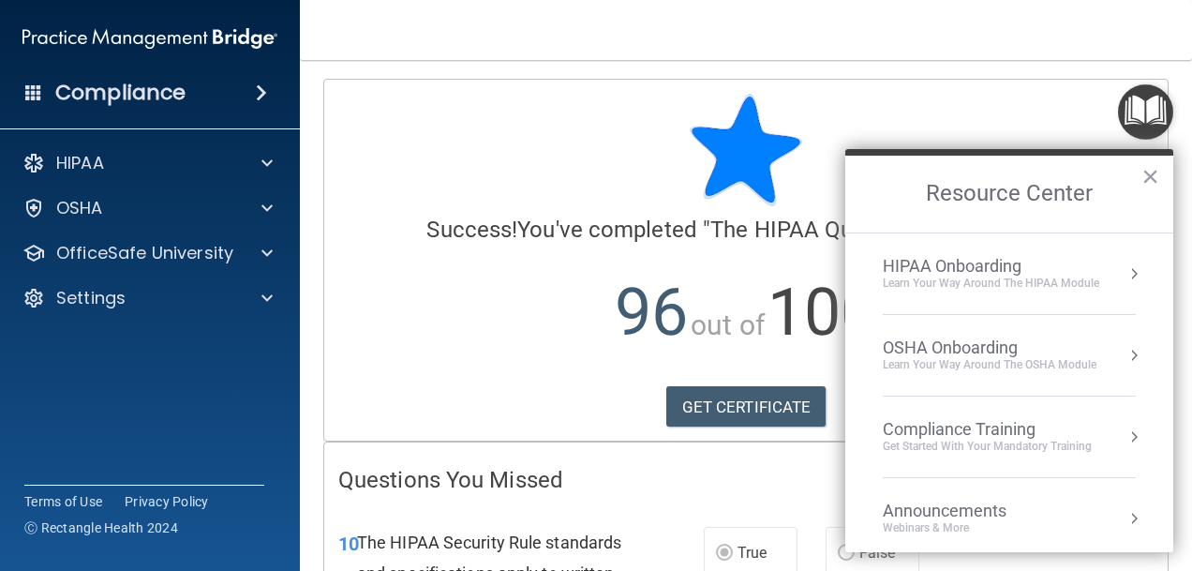
click at [1072, 276] on div "Learn Your Way around the HIPAA module" at bounding box center [991, 284] width 217 height 16
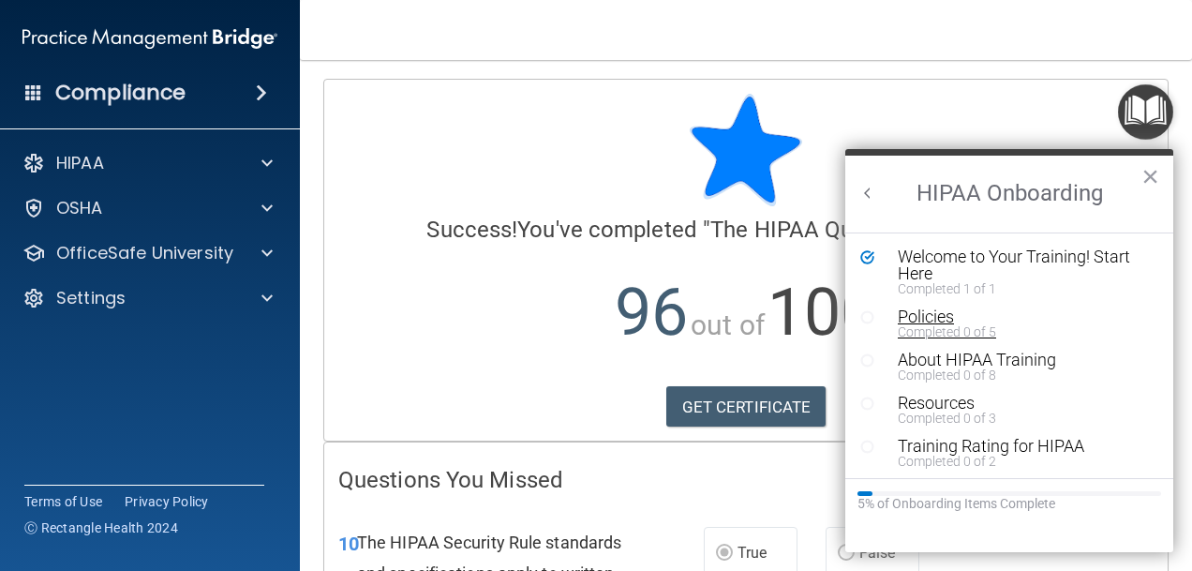
click at [923, 328] on div "Completed 0 of 5" at bounding box center [1016, 331] width 236 height 13
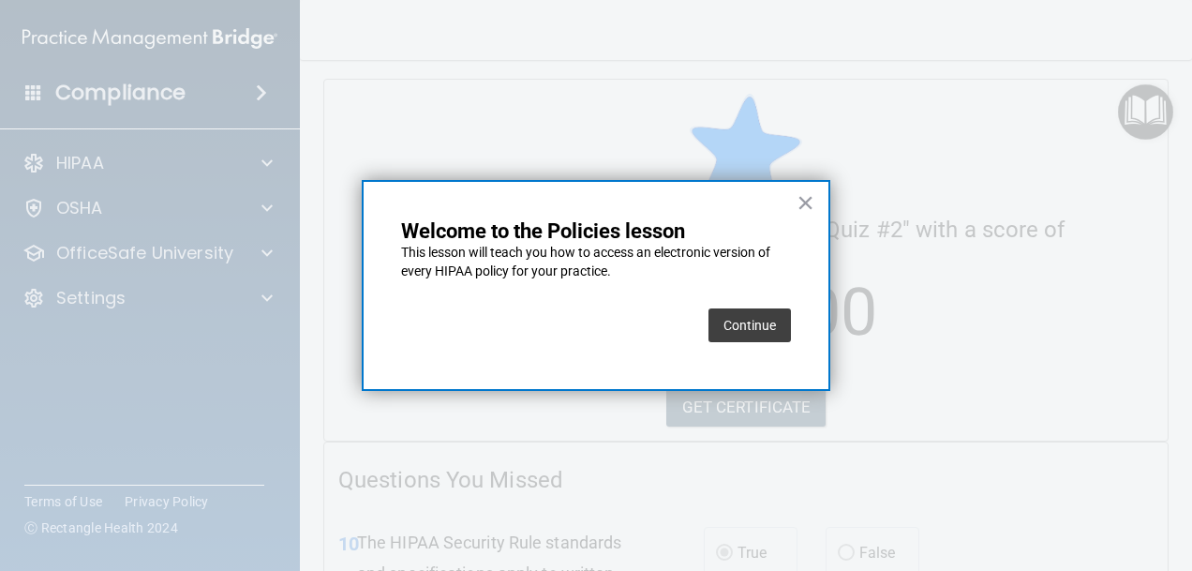
click at [742, 326] on button "Continue" at bounding box center [750, 325] width 82 height 34
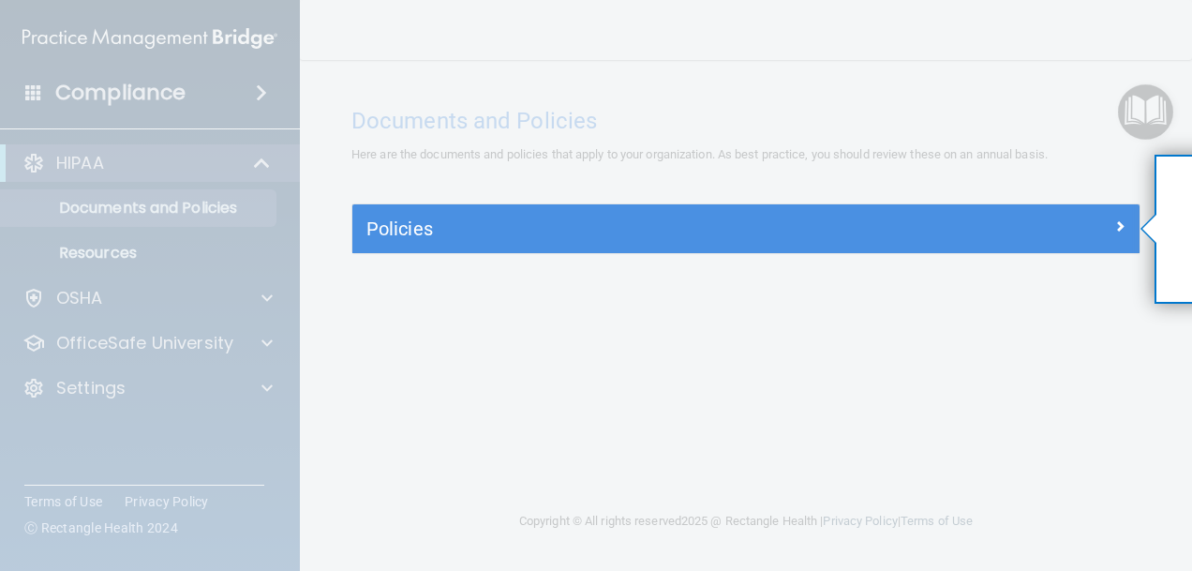
click at [1149, 225] on div at bounding box center [1150, 229] width 14 height 28
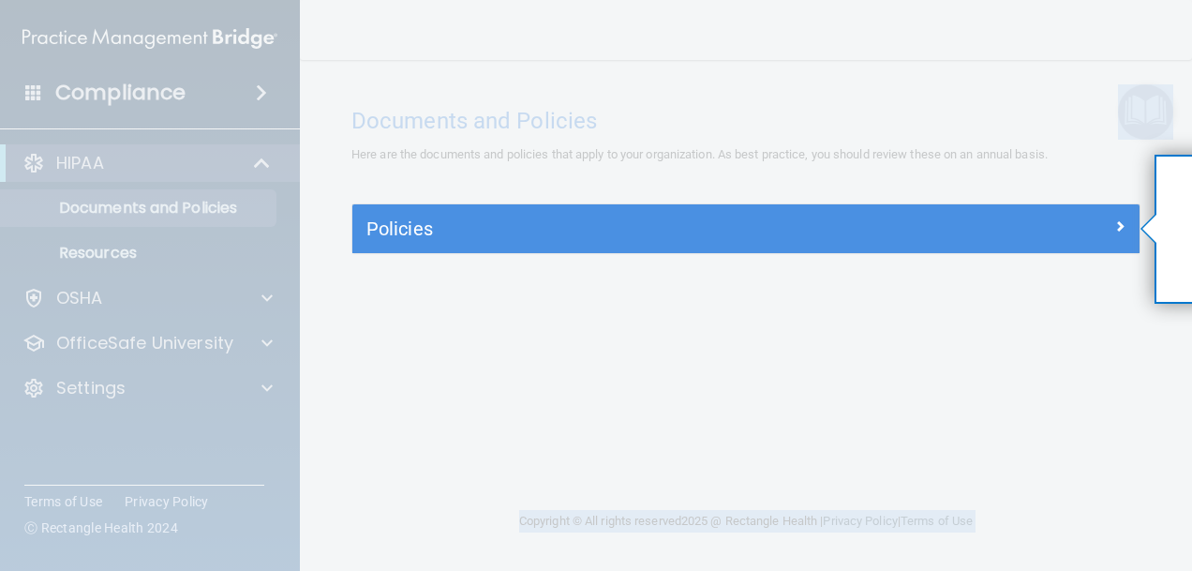
drag, startPoint x: 1153, startPoint y: 228, endPoint x: 1021, endPoint y: 250, distance: 134.1
click at [1021, 250] on body "Compliance HIPAA Documents and Policies Report an Incident Business Associates …" at bounding box center [596, 285] width 1192 height 571
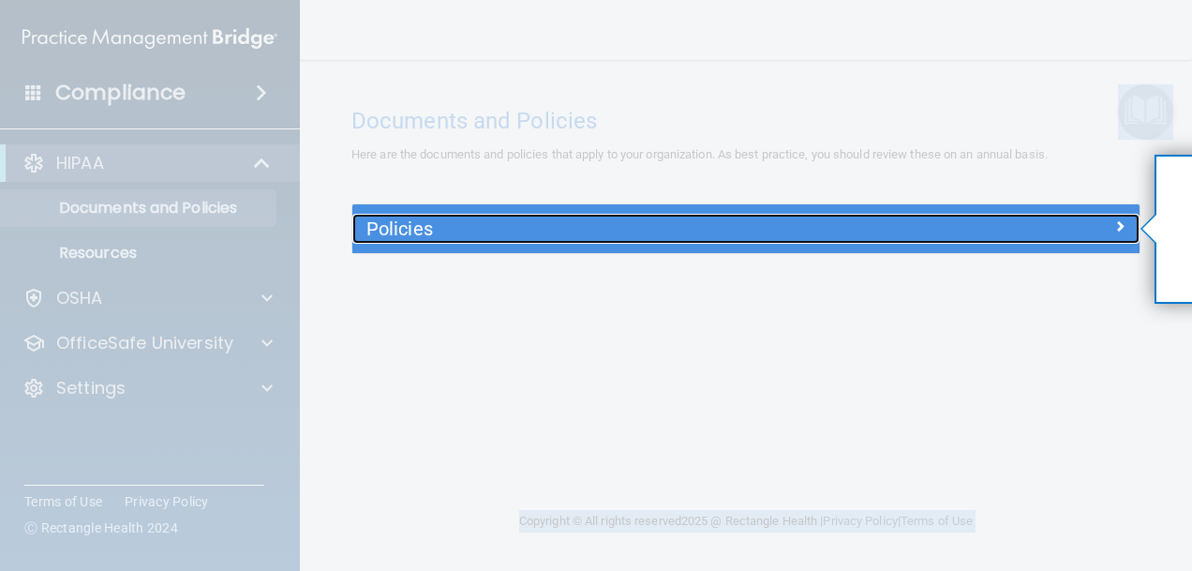
click at [1117, 224] on span at bounding box center [1119, 226] width 11 height 22
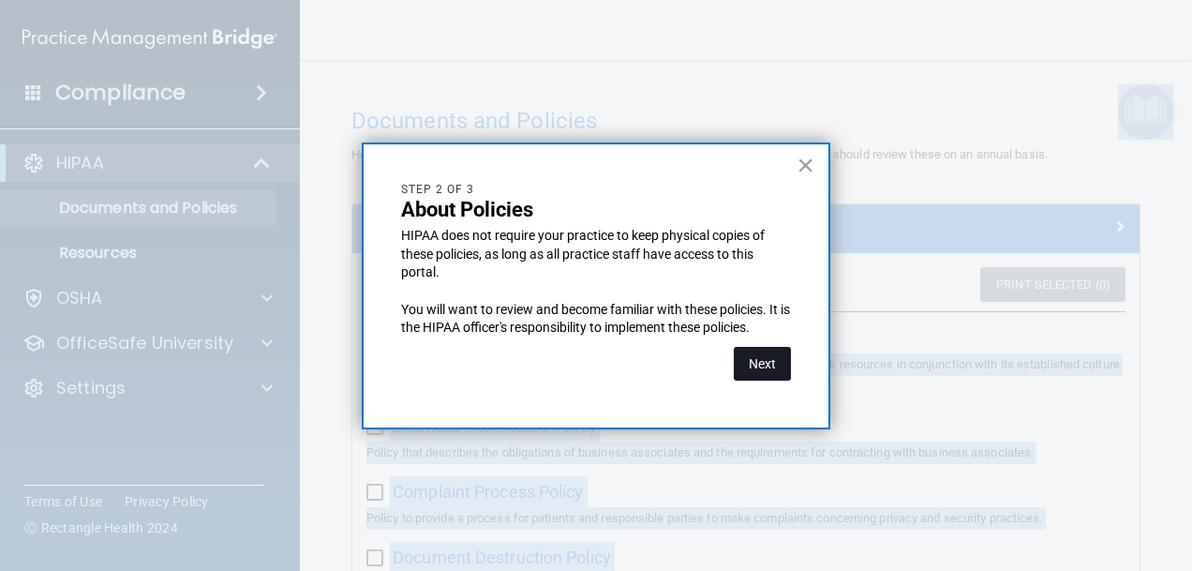
click at [762, 372] on button "Next" at bounding box center [762, 364] width 57 height 34
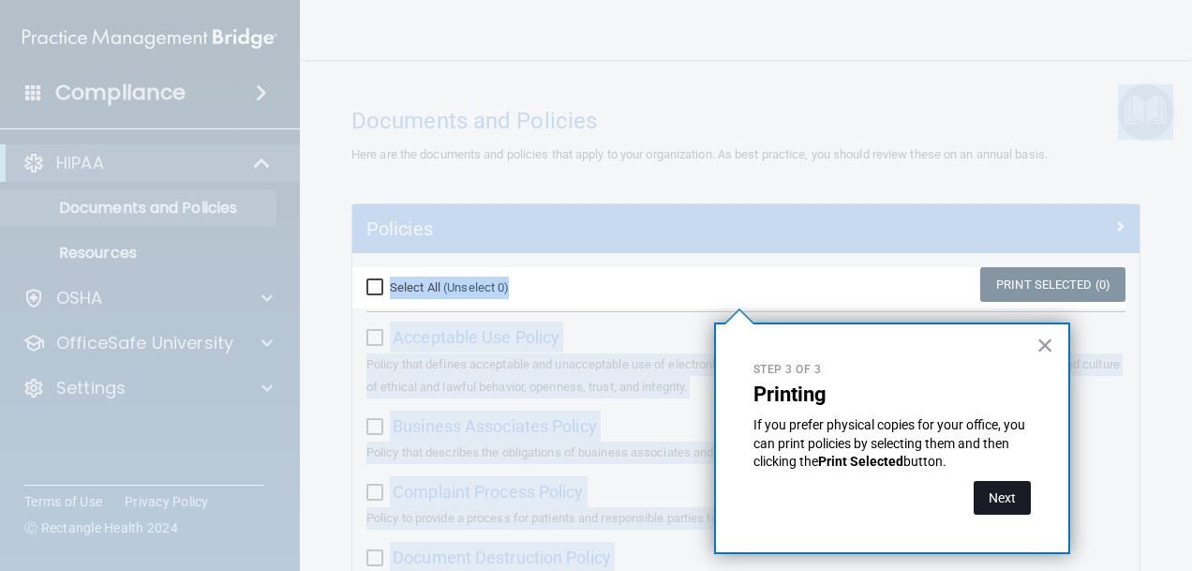
click at [992, 492] on button "Next" at bounding box center [1002, 498] width 57 height 34
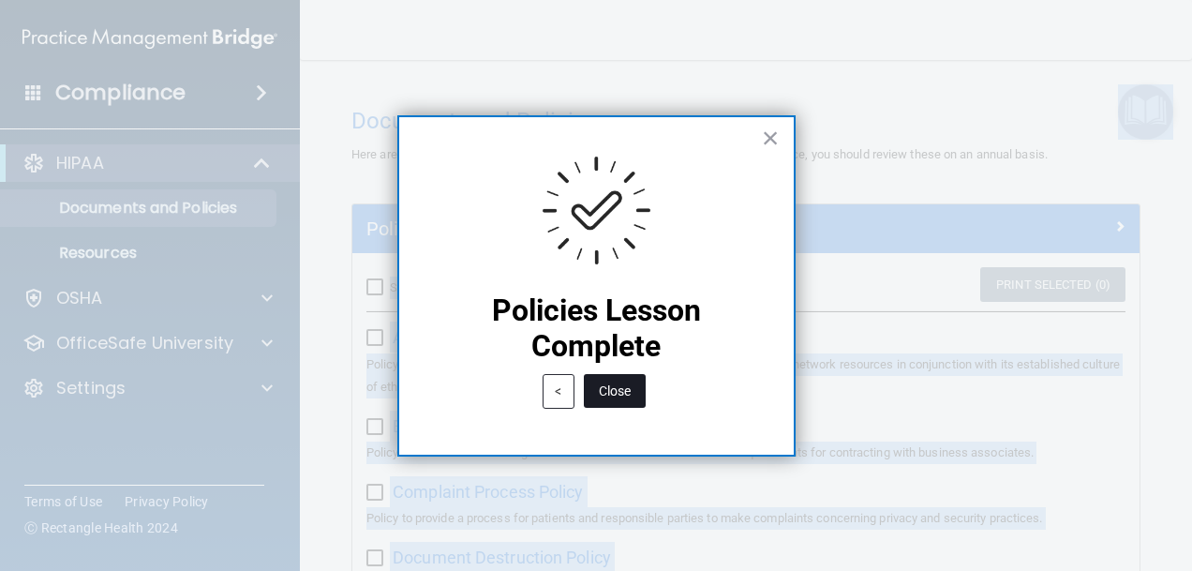
click at [611, 395] on button "Close" at bounding box center [615, 391] width 62 height 34
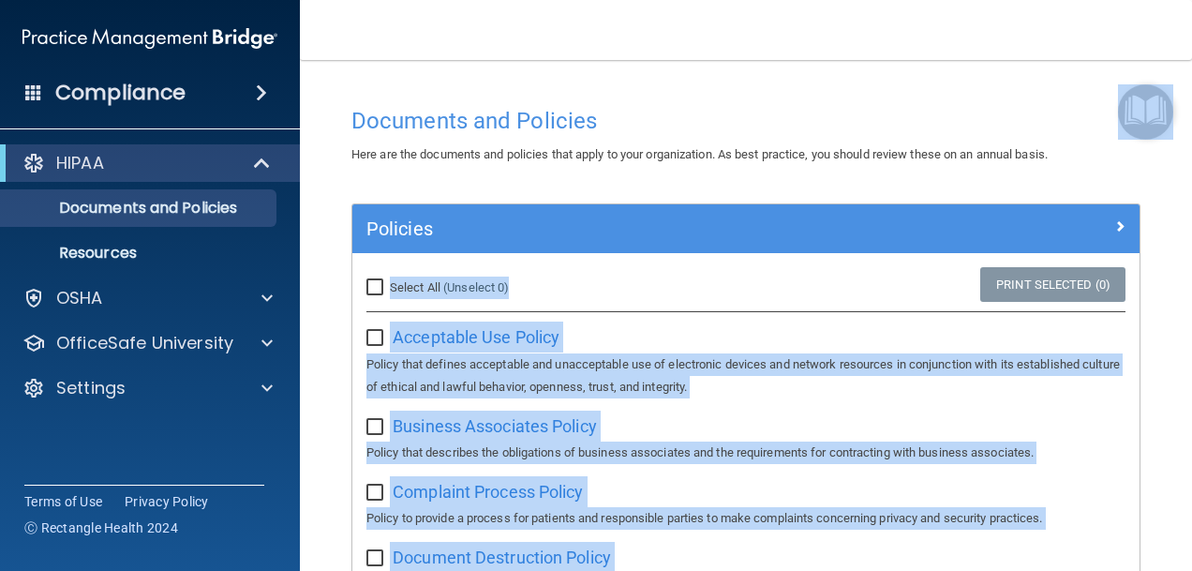
click at [1156, 108] on img "Open Resource Center" at bounding box center [1145, 111] width 55 height 55
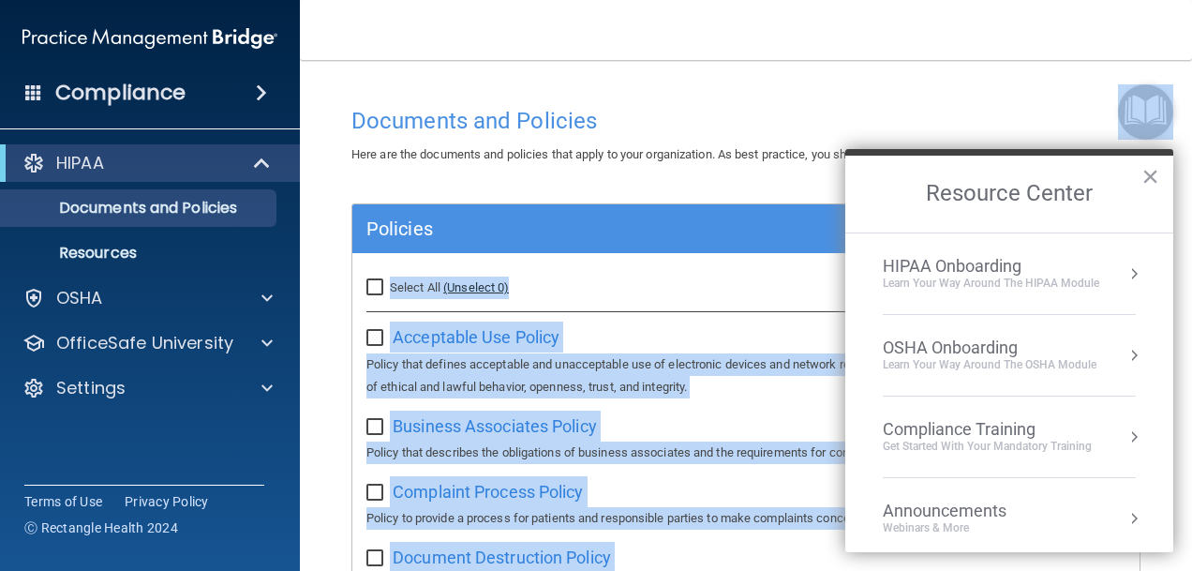
click at [461, 284] on link "(Unselect 0)" at bounding box center [476, 287] width 66 height 14
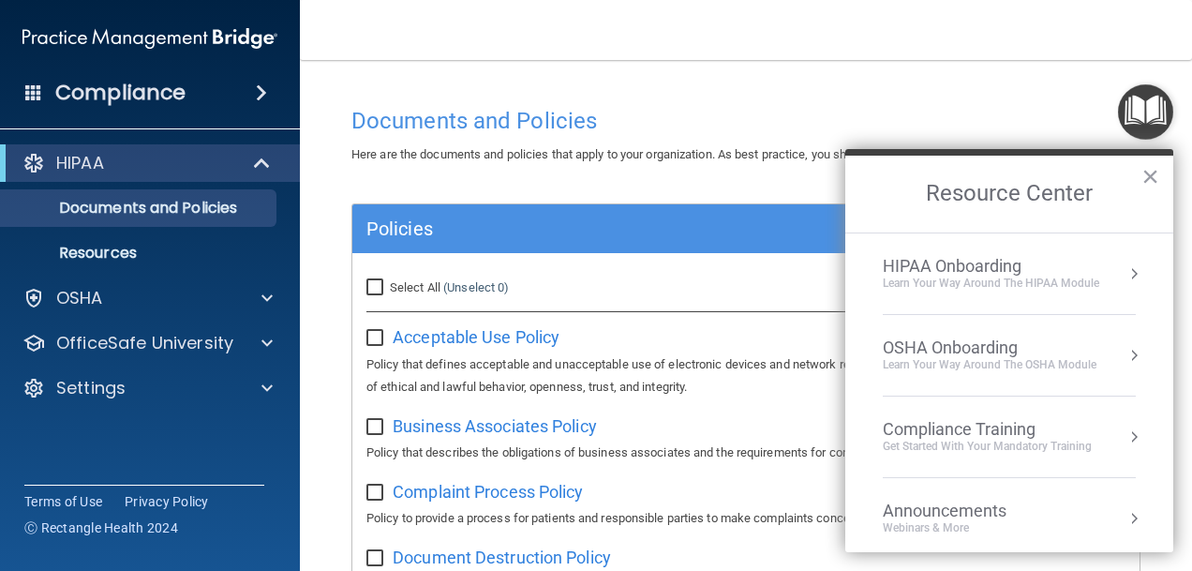
click at [1125, 266] on button "Resource Center" at bounding box center [1134, 273] width 19 height 19
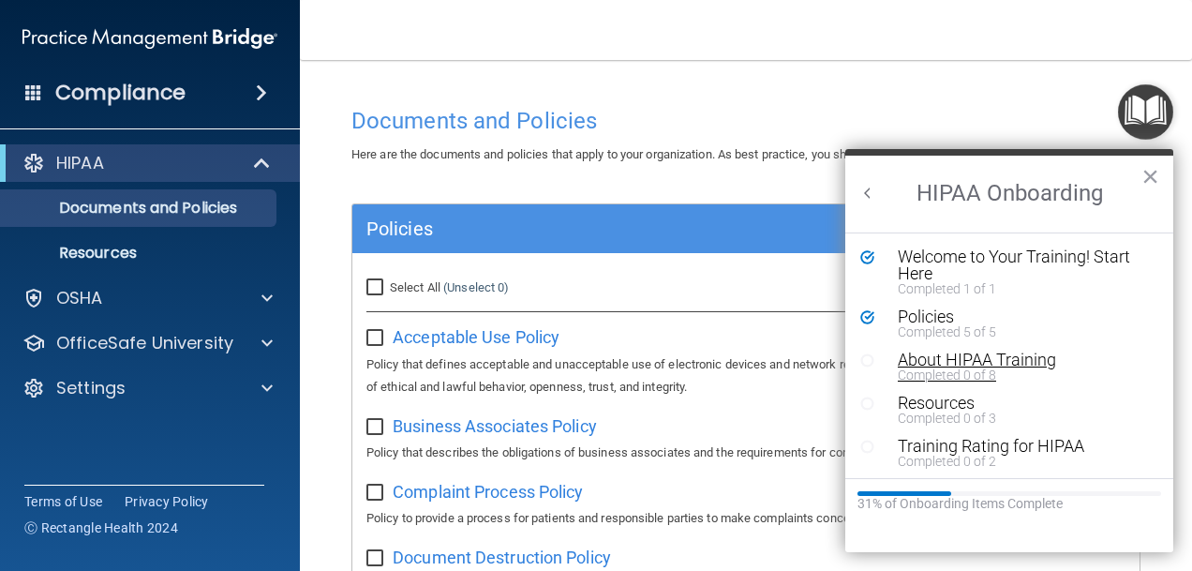
click at [960, 357] on div "About HIPAA Training" at bounding box center [1016, 360] width 236 height 17
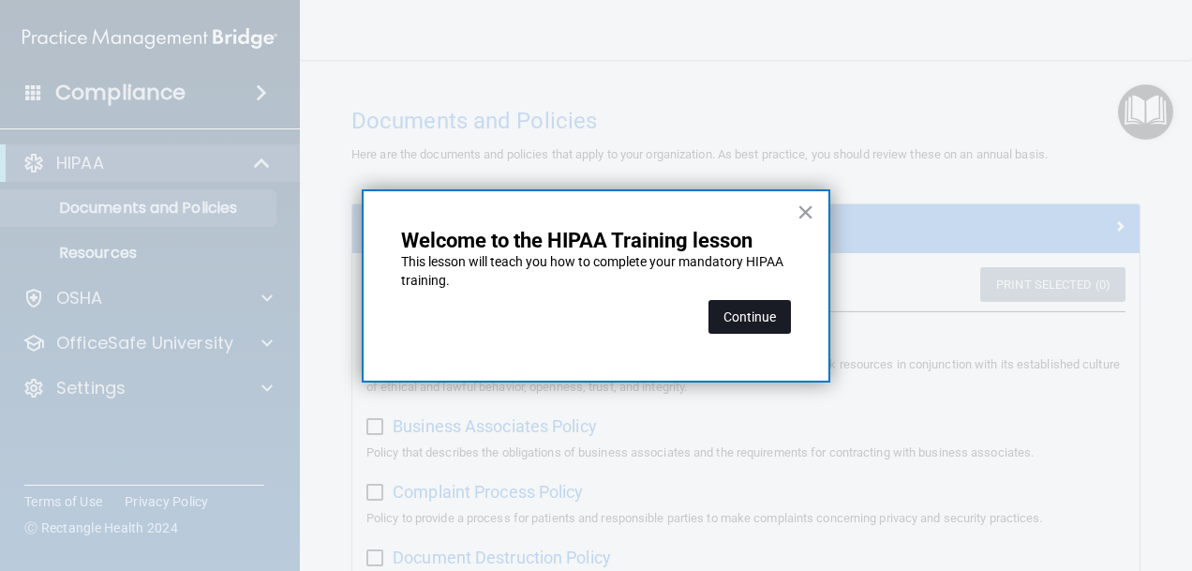
click at [750, 316] on button "Continue" at bounding box center [750, 317] width 82 height 34
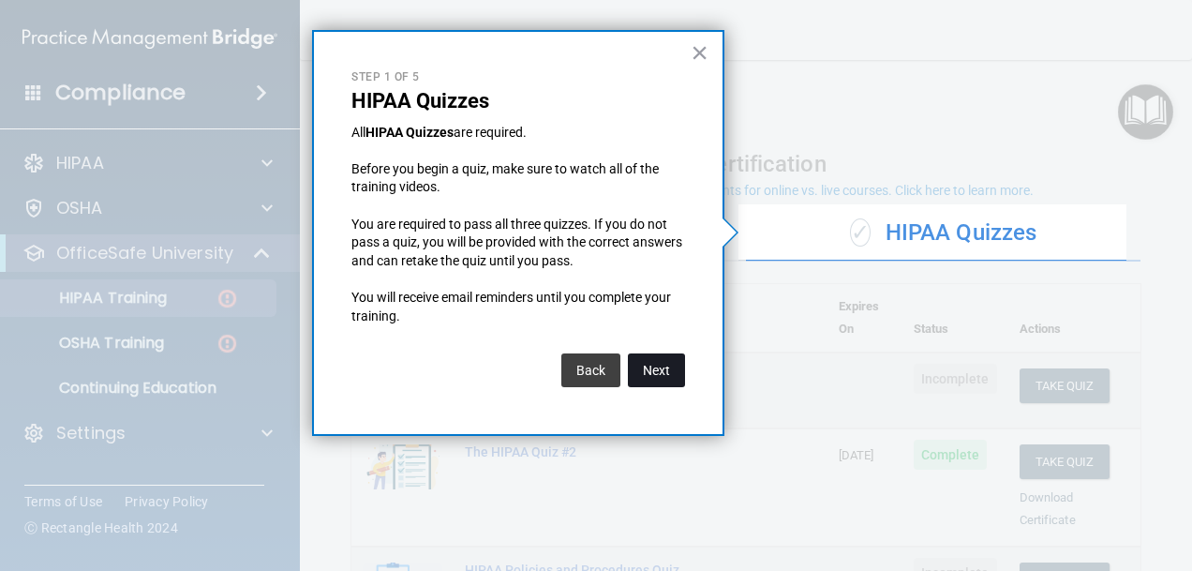
click at [643, 364] on button "Next" at bounding box center [656, 370] width 57 height 34
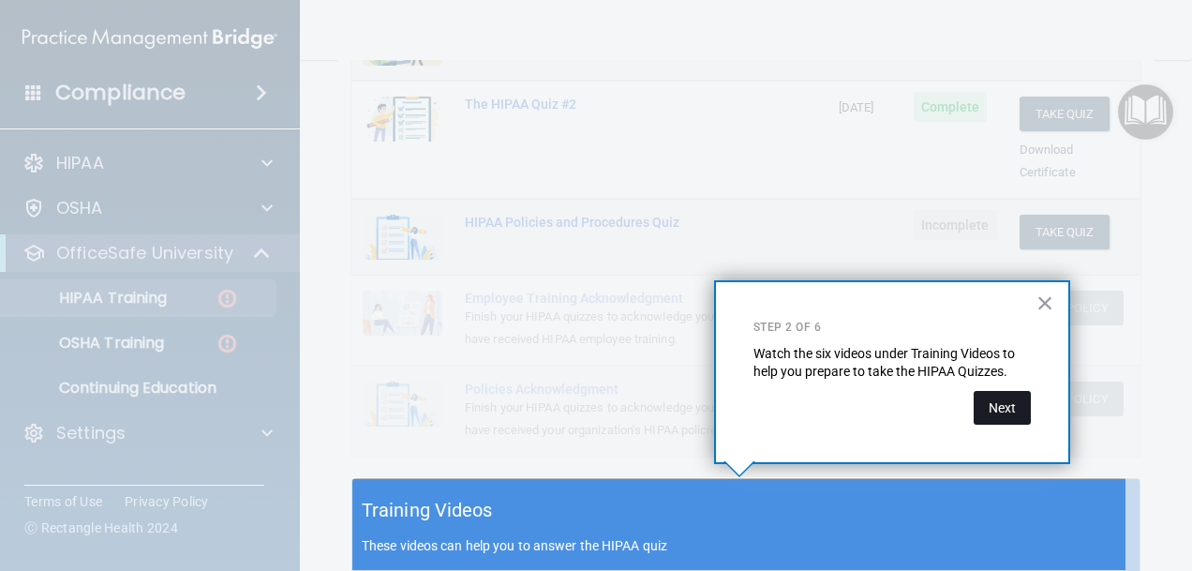
click at [995, 406] on button "Next" at bounding box center [1002, 408] width 57 height 34
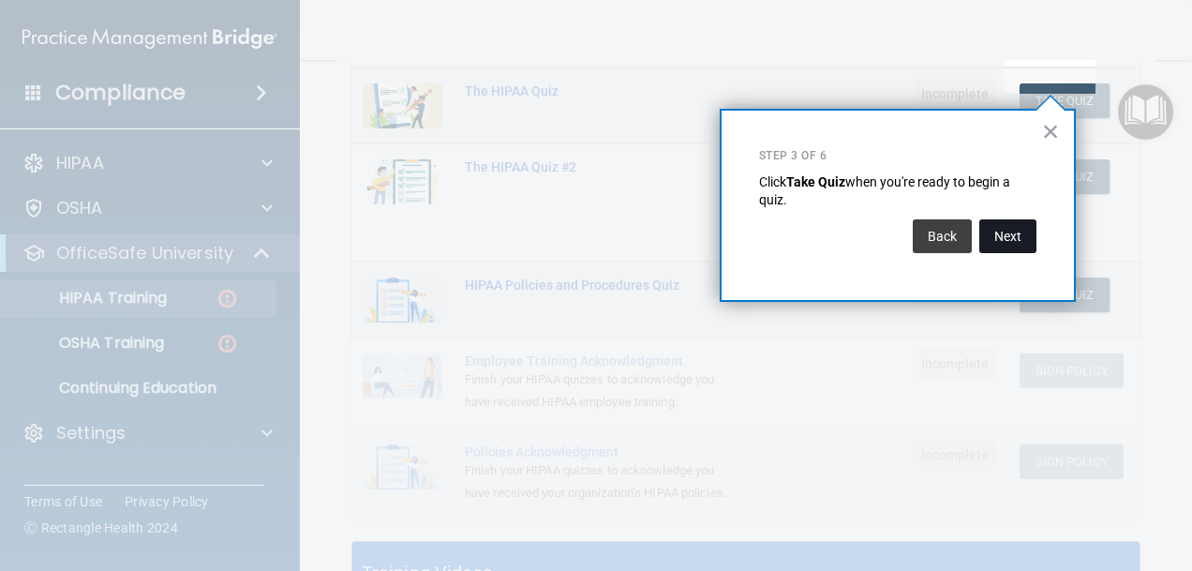
click at [995, 242] on button "Next" at bounding box center [1008, 236] width 57 height 34
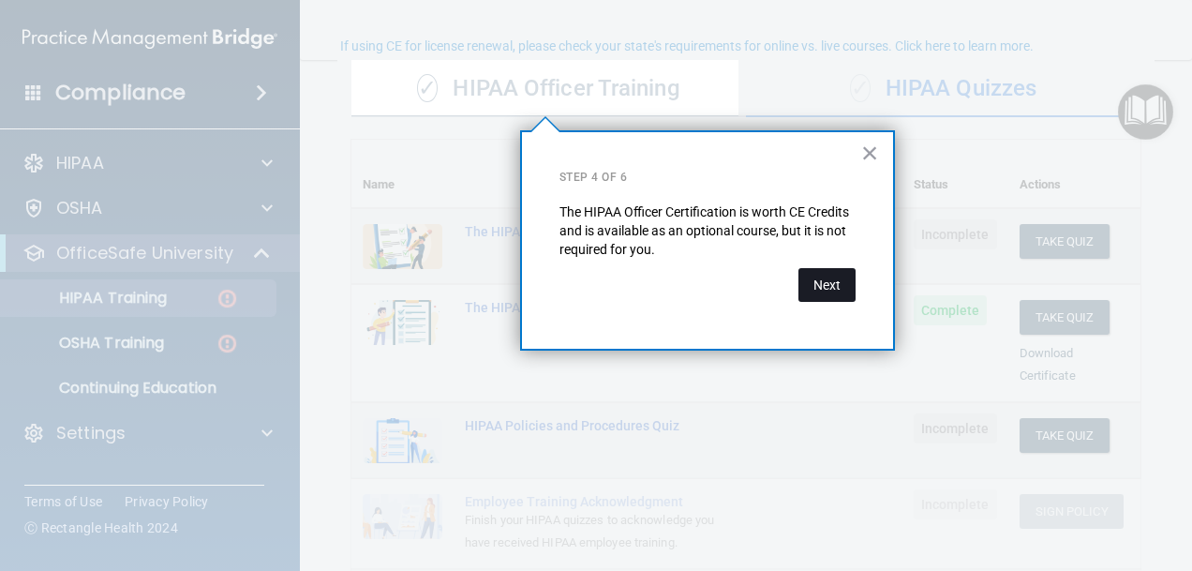
click at [825, 292] on button "Next" at bounding box center [827, 285] width 57 height 34
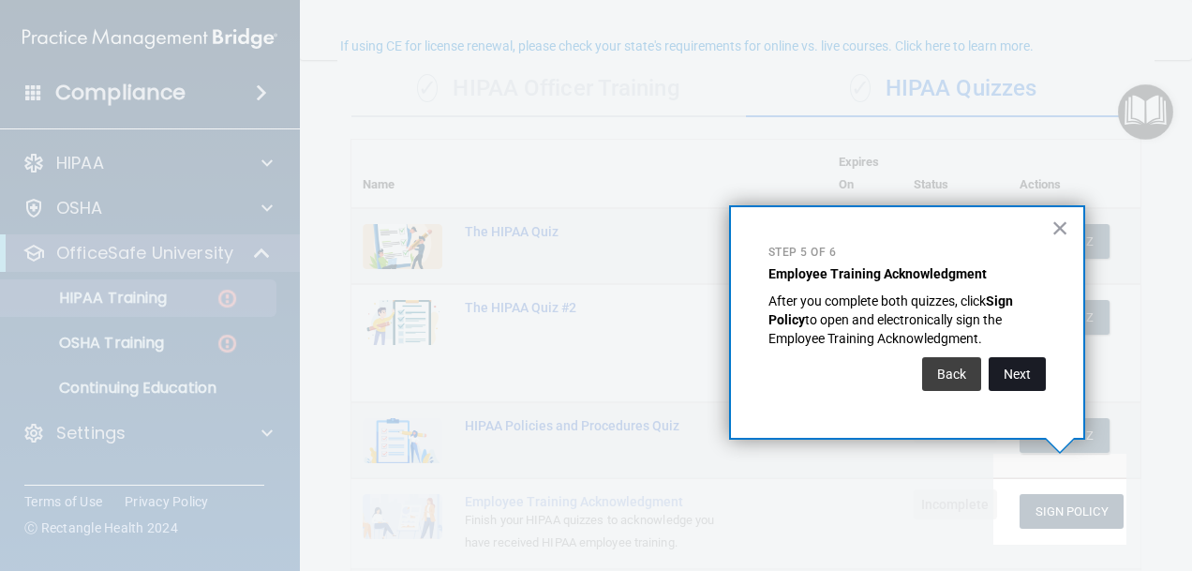
click at [1018, 385] on button "Next" at bounding box center [1017, 374] width 57 height 34
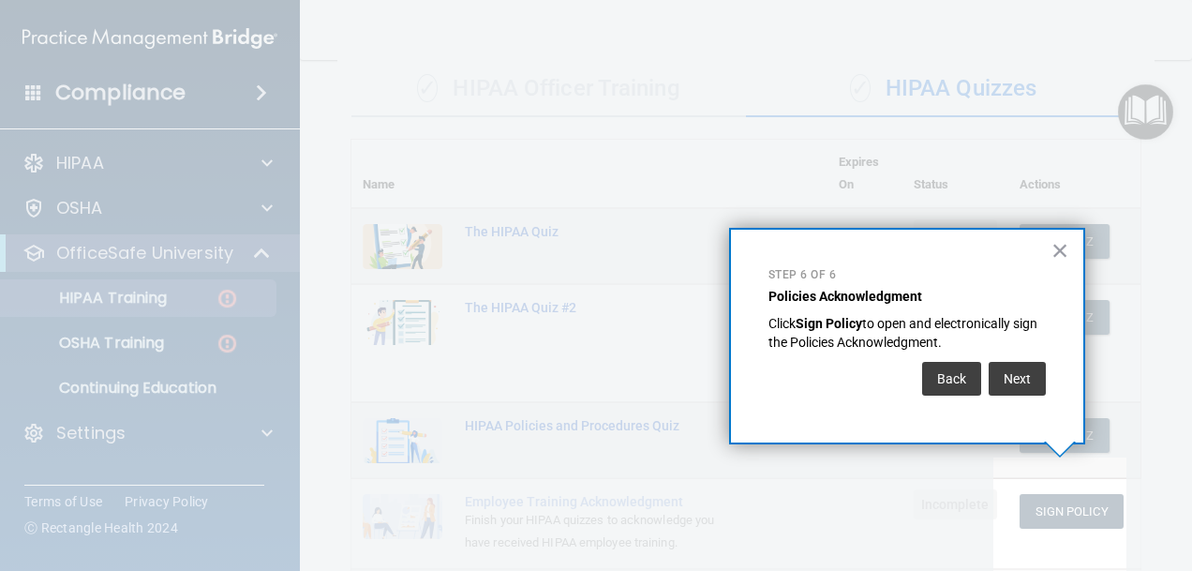
scroll to position [232, 0]
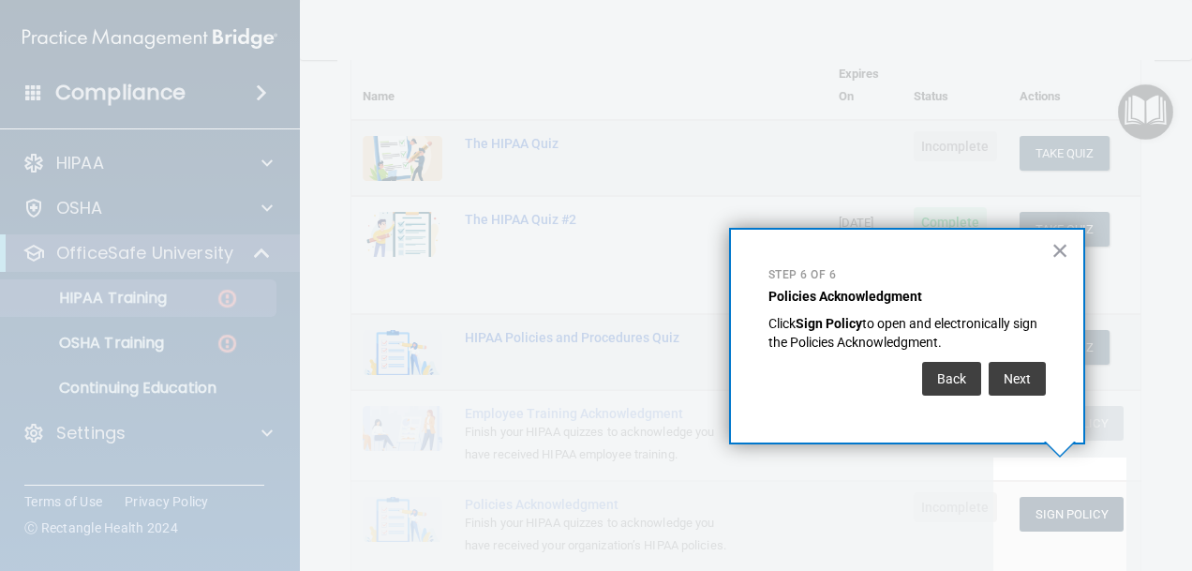
click at [1018, 385] on button "Next" at bounding box center [1017, 379] width 57 height 34
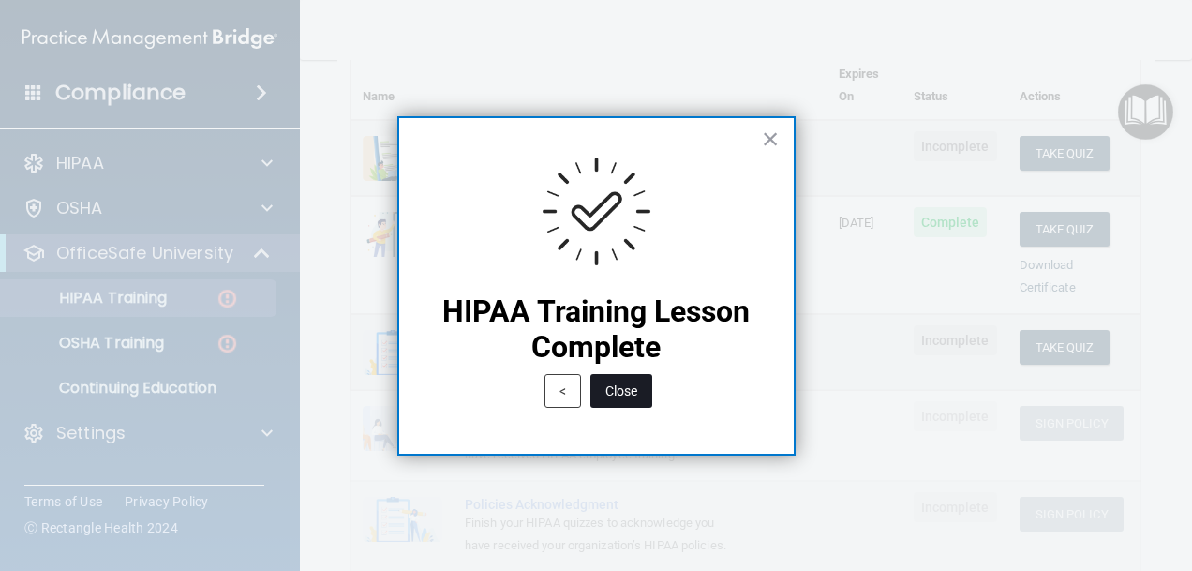
click at [630, 393] on button "Close" at bounding box center [622, 391] width 62 height 34
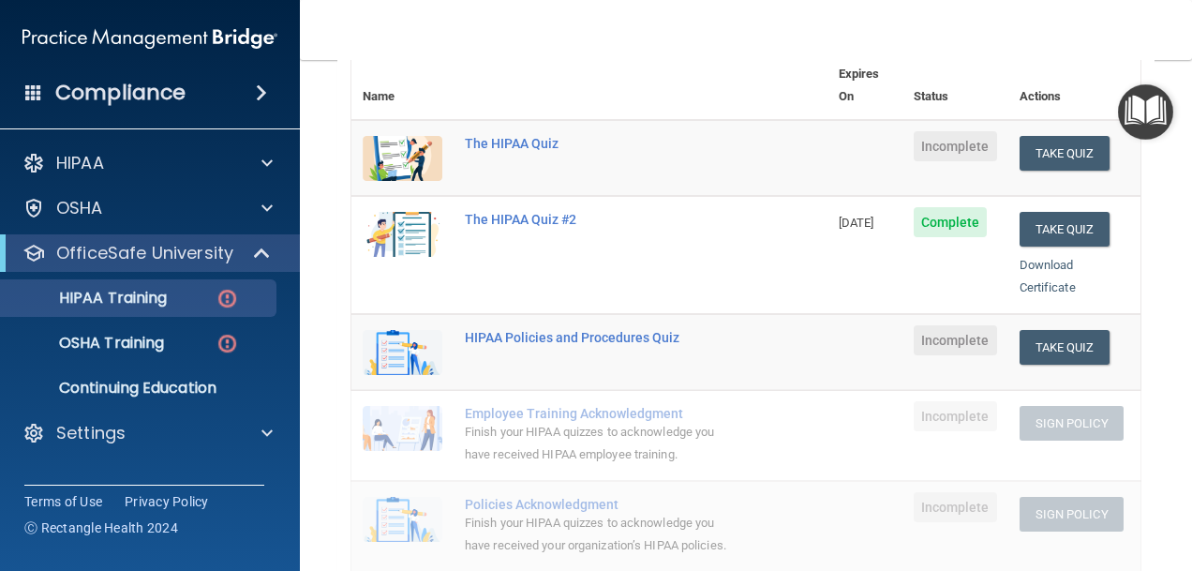
click at [1151, 107] on img "Open Resource Center" at bounding box center [1145, 111] width 55 height 55
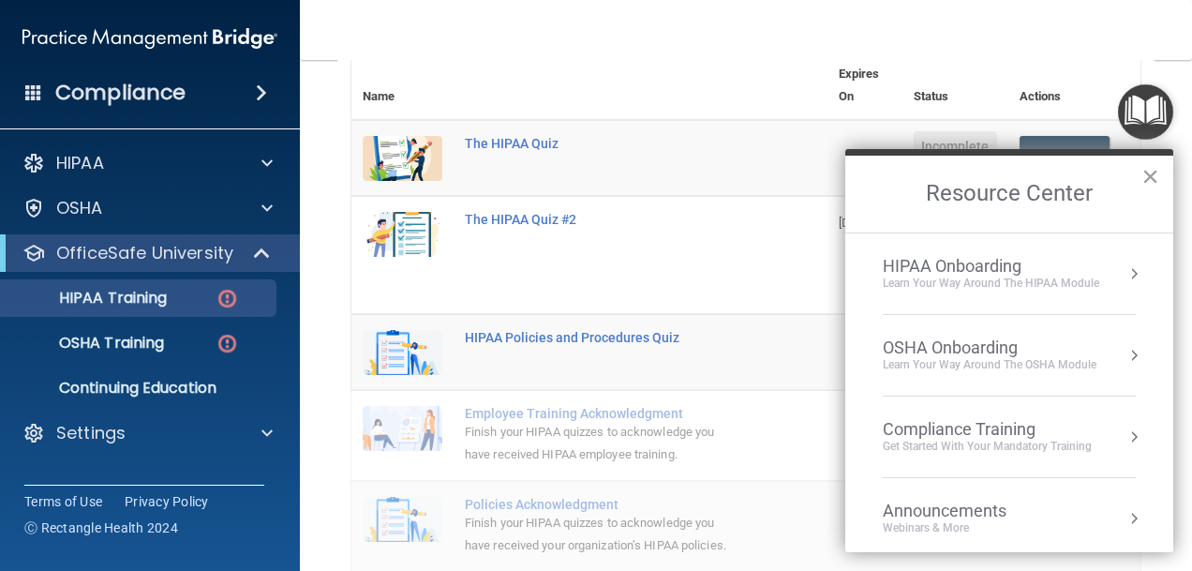
click at [1125, 271] on button "Resource Center" at bounding box center [1134, 273] width 19 height 19
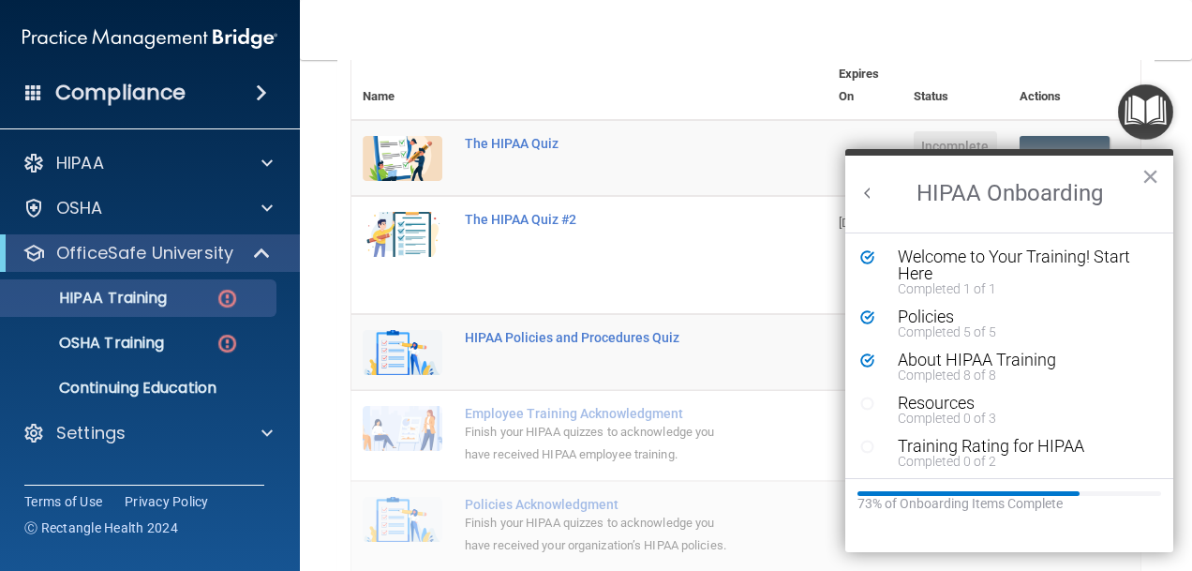
scroll to position [0, 0]
click at [949, 412] on div "Completed 0 of 3" at bounding box center [1016, 417] width 236 height 13
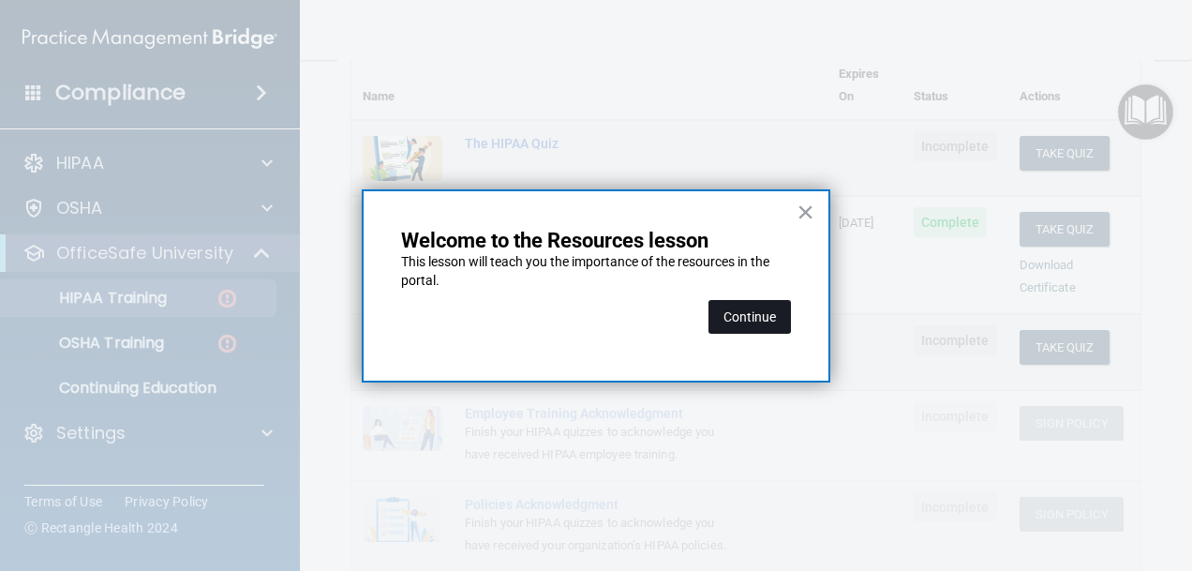
click at [726, 324] on button "Continue" at bounding box center [750, 317] width 82 height 34
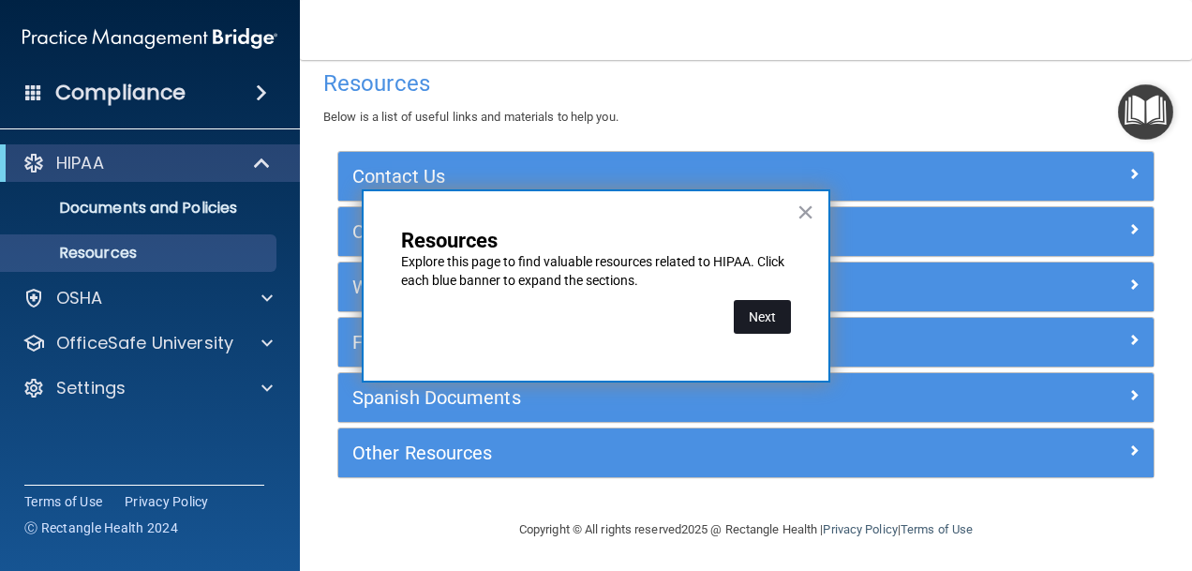
click at [757, 314] on button "Next" at bounding box center [762, 317] width 57 height 34
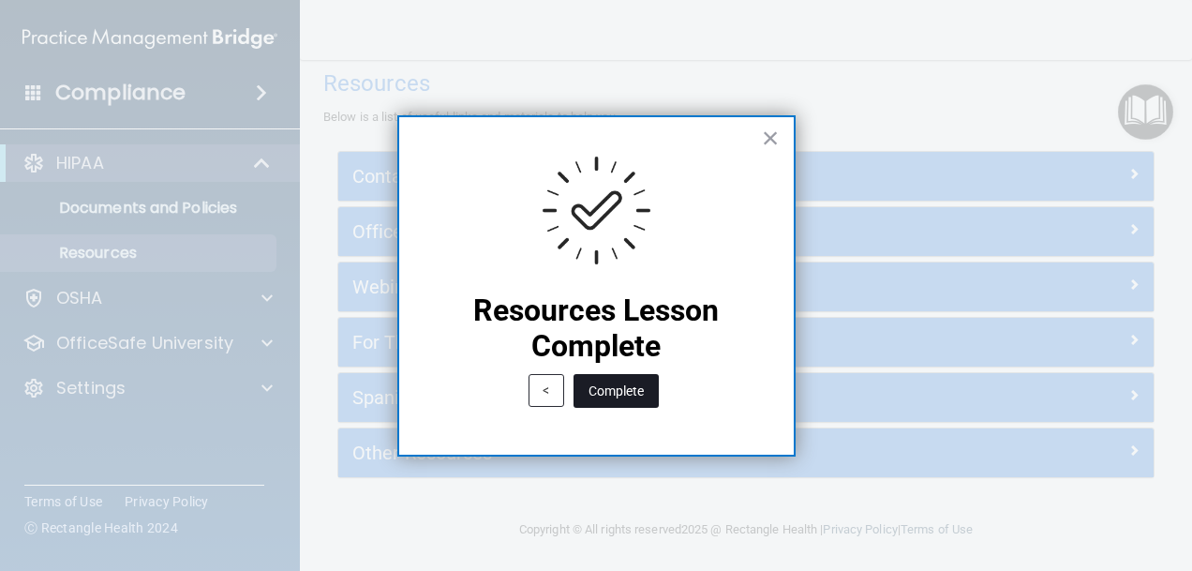
click at [637, 393] on button "Complete" at bounding box center [616, 391] width 85 height 34
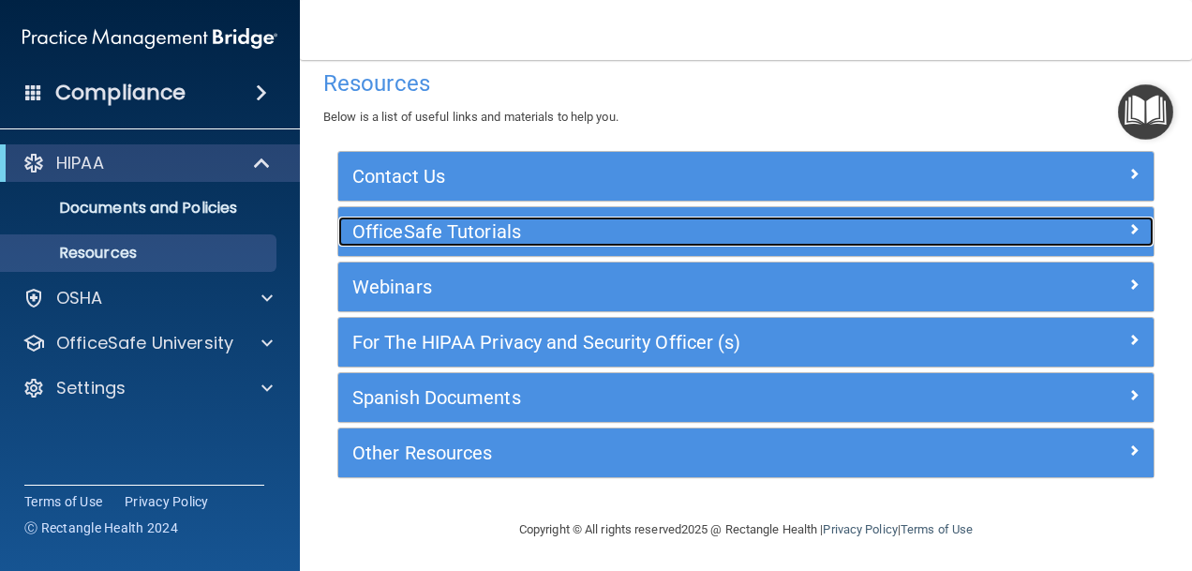
click at [542, 239] on h5 "OfficeSafe Tutorials" at bounding box center [644, 231] width 584 height 21
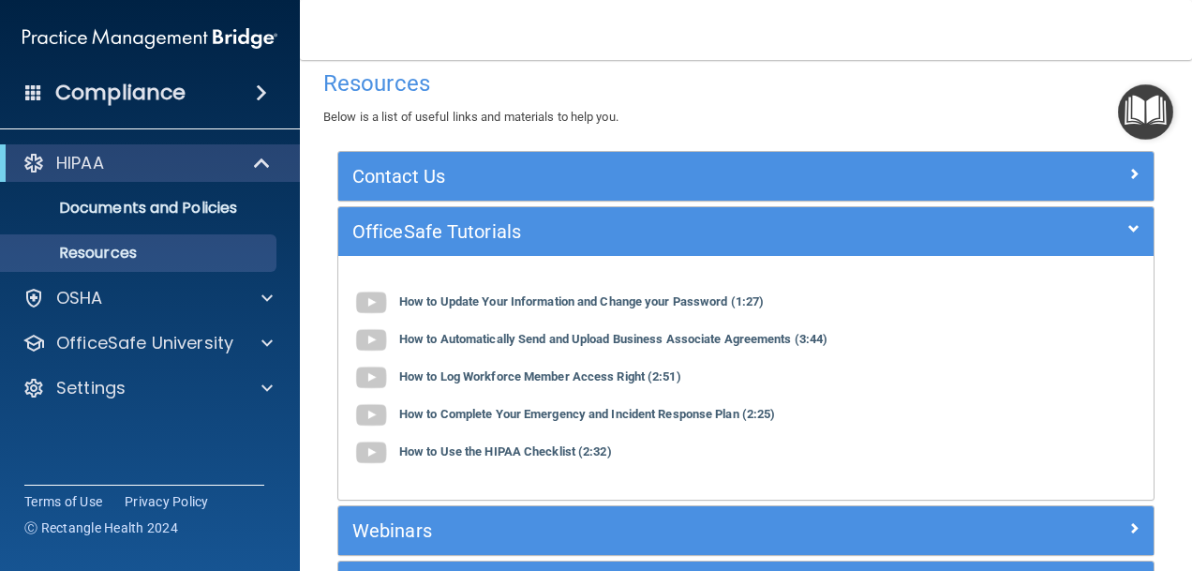
click at [1138, 112] on img "Open Resource Center" at bounding box center [1145, 111] width 55 height 55
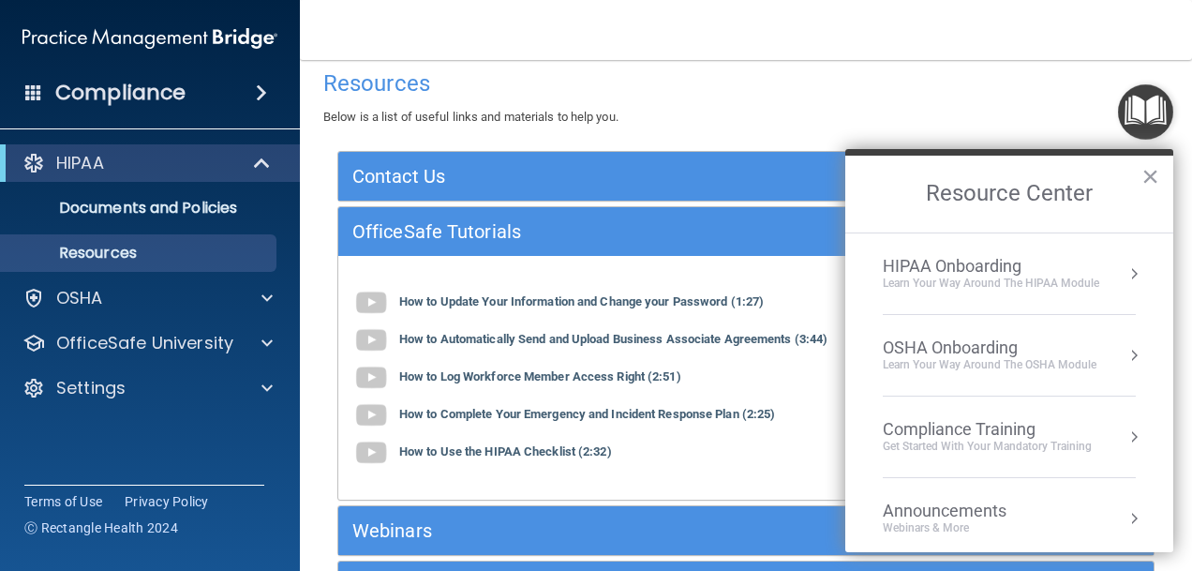
click at [1041, 284] on div "Learn Your Way around the HIPAA module" at bounding box center [991, 284] width 217 height 16
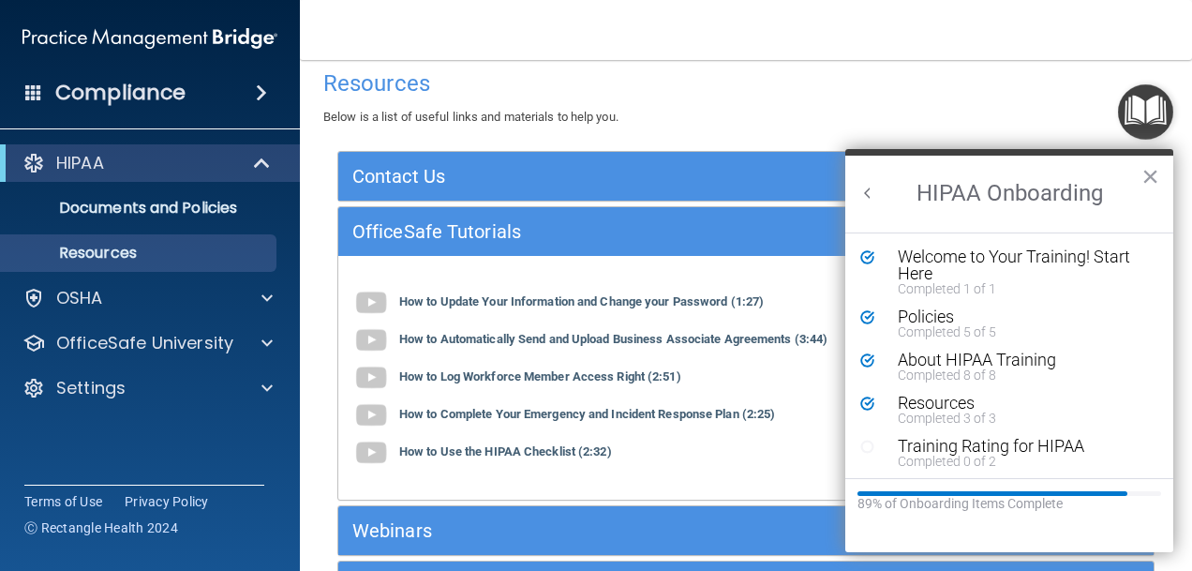
scroll to position [0, 0]
click at [1003, 453] on div "Training Rating for HIPAA" at bounding box center [1016, 446] width 236 height 17
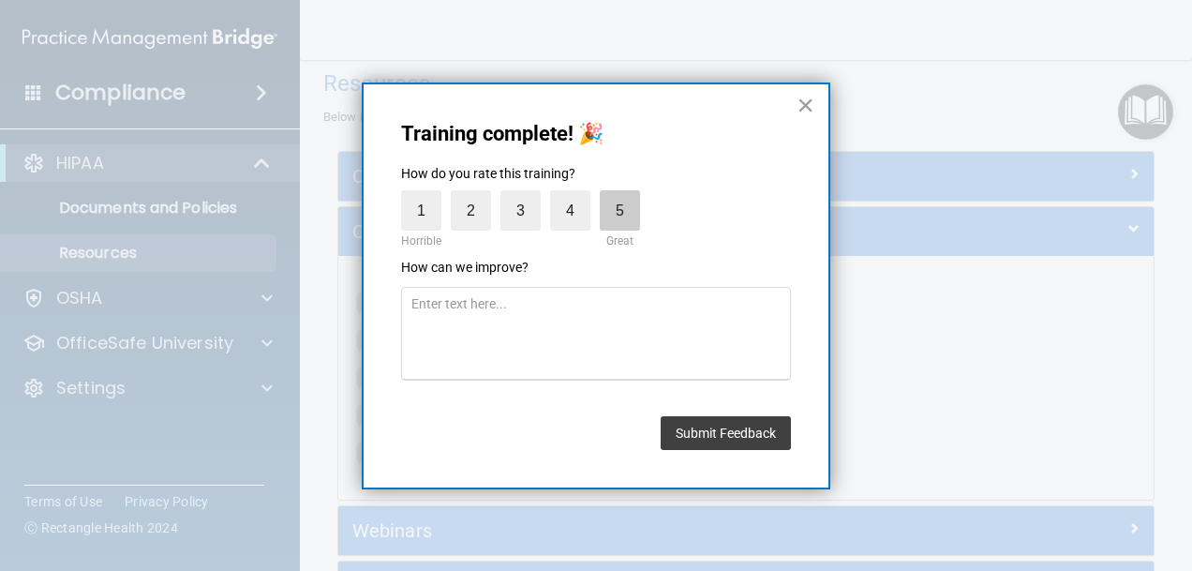
click at [610, 219] on label "5" at bounding box center [620, 210] width 40 height 40
click at [576, 195] on input "5" at bounding box center [576, 195] width 0 height 0
click at [691, 442] on button "Submit Feedback" at bounding box center [726, 433] width 130 height 34
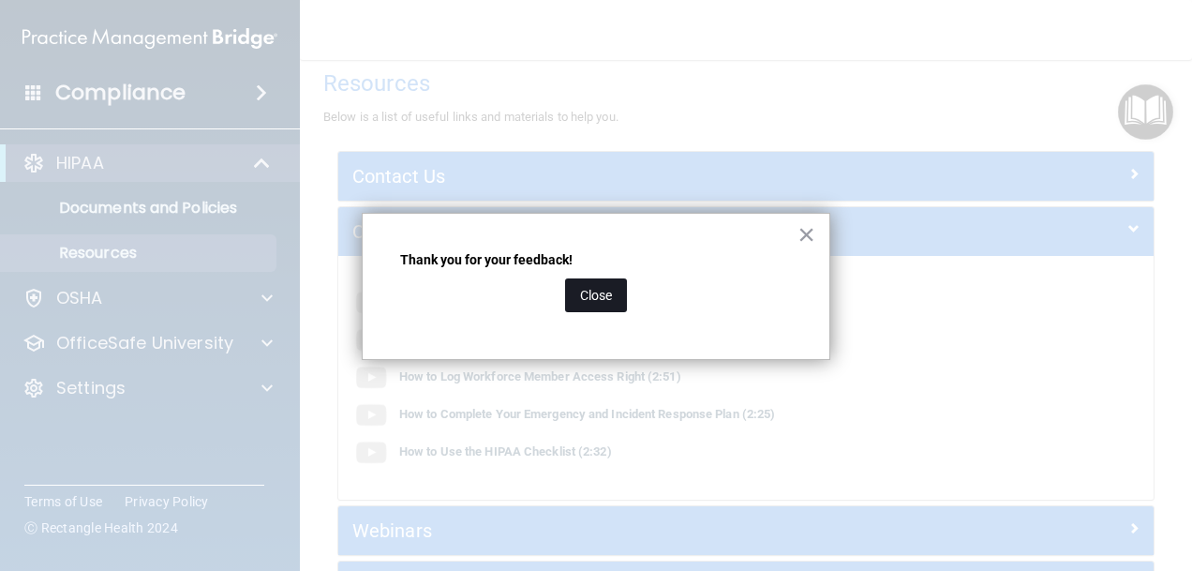
click at [611, 304] on button "Close" at bounding box center [596, 295] width 62 height 34
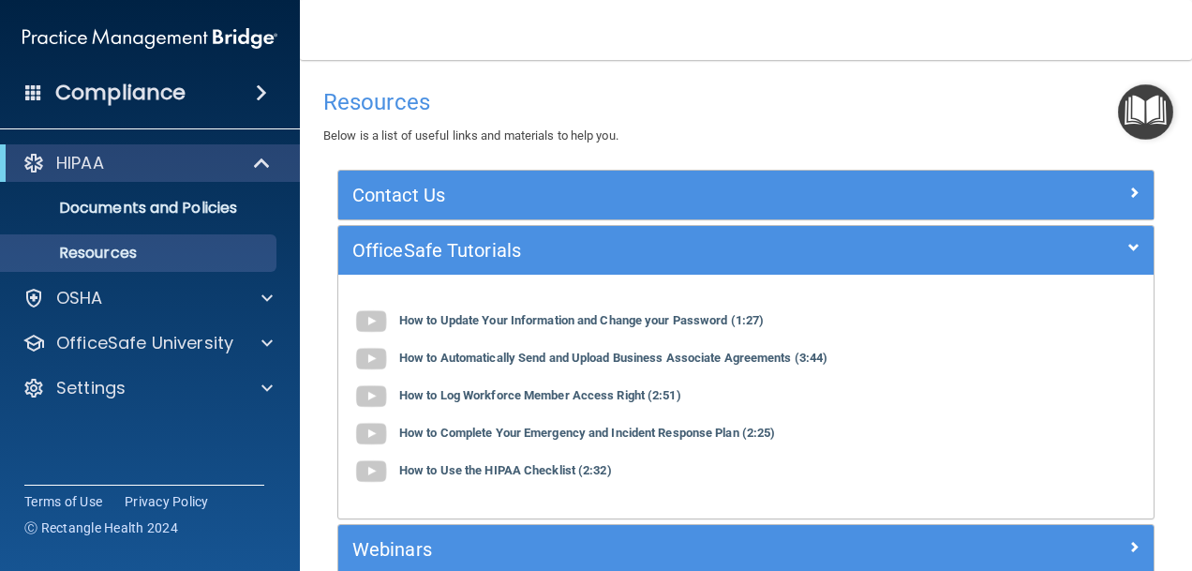
click at [1130, 119] on img "Open Resource Center" at bounding box center [1145, 111] width 55 height 55
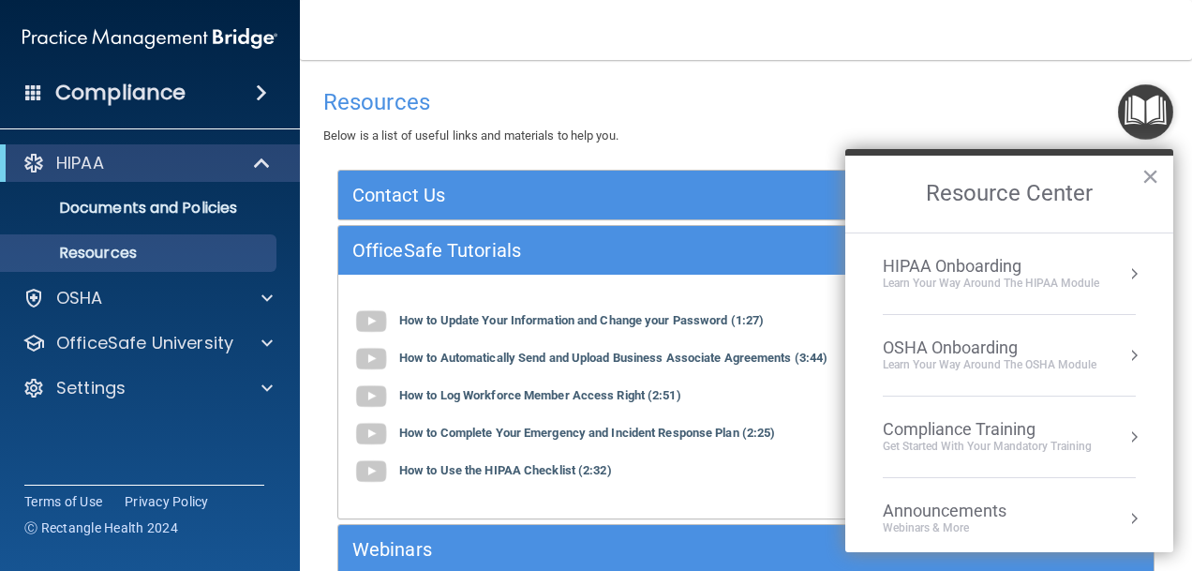
click at [1027, 285] on div "Learn Your Way around the HIPAA module" at bounding box center [991, 284] width 217 height 16
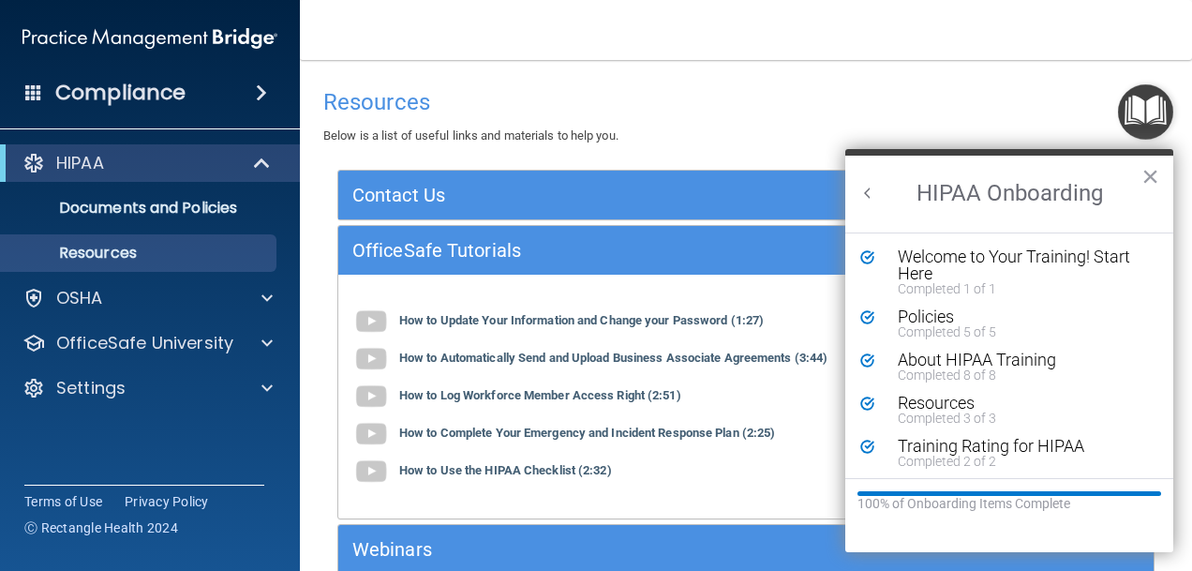
click at [878, 196] on h2 "HIPAA Onboarding" at bounding box center [1009, 194] width 328 height 77
click at [866, 190] on button "Back to Resource Center Home" at bounding box center [868, 193] width 19 height 19
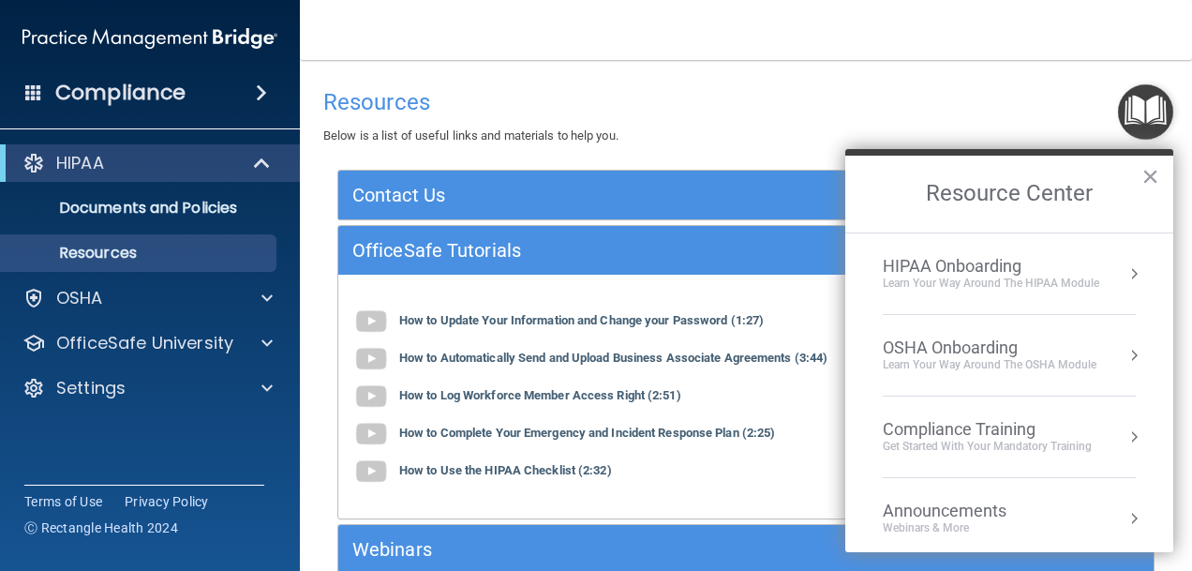
click at [566, 155] on div "Resources Below is a list of useful links and materials to help you. Contact Us…" at bounding box center [745, 420] width 817 height 683
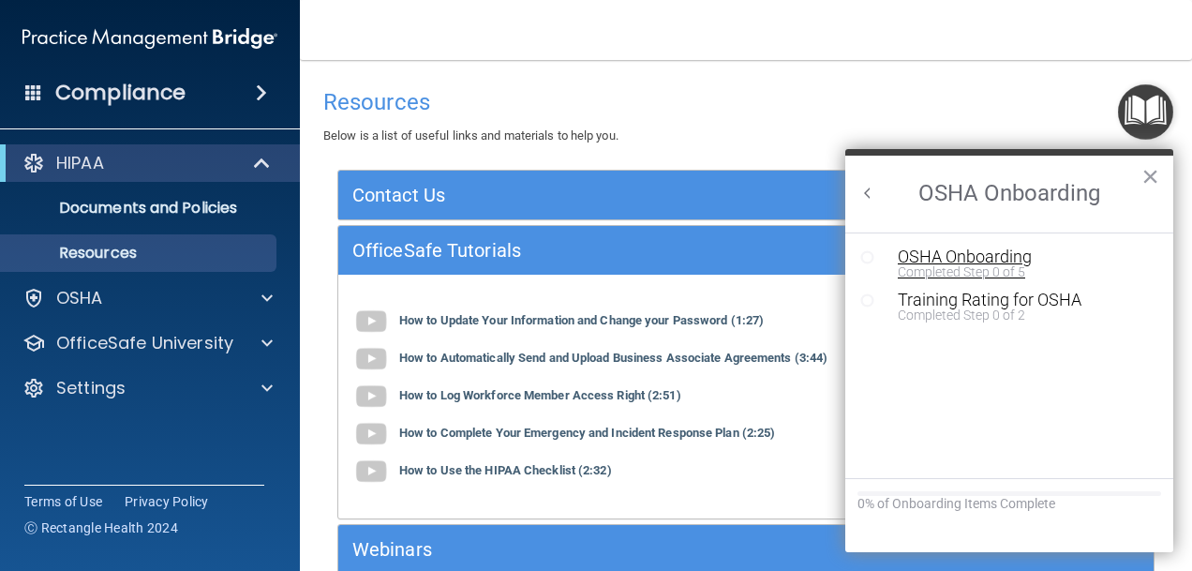
click at [922, 256] on div "OSHA Onboarding" at bounding box center [1023, 256] width 251 height 17
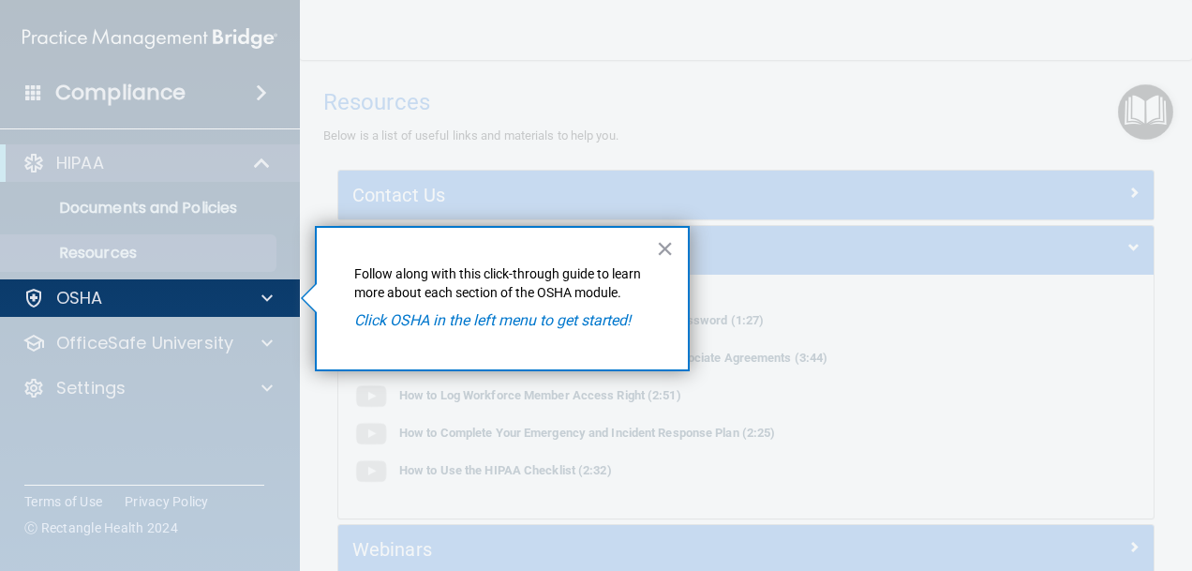
click at [525, 321] on em "Click OSHA in the left menu to get started!" at bounding box center [492, 320] width 277 height 18
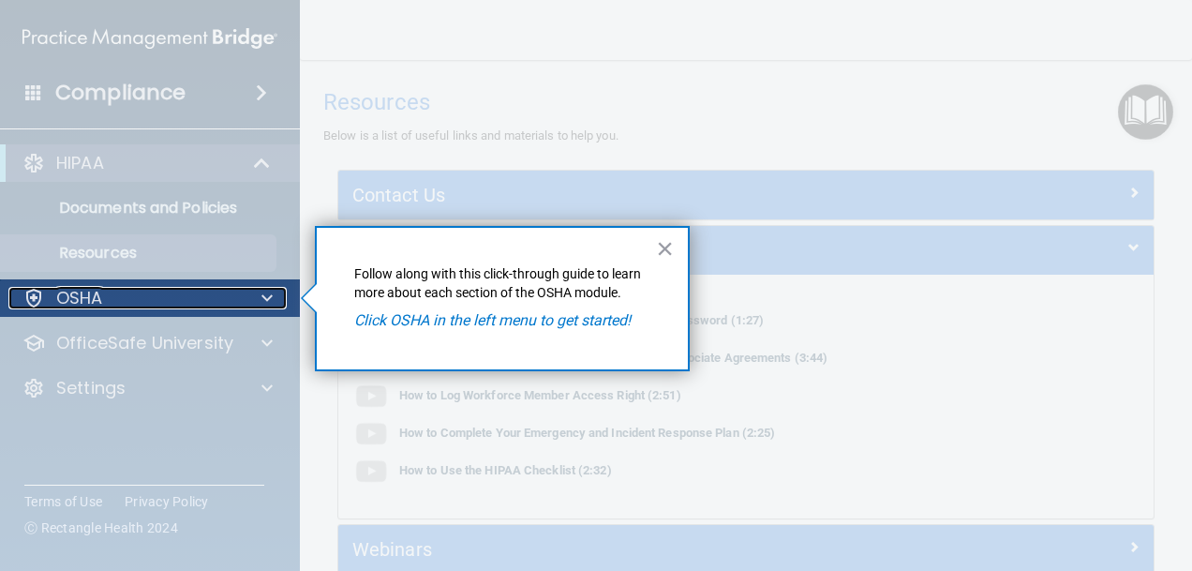
click at [264, 296] on span at bounding box center [267, 298] width 11 height 22
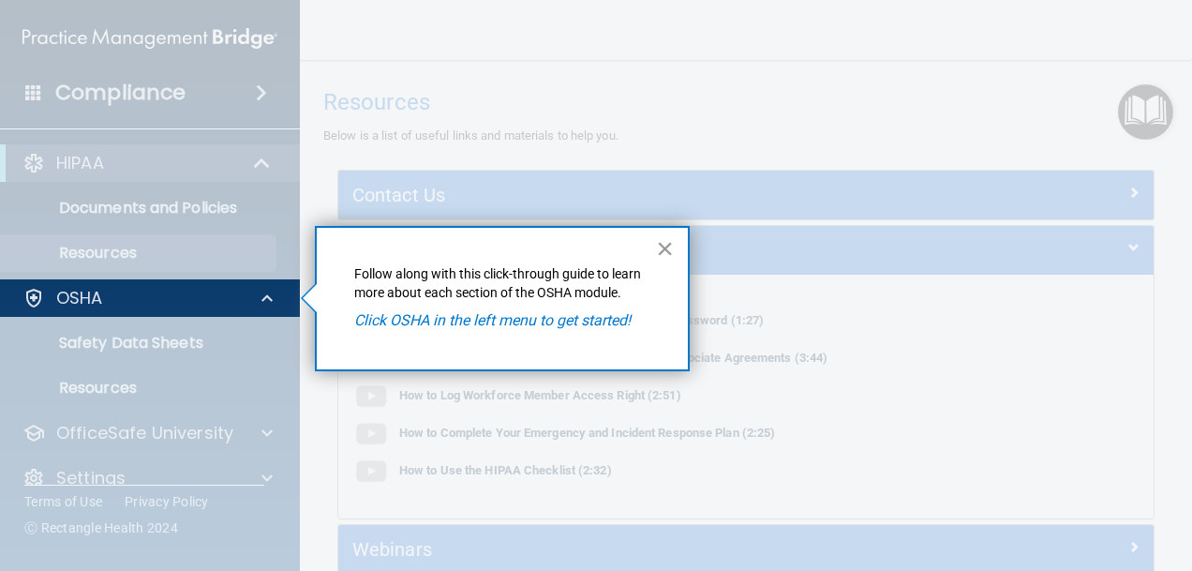
click at [662, 256] on button "×" at bounding box center [665, 248] width 18 height 30
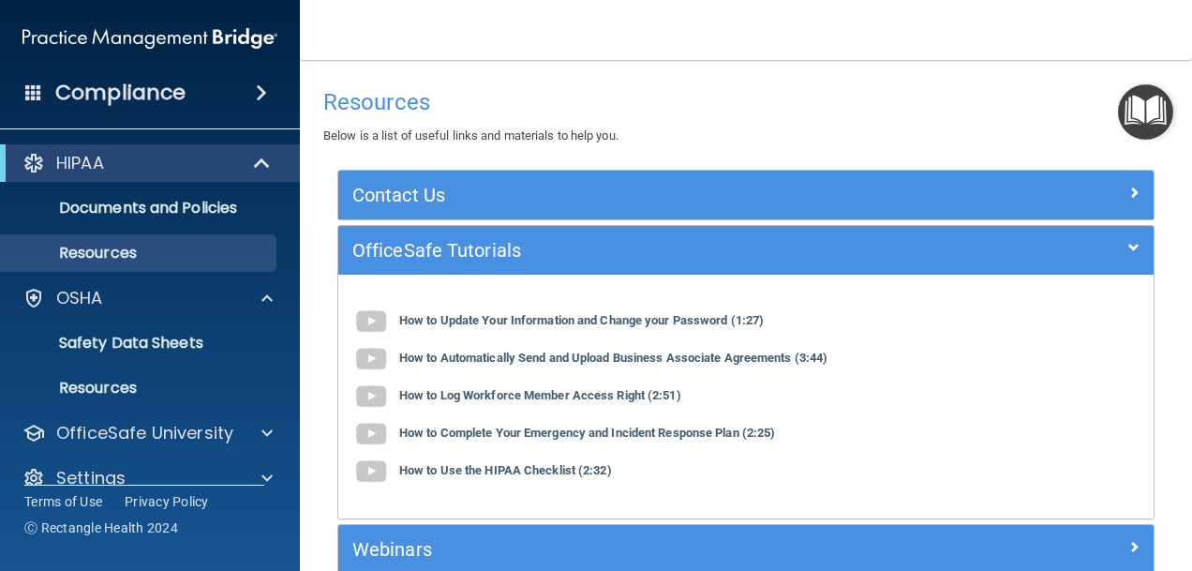
click at [1162, 114] on img "Open Resource Center" at bounding box center [1145, 111] width 55 height 55
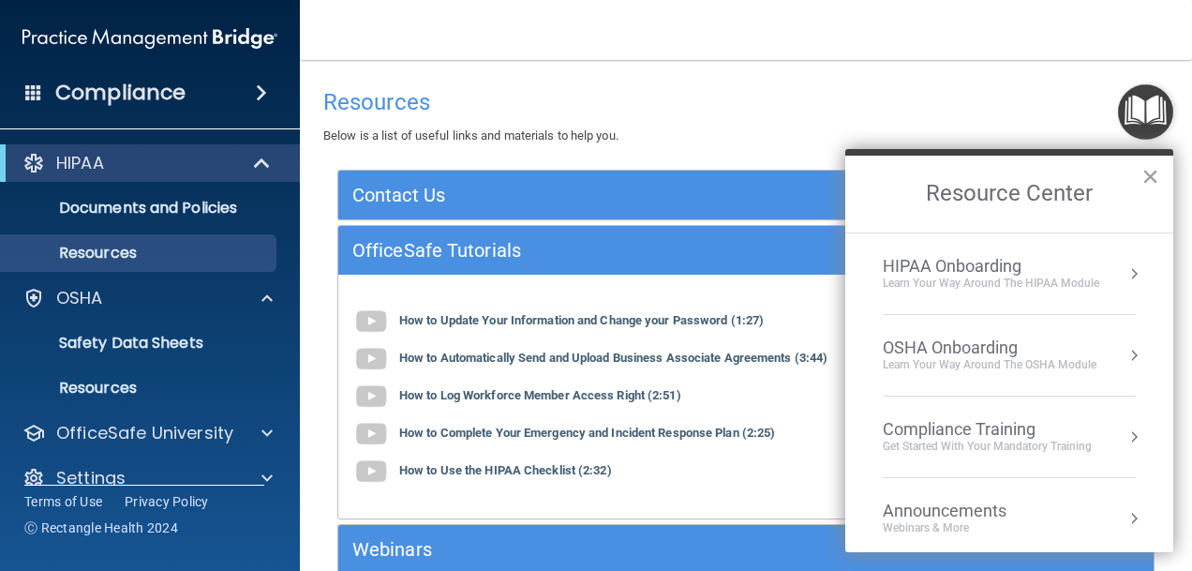
click at [965, 277] on div "Learn Your Way around the HIPAA module" at bounding box center [991, 284] width 217 height 16
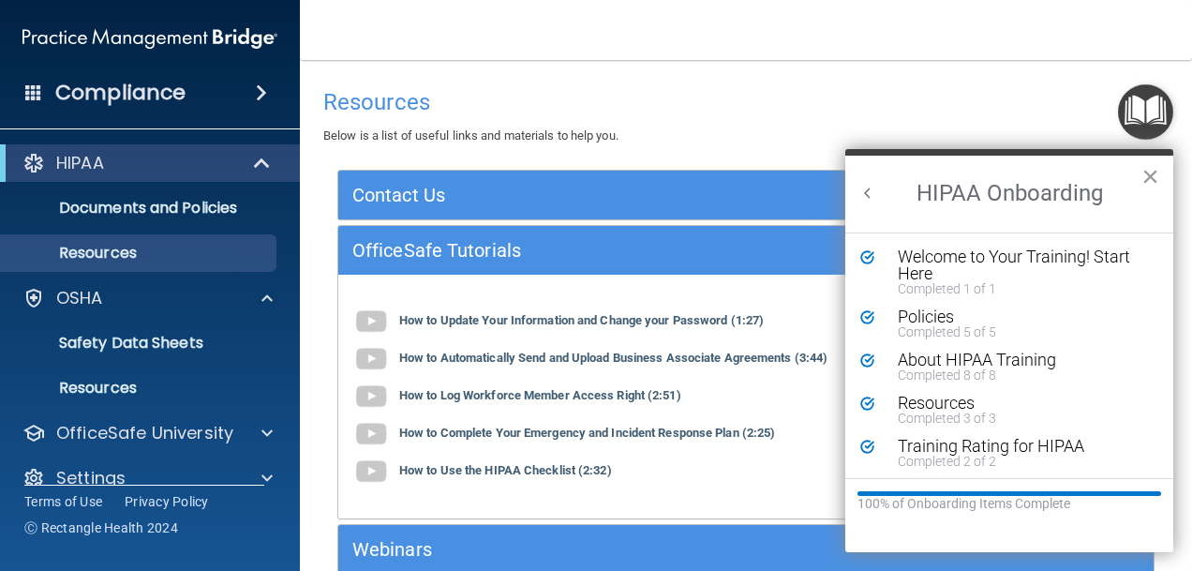
click at [1155, 186] on button "×" at bounding box center [1151, 176] width 18 height 30
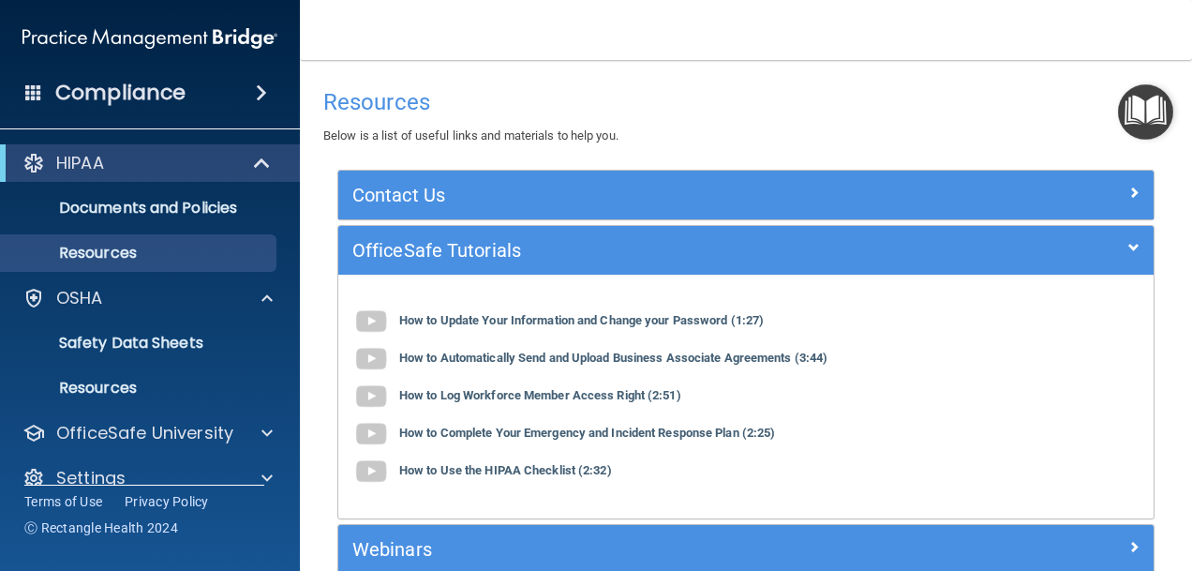
click at [1135, 127] on img "Open Resource Center" at bounding box center [1145, 111] width 55 height 55
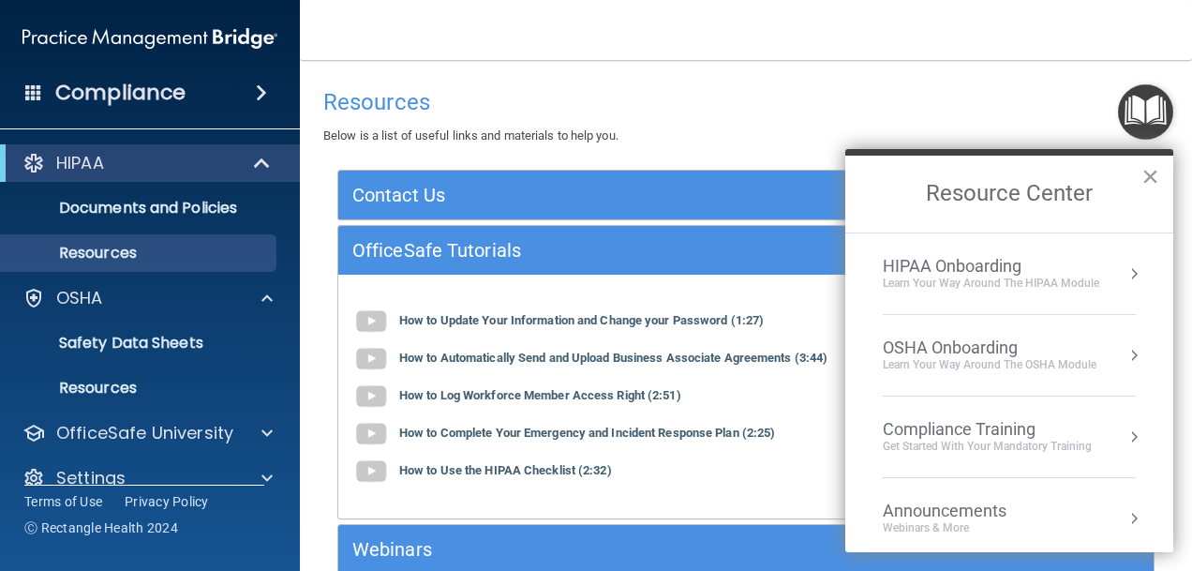
click at [1144, 173] on button "×" at bounding box center [1151, 176] width 18 height 30
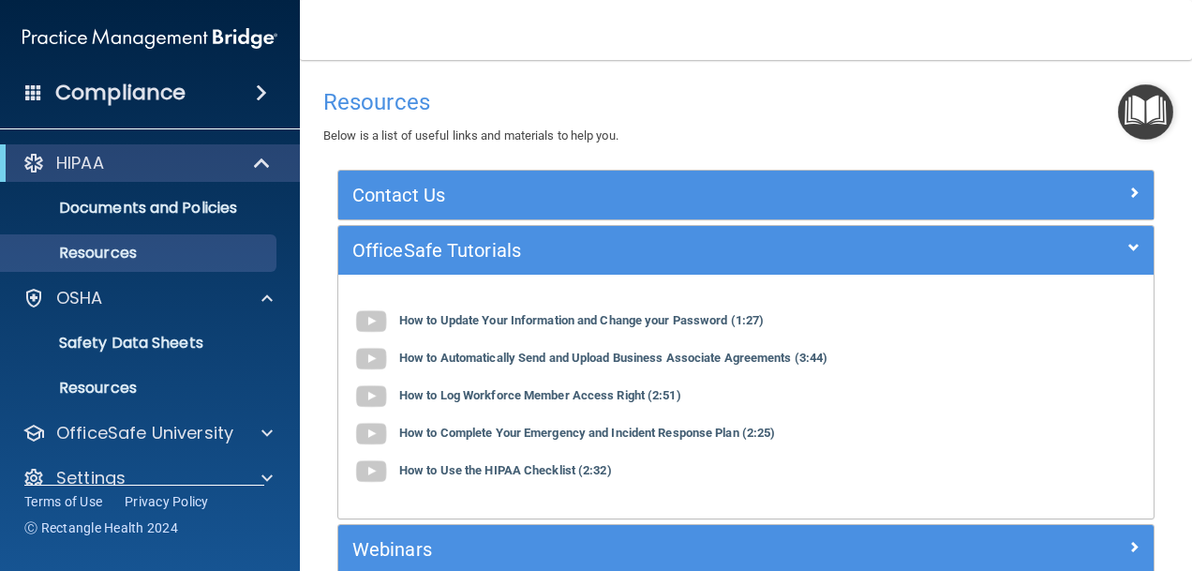
click at [1142, 132] on img "Open Resource Center" at bounding box center [1145, 111] width 55 height 55
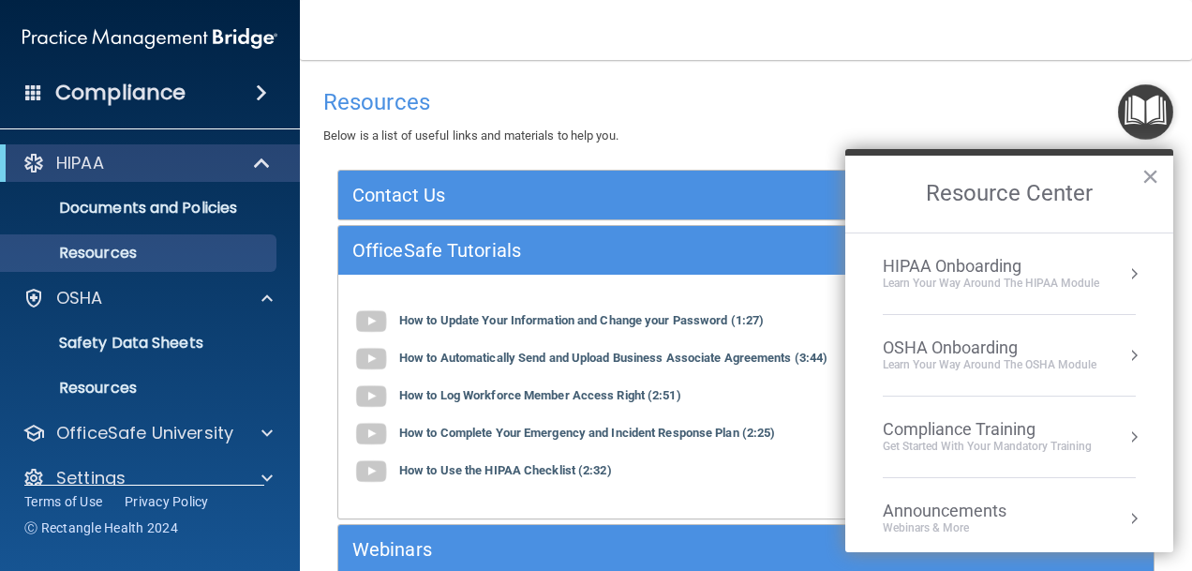
click at [1078, 432] on div "Compliance Training" at bounding box center [987, 429] width 209 height 21
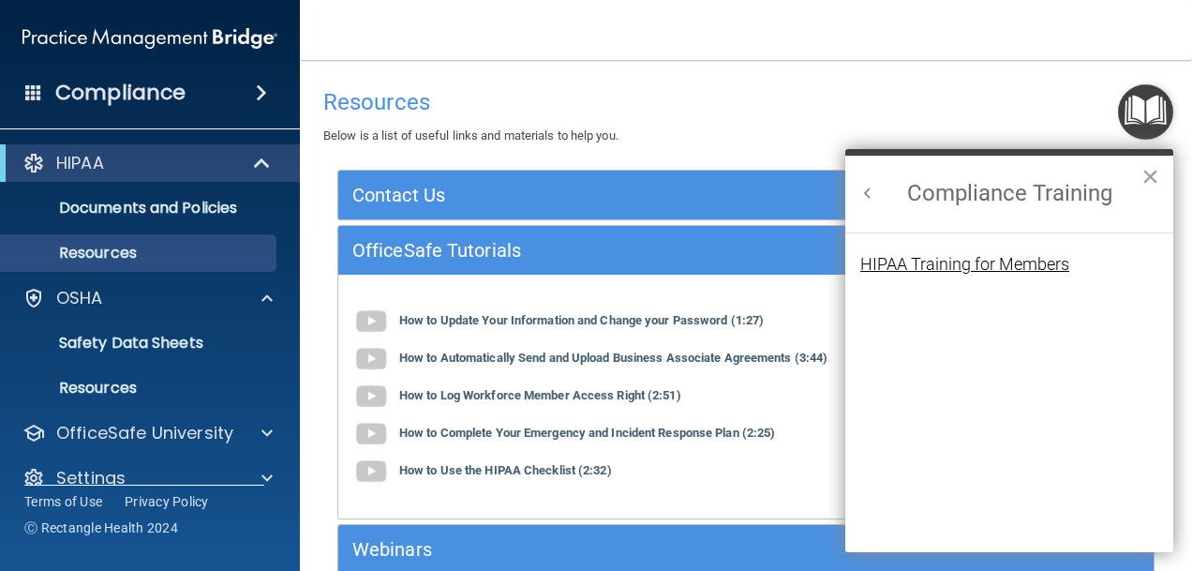
click at [911, 260] on div "HIPAA Training for Members" at bounding box center [964, 264] width 209 height 17
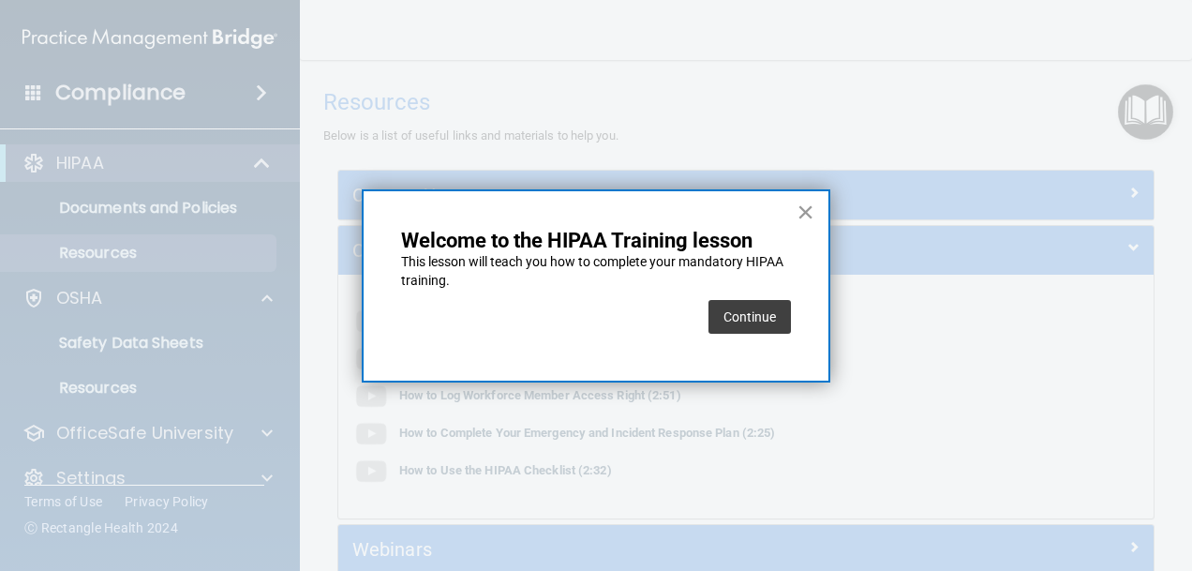
click at [810, 219] on button "×" at bounding box center [806, 212] width 18 height 30
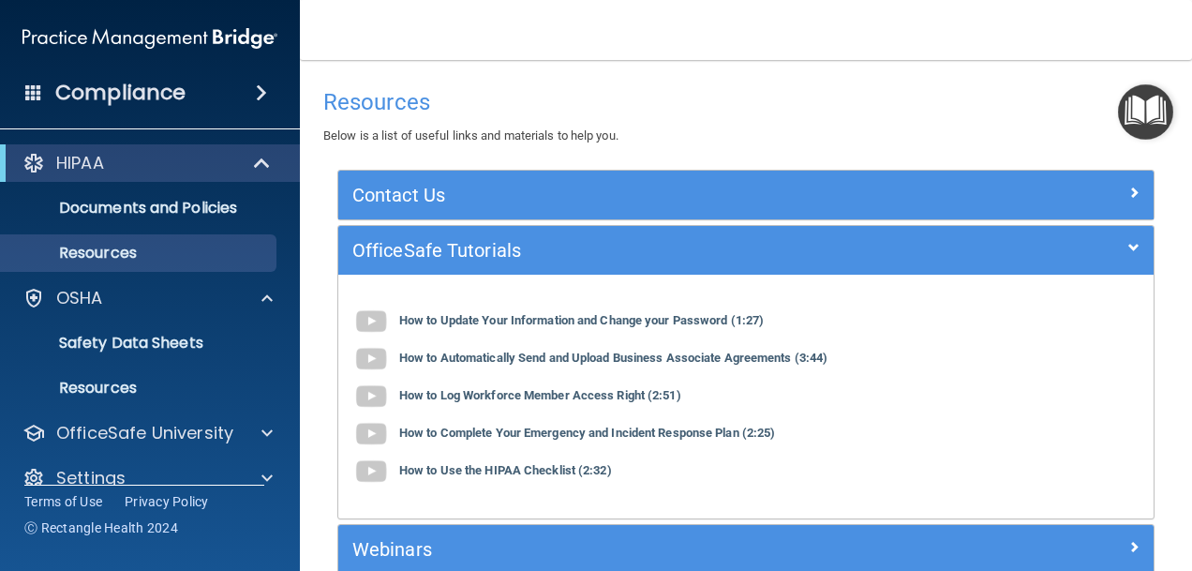
click at [1131, 121] on img "Open Resource Center" at bounding box center [1145, 111] width 55 height 55
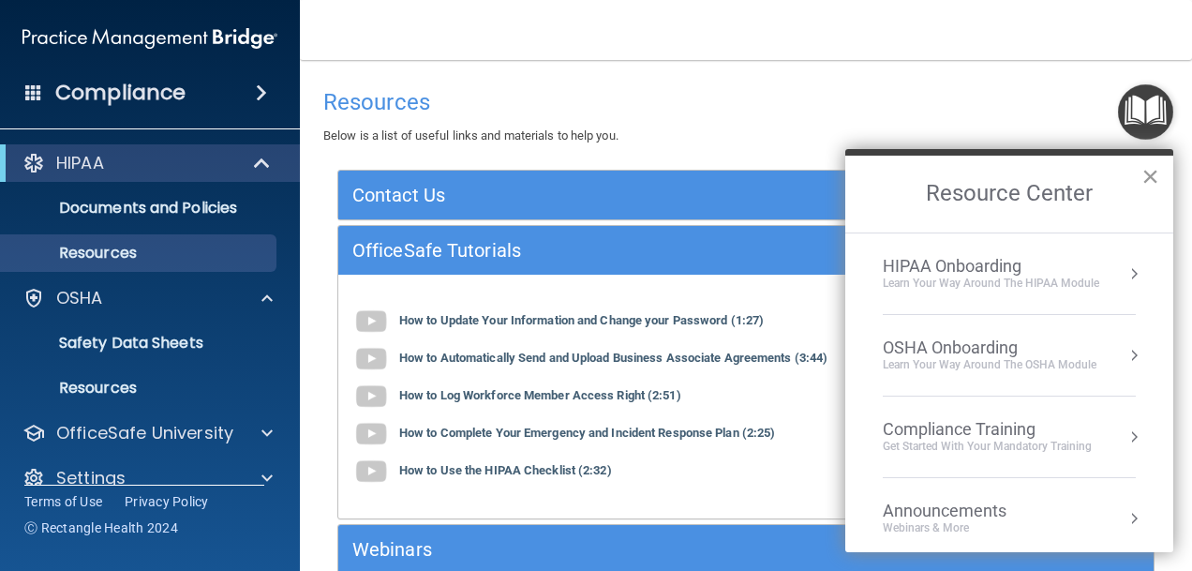
click at [1151, 178] on button "×" at bounding box center [1151, 176] width 18 height 30
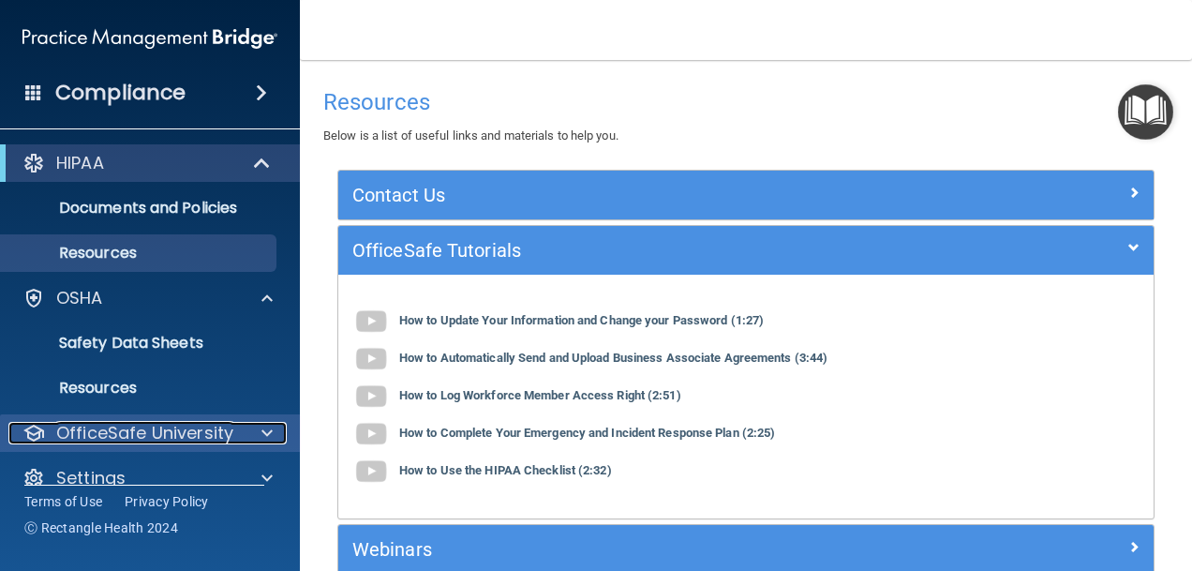
click at [215, 429] on p "OfficeSafe University" at bounding box center [144, 433] width 177 height 22
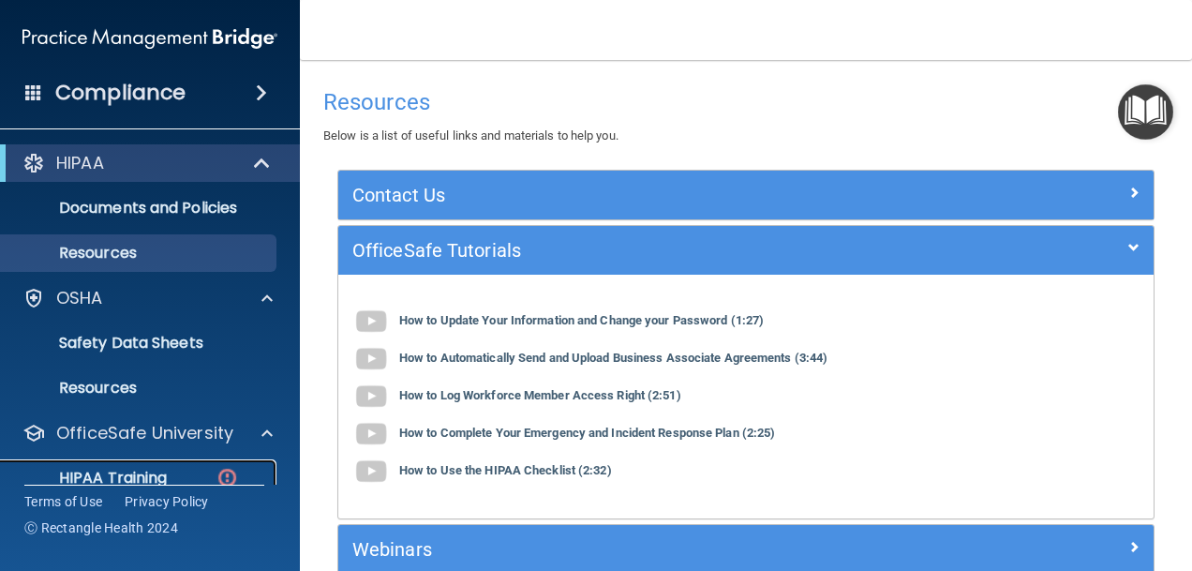
click at [152, 478] on p "HIPAA Training" at bounding box center [89, 478] width 155 height 19
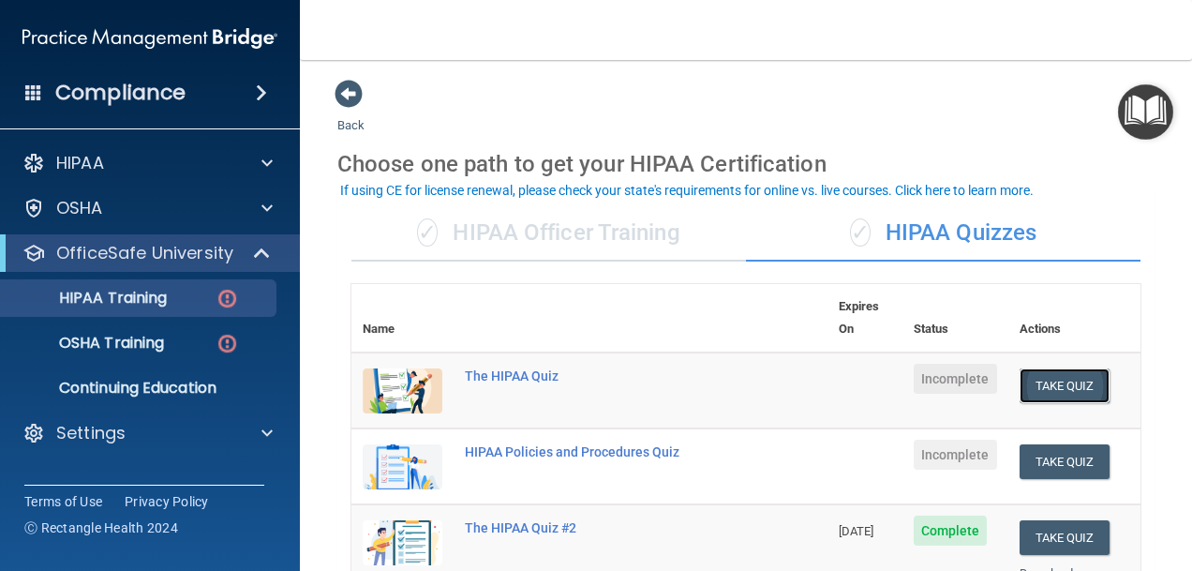
click at [1028, 368] on button "Take Quiz" at bounding box center [1065, 385] width 90 height 35
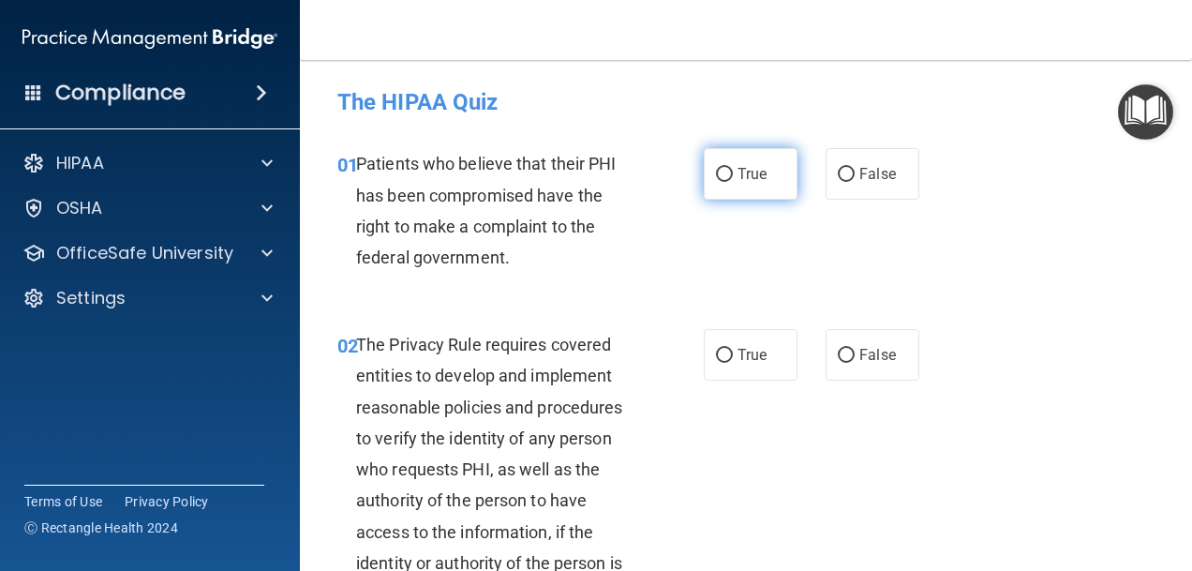
click at [738, 174] on span "True" at bounding box center [752, 174] width 29 height 18
click at [732, 174] on input "True" at bounding box center [724, 175] width 17 height 14
radio input "true"
